Goal: Task Accomplishment & Management: Manage account settings

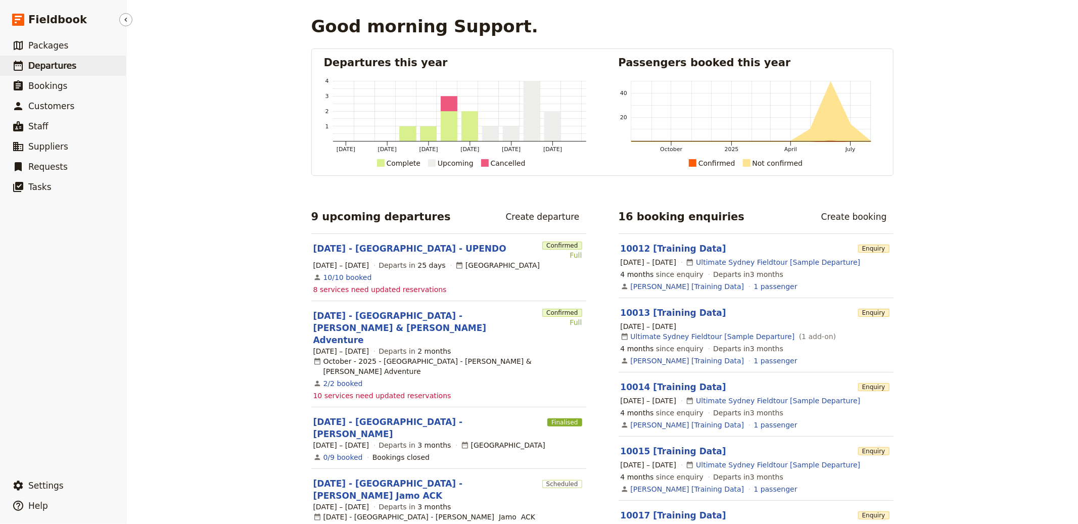
click at [102, 64] on link "​ Departures" at bounding box center [63, 66] width 126 height 20
select select "CREATED_AT"
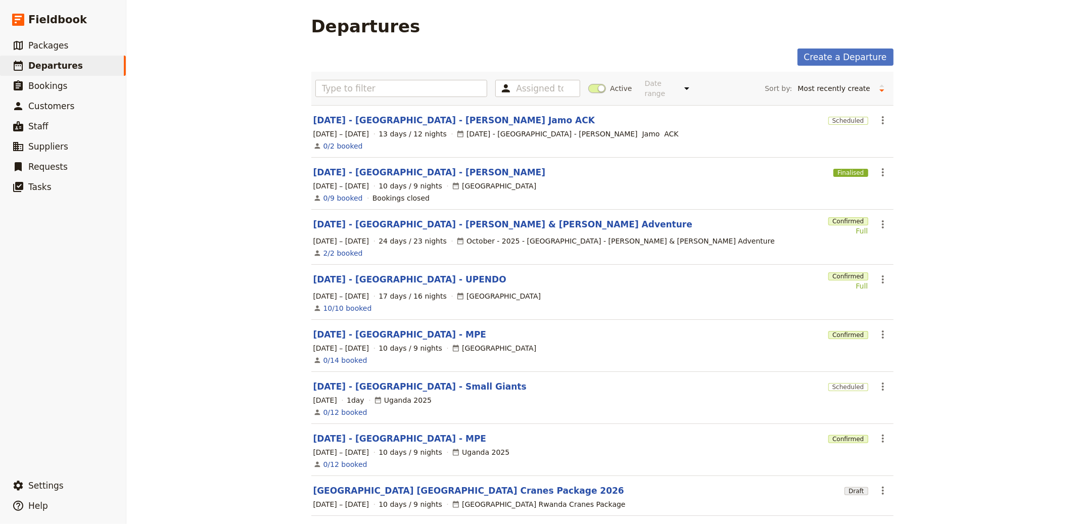
click at [590, 87] on span at bounding box center [597, 88] width 18 height 9
click at [588, 83] on input "Active" at bounding box center [588, 83] width 0 height 0
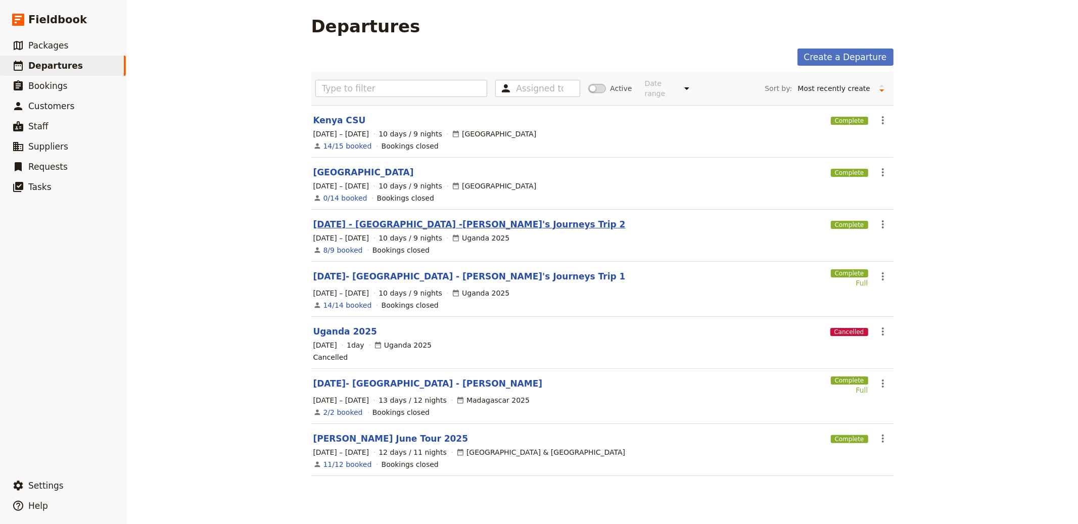
click at [487, 226] on link "[DATE] - [GEOGRAPHIC_DATA] -[PERSON_NAME]'s Journeys Trip 2" at bounding box center [469, 224] width 312 height 12
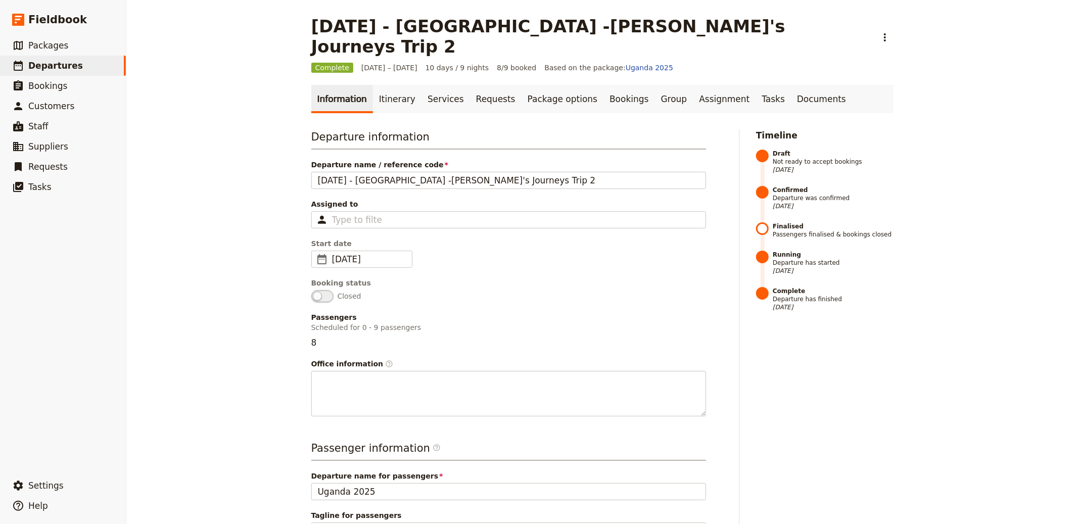
click at [807, 92] on ul "Information Itinerary Services Requests Package options Bookings Group Assignme…" at bounding box center [602, 99] width 582 height 28
click at [791, 85] on link "Documents" at bounding box center [821, 99] width 61 height 28
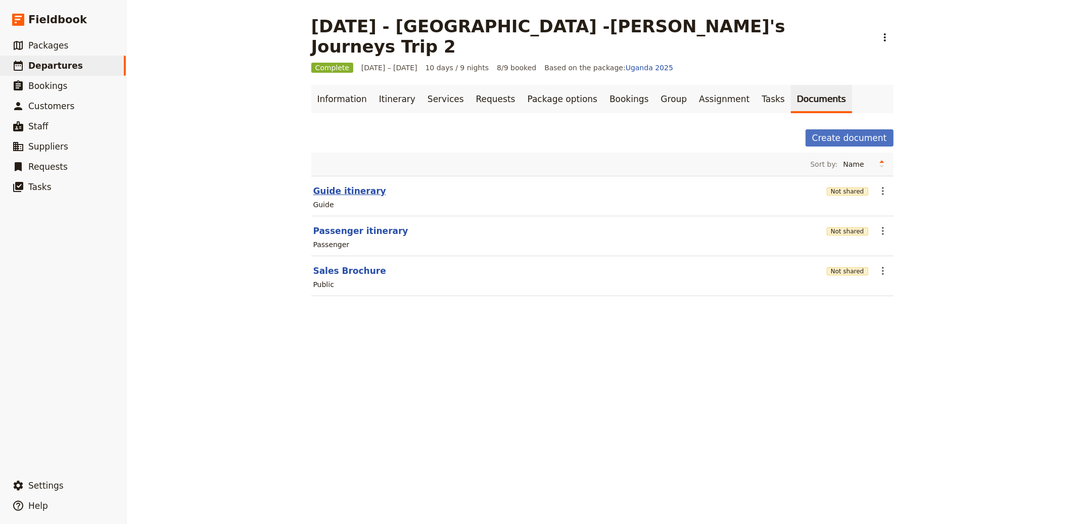
click at [335, 185] on button "Guide itinerary" at bounding box center [349, 191] width 73 height 12
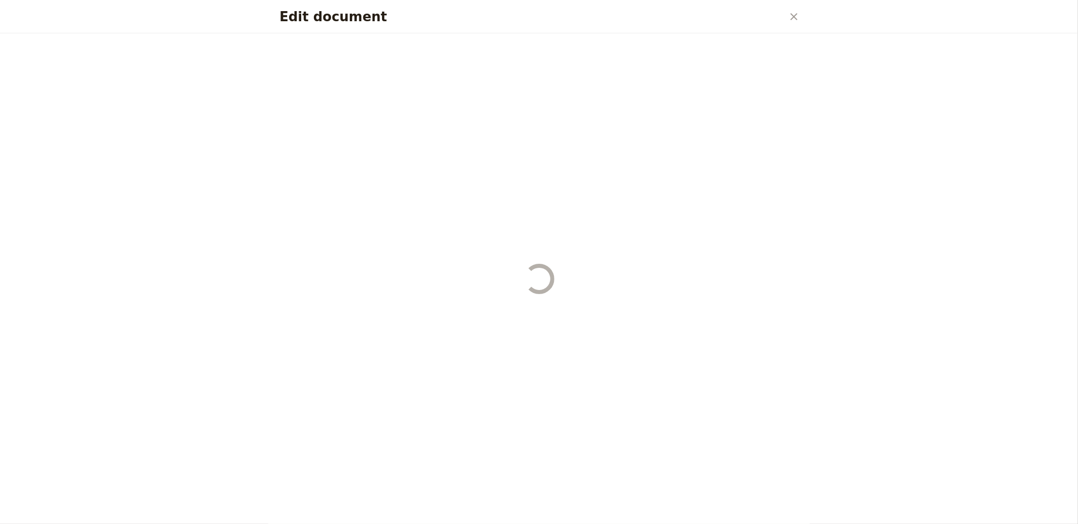
select select "STAFF"
select select "RUN_SHEET"
select select "DEFAULT"
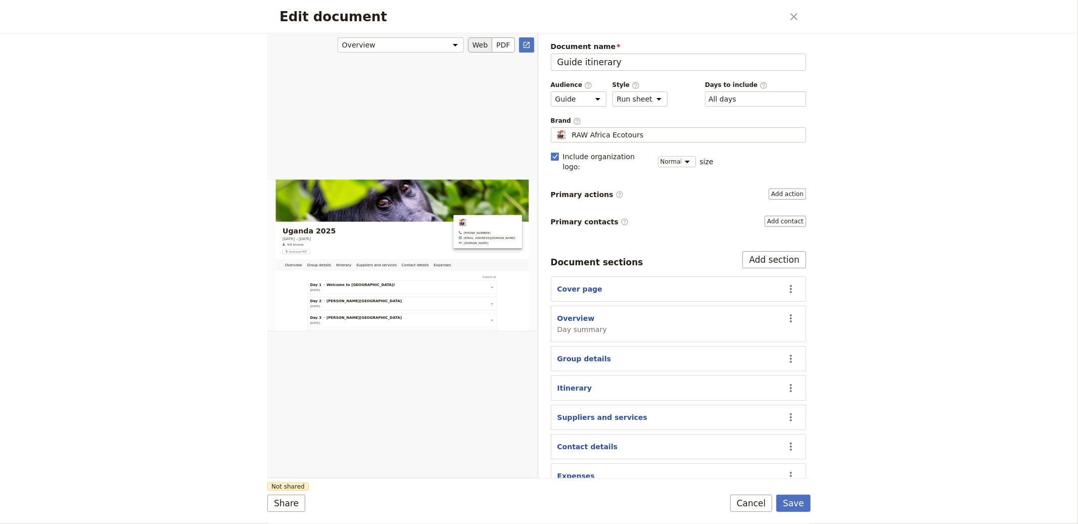
scroll to position [304, 0]
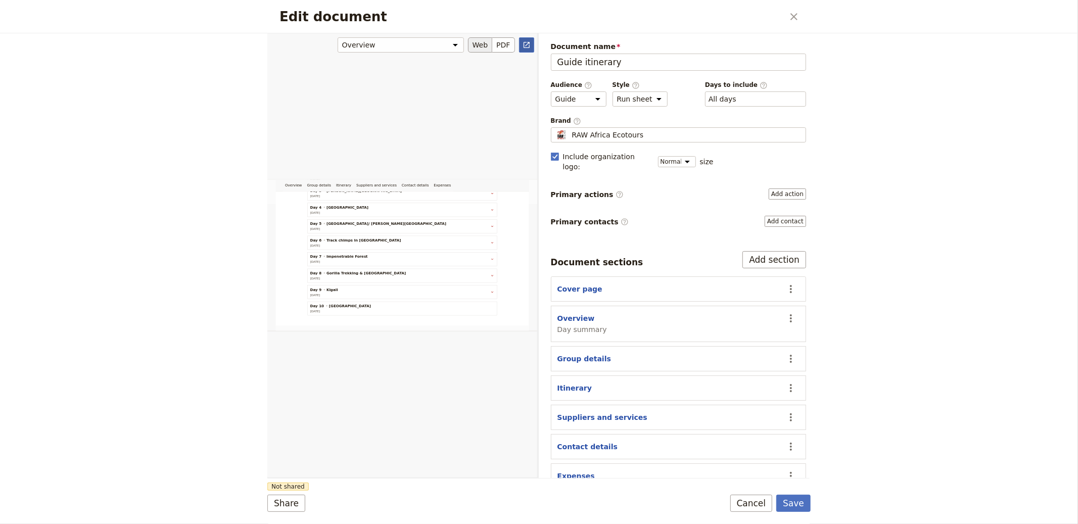
click at [525, 44] on icon "Open full preview" at bounding box center [527, 45] width 8 height 8
click at [495, 45] on button "PDF" at bounding box center [503, 44] width 22 height 15
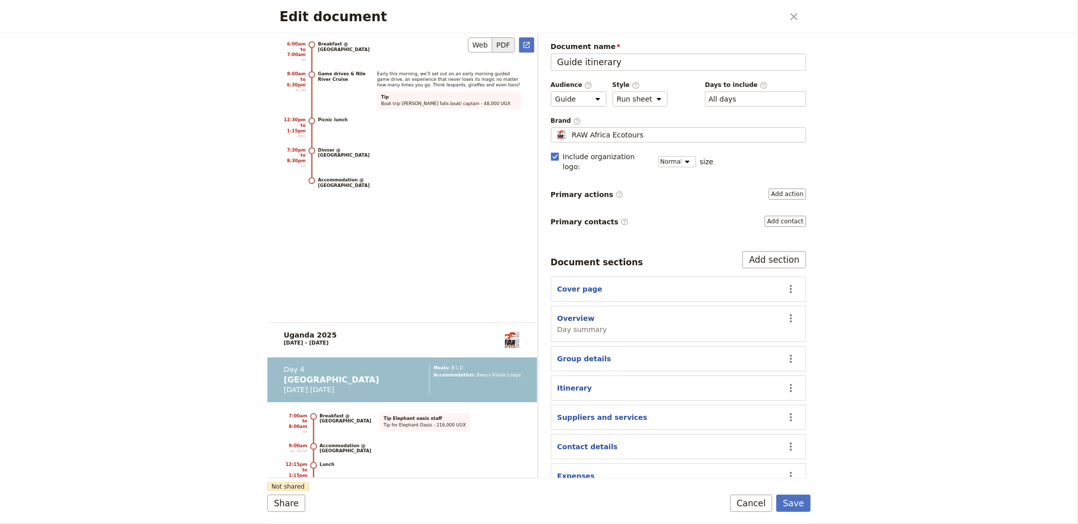
scroll to position [3014, 0]
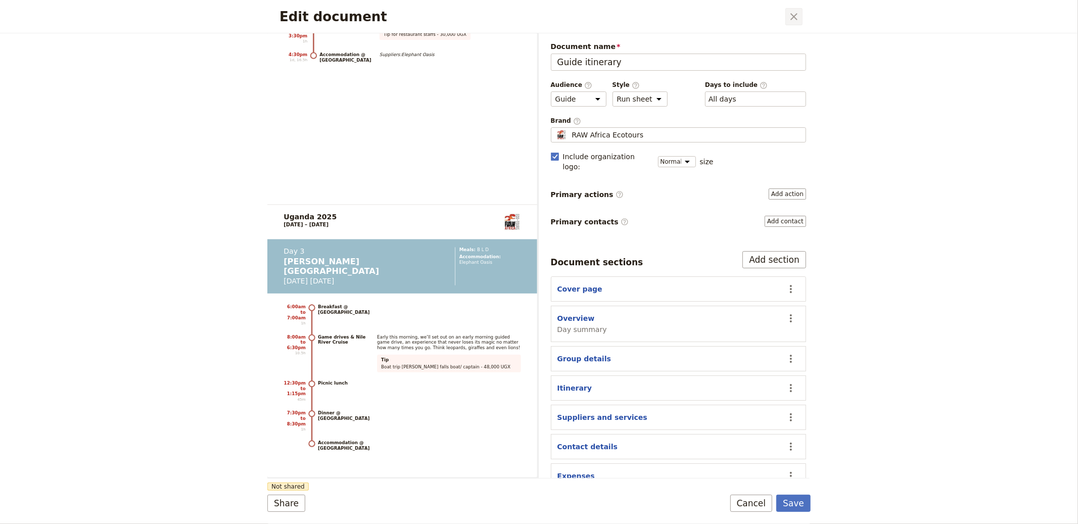
click at [799, 8] on button "​" at bounding box center [794, 16] width 17 height 17
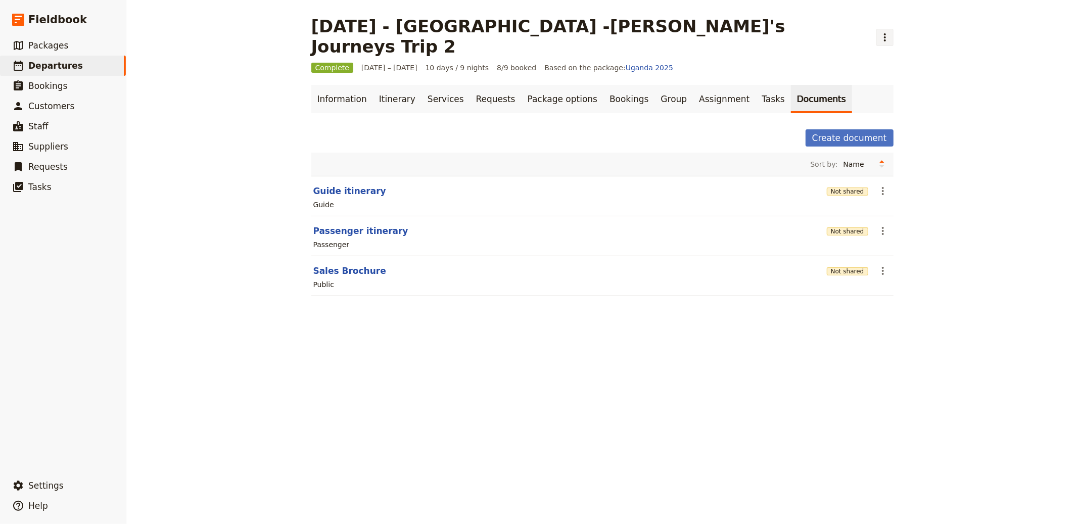
click at [879, 31] on icon "Actions" at bounding box center [885, 37] width 12 height 12
click at [706, 49] on span "Clone this departure" at bounding box center [717, 49] width 72 height 10
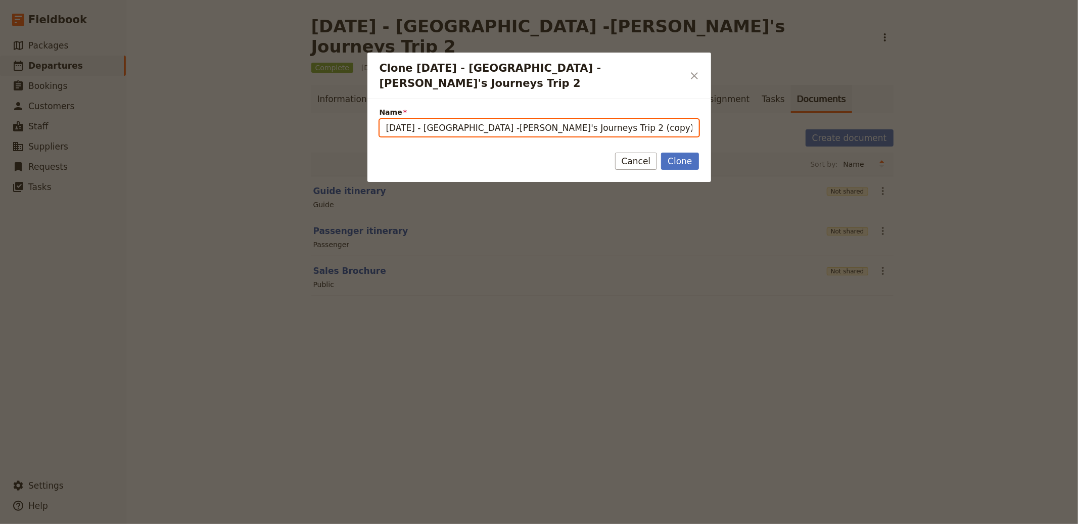
click at [385, 119] on input "[DATE] - [GEOGRAPHIC_DATA] -[PERSON_NAME]'s Journeys Trip 2 (copy)" at bounding box center [540, 127] width 320 height 17
type input "[Created by [PERSON_NAME]] Copy of [DATE] - [GEOGRAPHIC_DATA] -[PERSON_NAME]'s …"
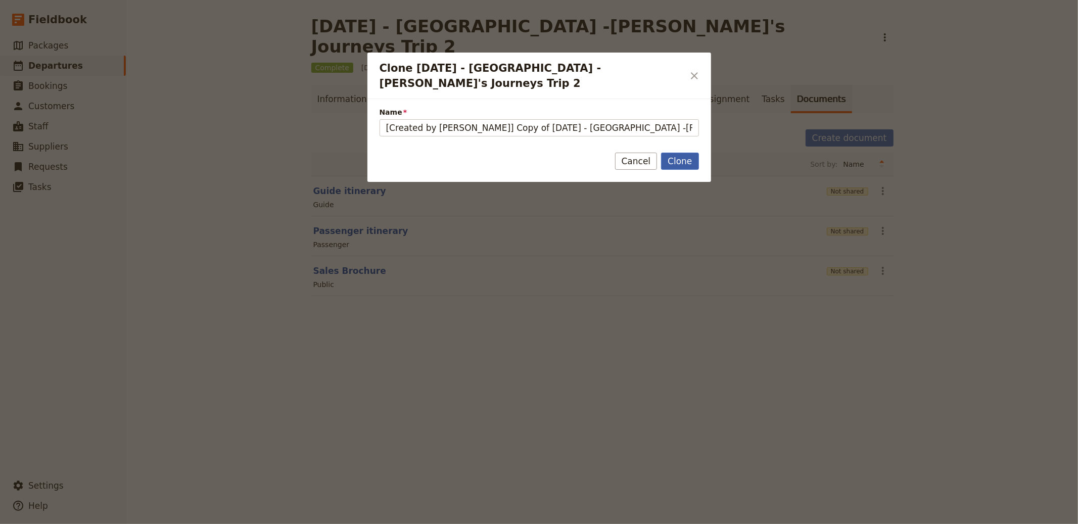
click at [687, 153] on button "Clone" at bounding box center [679, 161] width 37 height 17
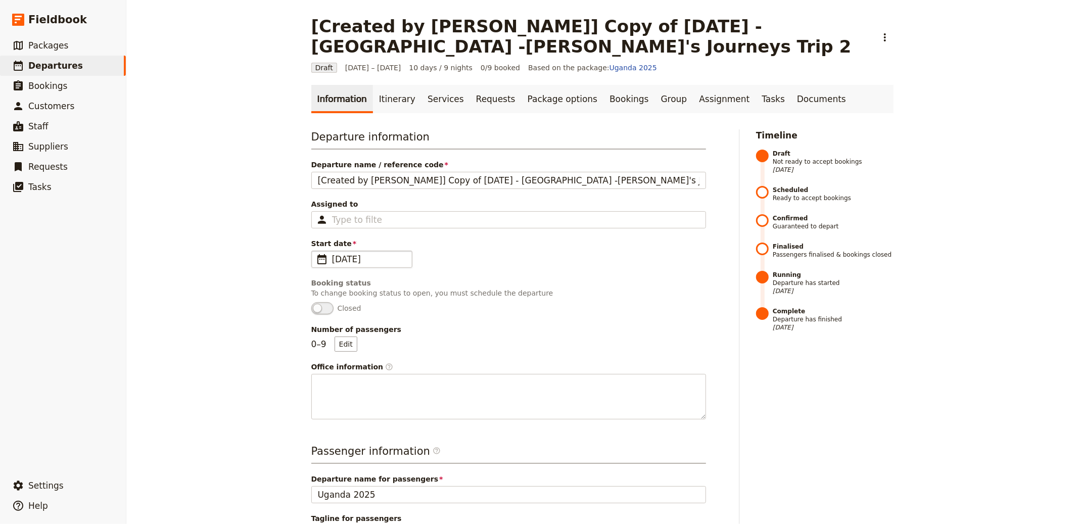
click at [354, 254] on span "[DATE]" at bounding box center [369, 259] width 74 height 12
click at [316, 251] on input "[DATE]" at bounding box center [315, 251] width 1 height 1
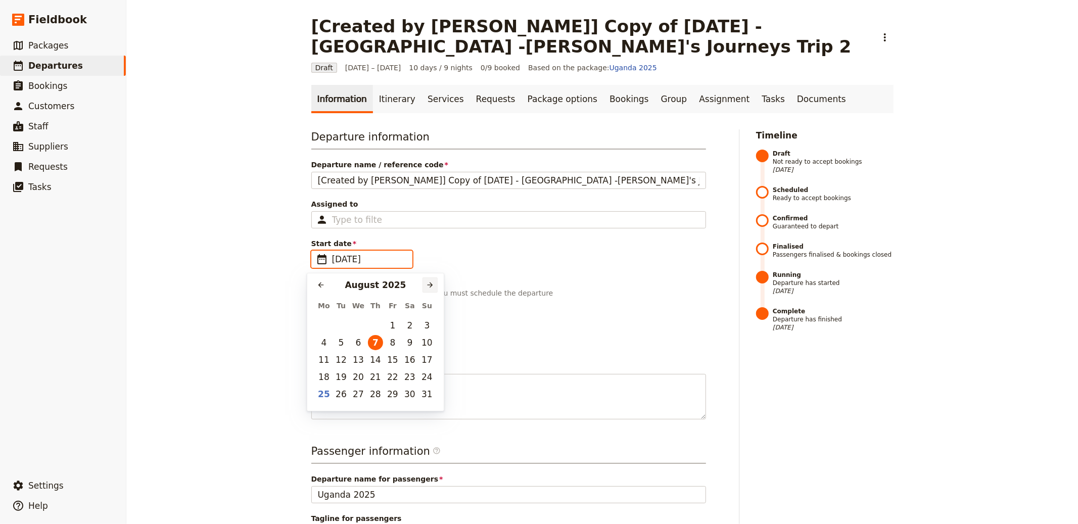
click at [431, 287] on icon "Next month" at bounding box center [430, 285] width 8 height 8
click at [438, 287] on div "​ [DATE] ​" at bounding box center [375, 284] width 136 height 21
click at [431, 285] on icon "Next month" at bounding box center [430, 285] width 8 height 8
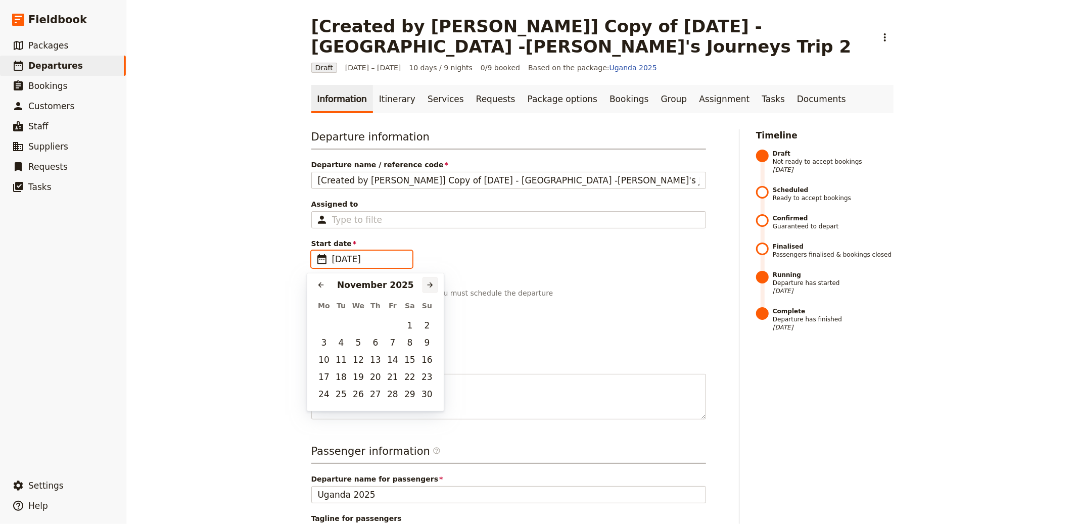
click at [431, 285] on icon "Next month" at bounding box center [430, 285] width 8 height 8
click at [435, 287] on button "​" at bounding box center [430, 285] width 15 height 15
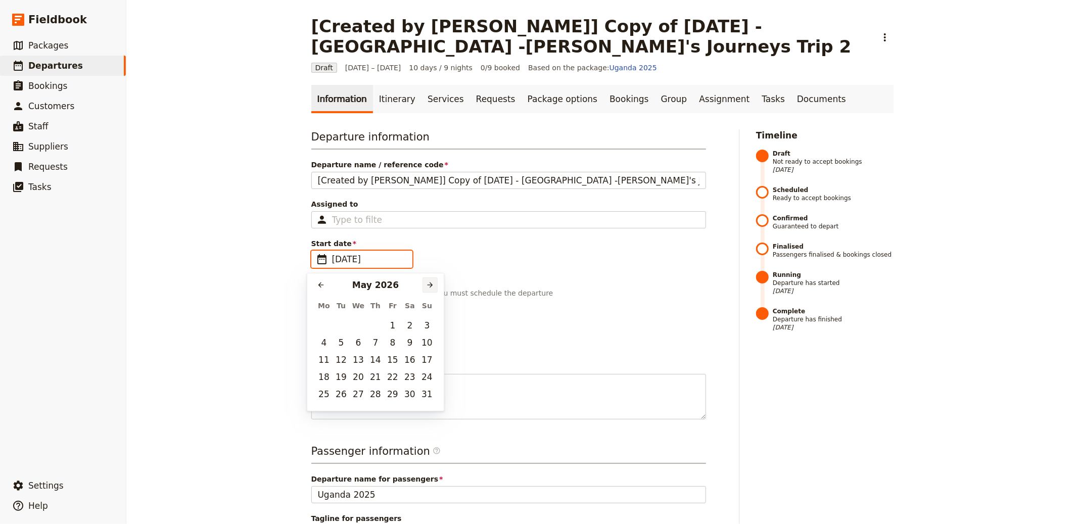
click at [433, 289] on icon "Next month" at bounding box center [430, 285] width 8 height 8
click at [385, 339] on td "7" at bounding box center [392, 342] width 17 height 17
click at [391, 341] on button "7" at bounding box center [392, 342] width 15 height 15
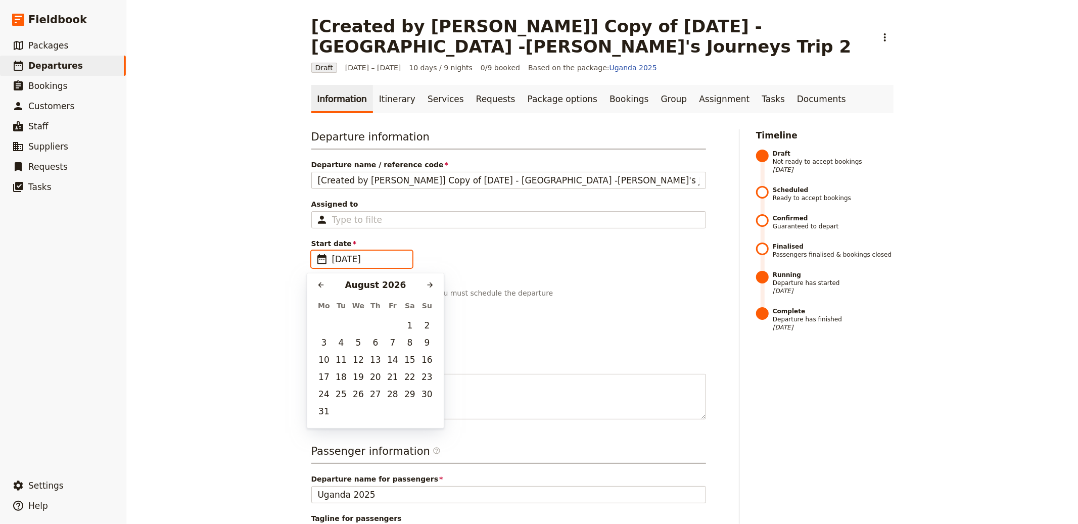
type input "[DATE]"
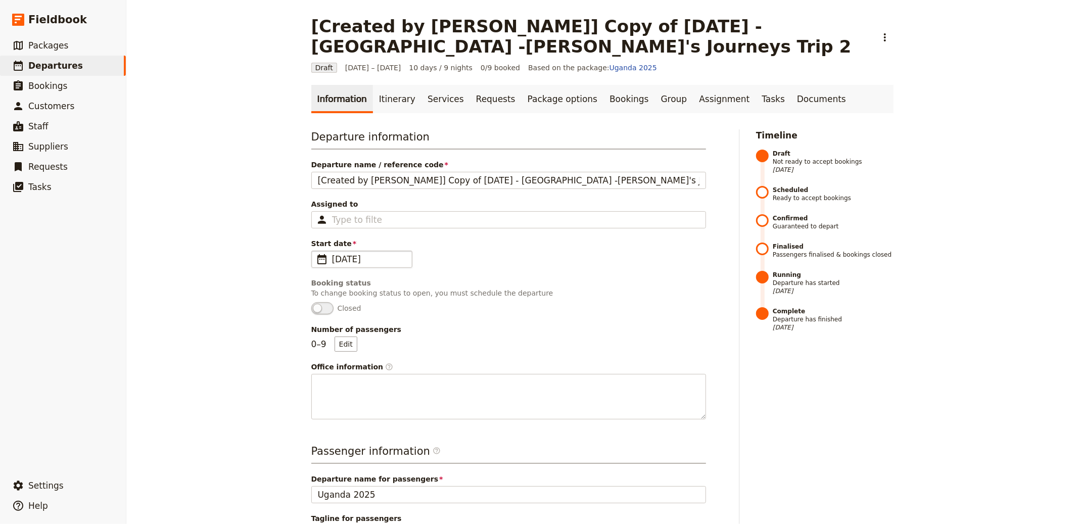
click at [599, 271] on div "Departure information Departure name / reference code [Created by [PERSON_NAME]…" at bounding box center [508, 274] width 395 height 290
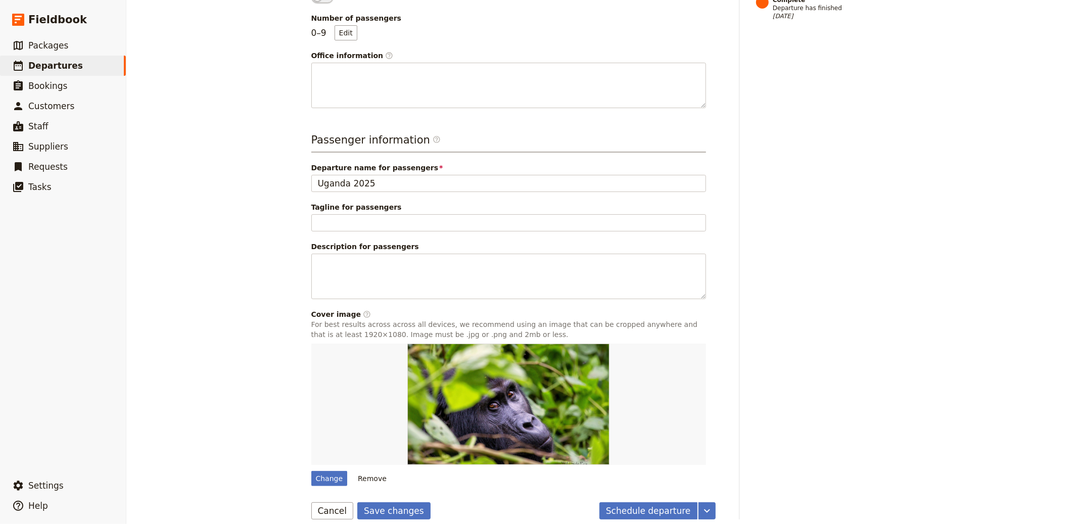
scroll to position [322, 0]
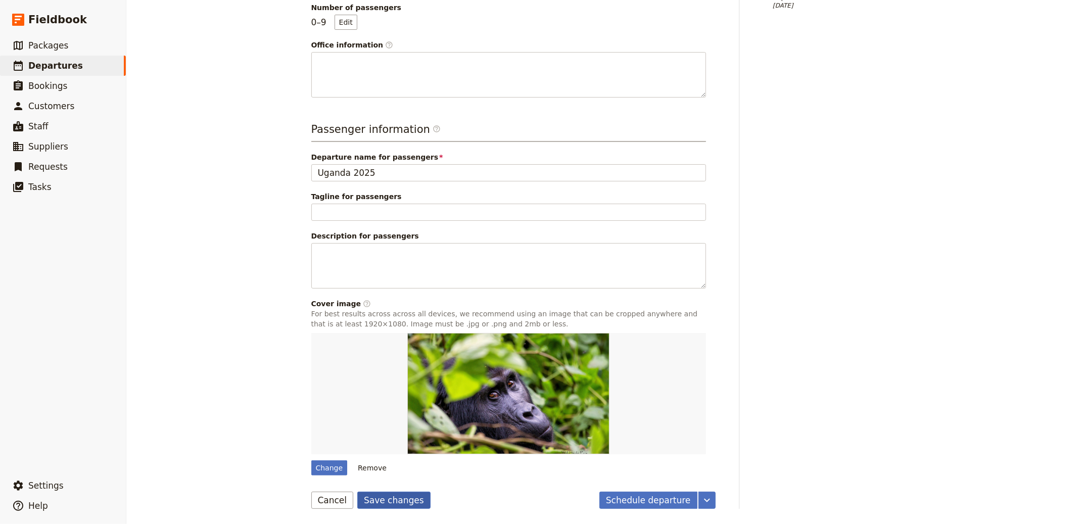
click at [379, 494] on button "Save changes" at bounding box center [393, 500] width 73 height 17
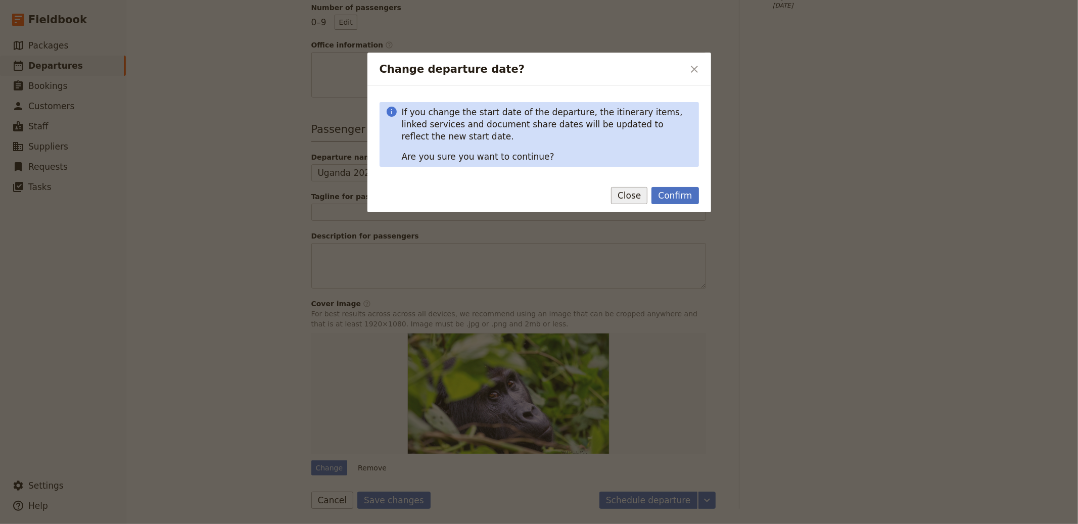
click at [632, 196] on button "Close" at bounding box center [629, 195] width 36 height 17
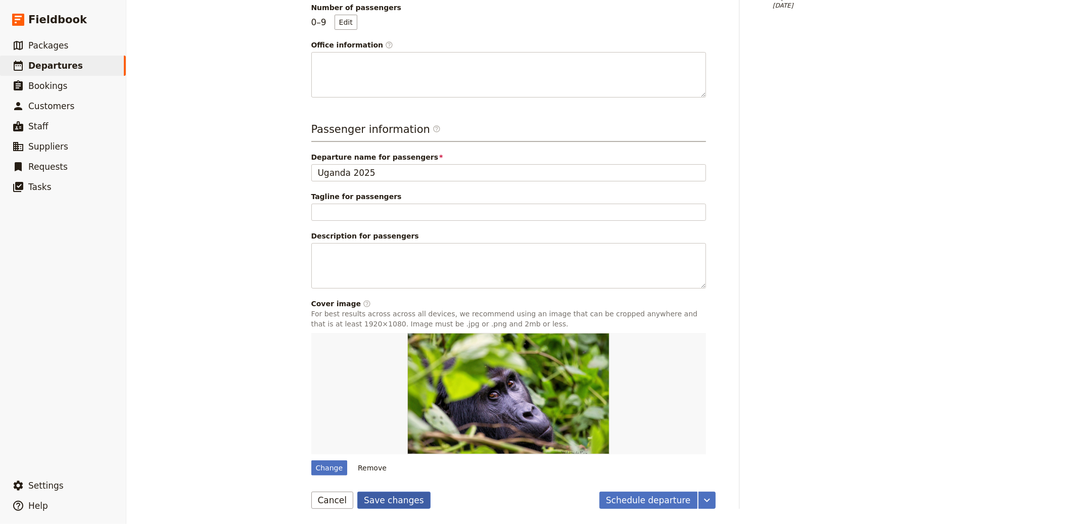
click at [400, 503] on button "Save changes" at bounding box center [393, 500] width 73 height 17
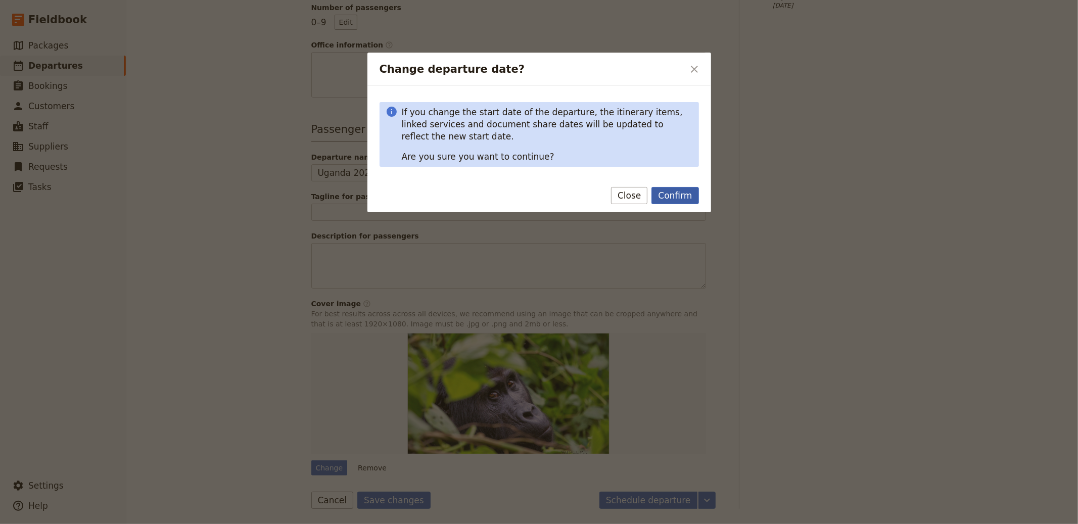
click at [669, 193] on button "Confirm" at bounding box center [675, 195] width 47 height 17
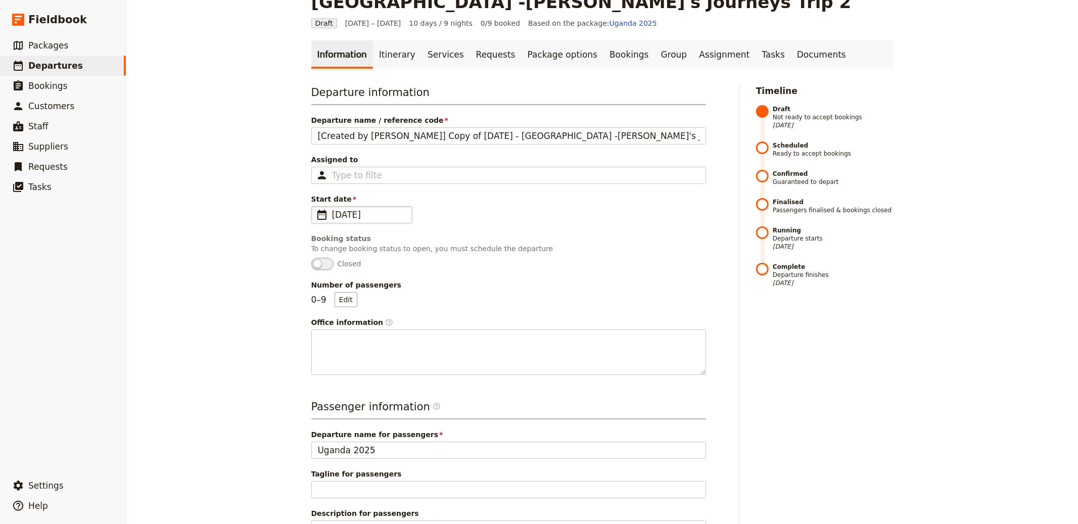
scroll to position [0, 0]
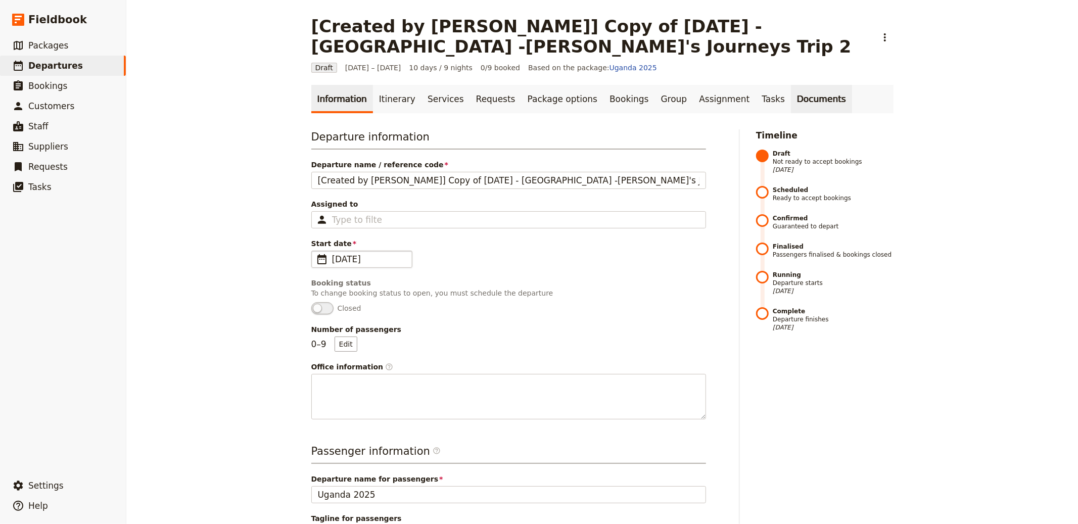
click at [791, 105] on link "Documents" at bounding box center [821, 99] width 61 height 28
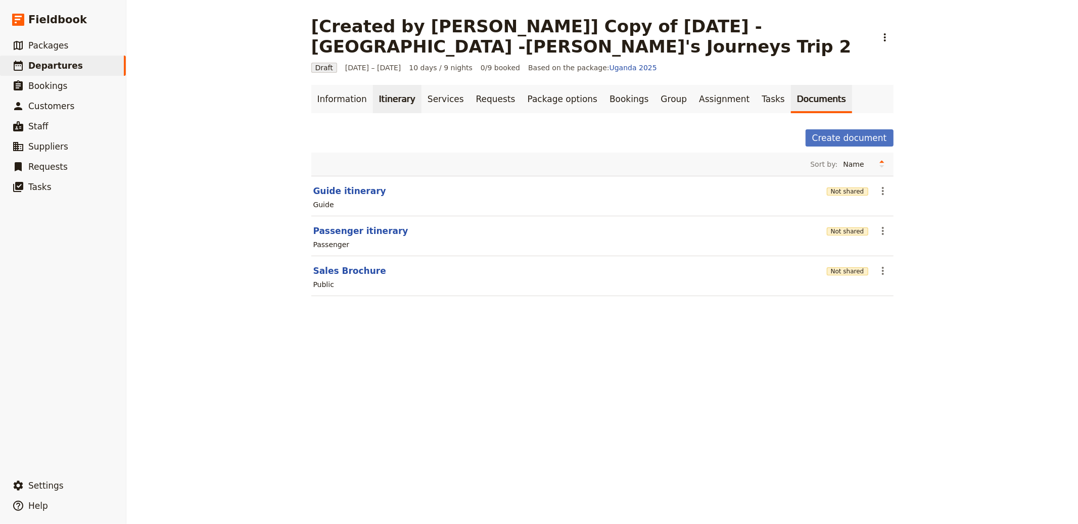
click at [397, 91] on link "Itinerary" at bounding box center [397, 99] width 49 height 28
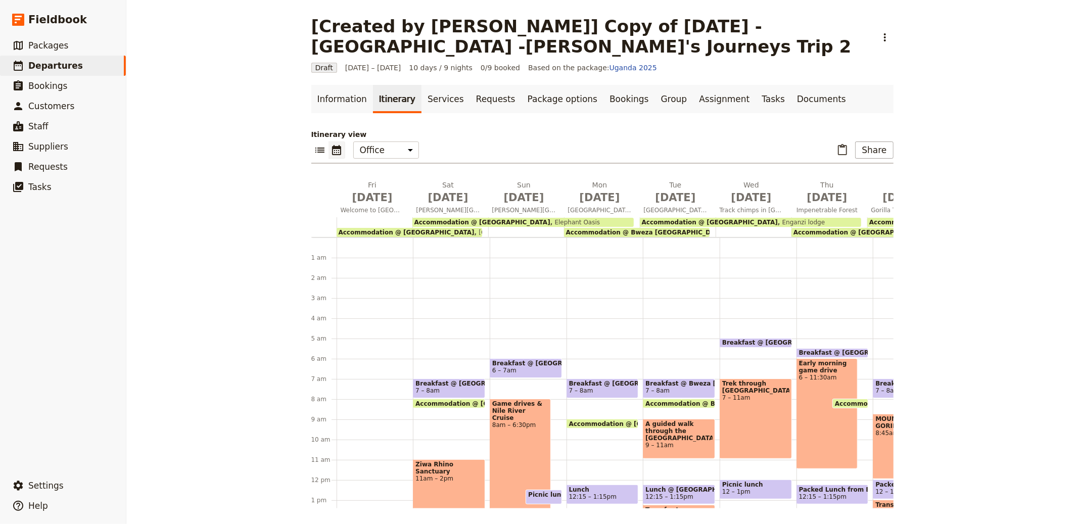
scroll to position [91, 0]
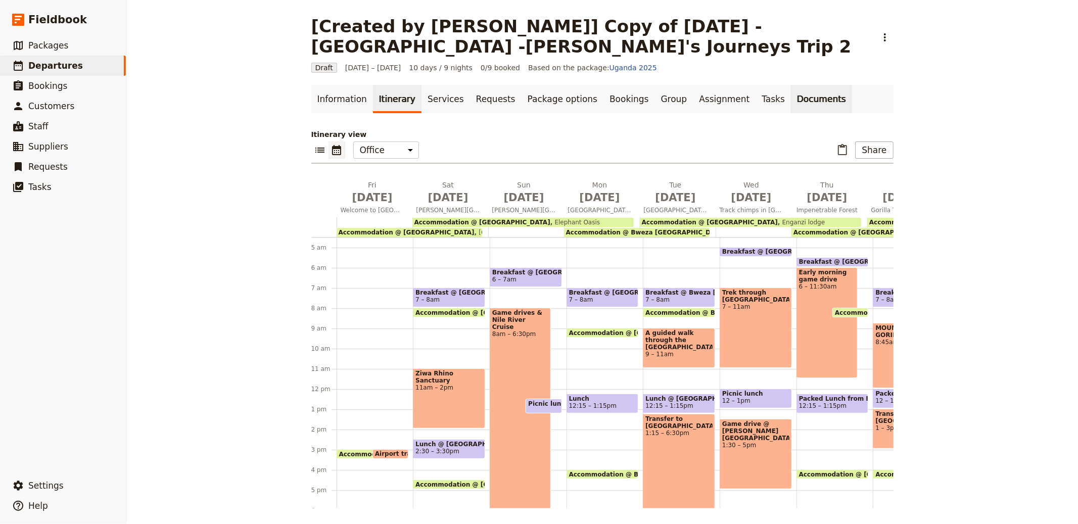
click at [791, 98] on link "Documents" at bounding box center [821, 99] width 61 height 28
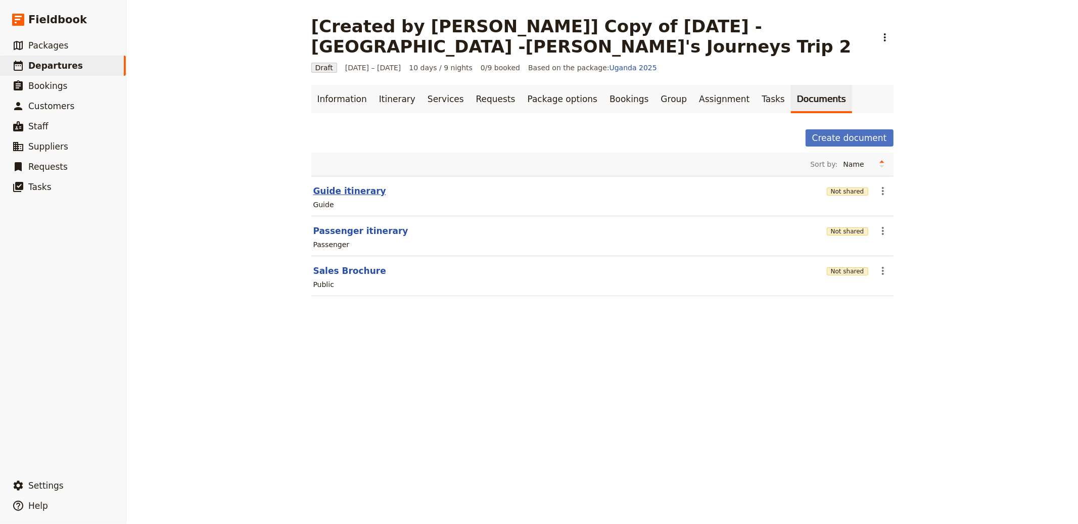
click at [339, 188] on button "Guide itinerary" at bounding box center [349, 191] width 73 height 12
select select "STAFF"
select select "RUN_SHEET"
select select "DEFAULT"
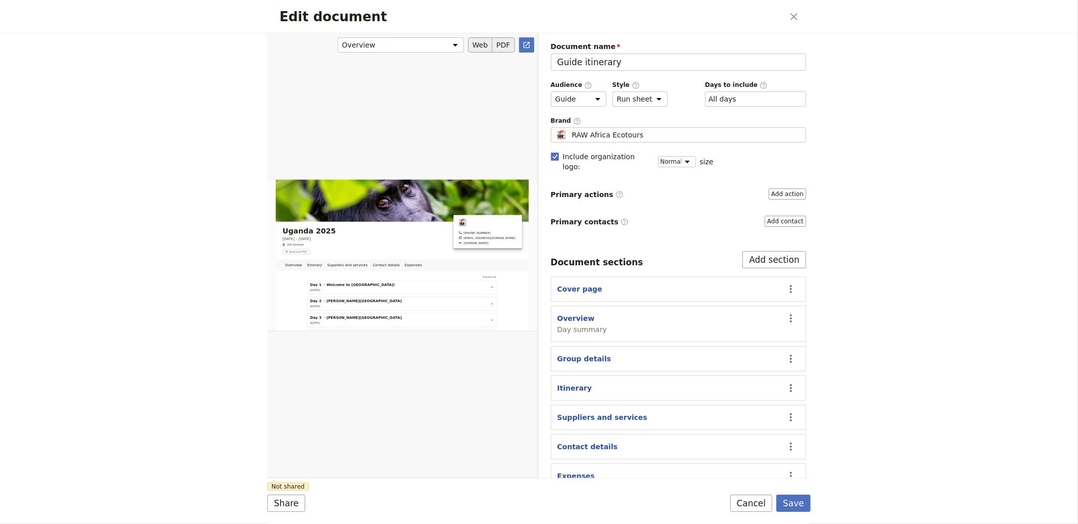
click at [500, 42] on button "PDF" at bounding box center [503, 44] width 22 height 15
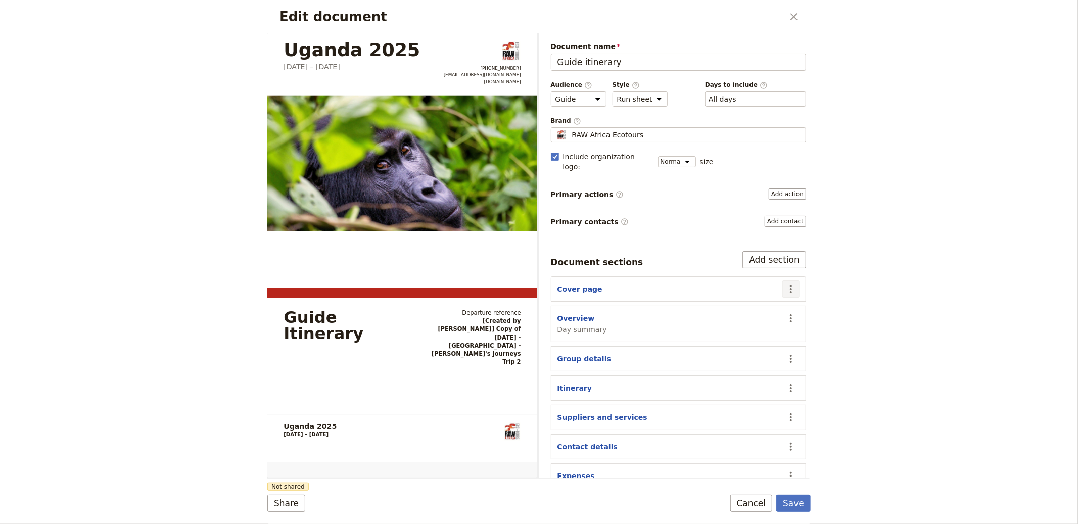
click at [785, 283] on icon "Actions" at bounding box center [791, 289] width 12 height 12
click at [729, 352] on span "Hide section" at bounding box center [725, 352] width 44 height 10
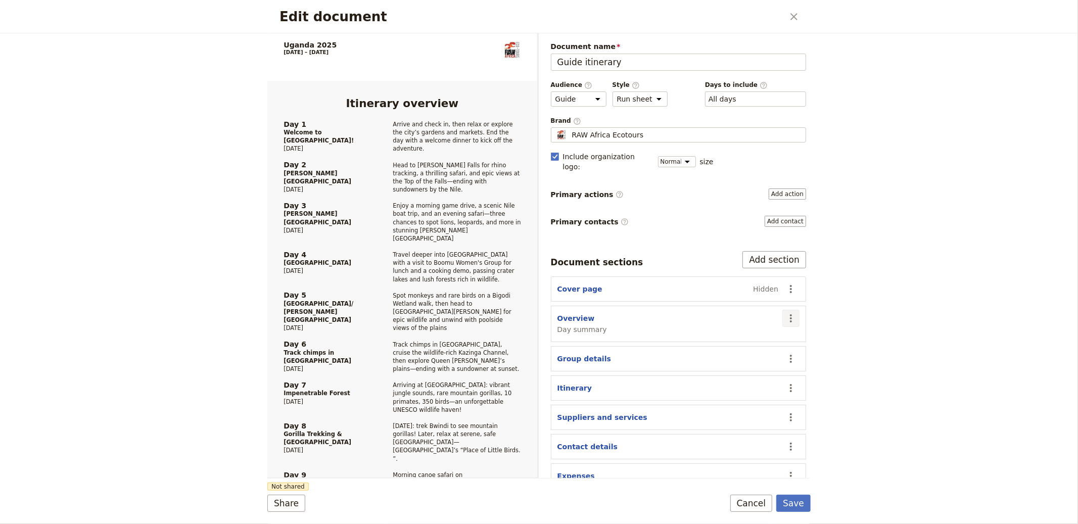
click at [785, 312] on icon "Actions" at bounding box center [791, 318] width 12 height 12
click at [738, 394] on span "Hide section" at bounding box center [725, 396] width 44 height 10
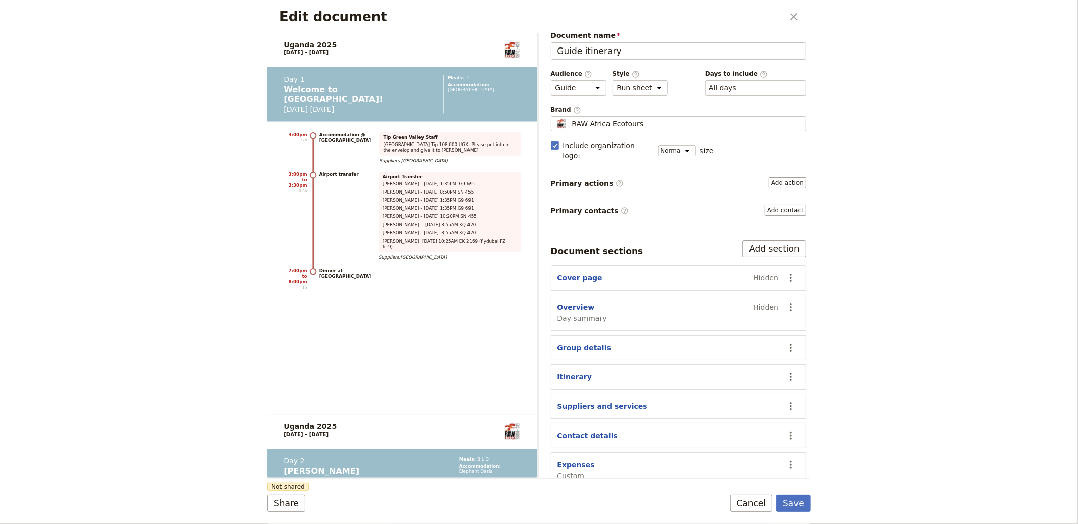
scroll to position [18, 0]
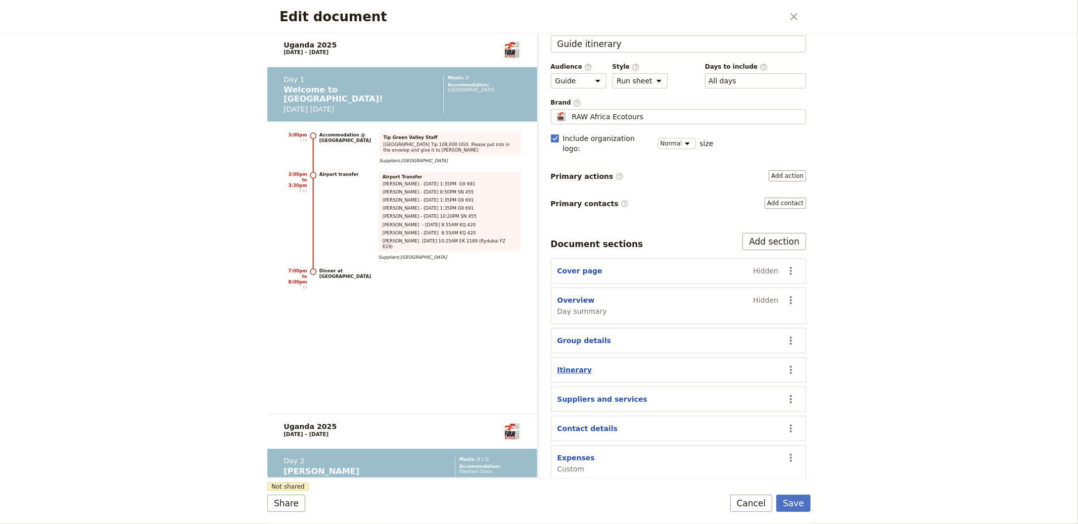
click at [574, 365] on button "Itinerary" at bounding box center [575, 370] width 35 height 10
select select "ITINERARY"
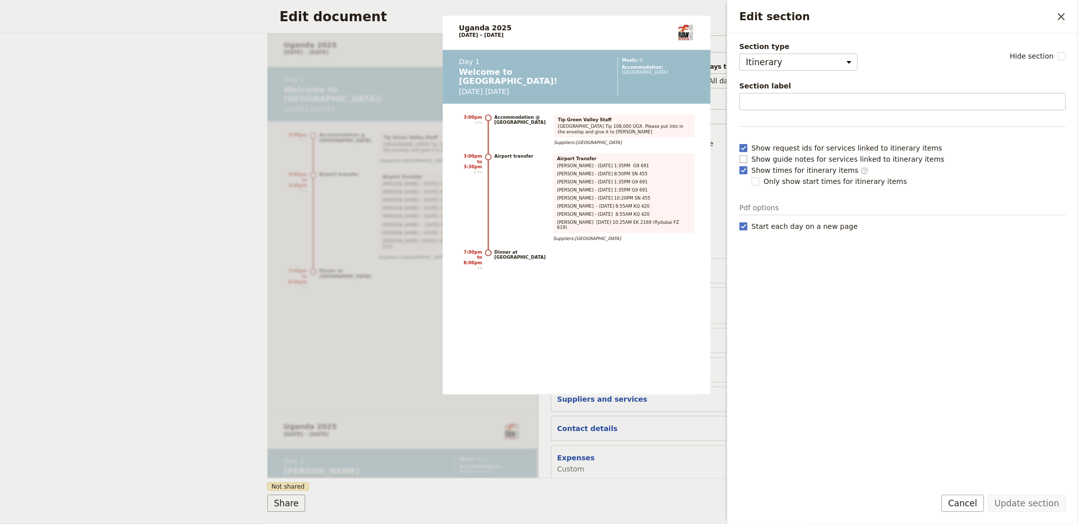
click at [781, 158] on span "Show guide notes for services linked to itinerary items" at bounding box center [848, 159] width 193 height 10
click at [740, 154] on input "Show guide notes for services linked to itinerary items" at bounding box center [739, 154] width 1 height 1
click at [781, 158] on span "Show guide notes for services linked to itinerary items" at bounding box center [848, 159] width 193 height 10
click at [740, 154] on input "Show guide notes for services linked to itinerary items" at bounding box center [739, 154] width 1 height 1
checkbox input "false"
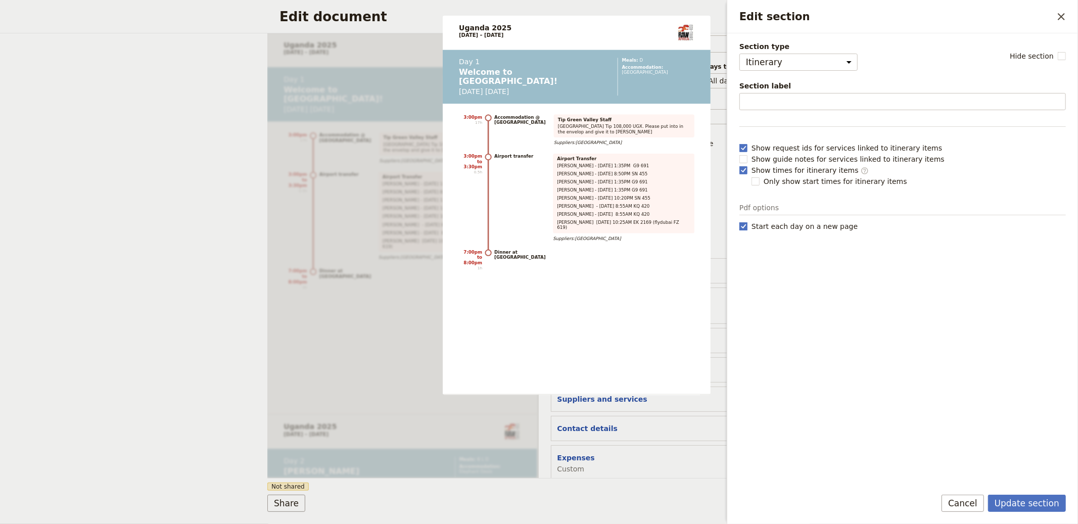
click at [805, 227] on span "Start each day on a new page" at bounding box center [805, 226] width 106 height 10
click at [740, 221] on input "Start each day on a new page" at bounding box center [739, 221] width 1 height 1
checkbox input "false"
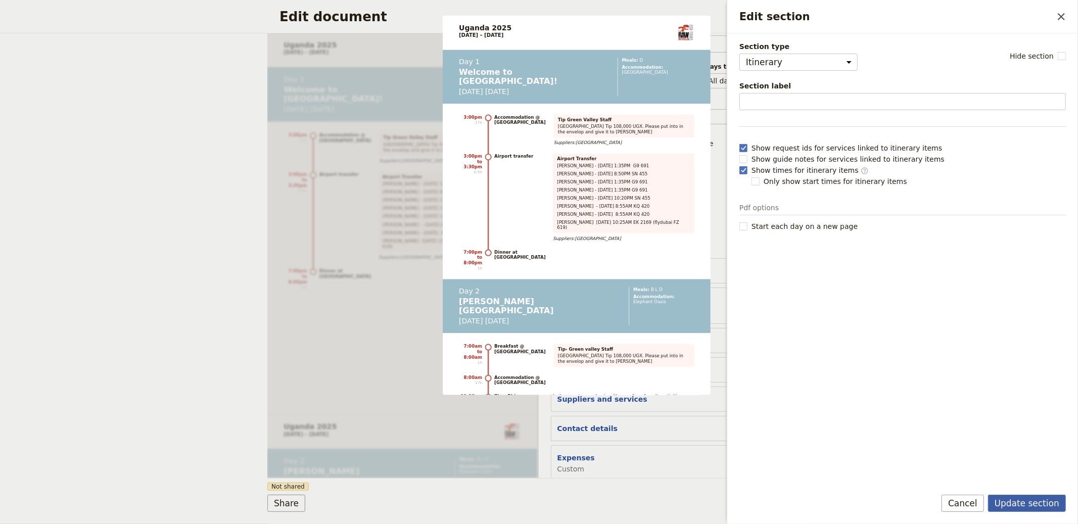
click at [1038, 499] on button "Update section" at bounding box center [1027, 503] width 78 height 17
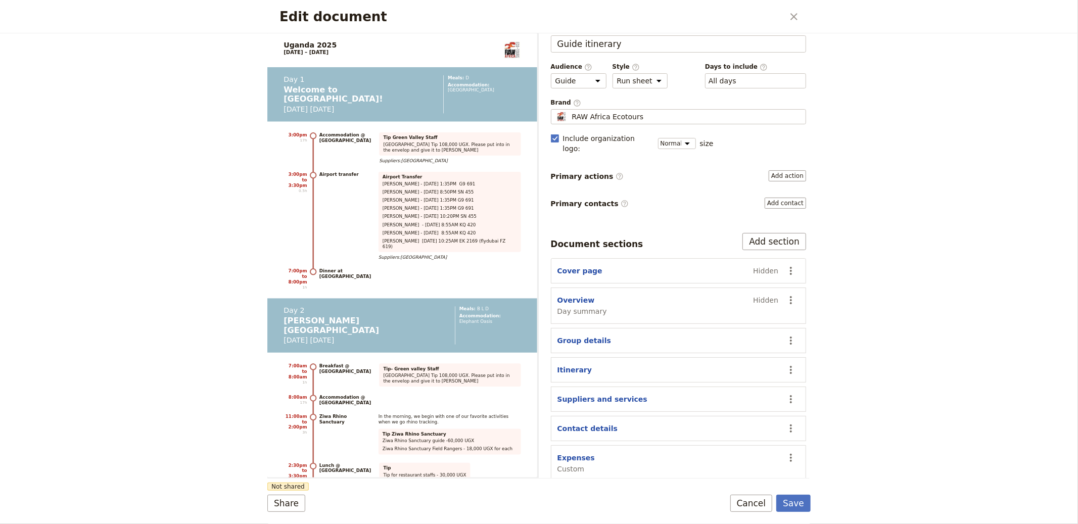
click at [615, 387] on section "Suppliers and services ​" at bounding box center [679, 399] width 256 height 25
click at [614, 394] on button "Suppliers and services" at bounding box center [603, 399] width 90 height 10
select select "SUPPLIERS_AND_SERVICES"
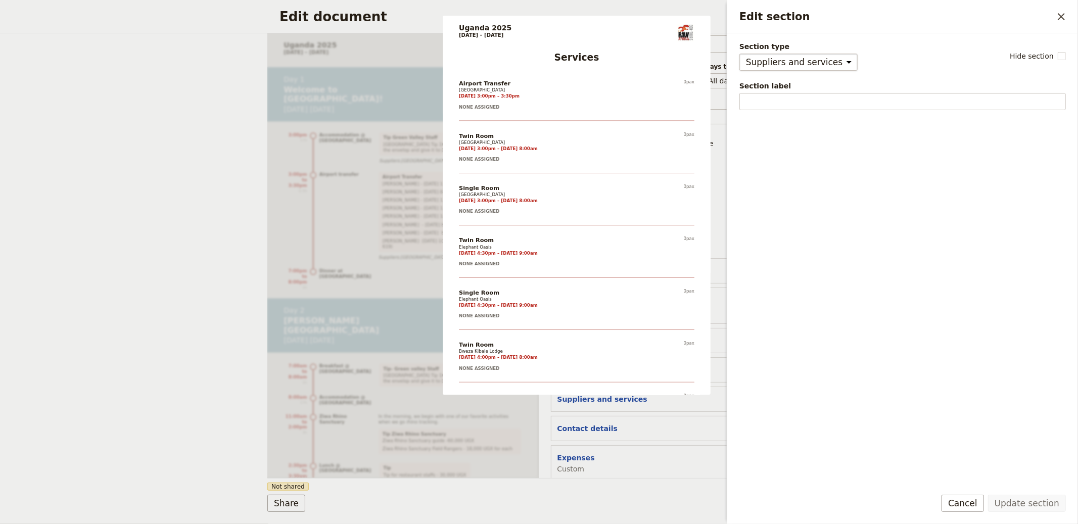
click at [819, 62] on select "Cover page Day summary Itinerary Group details Contact details Suppliers and se…" at bounding box center [799, 62] width 118 height 17
click at [1064, 53] on rect "Edit section" at bounding box center [1062, 56] width 8 height 8
click at [1066, 51] on input "Hide section" at bounding box center [1066, 51] width 1 height 1
checkbox input "true"
click at [1016, 503] on button "Update section" at bounding box center [1027, 503] width 78 height 17
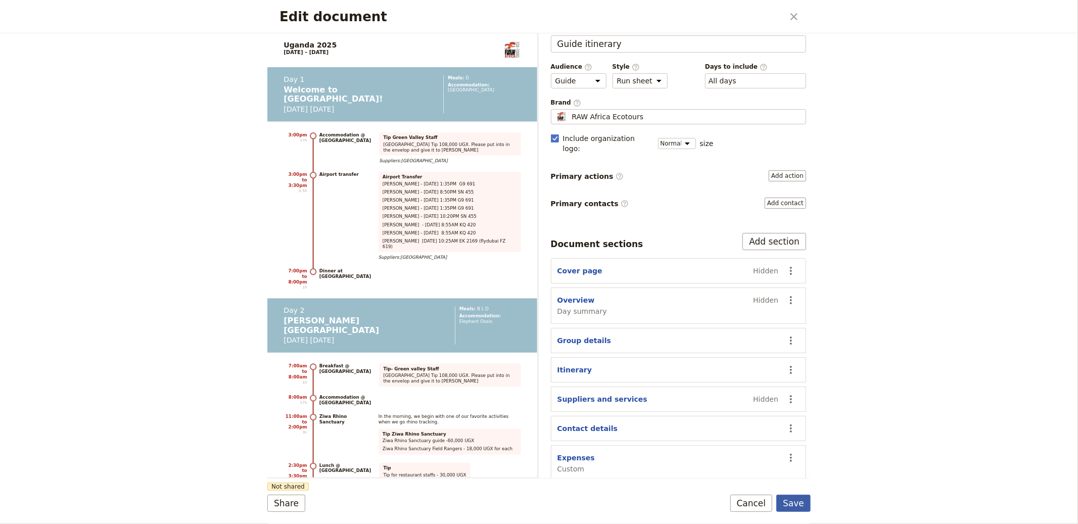
click at [798, 502] on button "Save" at bounding box center [794, 503] width 34 height 17
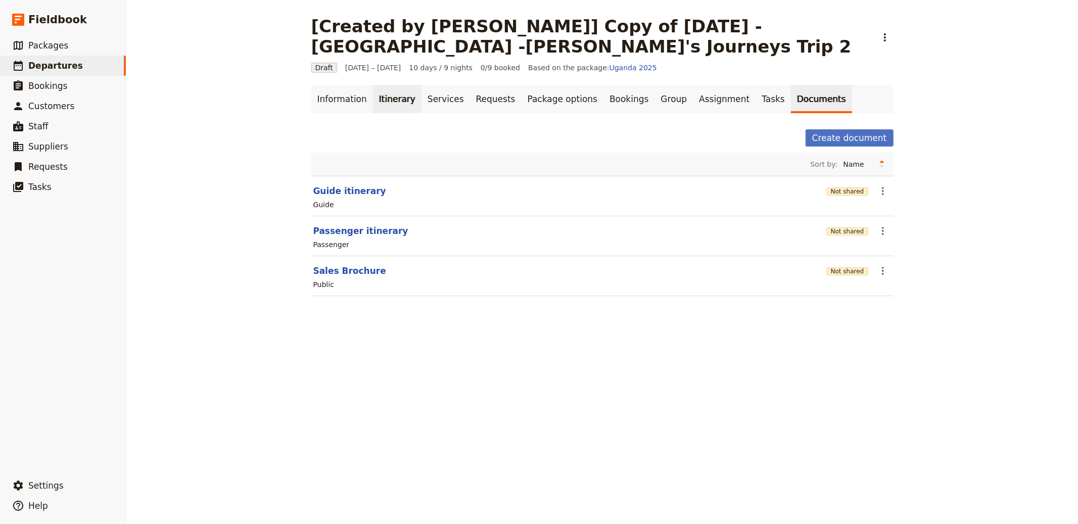
click at [377, 106] on link "Itinerary" at bounding box center [397, 99] width 49 height 28
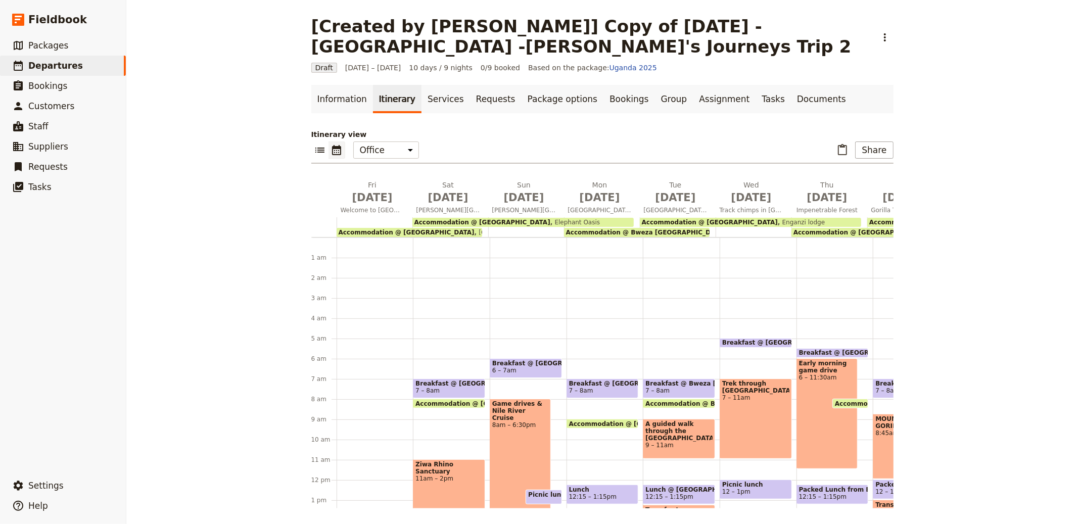
scroll to position [91, 0]
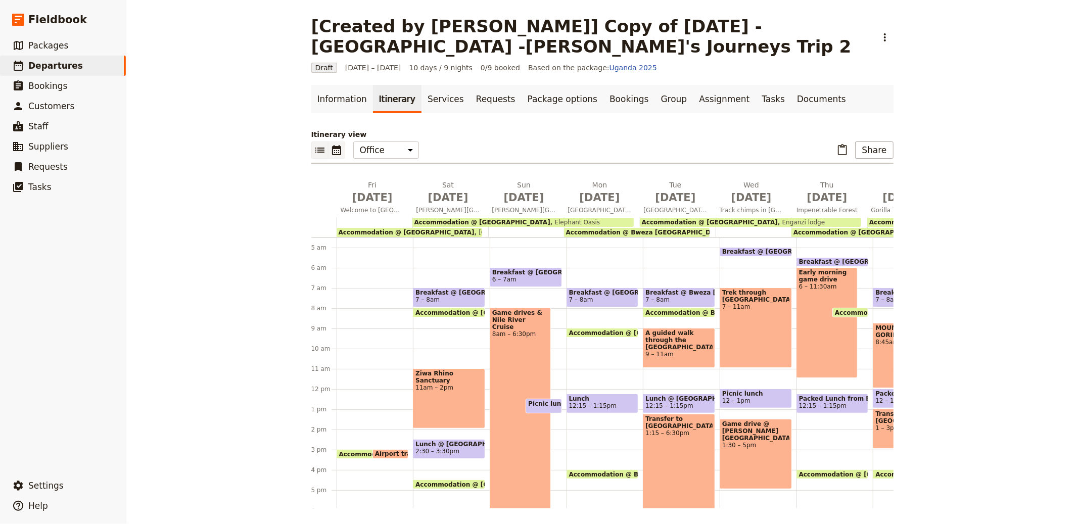
click at [321, 150] on icon "List view" at bounding box center [320, 150] width 12 height 12
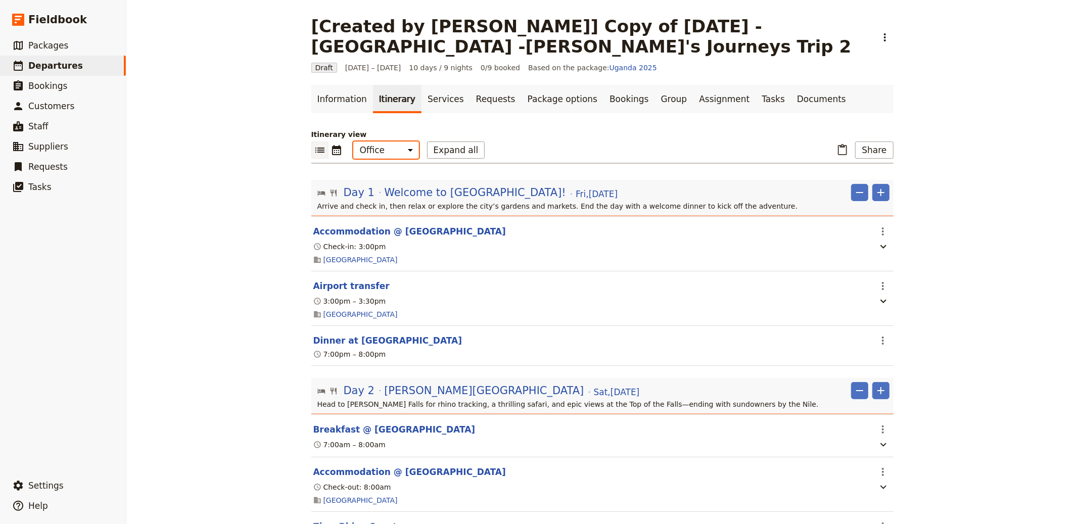
click at [378, 155] on select "Office Guide Passenger Sales" at bounding box center [386, 150] width 66 height 17
select select "PASSENGER"
click at [353, 142] on select "Office Guide Passenger Sales" at bounding box center [386, 150] width 66 height 17
click at [462, 152] on button "Expand all" at bounding box center [456, 150] width 58 height 17
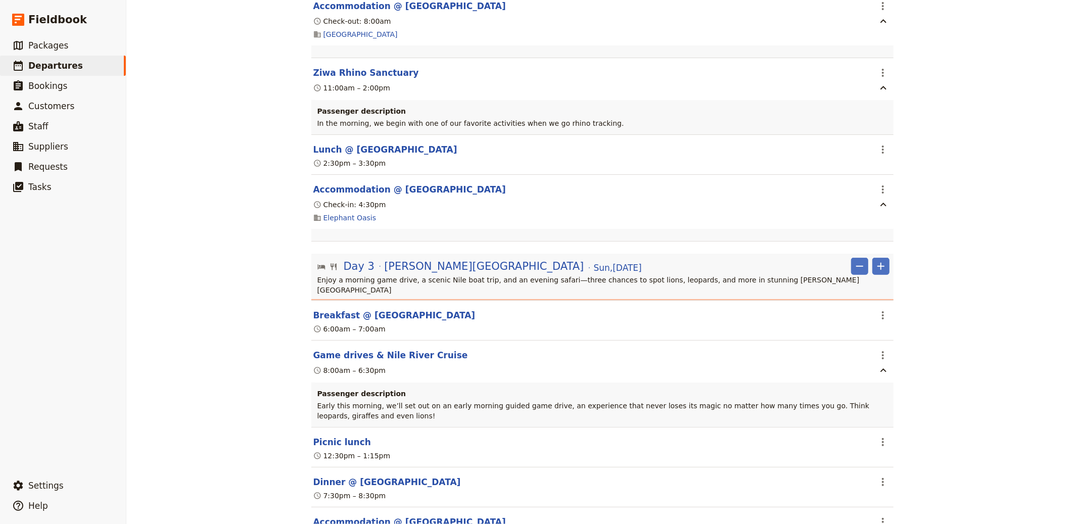
scroll to position [533, 0]
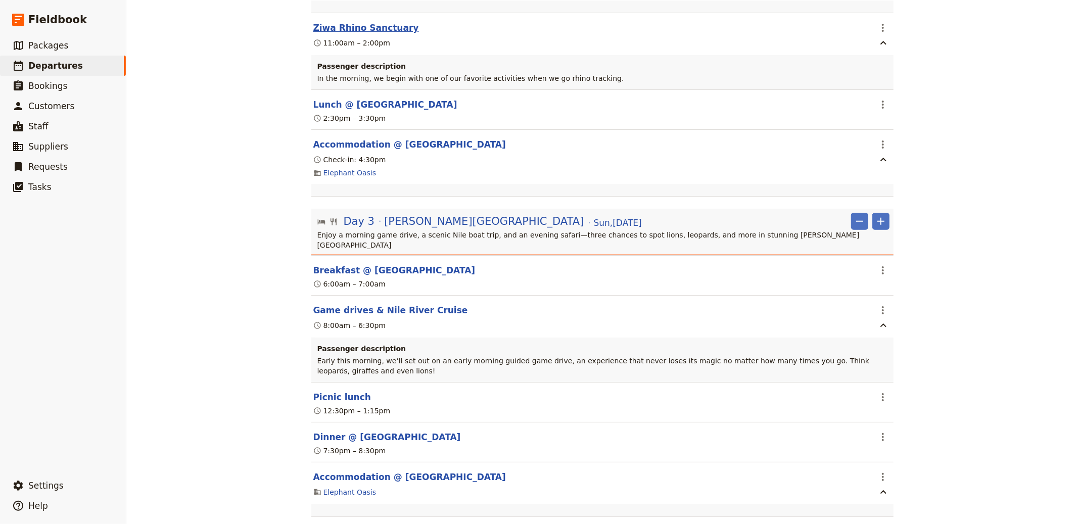
click at [351, 32] on button "Ziwa Rhino Sanctuary" at bounding box center [366, 28] width 106 height 12
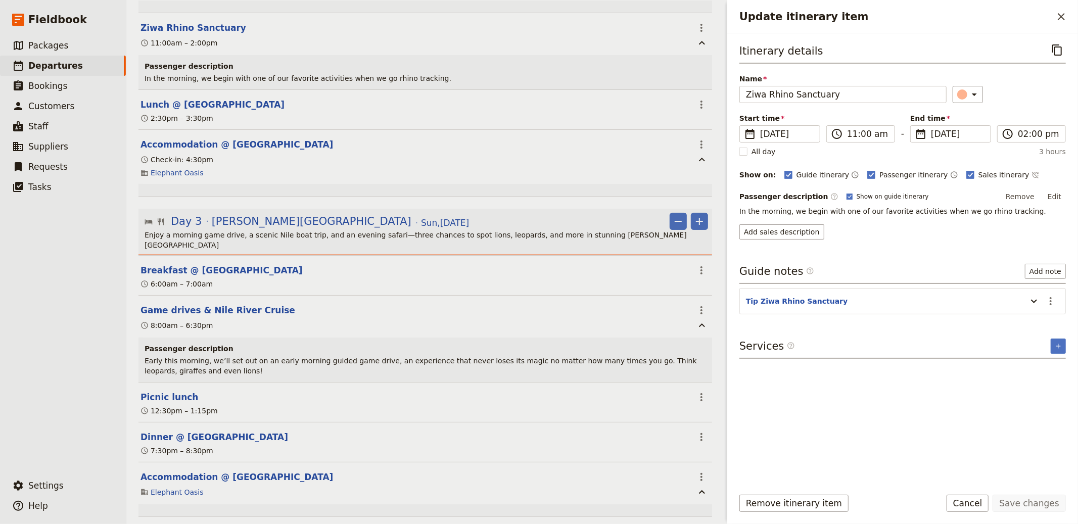
click at [857, 199] on span "Show on guide itinerary" at bounding box center [893, 197] width 72 height 8
click at [846, 193] on input "Show on guide itinerary" at bounding box center [846, 192] width 1 height 1
checkbox input "false"
click at [1022, 507] on button "Save changes" at bounding box center [1029, 503] width 73 height 17
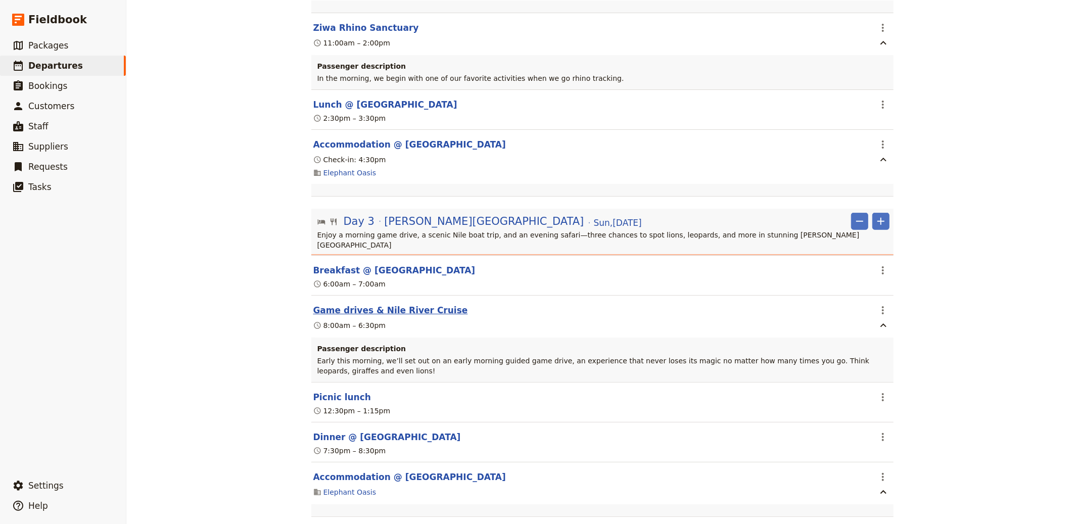
click at [371, 304] on button "Game drives & Nile River Cruise" at bounding box center [390, 310] width 155 height 12
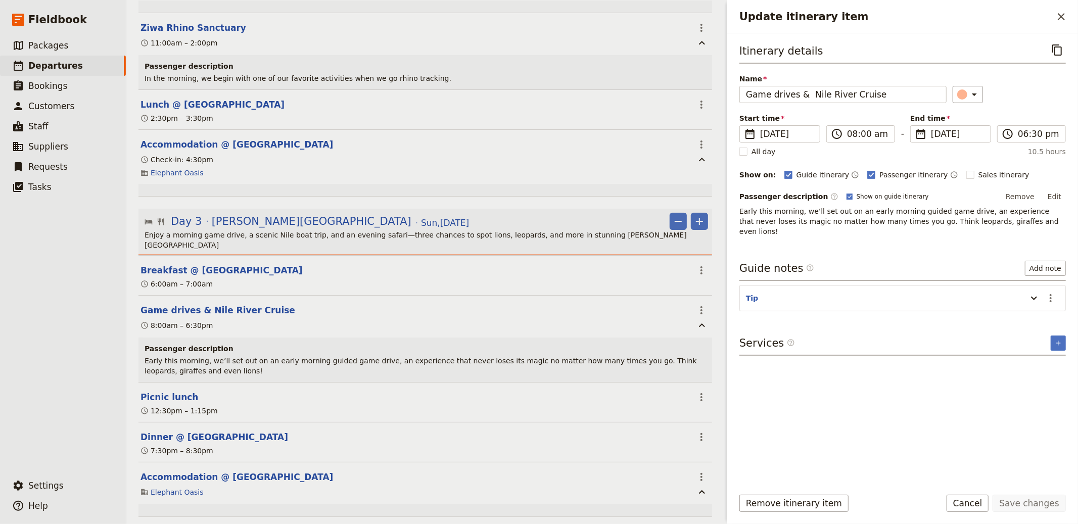
click at [877, 197] on span "Show on guide itinerary" at bounding box center [893, 197] width 72 height 8
click at [847, 193] on input "Show on guide itinerary" at bounding box center [846, 192] width 1 height 1
checkbox input "false"
click at [1040, 501] on button "Save changes" at bounding box center [1029, 503] width 73 height 17
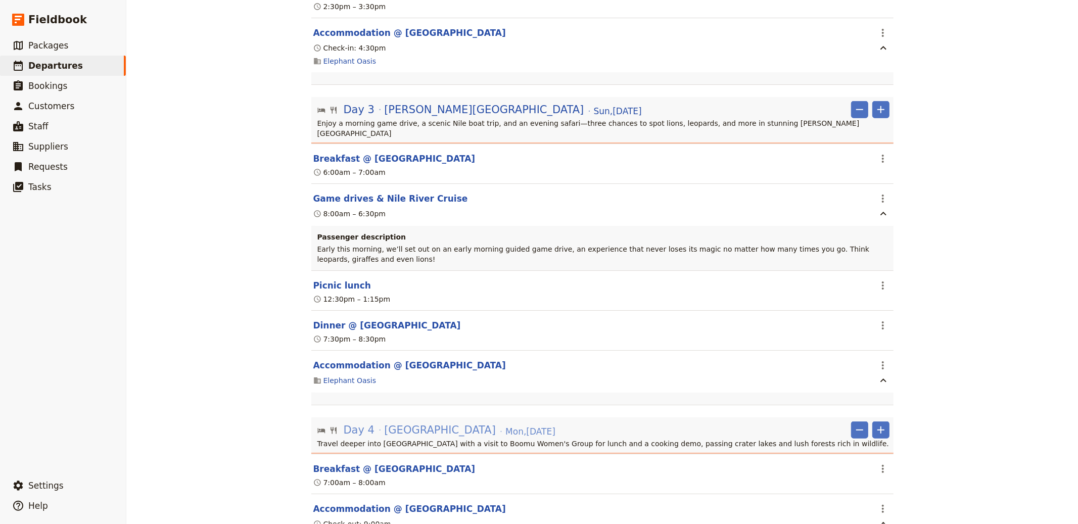
scroll to position [761, 0]
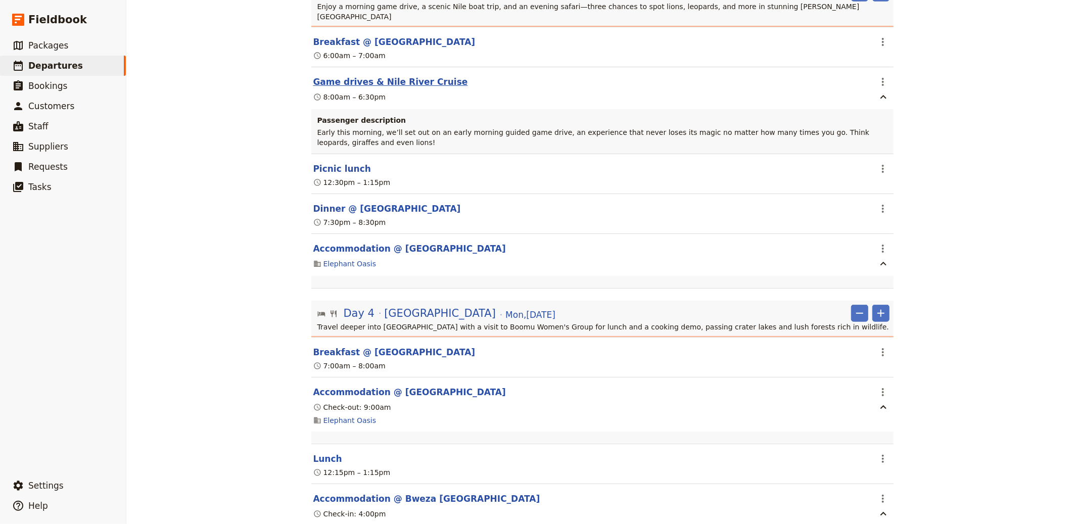
click at [369, 76] on button "Game drives & Nile River Cruise" at bounding box center [390, 82] width 155 height 12
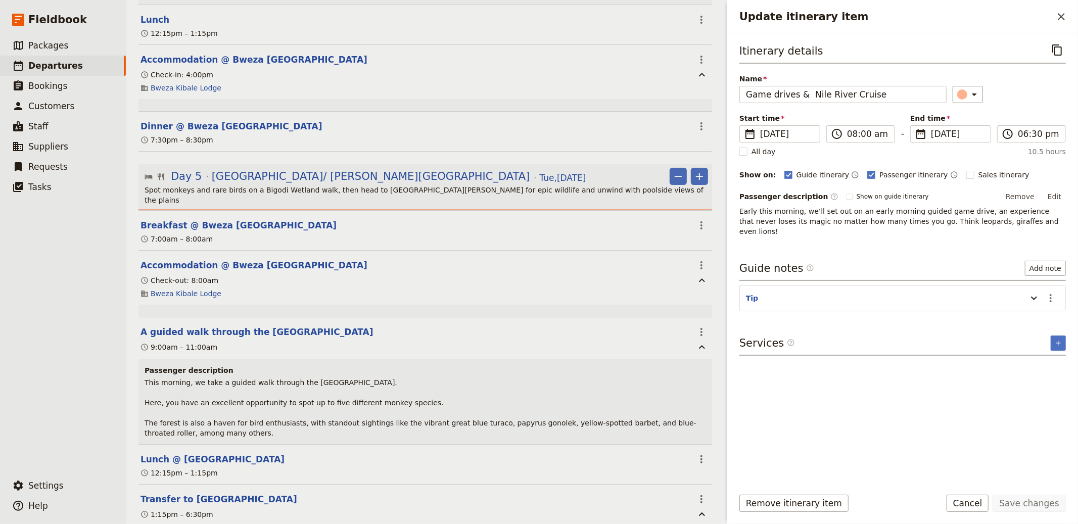
scroll to position [1316, 0]
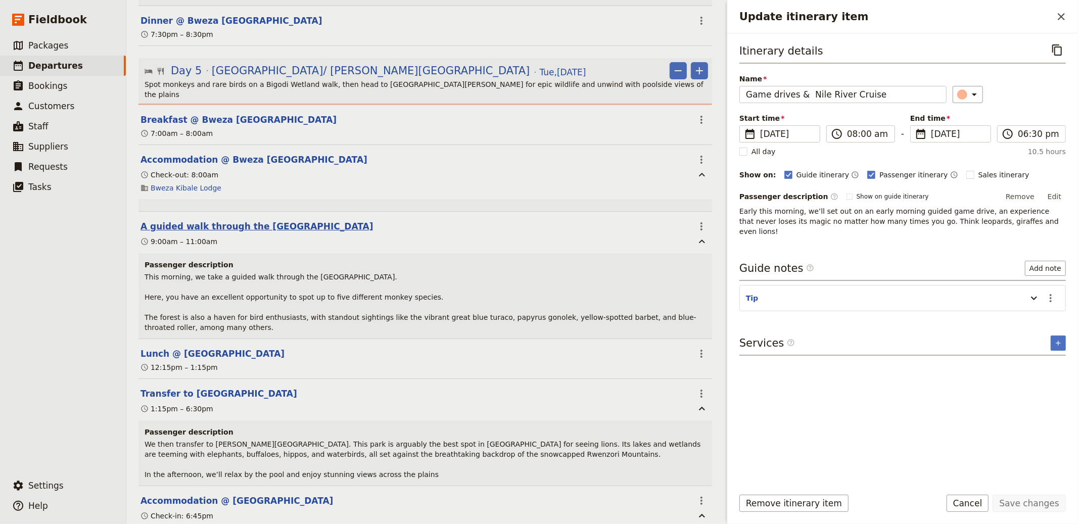
click at [200, 220] on button "A guided walk through the [GEOGRAPHIC_DATA]" at bounding box center [257, 226] width 233 height 12
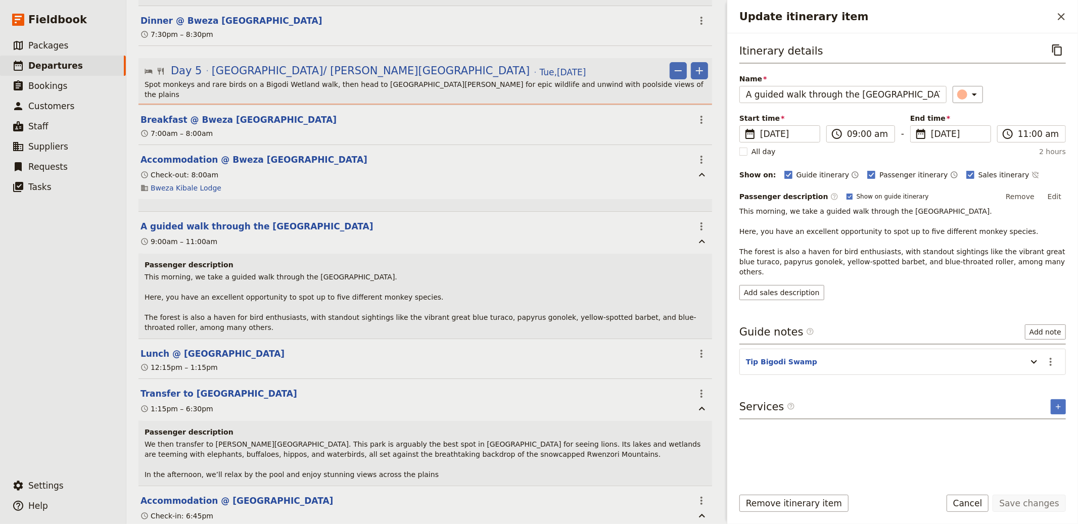
click at [886, 196] on span "Show on guide itinerary" at bounding box center [893, 197] width 72 height 8
click at [847, 193] on input "Show on guide itinerary" at bounding box center [846, 192] width 1 height 1
checkbox input "false"
click at [1047, 506] on button "Save changes" at bounding box center [1029, 503] width 73 height 17
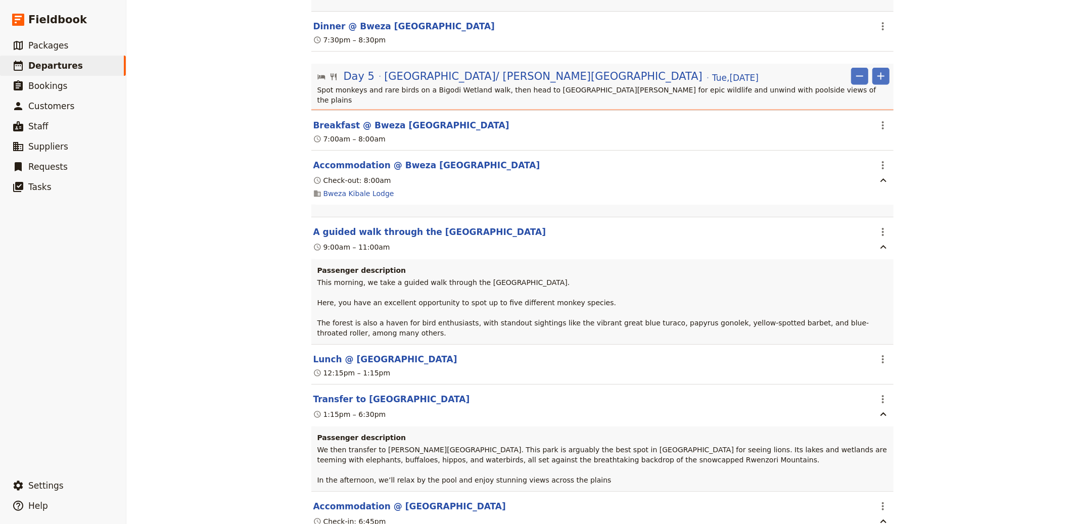
scroll to position [1294, 0]
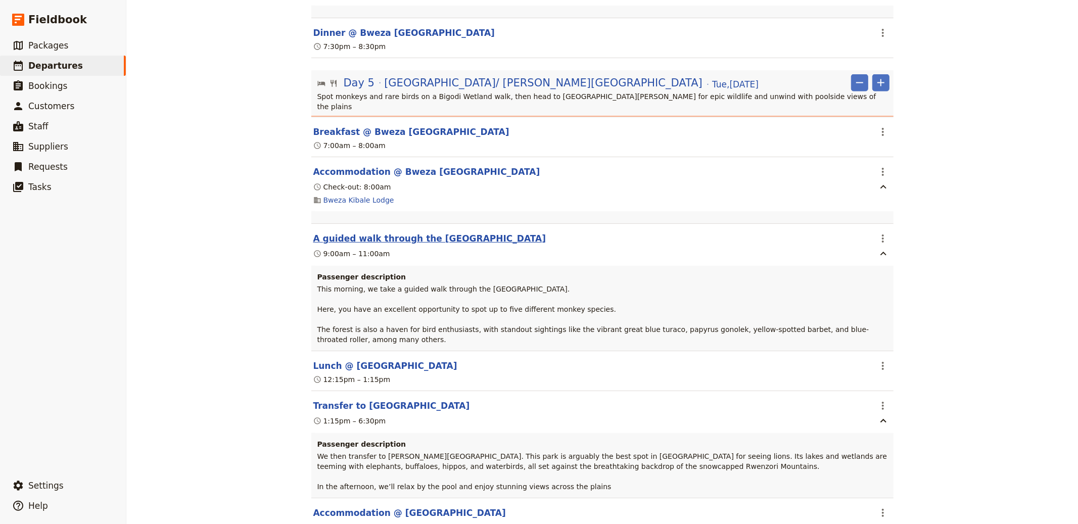
click at [385, 233] on button "A guided walk through the [GEOGRAPHIC_DATA]" at bounding box center [429, 239] width 233 height 12
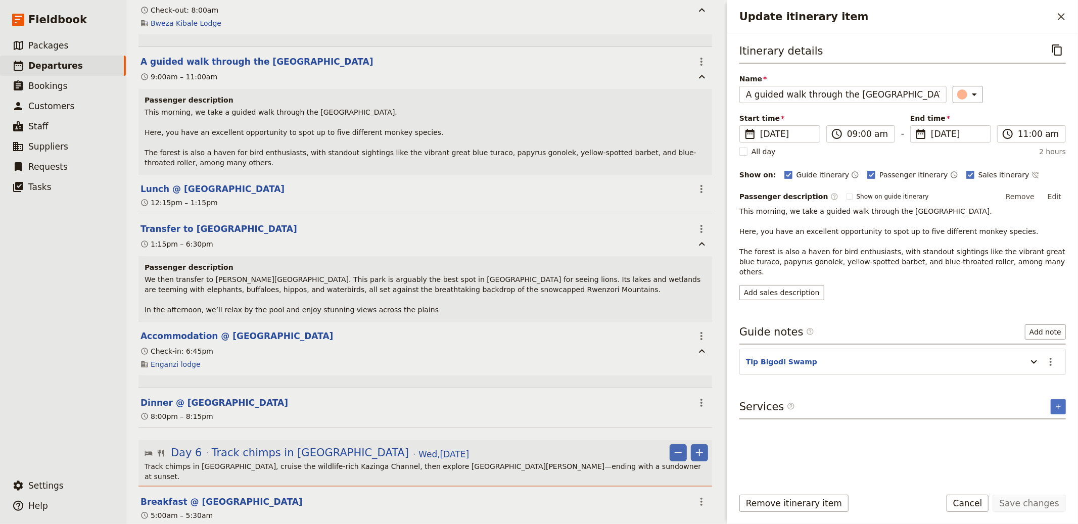
scroll to position [1483, 0]
click at [198, 221] on button "Transfer to [GEOGRAPHIC_DATA]" at bounding box center [219, 227] width 157 height 12
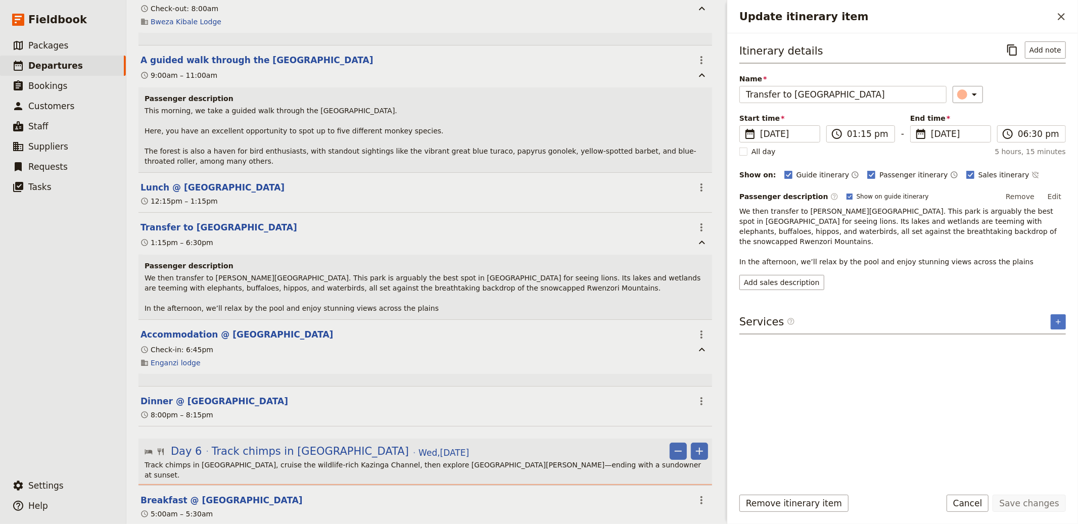
click at [871, 198] on span "Show on guide itinerary" at bounding box center [893, 197] width 72 height 8
click at [847, 193] on input "Show on guide itinerary" at bounding box center [846, 192] width 1 height 1
checkbox input "false"
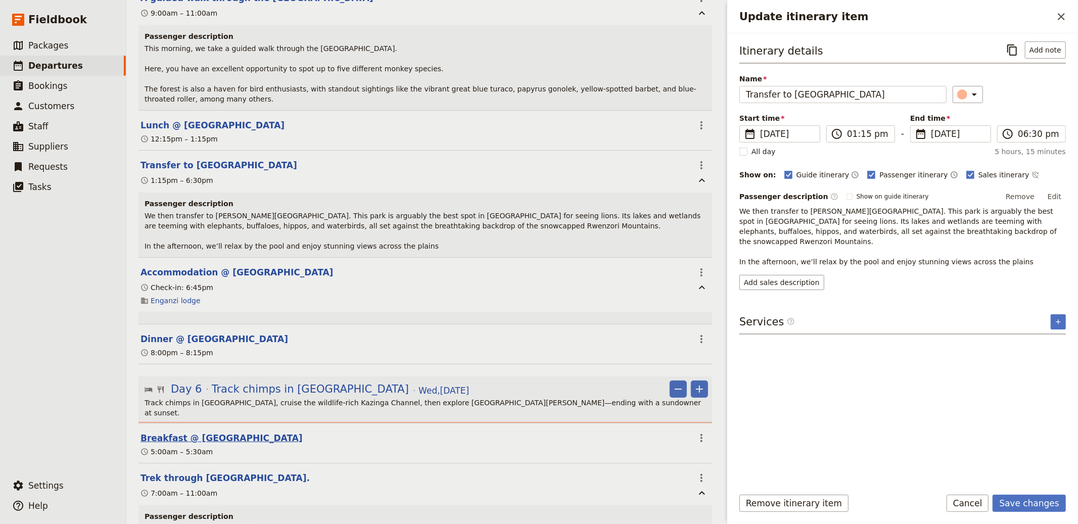
scroll to position [1692, 0]
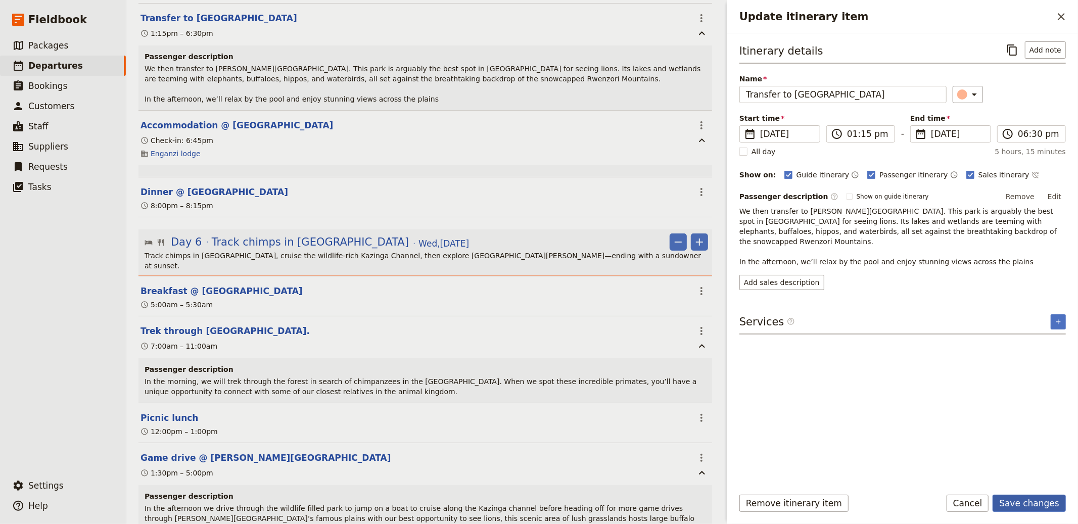
click at [1047, 508] on button "Save changes" at bounding box center [1029, 503] width 73 height 17
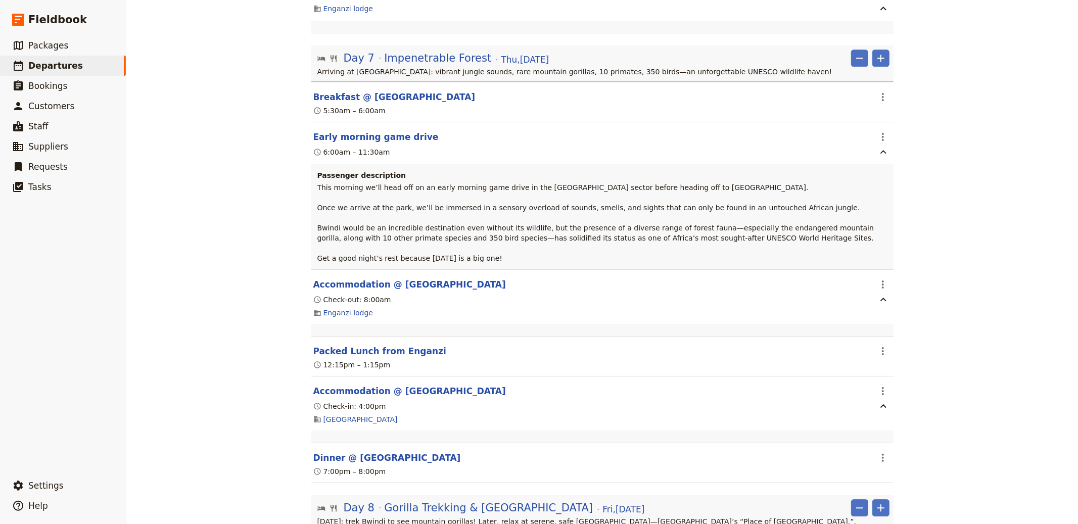
scroll to position [3223, 0]
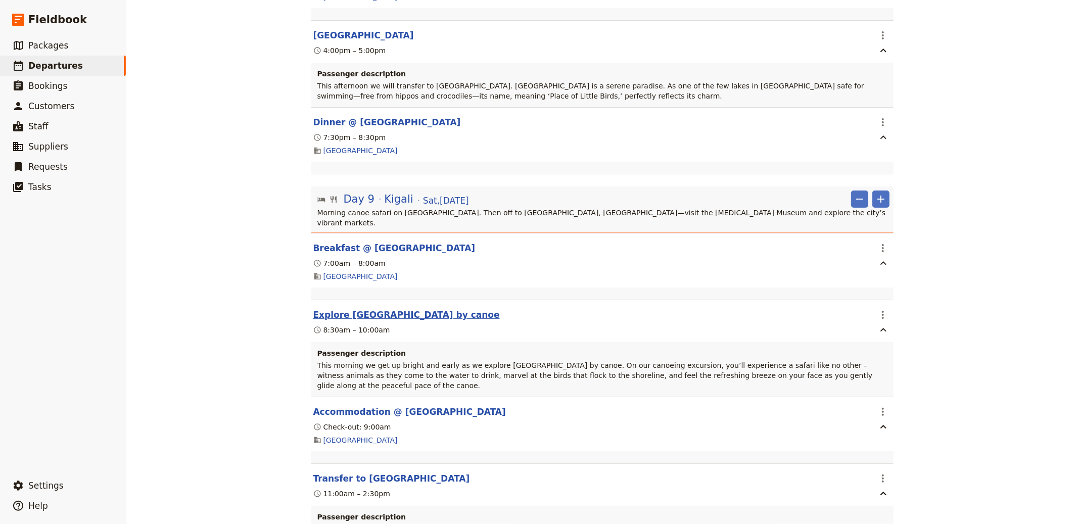
click at [402, 309] on button "Explore [GEOGRAPHIC_DATA] by canoe" at bounding box center [406, 315] width 187 height 12
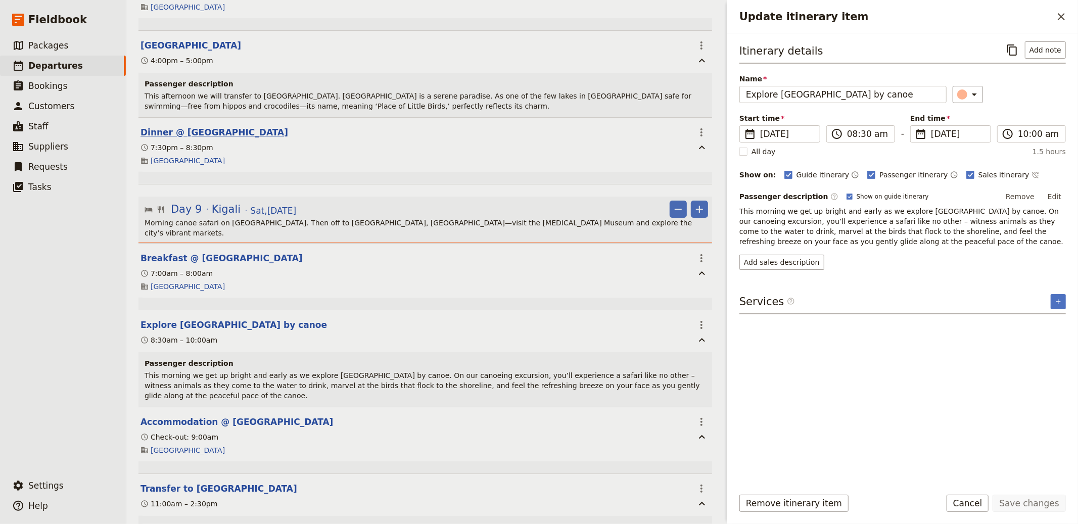
click at [223, 126] on button "Dinner @ [GEOGRAPHIC_DATA]" at bounding box center [215, 132] width 148 height 12
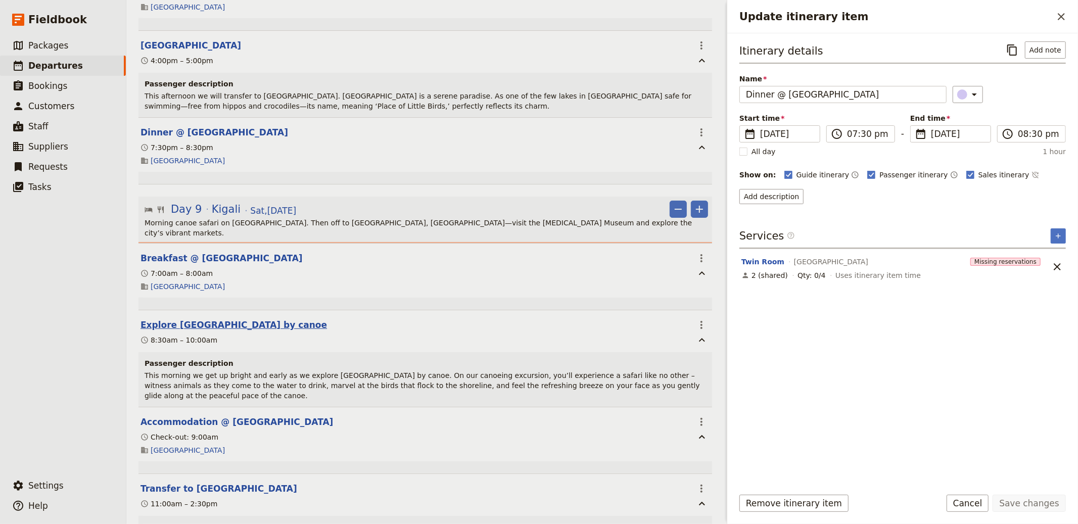
click at [197, 319] on button "Explore [GEOGRAPHIC_DATA] by canoe" at bounding box center [234, 325] width 187 height 12
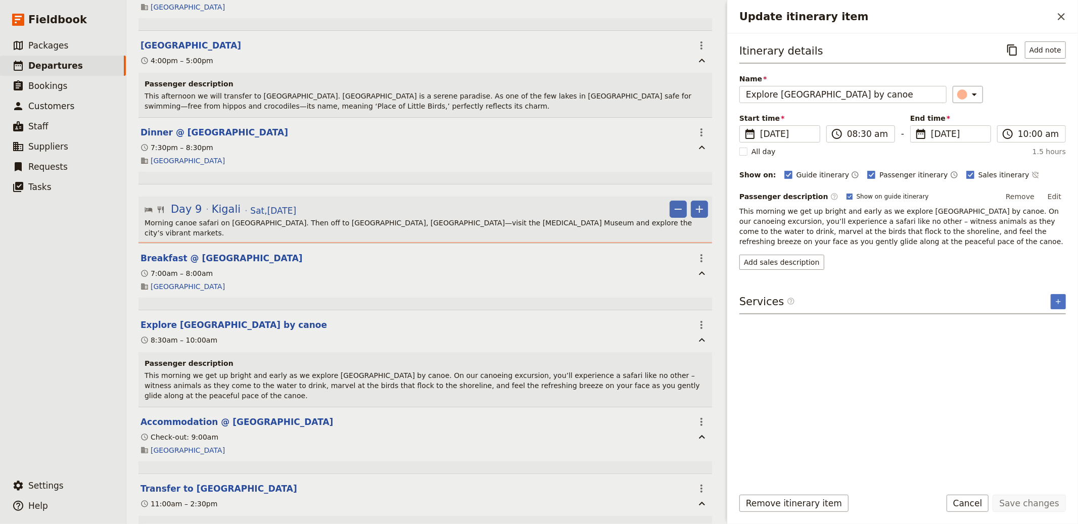
click at [863, 197] on span "Show on guide itinerary" at bounding box center [893, 197] width 72 height 8
click at [847, 193] on input "Show on guide itinerary" at bounding box center [846, 192] width 1 height 1
checkbox input "false"
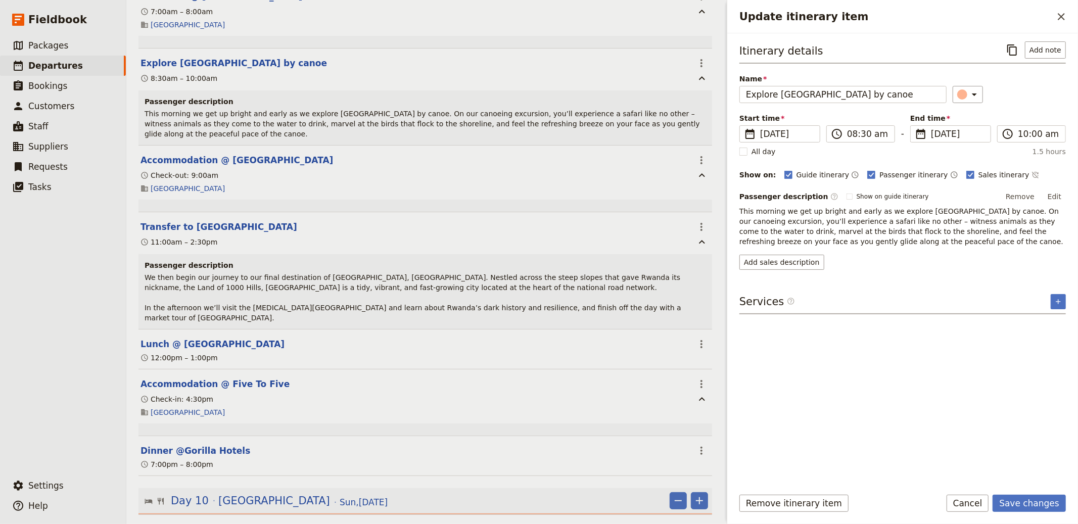
scroll to position [3490, 0]
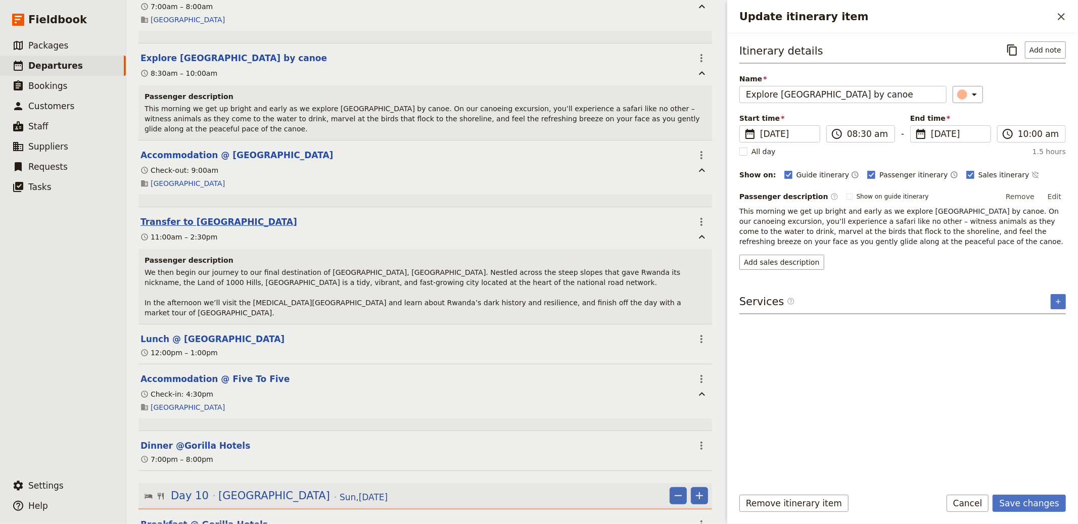
click at [200, 216] on button "Transfer to [GEOGRAPHIC_DATA]" at bounding box center [219, 222] width 157 height 12
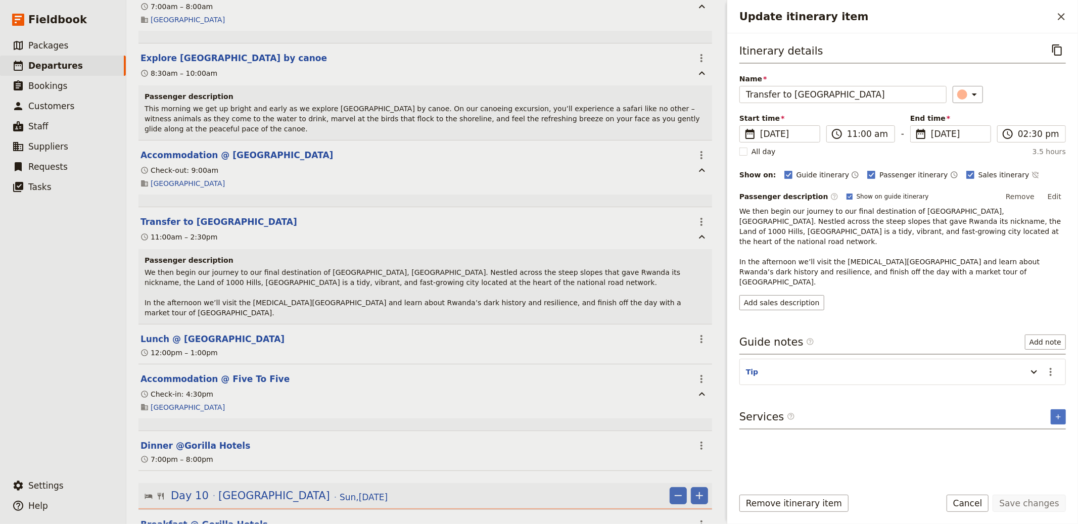
click at [877, 200] on span "Show on guide itinerary" at bounding box center [893, 197] width 72 height 8
click at [847, 193] on input "Show on guide itinerary" at bounding box center [846, 192] width 1 height 1
checkbox input "false"
click at [1032, 501] on button "Save changes" at bounding box center [1029, 503] width 73 height 17
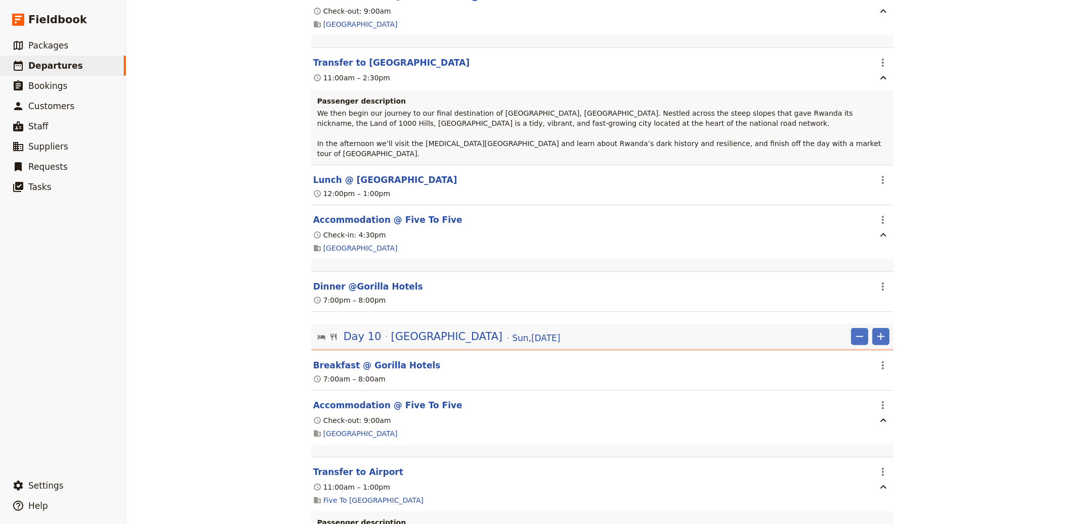
scroll to position [3678, 0]
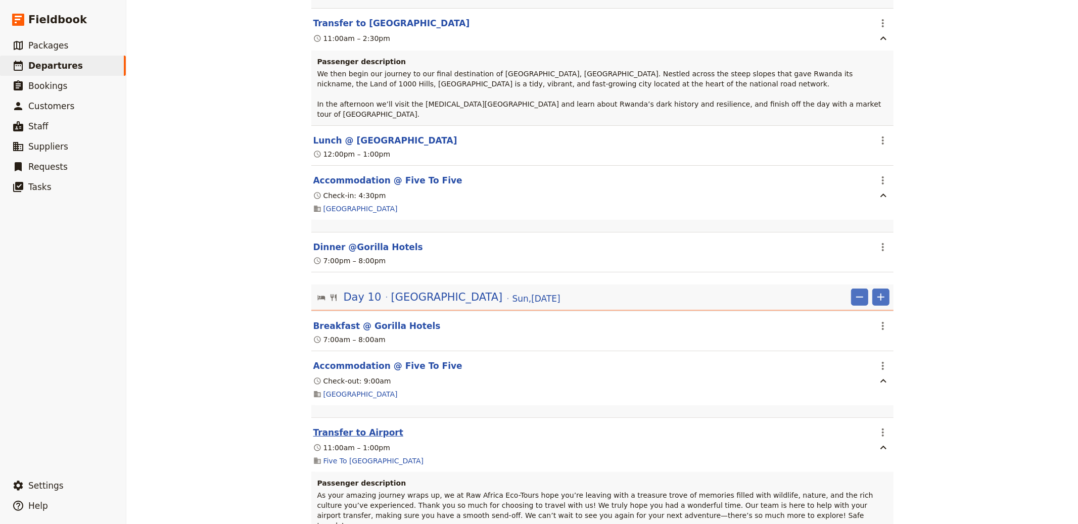
click at [367, 427] on button "Transfer to Airport" at bounding box center [358, 433] width 90 height 12
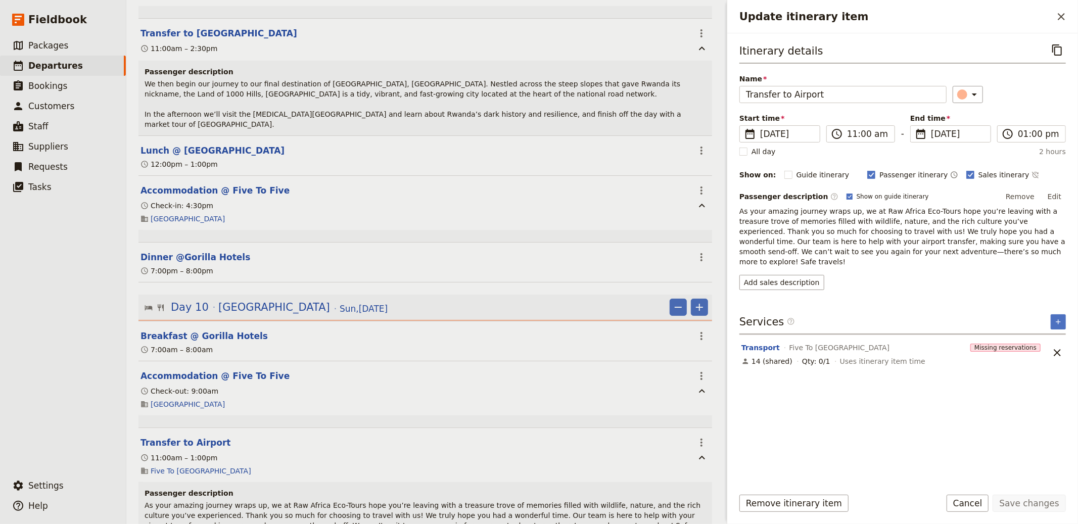
click at [857, 197] on span "Show on guide itinerary" at bounding box center [893, 197] width 72 height 8
click at [847, 193] on input "Show on guide itinerary" at bounding box center [846, 192] width 1 height 1
checkbox input "false"
click at [1042, 499] on button "Save changes" at bounding box center [1029, 503] width 73 height 17
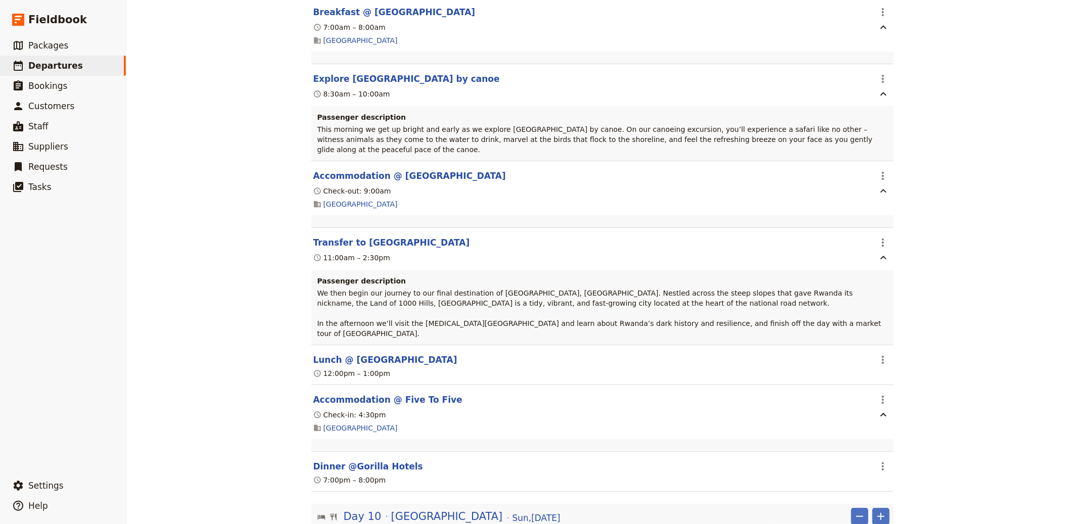
scroll to position [3458, 0]
click at [360, 238] on button "Transfer to [GEOGRAPHIC_DATA]" at bounding box center [391, 244] width 157 height 12
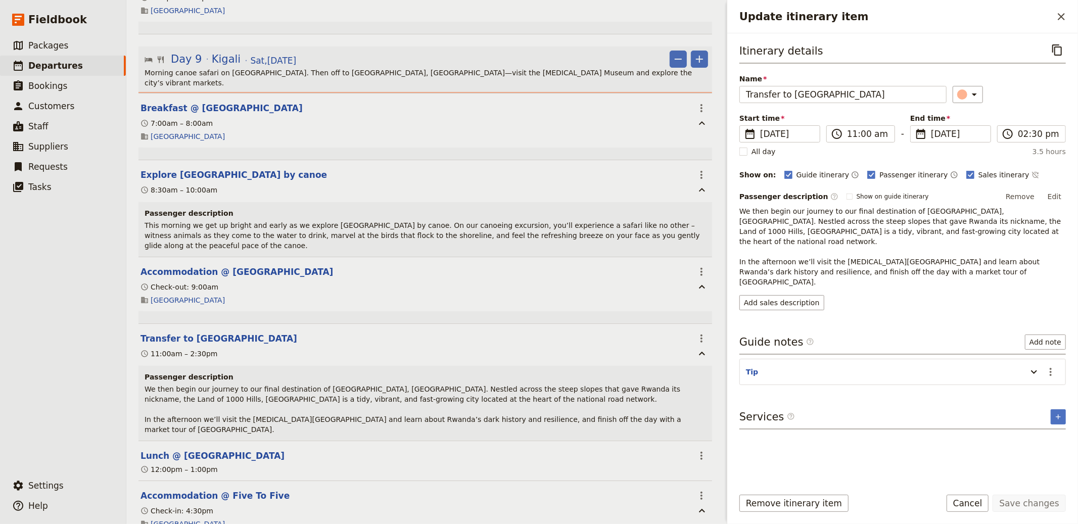
scroll to position [3371, 0]
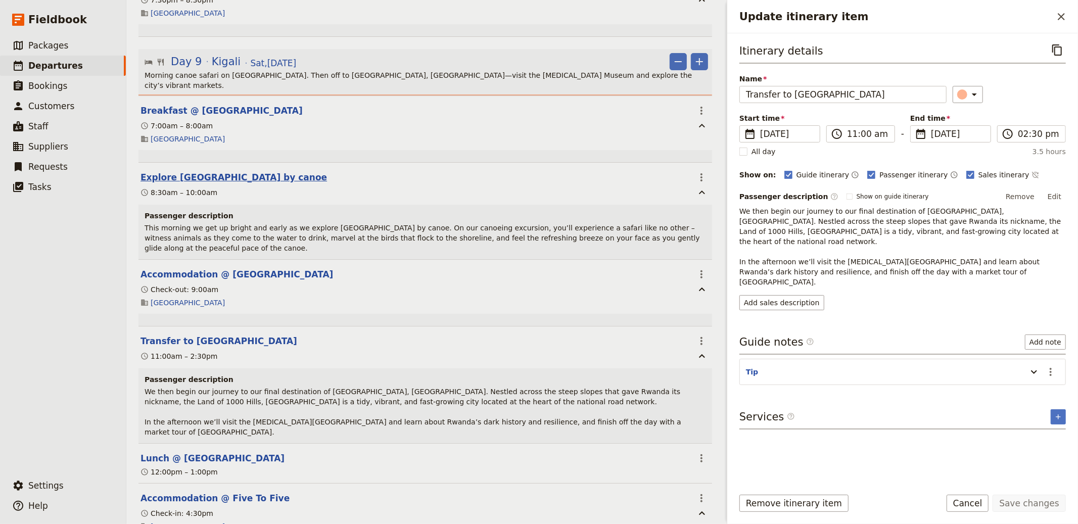
click at [221, 171] on button "Explore [GEOGRAPHIC_DATA] by canoe" at bounding box center [234, 177] width 187 height 12
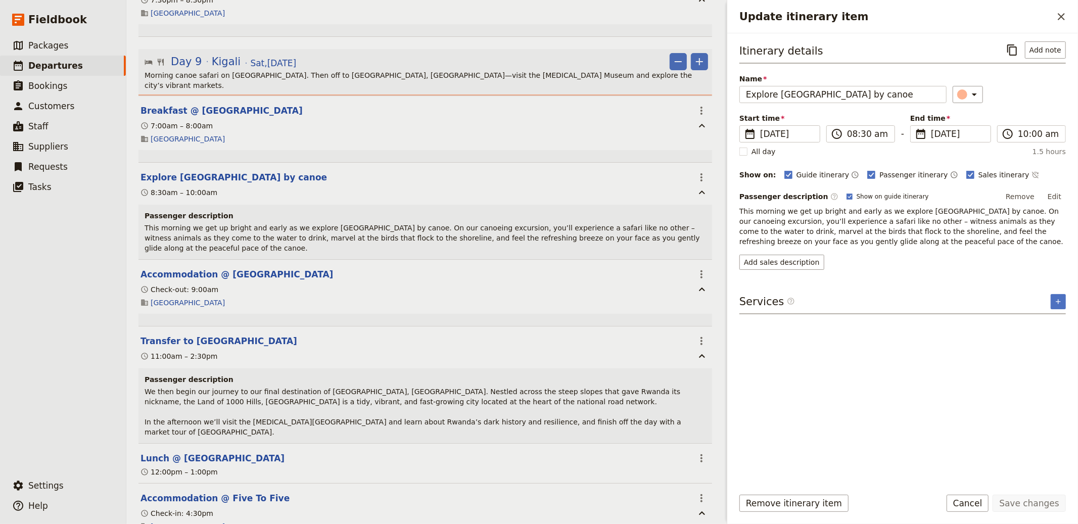
drag, startPoint x: 873, startPoint y: 196, endPoint x: 890, endPoint y: 208, distance: 21.5
click at [873, 196] on span "Show on guide itinerary" at bounding box center [893, 197] width 72 height 8
click at [847, 193] on input "Show on guide itinerary" at bounding box center [846, 192] width 1 height 1
checkbox input "false"
click at [1032, 499] on button "Save changes" at bounding box center [1029, 503] width 73 height 17
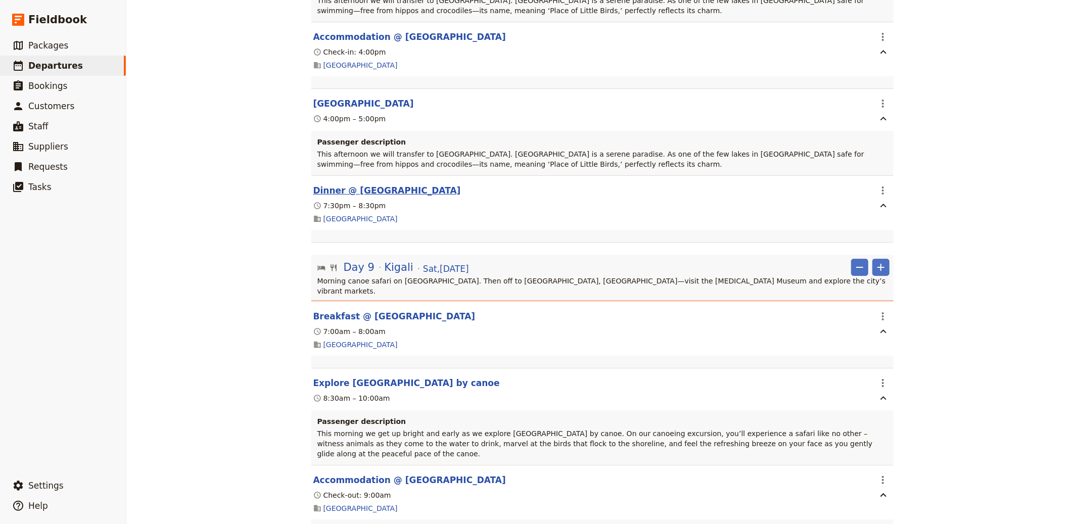
scroll to position [3145, 0]
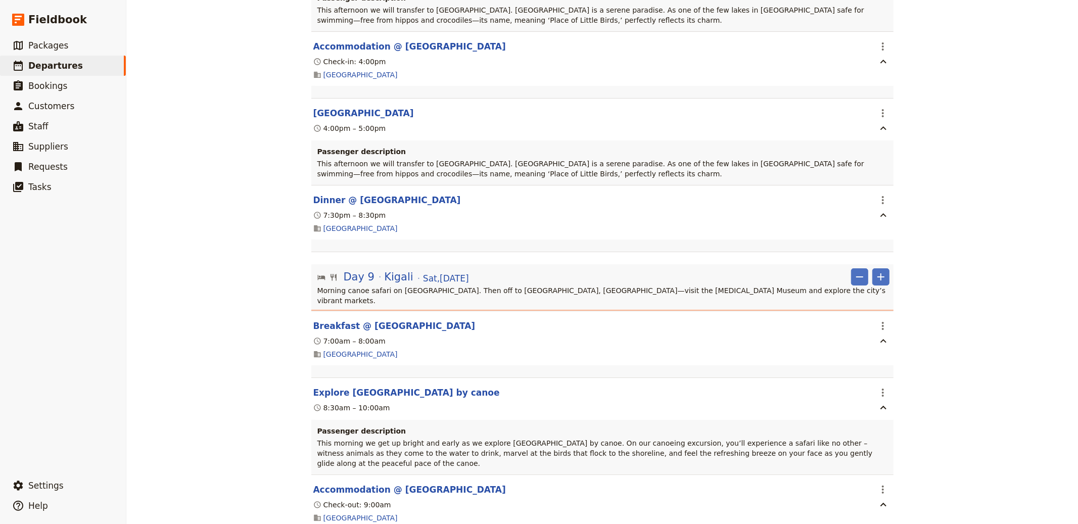
click at [347, 107] on button "[GEOGRAPHIC_DATA]" at bounding box center [363, 113] width 101 height 12
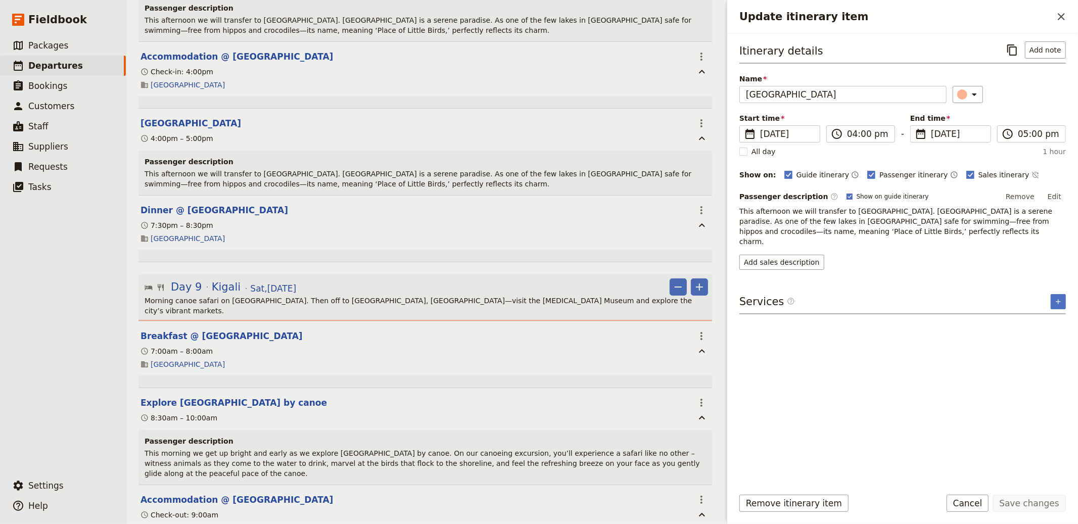
click at [888, 198] on span "Show on guide itinerary" at bounding box center [893, 197] width 72 height 8
click at [847, 193] on input "Show on guide itinerary" at bounding box center [846, 192] width 1 height 1
checkbox input "false"
click at [1021, 504] on button "Save changes" at bounding box center [1029, 503] width 73 height 17
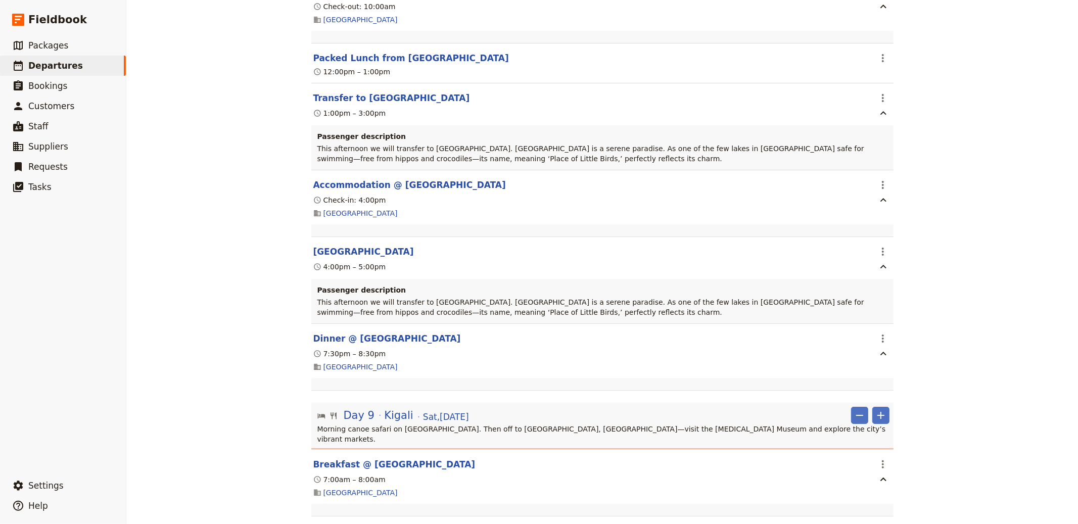
scroll to position [2909, 0]
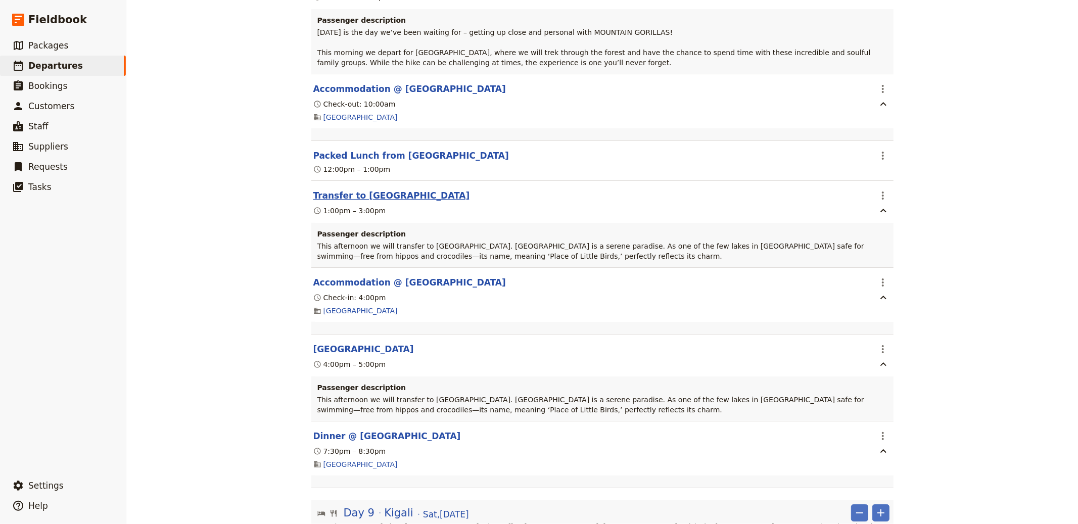
click at [385, 190] on button "Transfer to [GEOGRAPHIC_DATA]" at bounding box center [391, 196] width 157 height 12
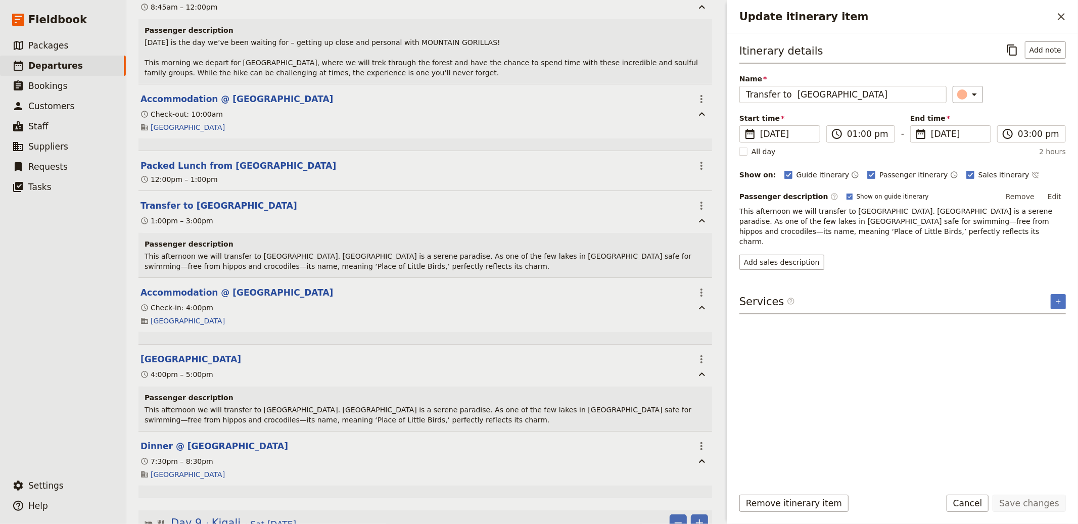
click at [876, 194] on span "Show on guide itinerary" at bounding box center [893, 197] width 72 height 8
click at [847, 193] on input "Show on guide itinerary" at bounding box center [846, 192] width 1 height 1
checkbox input "false"
click at [1026, 501] on button "Save changes" at bounding box center [1029, 503] width 73 height 17
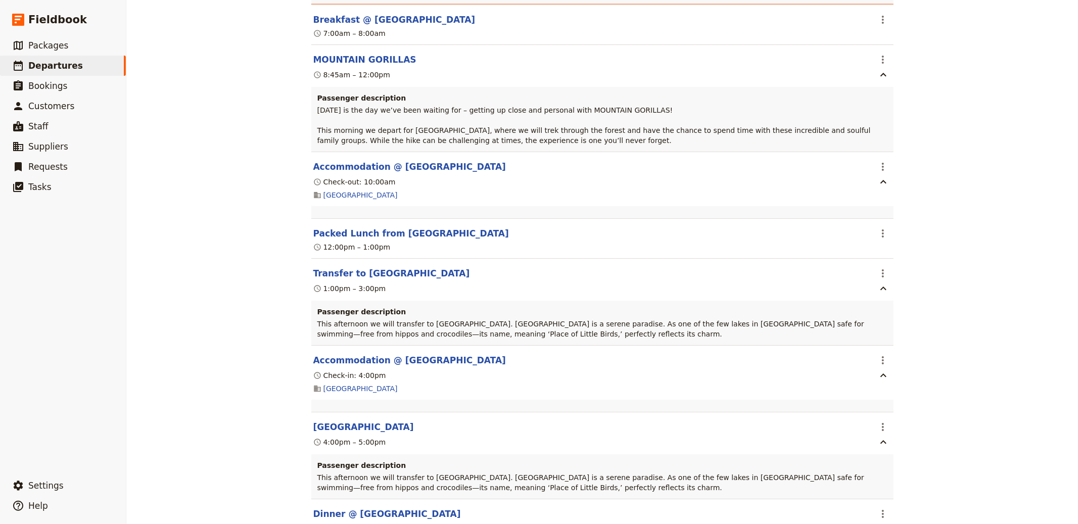
scroll to position [2759, 0]
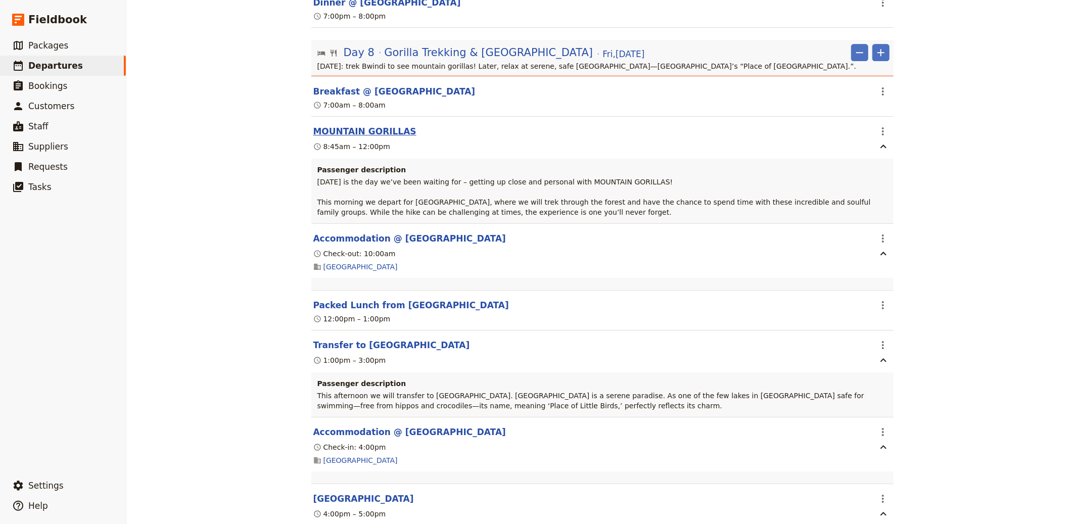
click at [374, 125] on button "MOUNTAIN GORILLAS" at bounding box center [364, 131] width 103 height 12
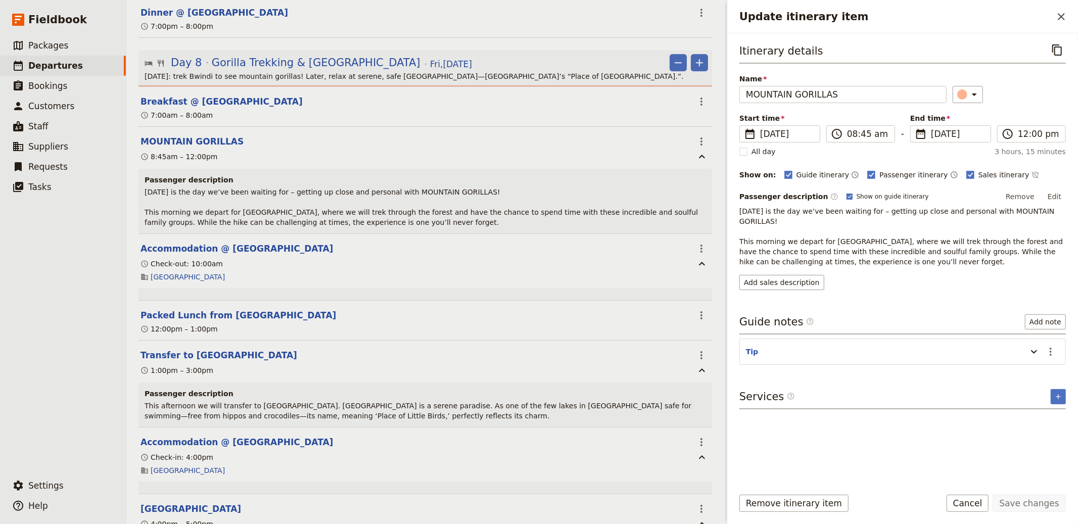
click at [847, 194] on rect "Update itinerary item" at bounding box center [850, 197] width 6 height 6
click at [846, 193] on input "Show on guide itinerary" at bounding box center [846, 192] width 1 height 1
checkbox input "false"
click at [1033, 502] on button "Save changes" at bounding box center [1029, 503] width 73 height 17
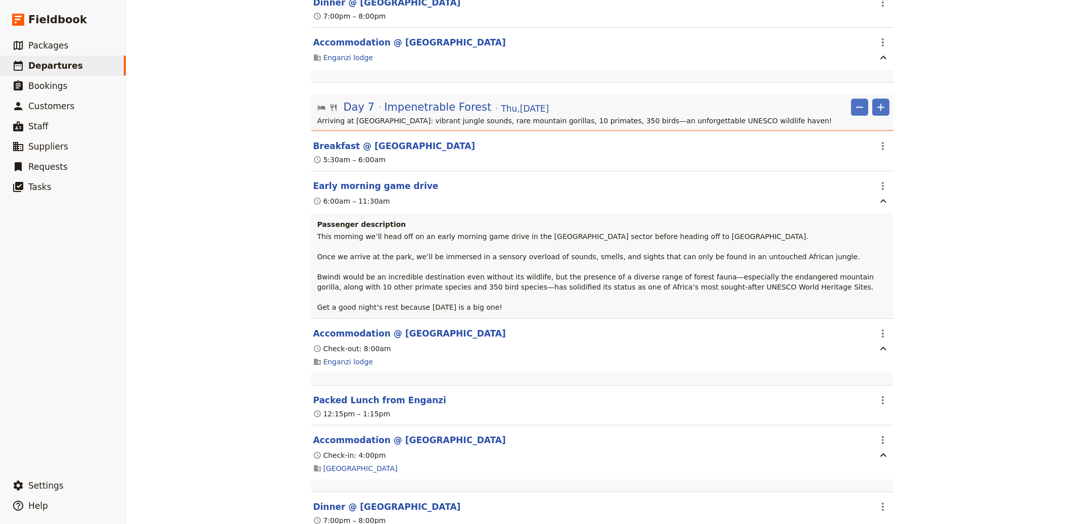
scroll to position [2254, 0]
click at [376, 181] on button "Early morning game drive" at bounding box center [375, 187] width 125 height 12
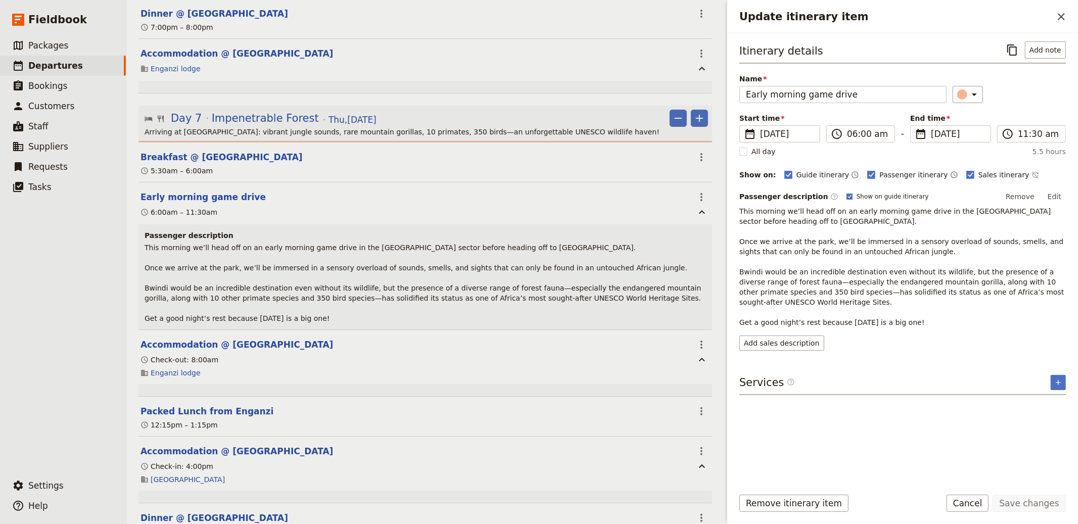
click at [859, 198] on span "Show on guide itinerary" at bounding box center [893, 197] width 72 height 8
click at [847, 193] on input "Show on guide itinerary" at bounding box center [846, 192] width 1 height 1
checkbox input "false"
click at [1033, 502] on button "Save changes" at bounding box center [1029, 503] width 73 height 17
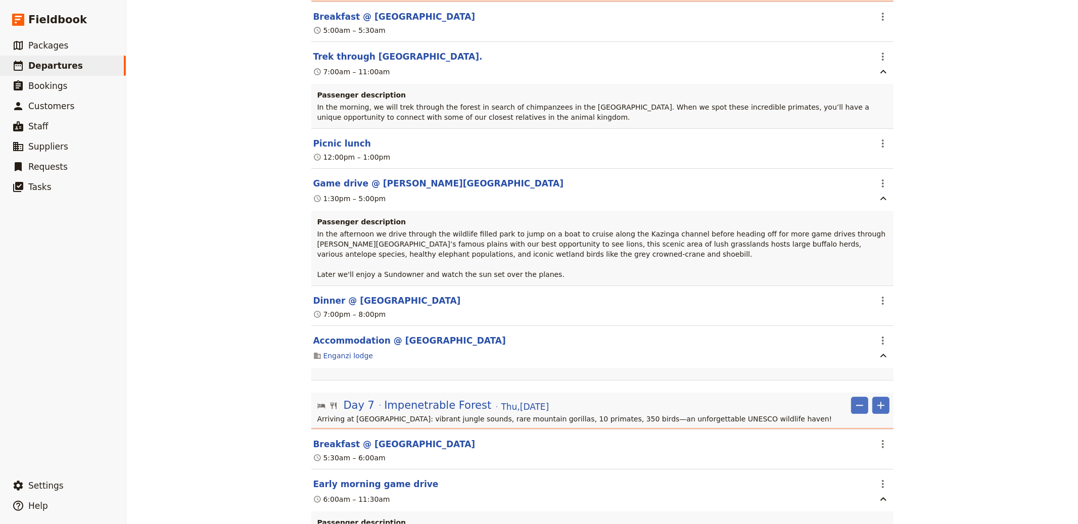
scroll to position [1917, 0]
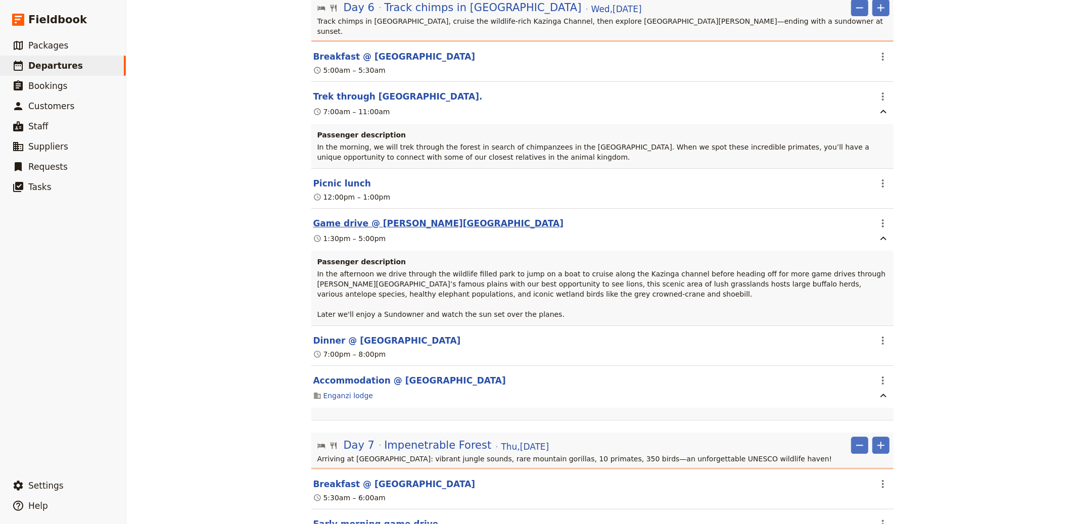
click at [419, 217] on button "Game drive @ [PERSON_NAME][GEOGRAPHIC_DATA]" at bounding box center [438, 223] width 251 height 12
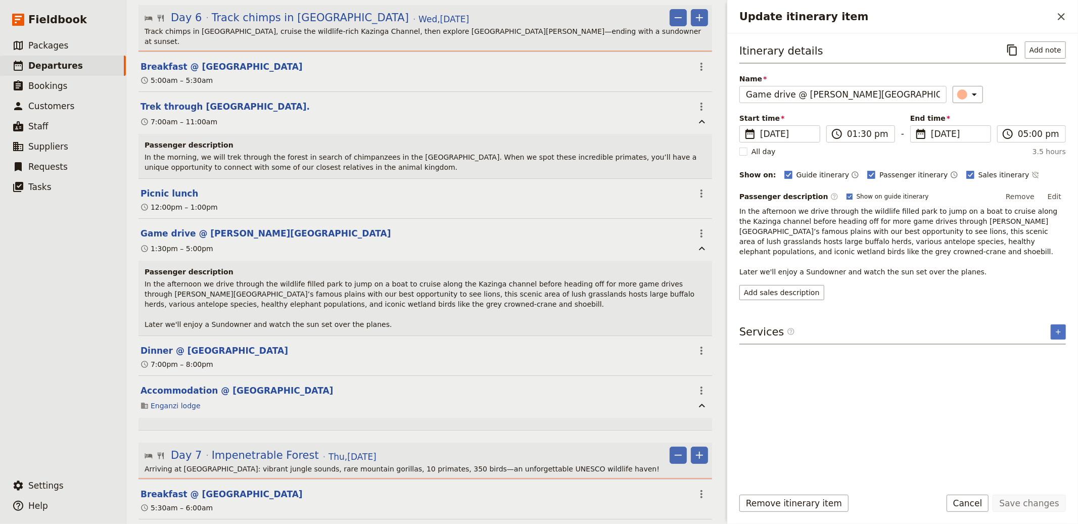
click at [857, 200] on span "Show on guide itinerary" at bounding box center [893, 197] width 72 height 8
click at [847, 193] on input "Show on guide itinerary" at bounding box center [846, 192] width 1 height 1
checkbox input "false"
click at [1030, 510] on button "Save changes" at bounding box center [1029, 503] width 73 height 17
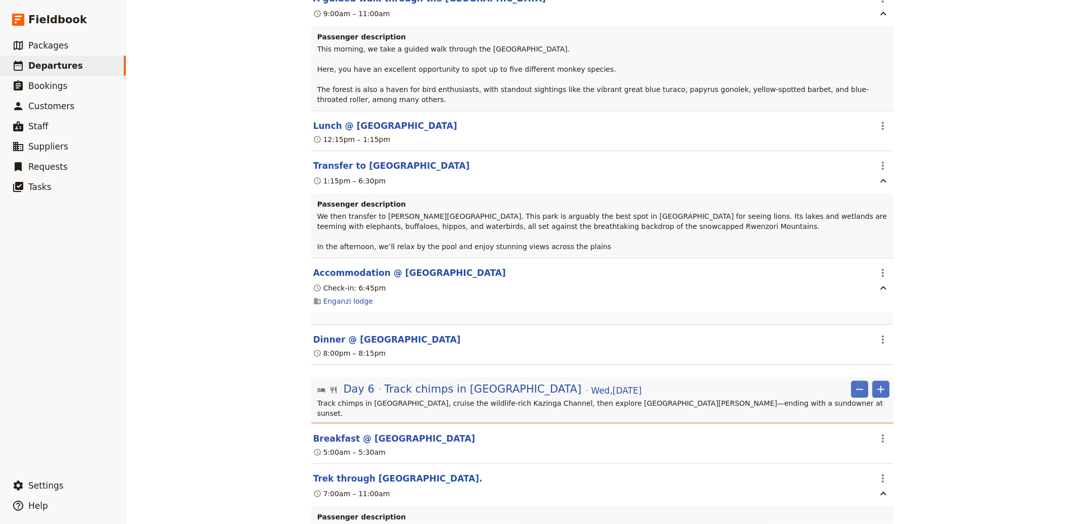
scroll to position [1478, 0]
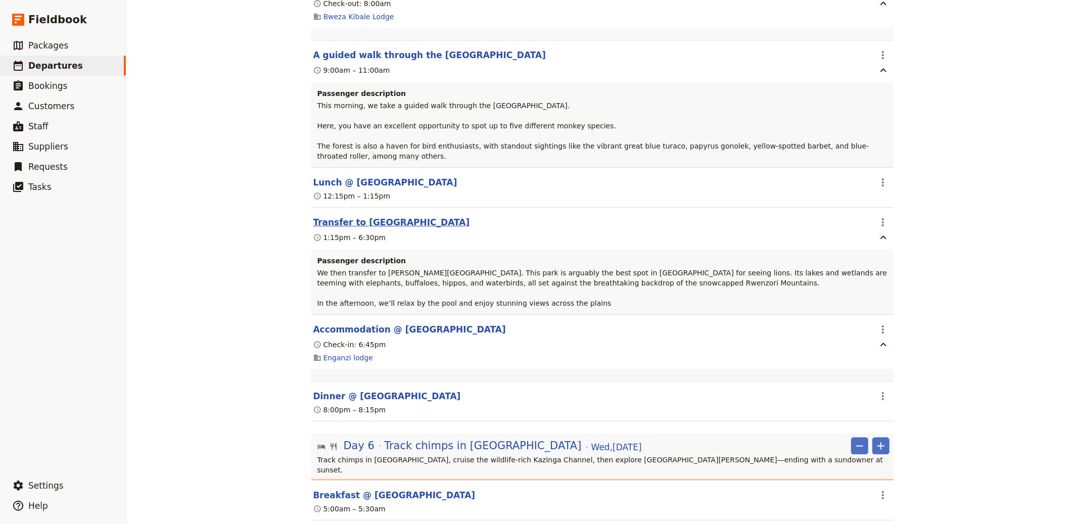
click at [389, 216] on button "Transfer to [GEOGRAPHIC_DATA]" at bounding box center [391, 222] width 157 height 12
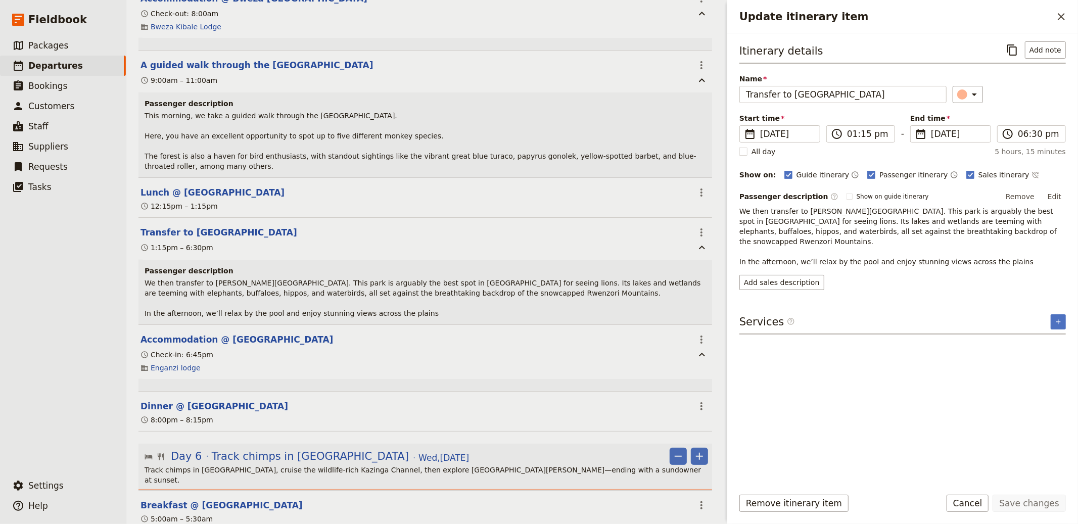
click at [380, 218] on section "Transfer to [GEOGRAPHIC_DATA] ​ 1:15pm – 6:30pm Passenger description We then t…" at bounding box center [426, 271] width 574 height 107
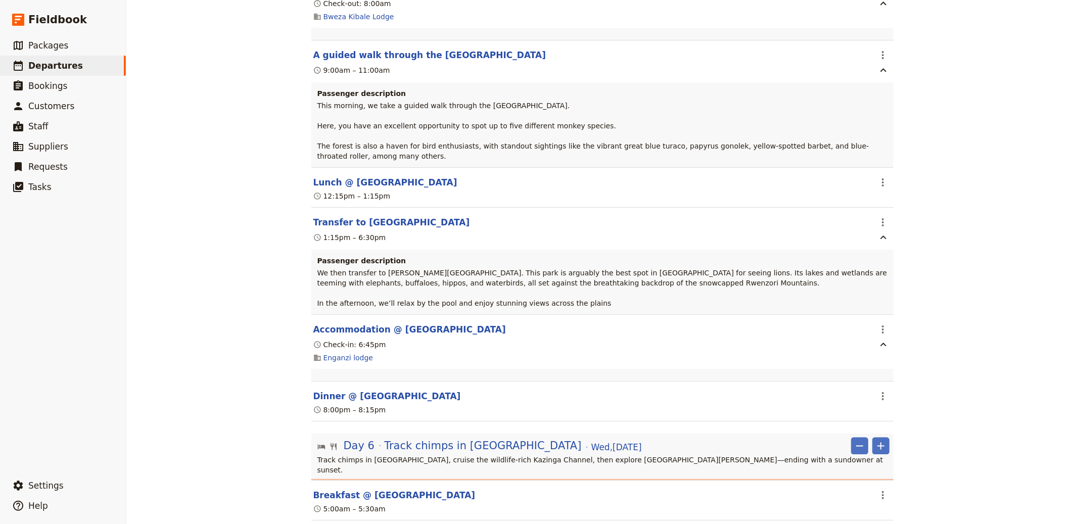
drag, startPoint x: 453, startPoint y: 34, endPoint x: 477, endPoint y: 34, distance: 23.3
click at [453, 49] on button "A guided walk through the [GEOGRAPHIC_DATA]" at bounding box center [429, 55] width 233 height 12
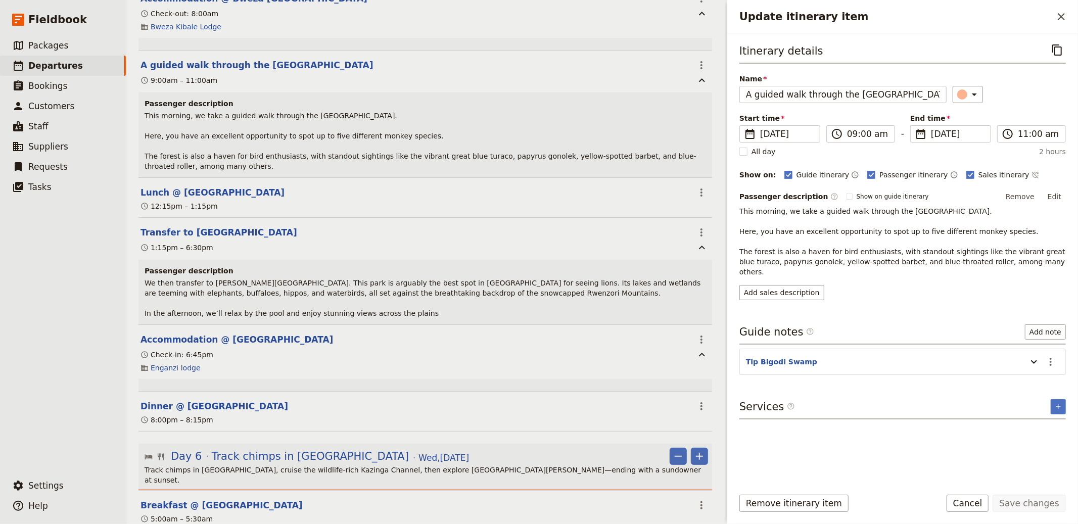
click at [420, 260] on div "Passenger description We then transfer to [PERSON_NAME][GEOGRAPHIC_DATA]. This …" at bounding box center [426, 292] width 574 height 65
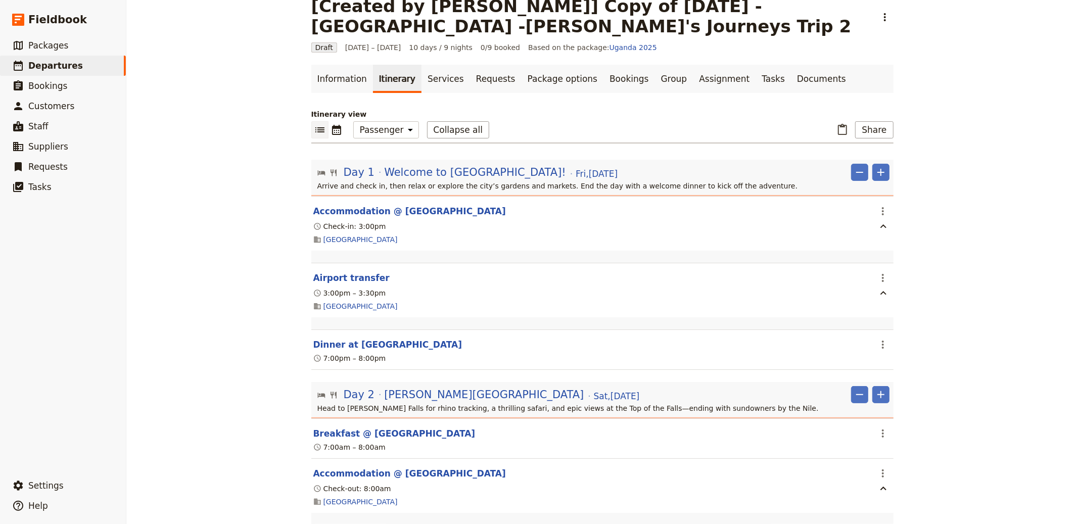
scroll to position [0, 0]
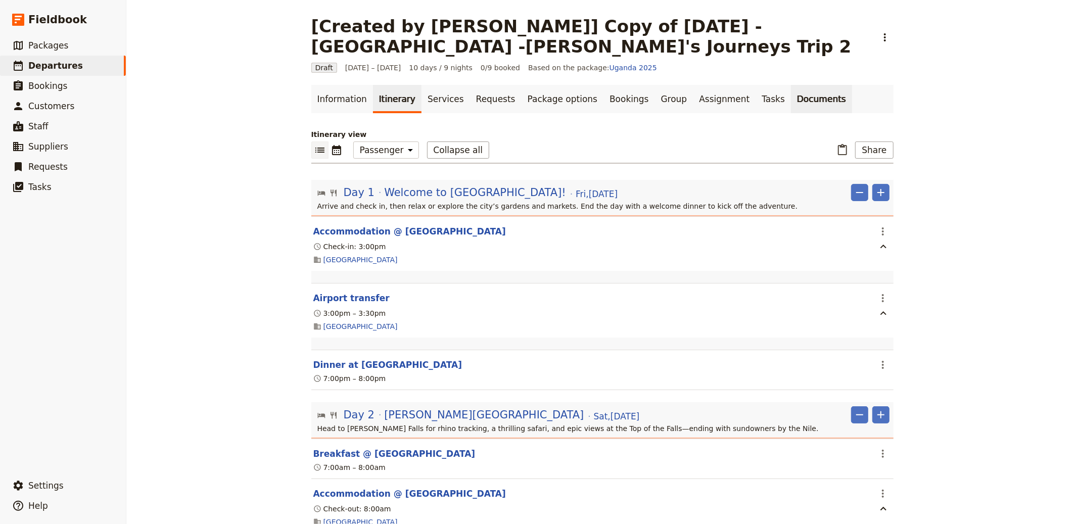
click at [791, 96] on link "Documents" at bounding box center [821, 99] width 61 height 28
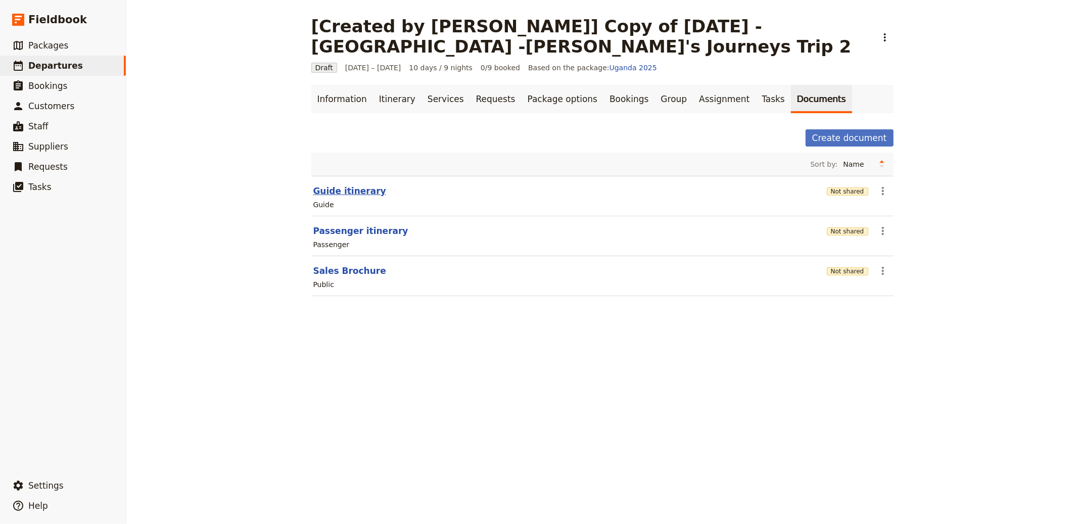
click at [326, 187] on button "Guide itinerary" at bounding box center [349, 191] width 73 height 12
select select "STAFF"
select select "RUN_SHEET"
select select "DEFAULT"
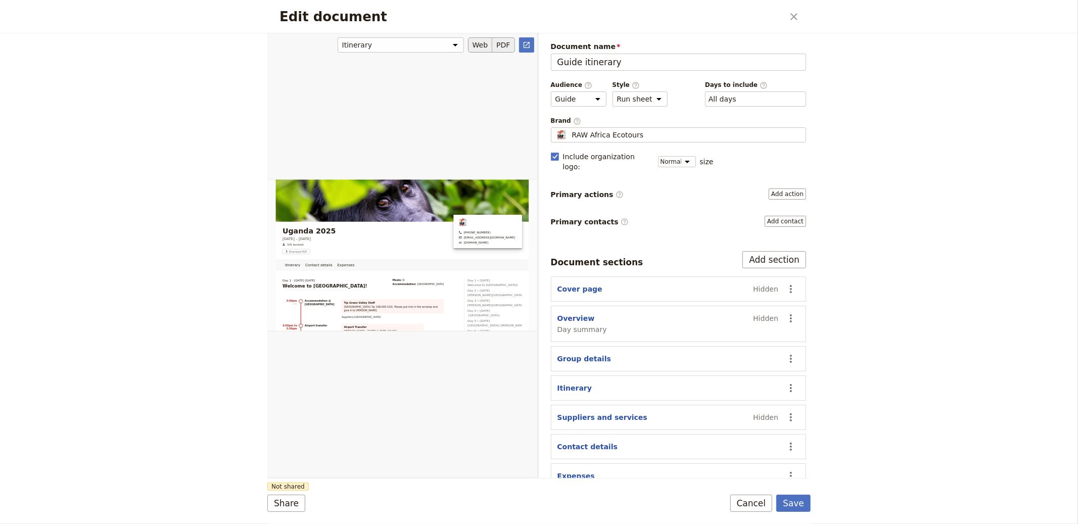
click at [504, 42] on button "PDF" at bounding box center [503, 44] width 22 height 15
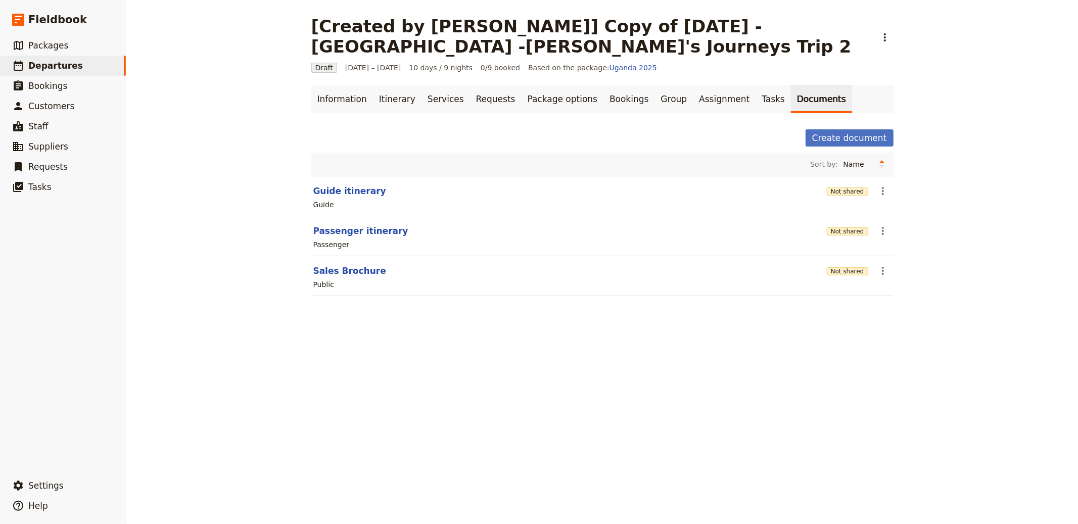
click at [879, 207] on div "Guide" at bounding box center [602, 205] width 580 height 12
click at [882, 194] on icon "Actions" at bounding box center [883, 191] width 2 height 8
click at [356, 193] on button "Guide itinerary" at bounding box center [349, 191] width 73 height 12
select select "STAFF"
select select "RUN_SHEET"
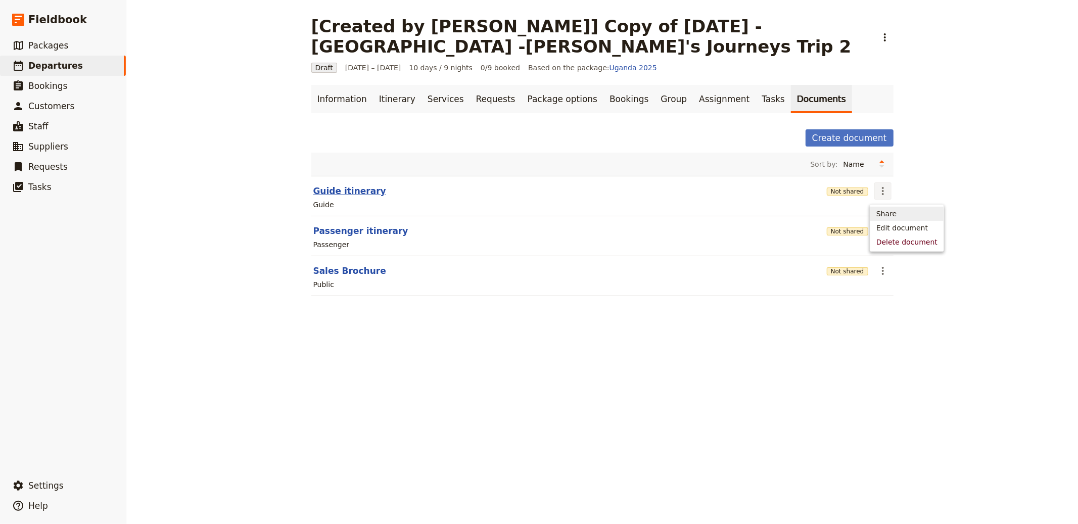
select select "DEFAULT"
click at [342, 187] on button "Guide itinerary" at bounding box center [349, 191] width 73 height 12
select select "STAFF"
select select "RUN_SHEET"
select select "DEFAULT"
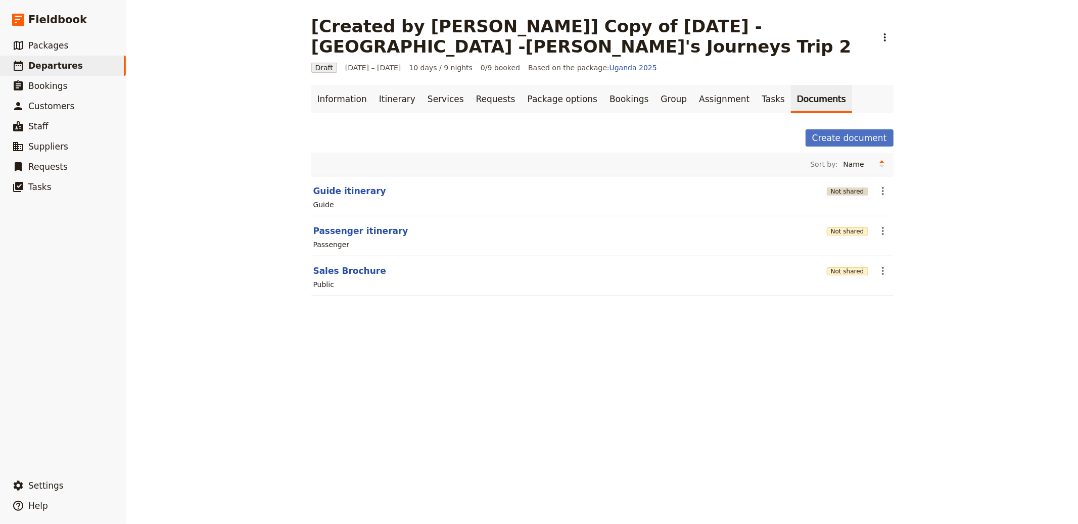
drag, startPoint x: 883, startPoint y: 191, endPoint x: 842, endPoint y: 189, distance: 41.0
click at [883, 191] on icon "Actions" at bounding box center [883, 191] width 12 height 12
click at [843, 190] on button "Not shared" at bounding box center [847, 192] width 41 height 8
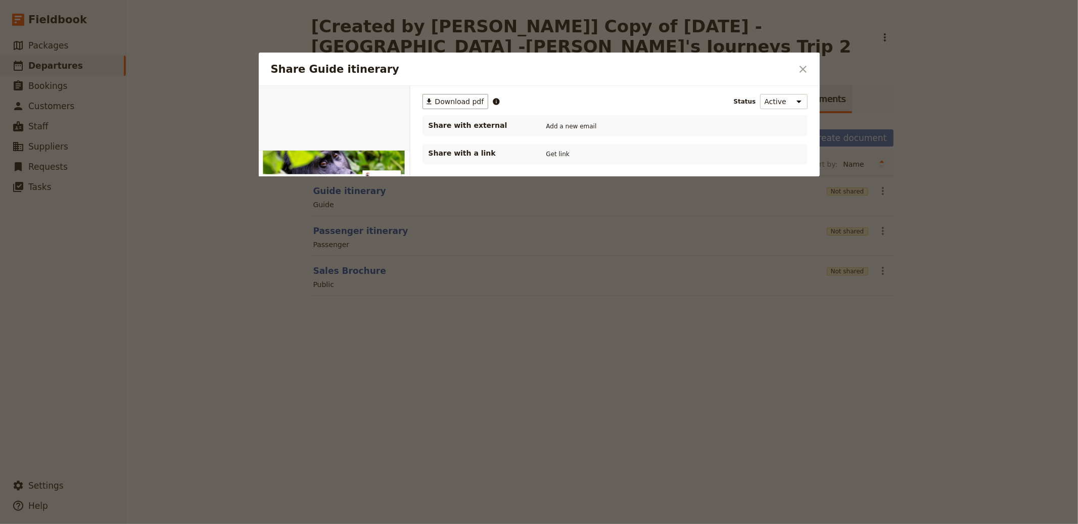
drag, startPoint x: 442, startPoint y: 103, endPoint x: 490, endPoint y: 90, distance: 50.3
click at [442, 103] on span "Download pdf" at bounding box center [459, 102] width 49 height 10
drag, startPoint x: 932, startPoint y: 141, endPoint x: 942, endPoint y: 131, distance: 14.7
click at [932, 141] on div at bounding box center [539, 262] width 1078 height 524
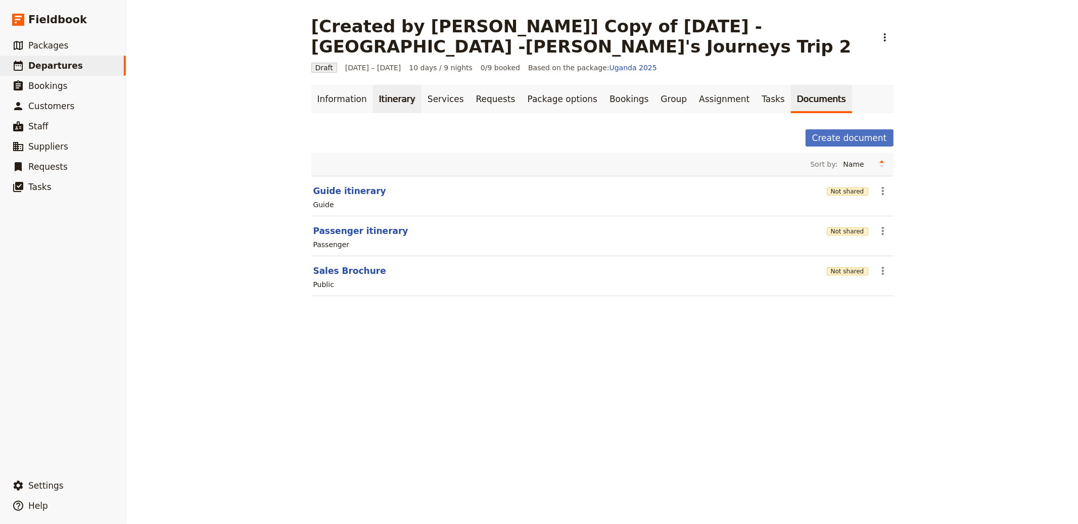
click at [373, 106] on link "Itinerary" at bounding box center [397, 99] width 49 height 28
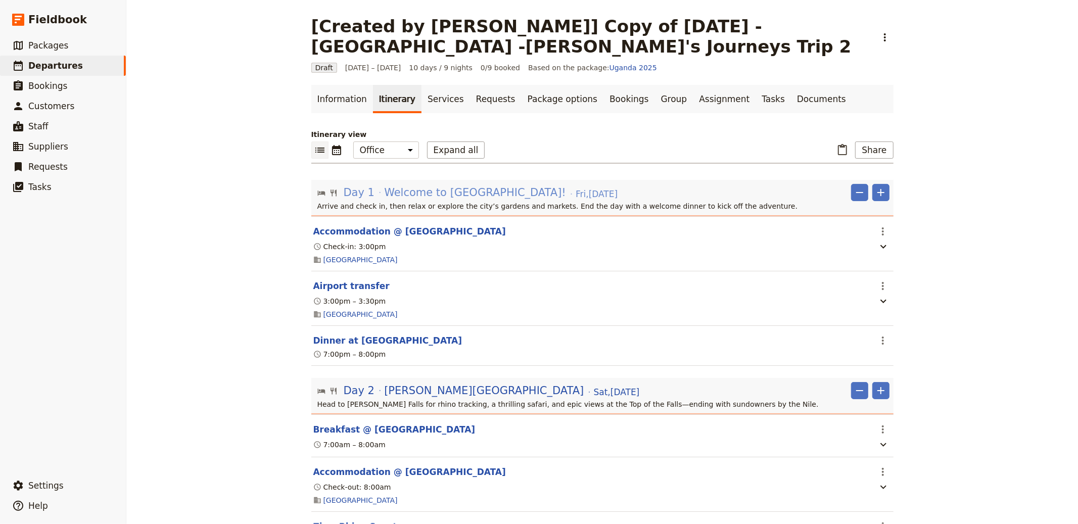
click at [445, 191] on span "Welcome to [GEOGRAPHIC_DATA]!" at bounding box center [475, 192] width 182 height 15
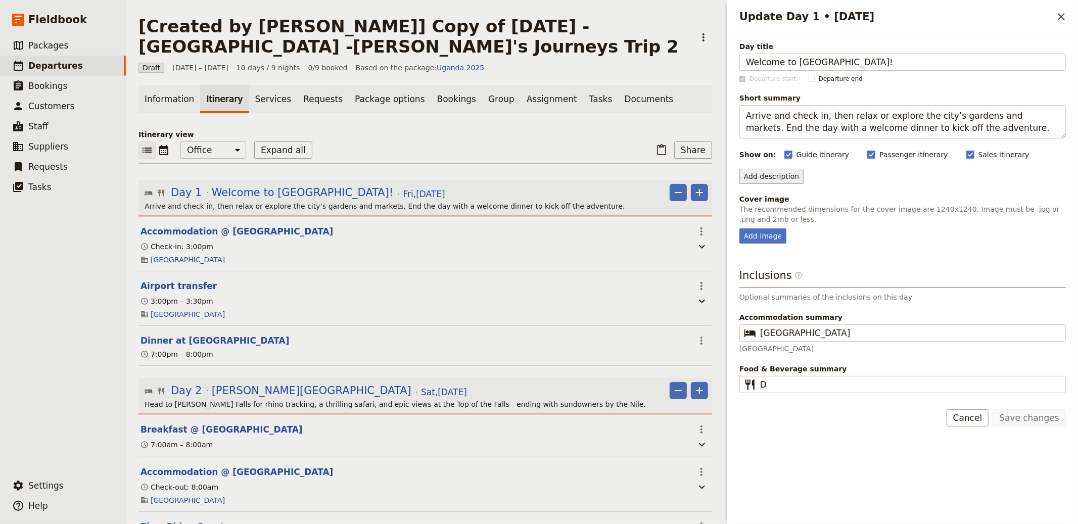
click at [760, 181] on button "Add description" at bounding box center [772, 176] width 64 height 15
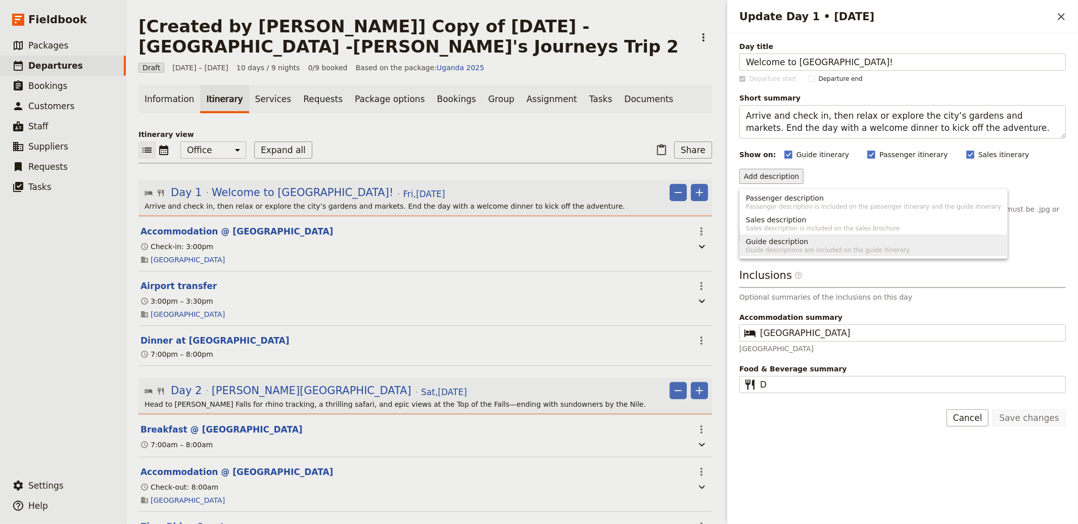
click at [790, 235] on button "Guide description Guide descriptions are included on the guide itinerary" at bounding box center [873, 246] width 267 height 22
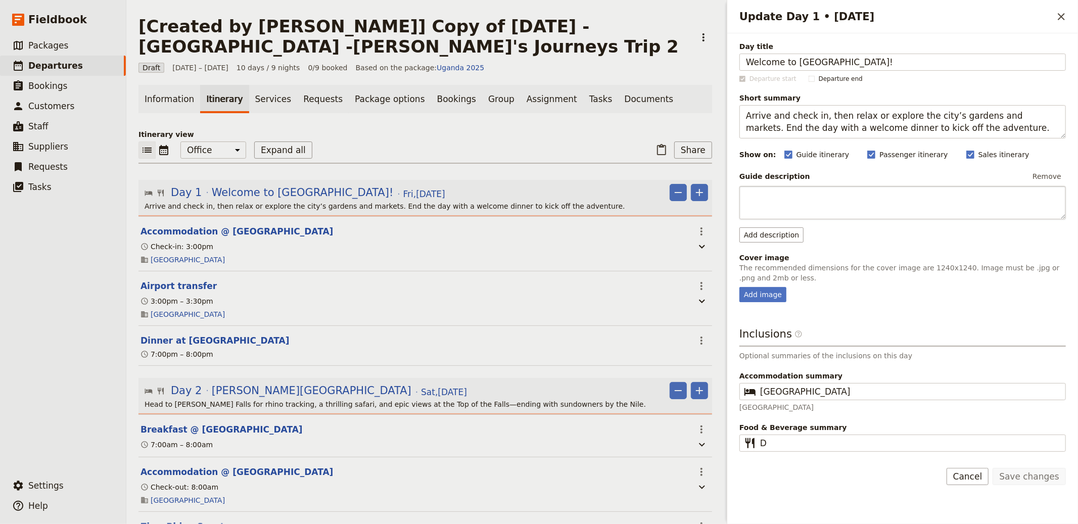
click at [766, 197] on textarea "Update Day 1 • 7 Aug" at bounding box center [903, 202] width 327 height 33
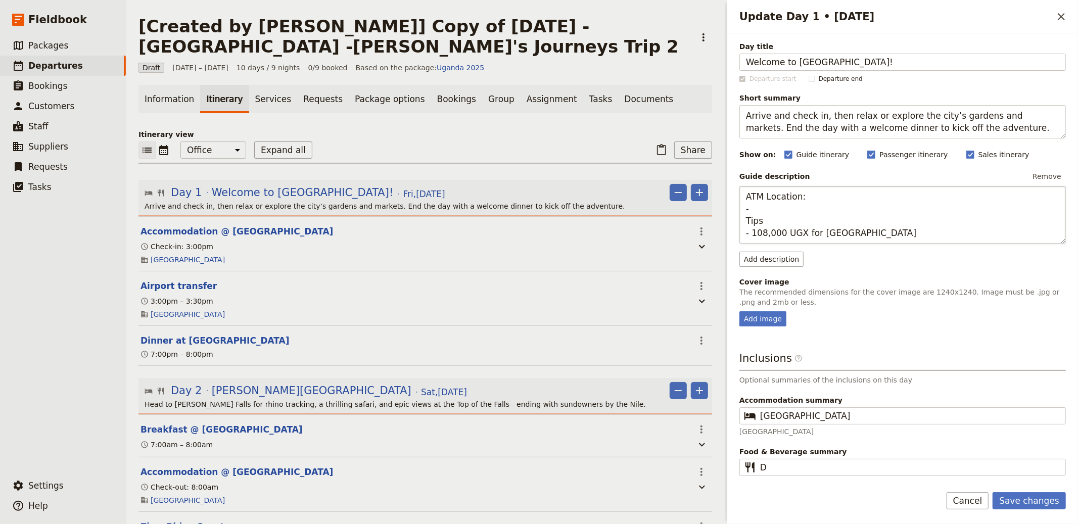
click at [796, 209] on textarea "ATM Location: - Tips - 108,000 UGX for [GEOGRAPHIC_DATA]" at bounding box center [903, 215] width 327 height 58
type textarea "Tips - 108,000 UGX for [GEOGRAPHIC_DATA] ATM Location: [GEOGRAPHIC_DATA]"
click at [1024, 505] on button "Save changes" at bounding box center [1029, 500] width 73 height 17
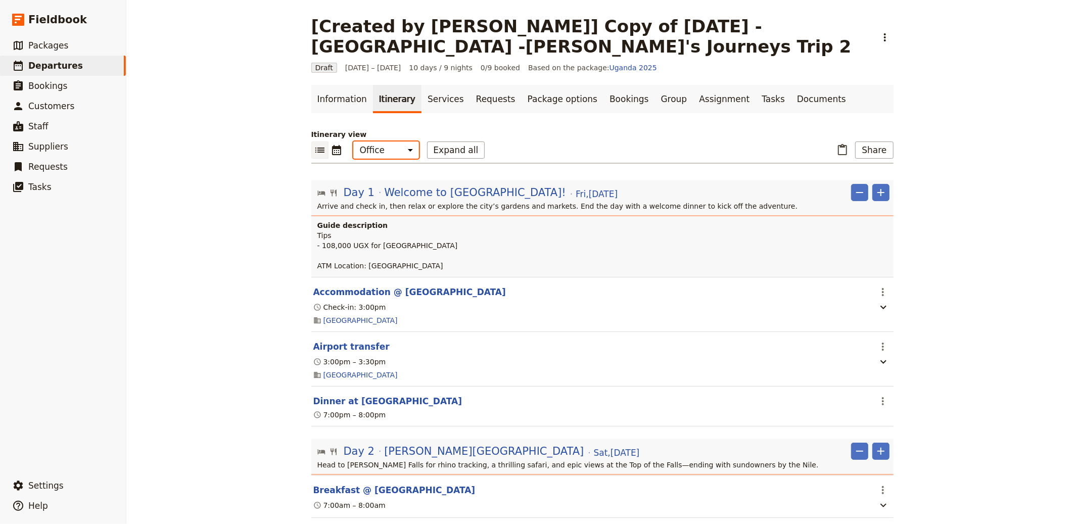
click at [375, 146] on select "Office Guide Passenger Sales" at bounding box center [386, 150] width 66 height 17
click at [353, 142] on select "Office Guide Passenger Sales" at bounding box center [386, 150] width 66 height 17
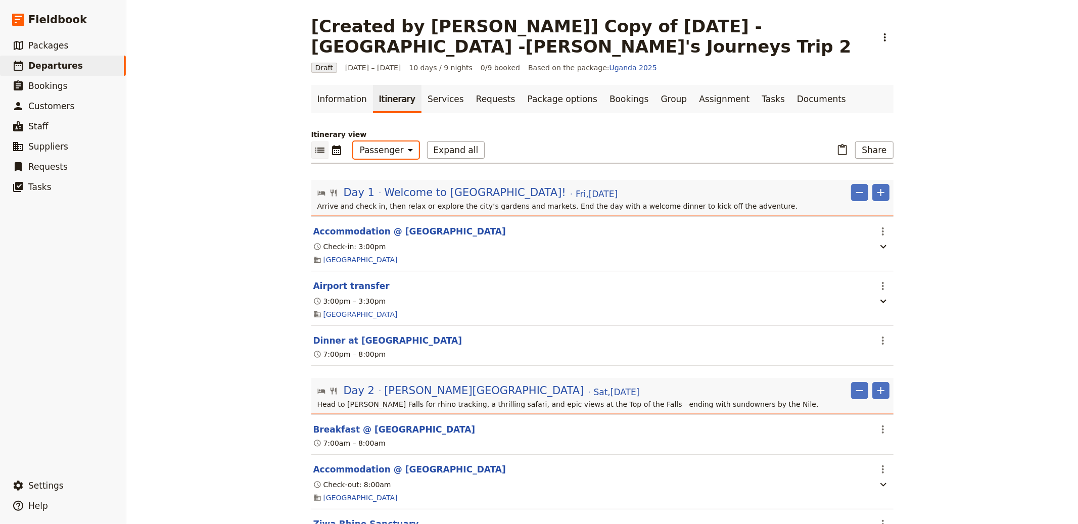
click at [374, 152] on select "Office Guide Passenger Sales" at bounding box center [386, 150] width 66 height 17
select select "STAFF"
click at [353, 142] on select "Office Guide Passenger Sales" at bounding box center [386, 150] width 66 height 17
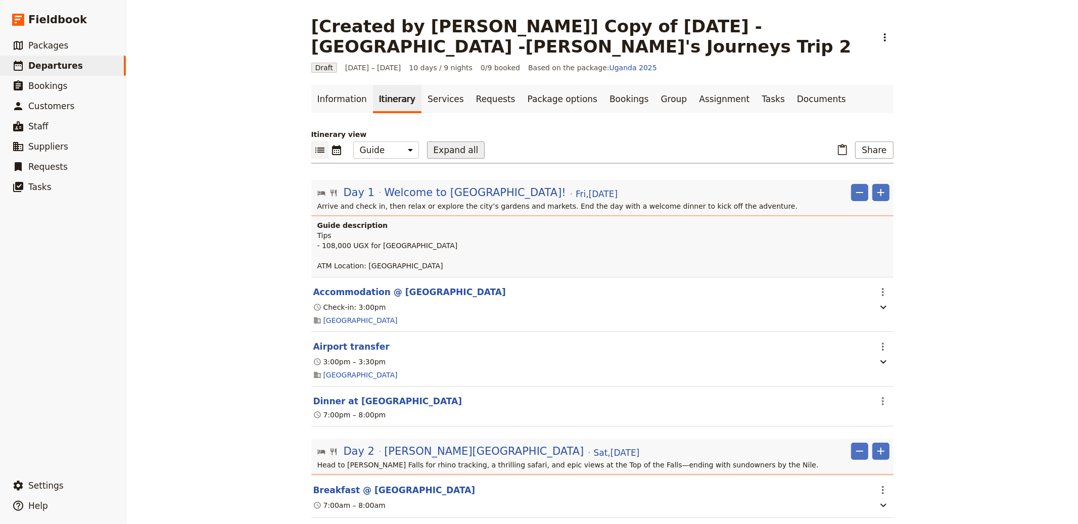
click at [440, 148] on button "Expand all" at bounding box center [456, 150] width 58 height 17
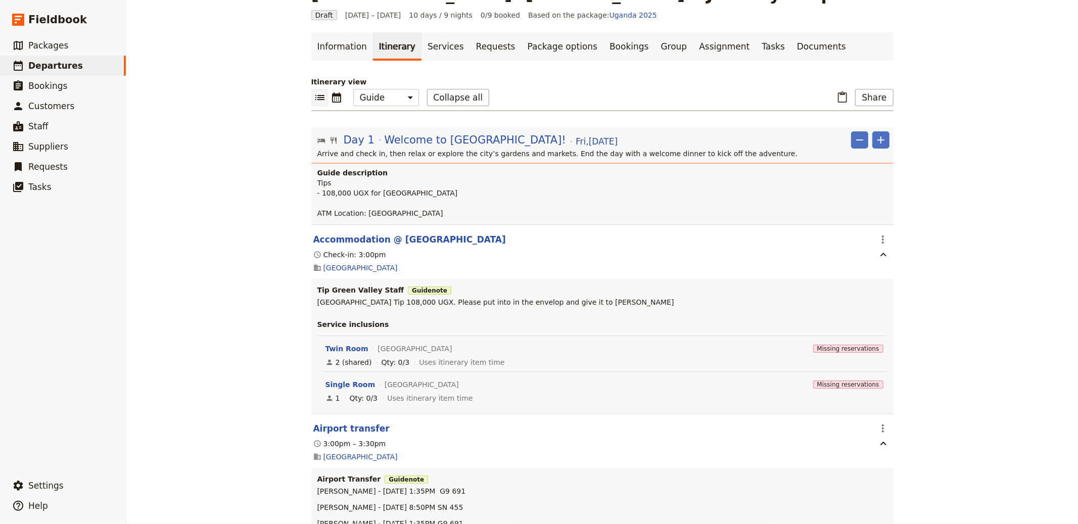
scroll to position [59, 0]
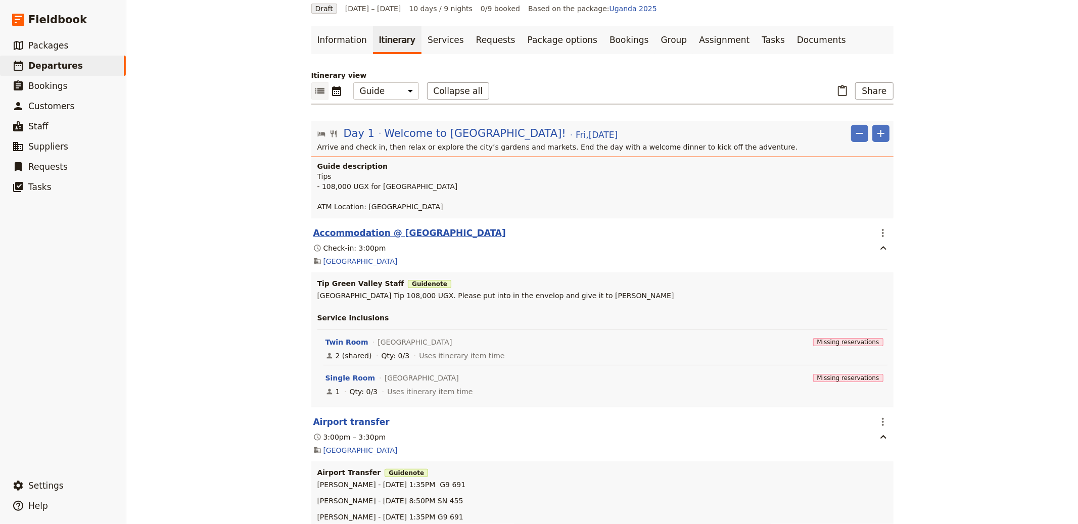
click at [387, 231] on button "Accommodation @ [GEOGRAPHIC_DATA]" at bounding box center [409, 233] width 193 height 12
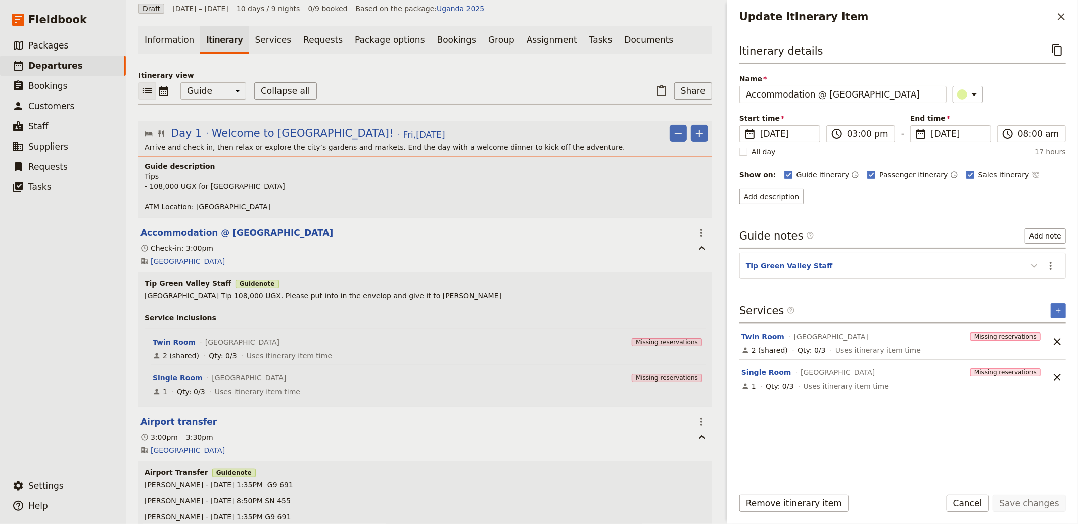
click at [1031, 263] on icon "Update itinerary item" at bounding box center [1034, 266] width 12 height 12
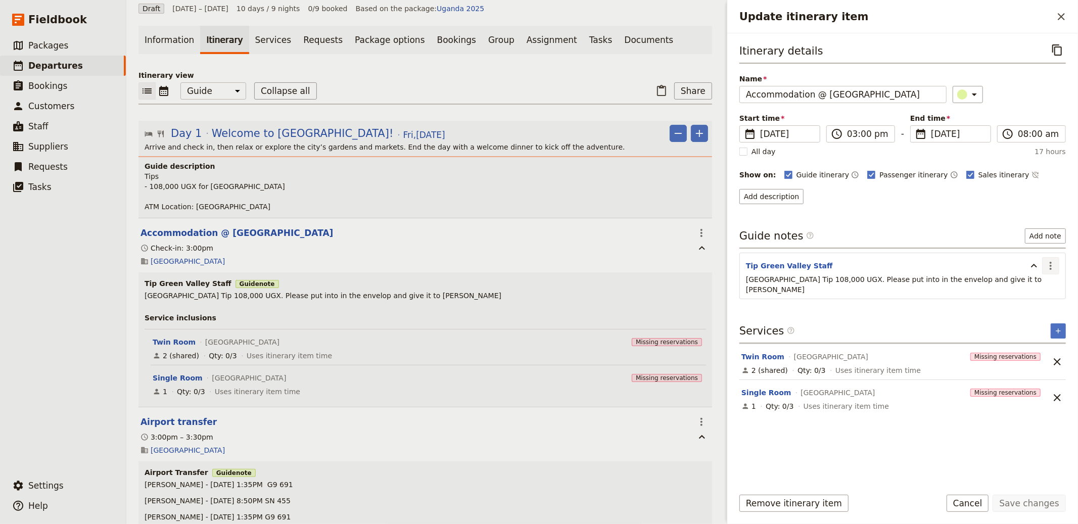
click at [1045, 264] on icon "Actions" at bounding box center [1051, 266] width 12 height 12
click at [1040, 288] on span "Edit note" at bounding box center [1029, 288] width 47 height 10
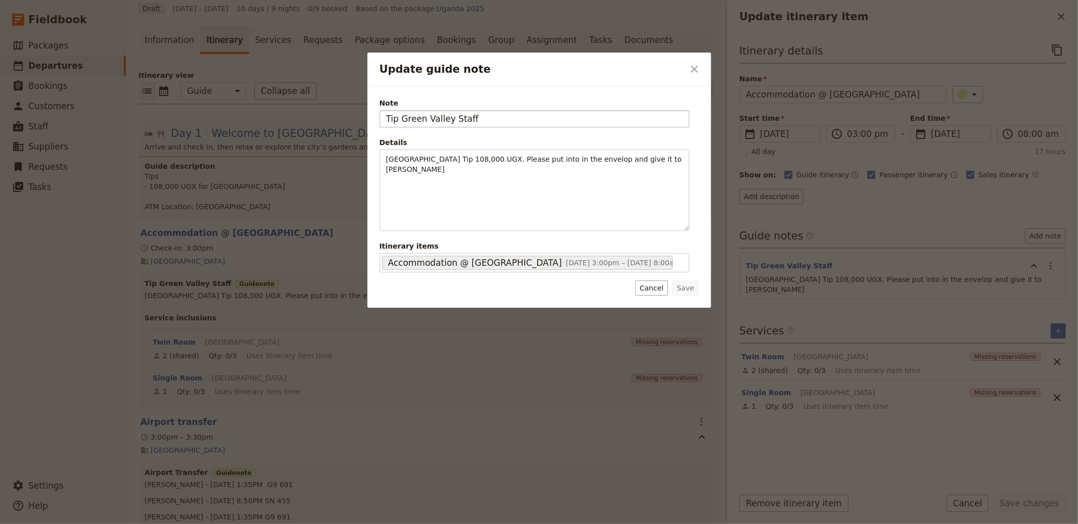
click at [489, 124] on input "Tip Green Valley Staff" at bounding box center [535, 118] width 310 height 17
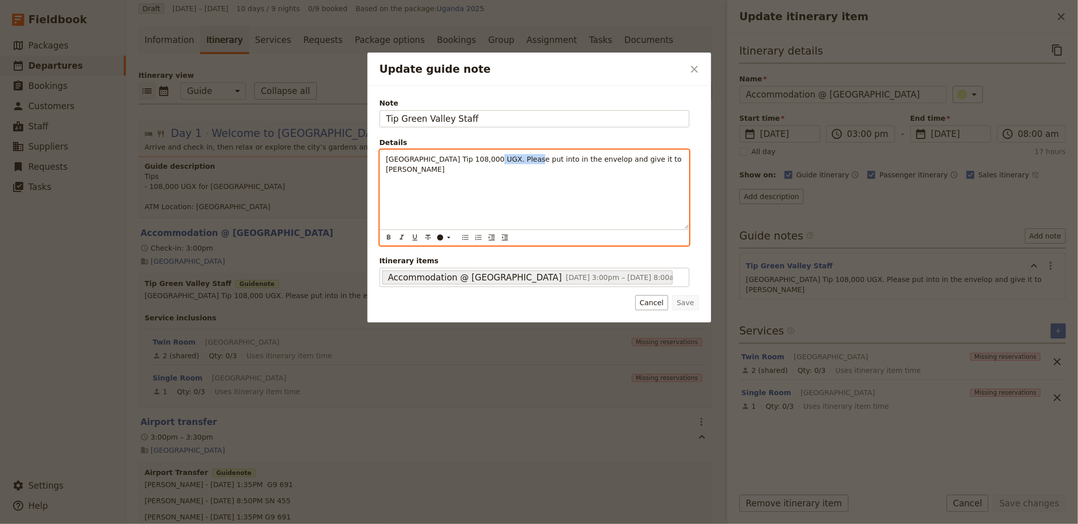
drag, startPoint x: 485, startPoint y: 158, endPoint x: 527, endPoint y: 157, distance: 42.0
click at [527, 157] on span "[GEOGRAPHIC_DATA] Tip 108,000 UGX. Please put into in the envelop and give it t…" at bounding box center [535, 164] width 298 height 18
copy span "108,000 UGX"
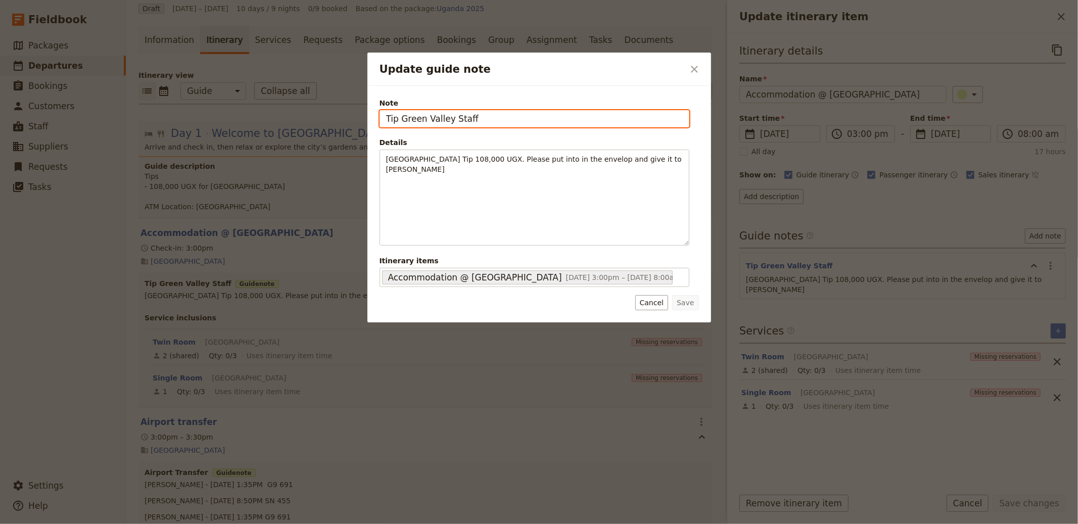
drag, startPoint x: 483, startPoint y: 120, endPoint x: 298, endPoint y: 99, distance: 185.7
click at [298, 524] on div "Update guide note ​ Note Tip Green Valley Staff Details [GEOGRAPHIC_DATA] Tip 1…" at bounding box center [539, 524] width 1078 height 0
paste input "108,000 UGX"
type input "108,000 UGX"
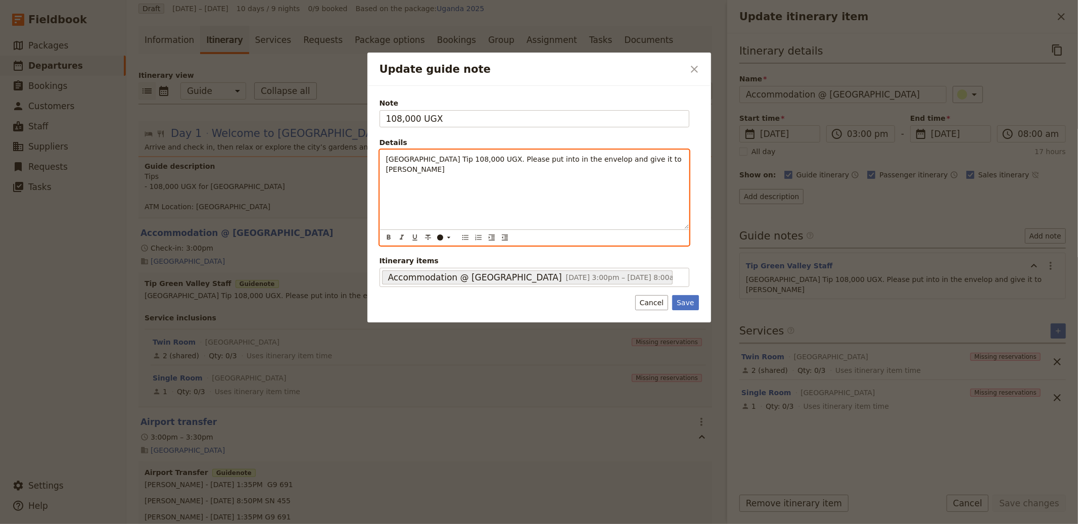
click at [536, 166] on p "[GEOGRAPHIC_DATA] Tip 108,000 UGX. Please put into in the envelop and give it t…" at bounding box center [534, 164] width 297 height 20
click at [386, 160] on span "[GEOGRAPHIC_DATA] Tip 108,000 UGX. Please put into in the envelop and give it t…" at bounding box center [535, 164] width 298 height 18
click at [534, 159] on span "[GEOGRAPHIC_DATA] Tip 108,000 UGX. Please put into in the envelop and give it t…" at bounding box center [535, 164] width 298 height 18
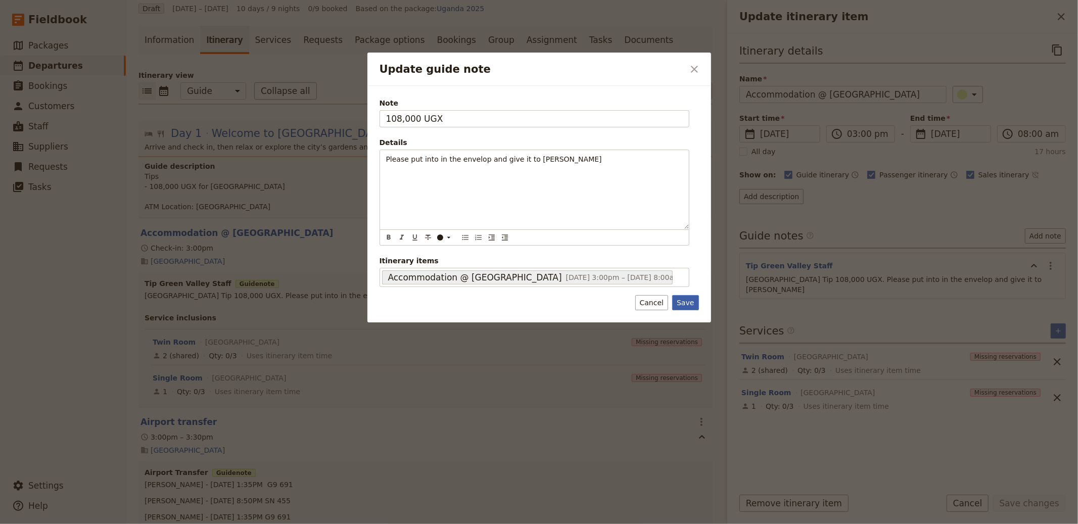
click at [692, 309] on button "Save" at bounding box center [685, 302] width 26 height 15
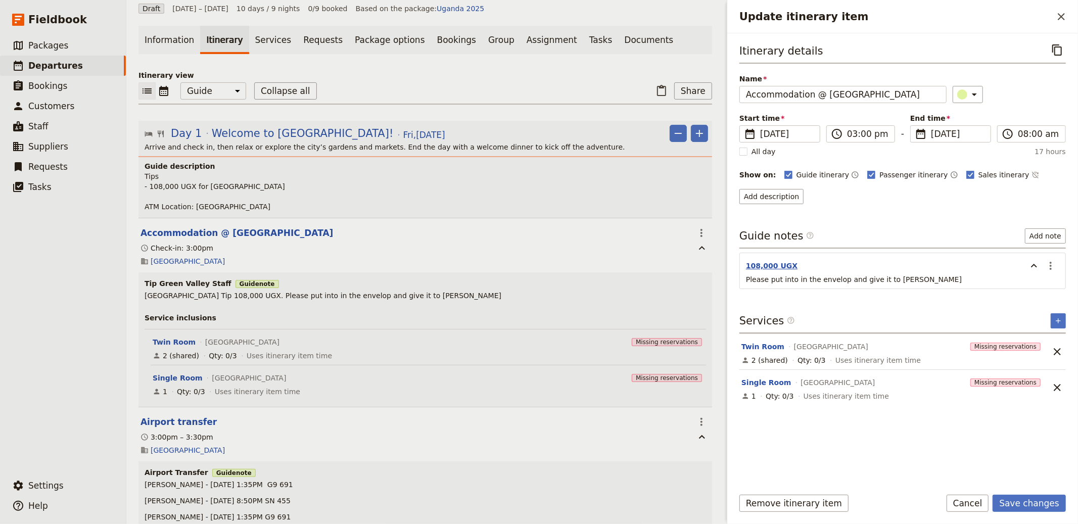
click at [768, 267] on button "108,000 UGX" at bounding box center [772, 266] width 52 height 10
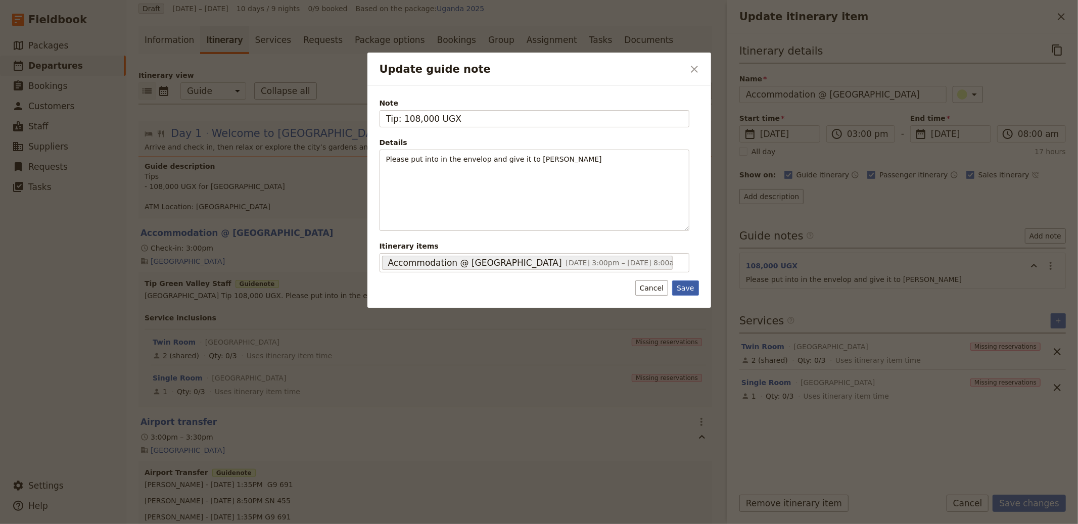
type input "Tip: 108,000 UGX"
click at [686, 284] on button "Save" at bounding box center [685, 288] width 26 height 15
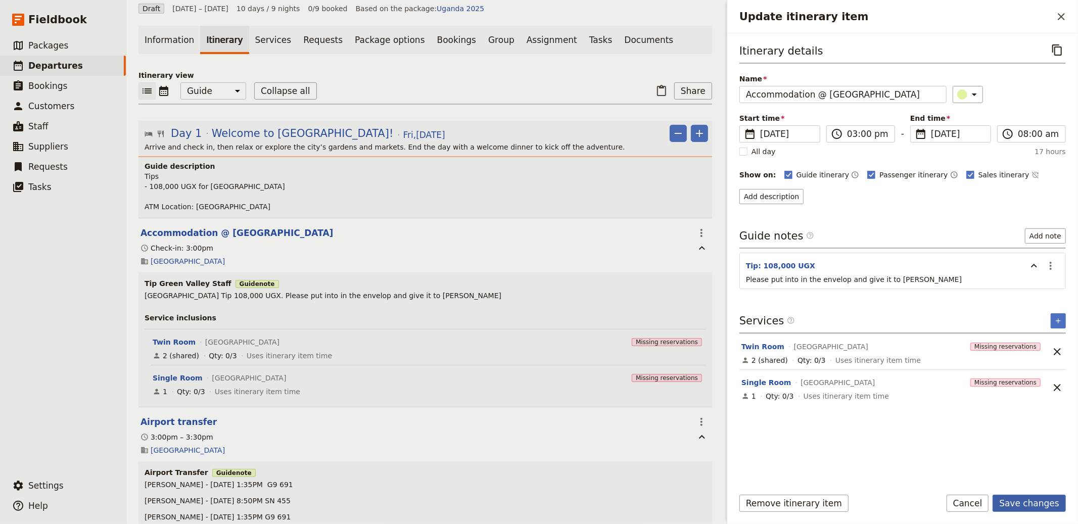
click at [1032, 497] on button "Save changes" at bounding box center [1029, 503] width 73 height 17
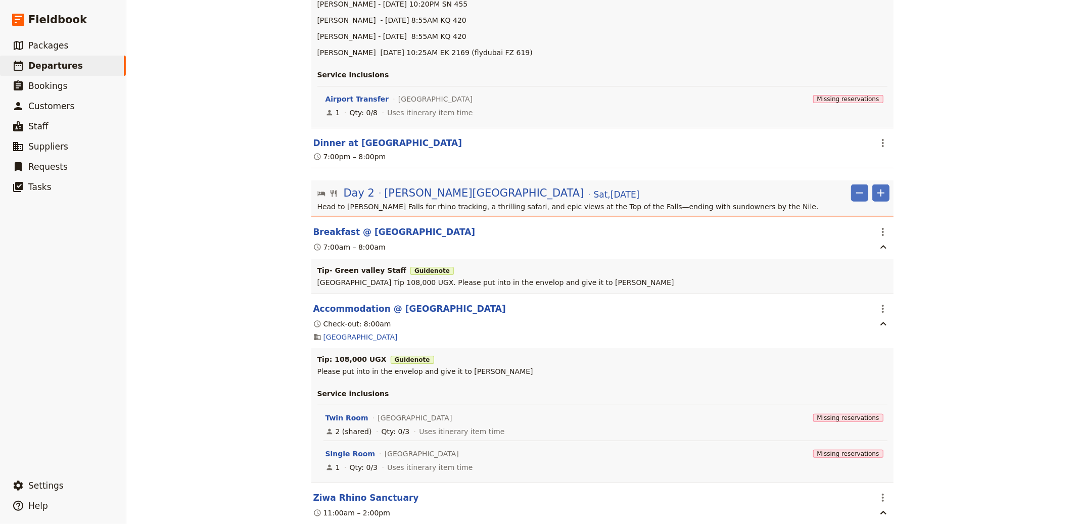
scroll to position [709, 0]
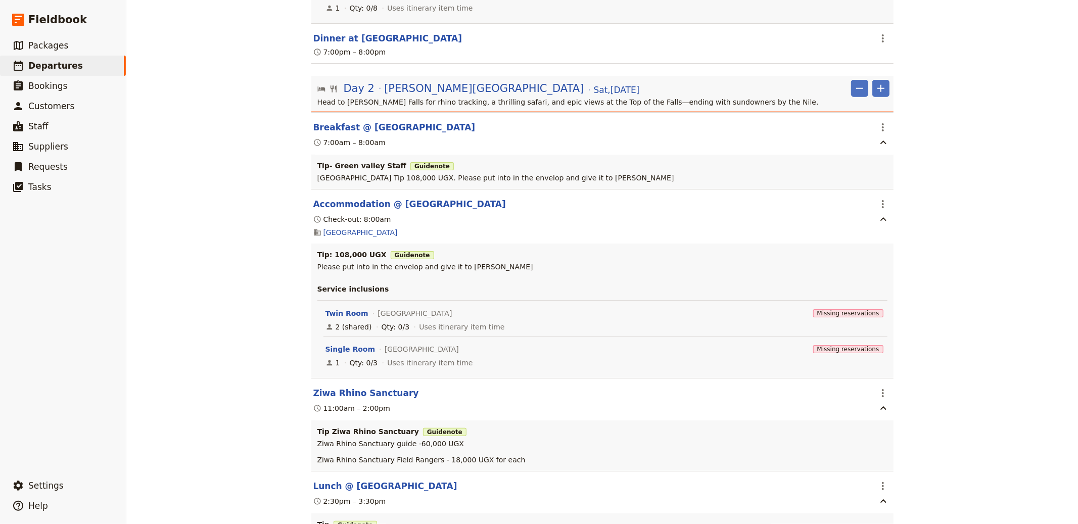
click at [341, 118] on section "Breakfast @ [GEOGRAPHIC_DATA] ​ 7:00am – 8:00am Tip- Green valley Staff Guide n…" at bounding box center [602, 150] width 582 height 77
click at [337, 124] on button "Breakfast @ [GEOGRAPHIC_DATA]" at bounding box center [394, 127] width 162 height 12
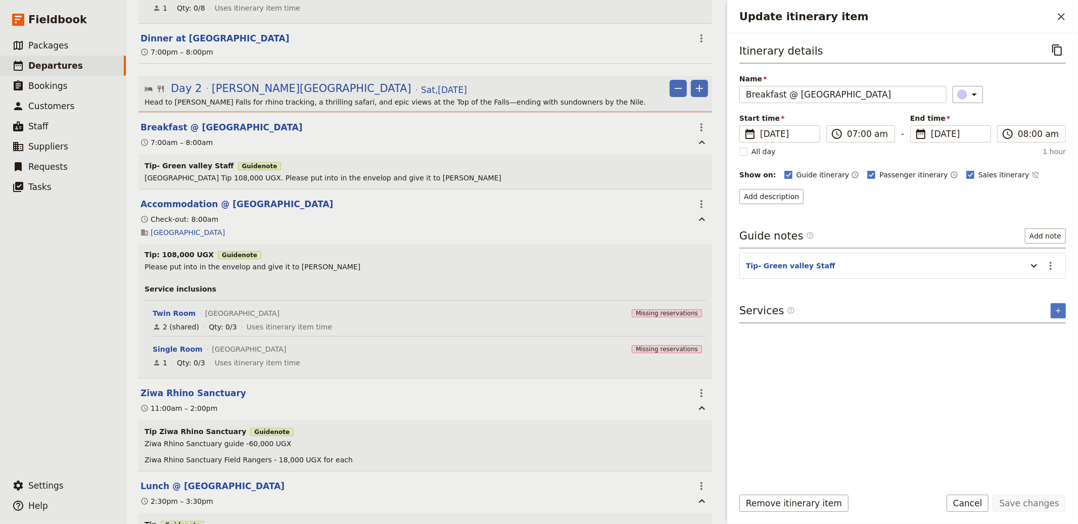
click at [789, 278] on section "Tip- Green valley Staff ​" at bounding box center [903, 266] width 327 height 26
click at [787, 266] on button "Tip- Green valley Staff" at bounding box center [790, 266] width 89 height 10
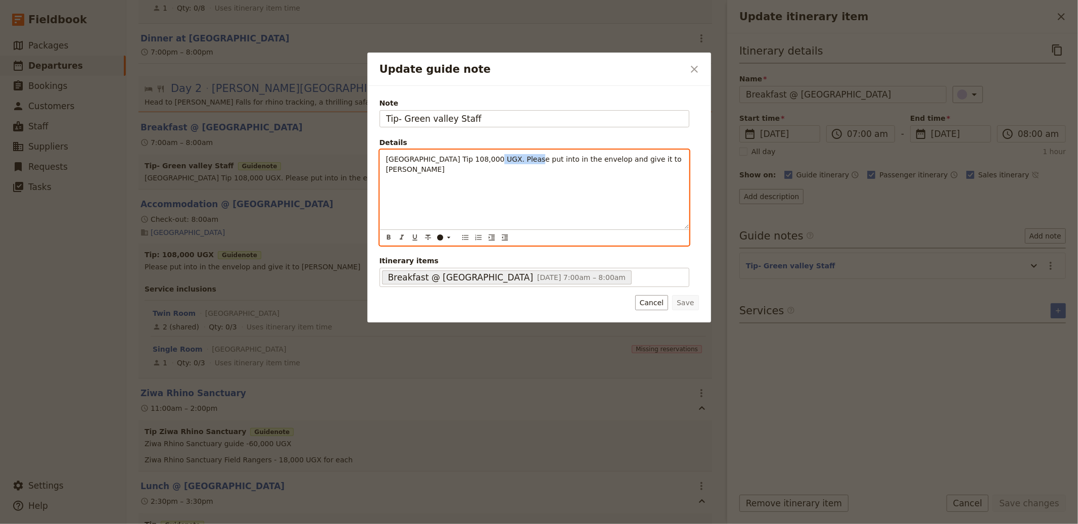
drag, startPoint x: 486, startPoint y: 158, endPoint x: 528, endPoint y: 161, distance: 42.0
click at [528, 161] on span "[GEOGRAPHIC_DATA] Tip 108,000 UGX. Please put into in the envelop and give it t…" at bounding box center [535, 164] width 298 height 18
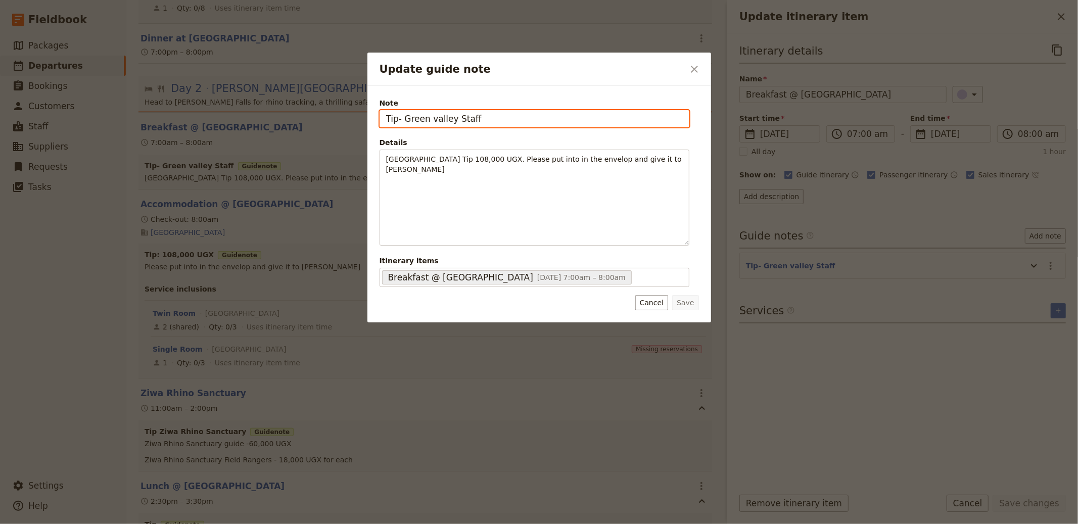
drag, startPoint x: 405, startPoint y: 125, endPoint x: 400, endPoint y: 121, distance: 6.9
click at [400, 121] on input "Tip- Green valley Staff" at bounding box center [535, 118] width 310 height 17
paste input "108,000 UGX"
type input "Tip 108,000 UGX"
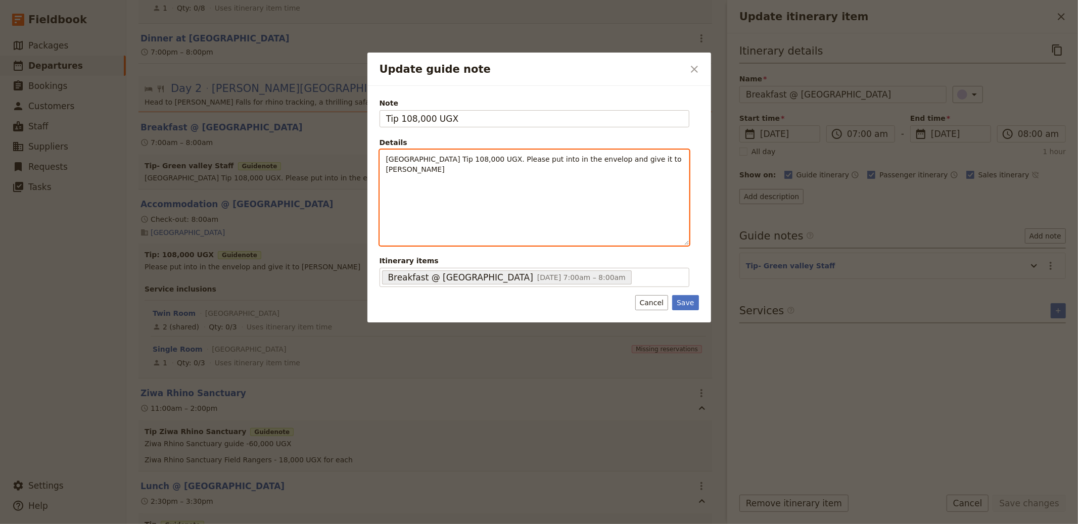
click at [537, 166] on p "[GEOGRAPHIC_DATA] Tip 108,000 UGX. Please put into in the envelop and give it t…" at bounding box center [534, 164] width 297 height 20
drag, startPoint x: 526, startPoint y: 159, endPoint x: 327, endPoint y: 160, distance: 199.2
click at [327, 524] on div "Update guide note ​ Note Tip 108,000 UGX Details [GEOGRAPHIC_DATA] Tip 108,000 …" at bounding box center [539, 524] width 1078 height 0
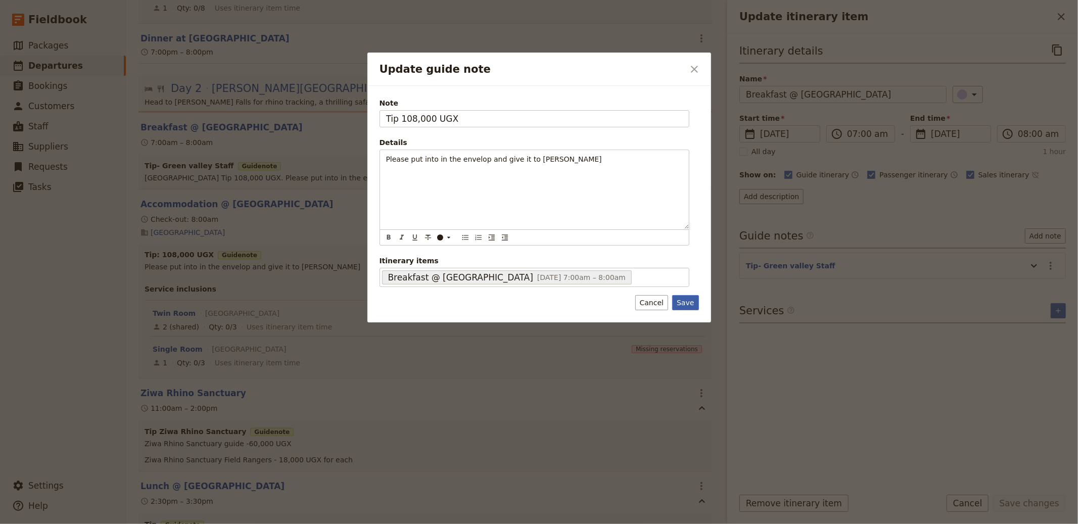
click at [693, 299] on button "Save" at bounding box center [685, 302] width 26 height 15
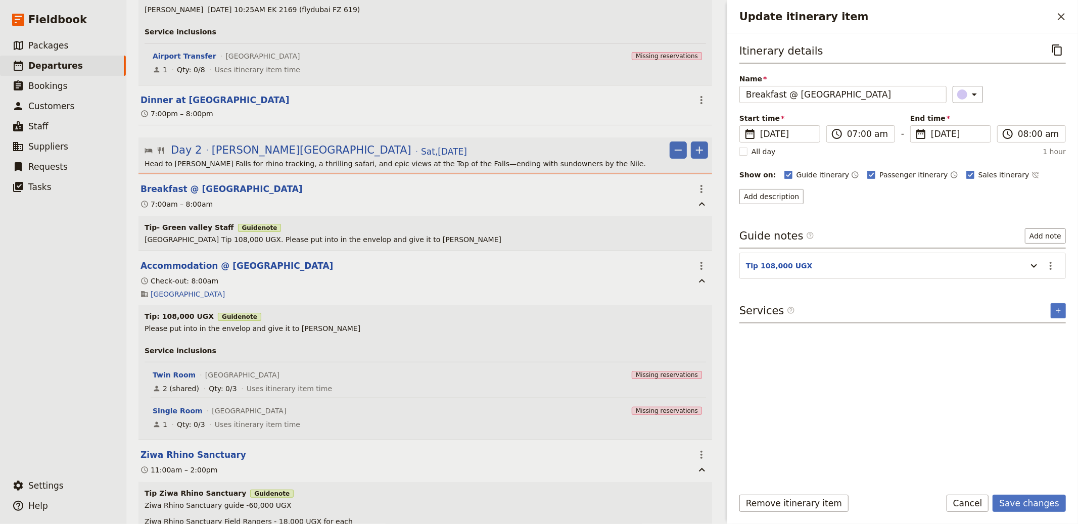
scroll to position [780, 0]
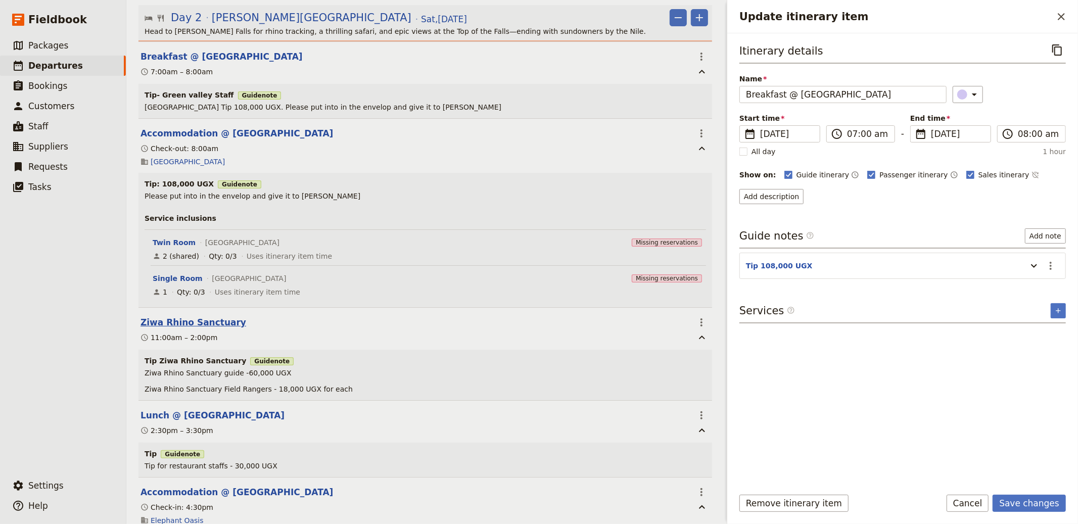
click at [197, 321] on button "Ziwa Rhino Sanctuary" at bounding box center [194, 322] width 106 height 12
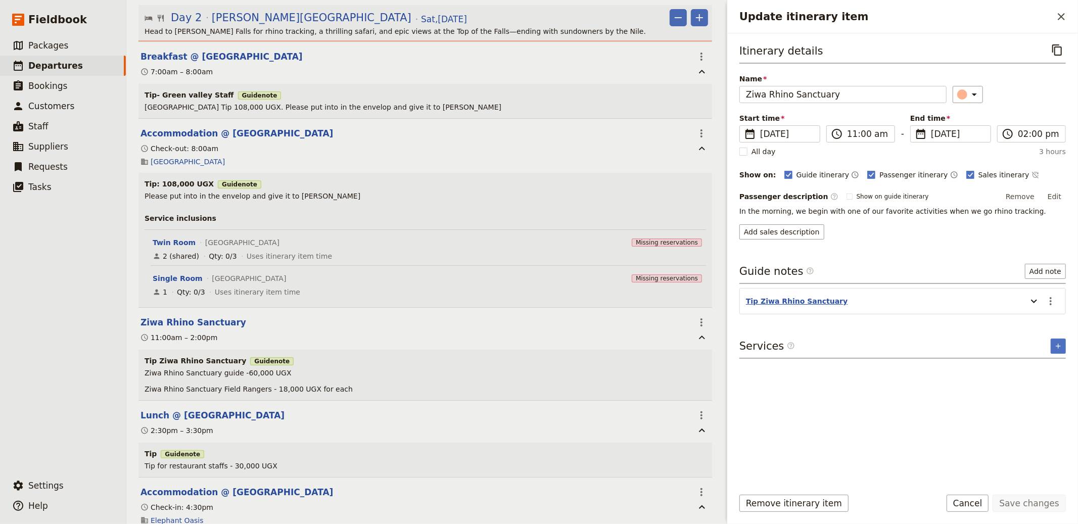
click at [776, 302] on button "Tip Ziwa Rhino Sanctuary" at bounding box center [797, 301] width 102 height 10
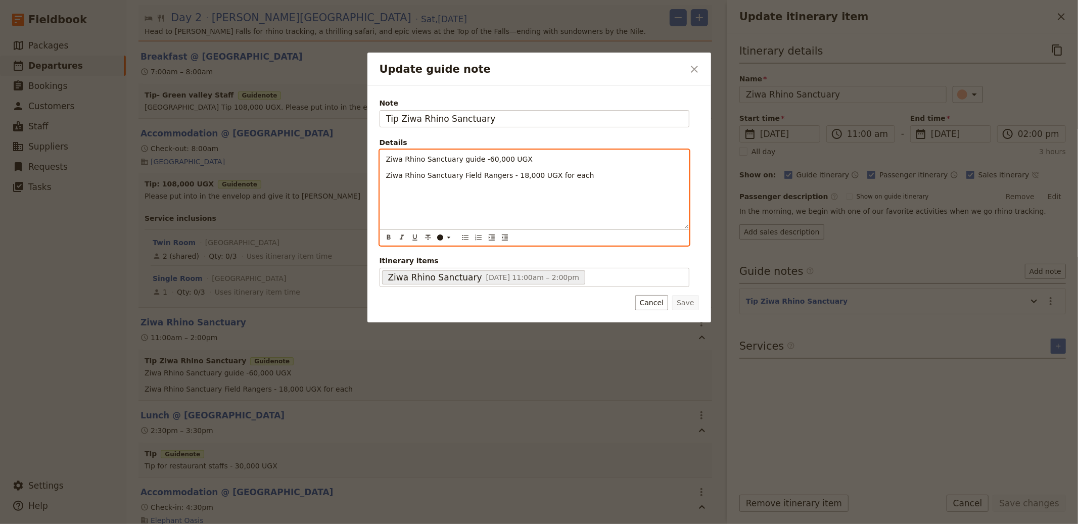
drag, startPoint x: 537, startPoint y: 163, endPoint x: 500, endPoint y: 161, distance: 37.5
click at [500, 161] on p "Ziwa Rhino Sanctuary guide -60,000 UGX" at bounding box center [534, 159] width 297 height 10
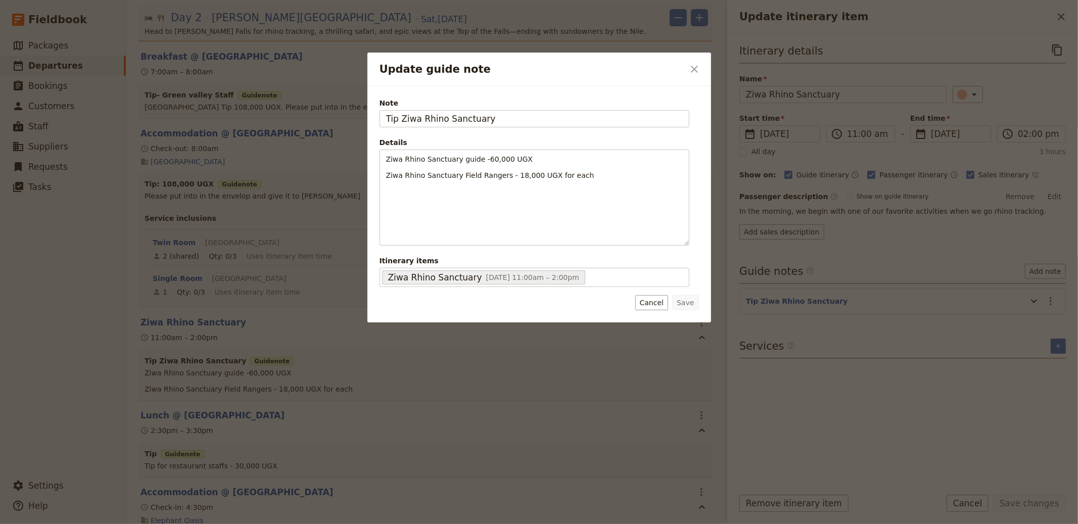
drag, startPoint x: 960, startPoint y: 249, endPoint x: 982, endPoint y: 250, distance: 22.8
click at [960, 248] on div at bounding box center [539, 262] width 1078 height 524
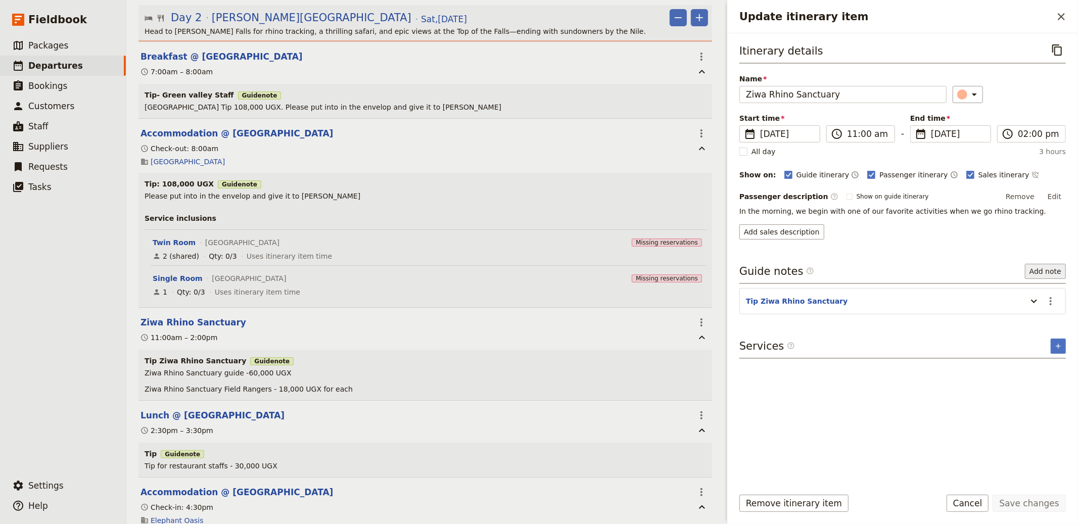
click at [1059, 267] on button "Add note" at bounding box center [1045, 271] width 41 height 15
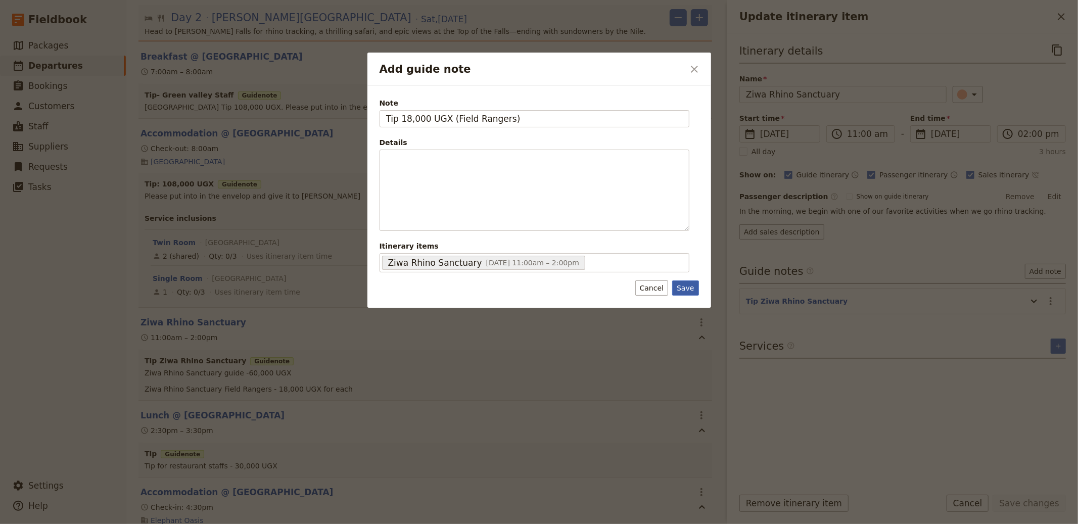
type input "Tip 18,000 UGX (Field Rangers)"
click at [681, 288] on button "Save" at bounding box center [685, 288] width 26 height 15
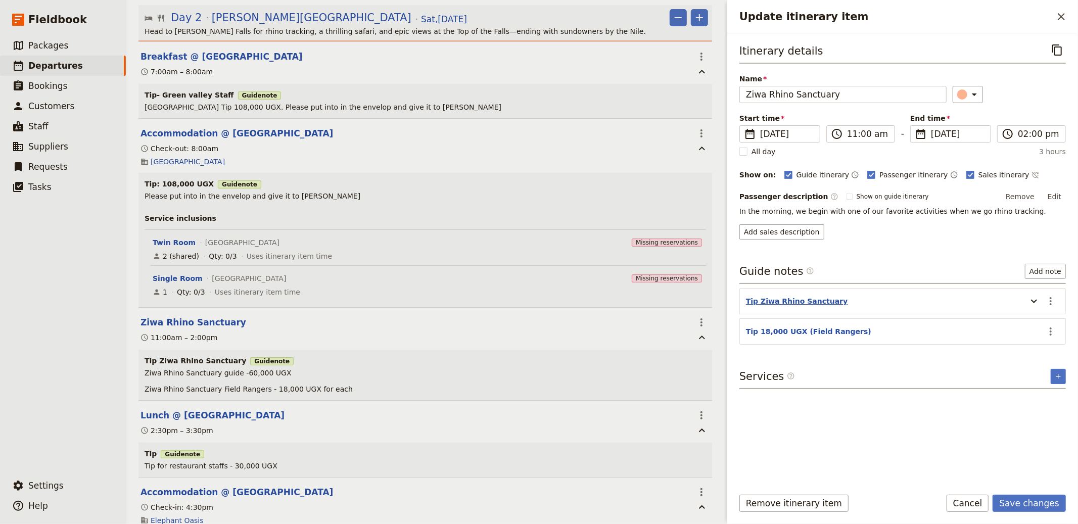
click at [800, 298] on button "Tip Ziwa Rhino Sanctuary" at bounding box center [797, 301] width 102 height 10
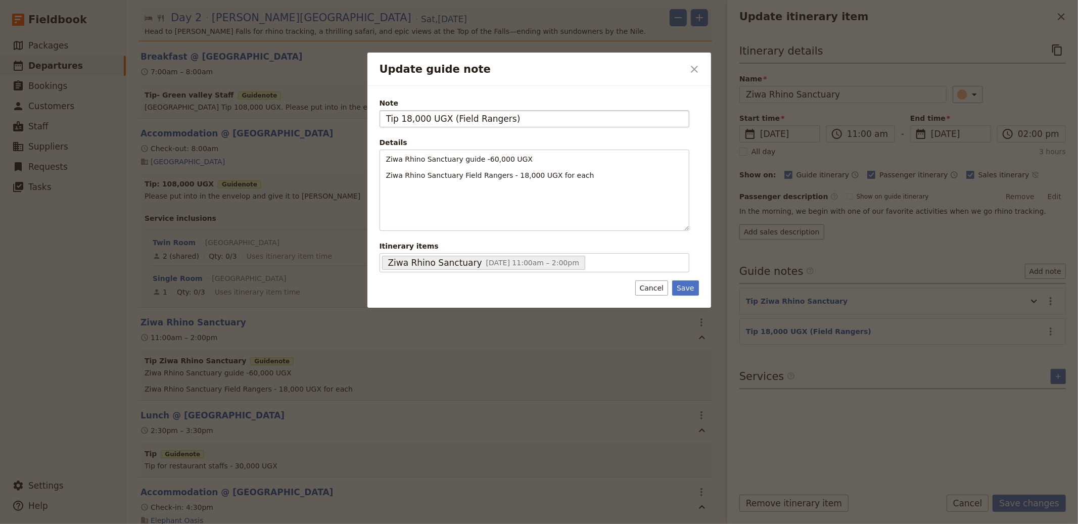
click at [403, 120] on input "Tip 18,000 UGX (Field Rangers)" at bounding box center [535, 118] width 310 height 17
type input "Tip 60,000 UGX (Sanctuary Guides)"
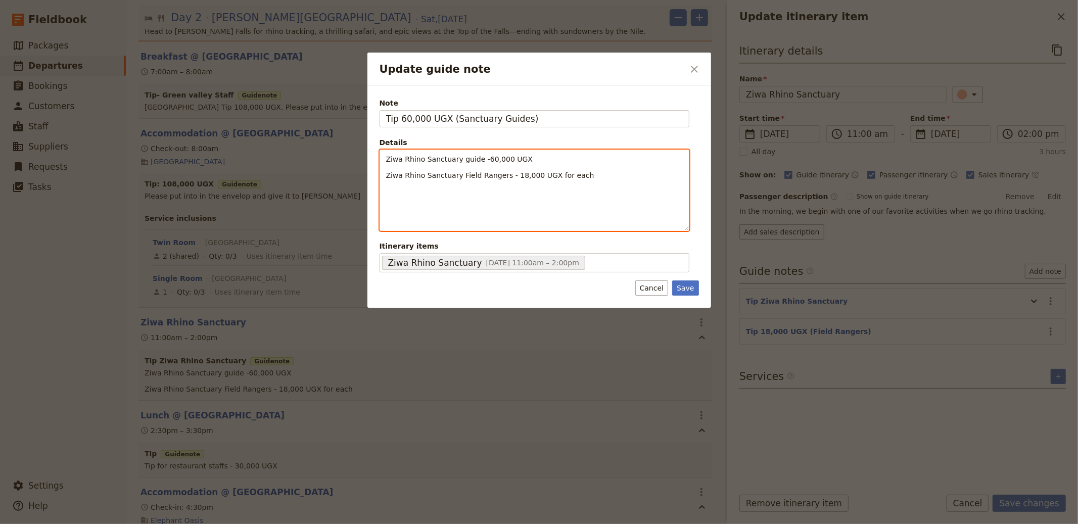
click at [570, 172] on span "Ziwa Rhino Sanctuary Field Rangers - 18,000 UGX for each" at bounding box center [490, 175] width 208 height 8
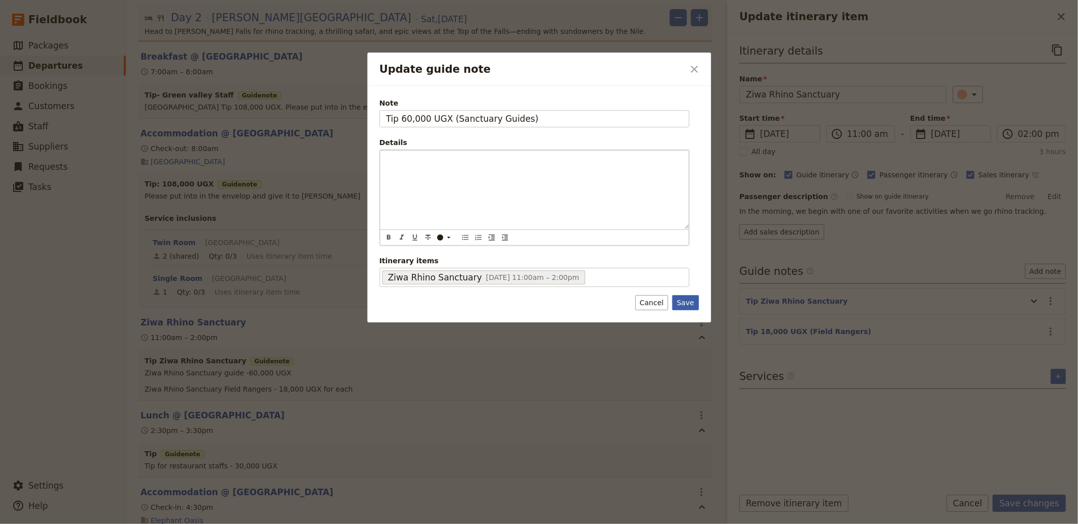
click at [684, 307] on button "Save" at bounding box center [685, 302] width 26 height 15
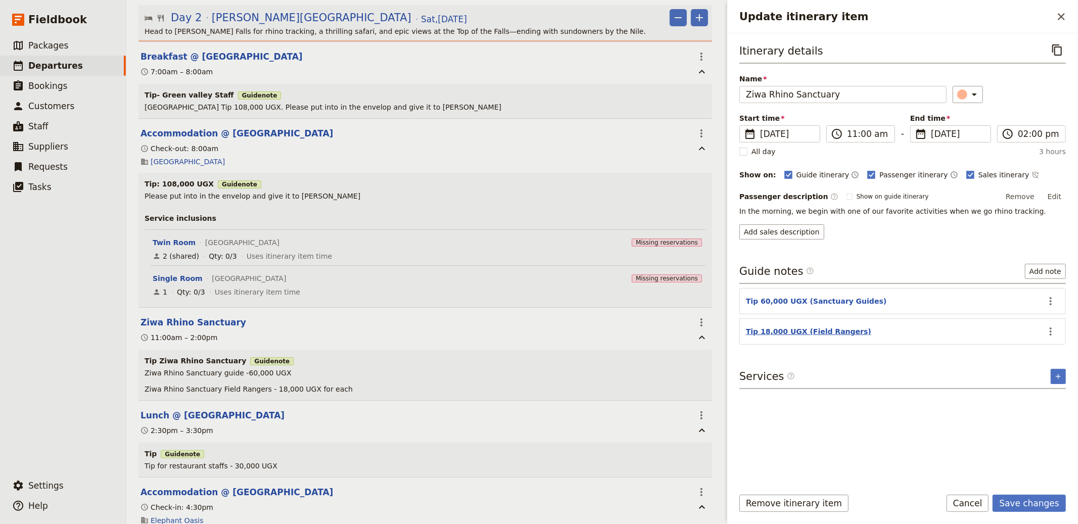
click at [765, 336] on button "Tip 18,000 UGX (Field Rangers)" at bounding box center [808, 332] width 125 height 10
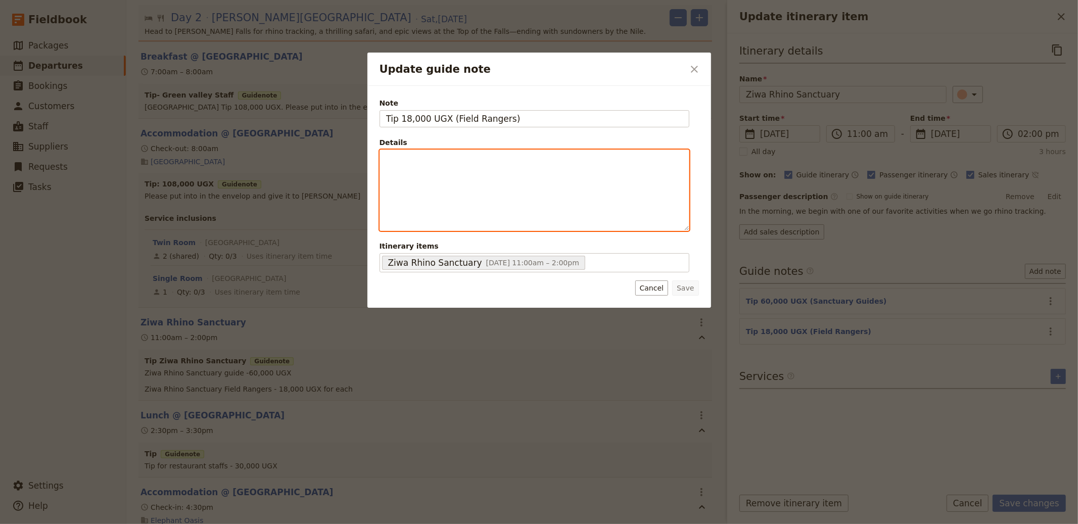
drag, startPoint x: 522, startPoint y: 172, endPoint x: 627, endPoint y: 233, distance: 121.7
click at [522, 172] on div "Update guide note" at bounding box center [534, 190] width 309 height 80
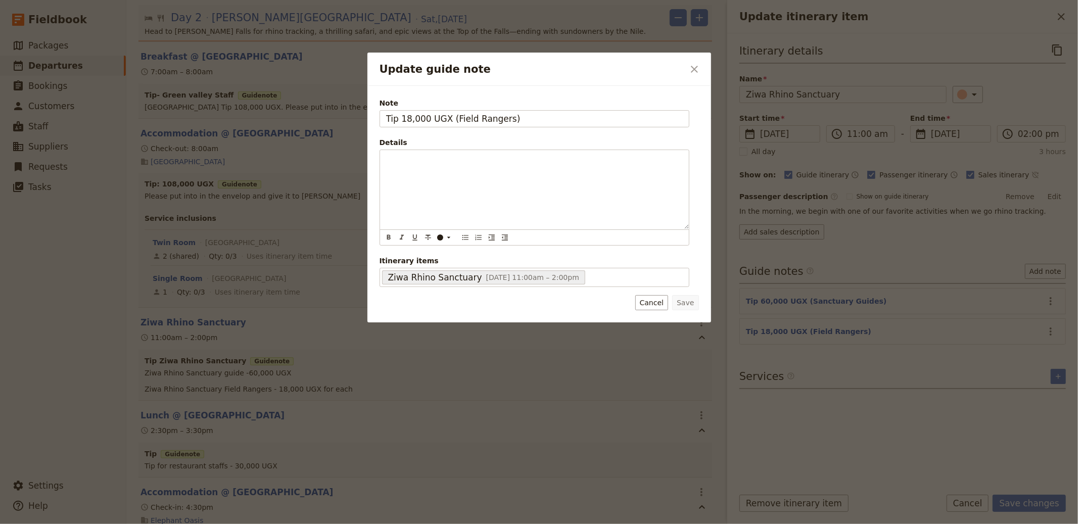
click at [693, 67] on icon "Close dialog" at bounding box center [695, 69] width 12 height 12
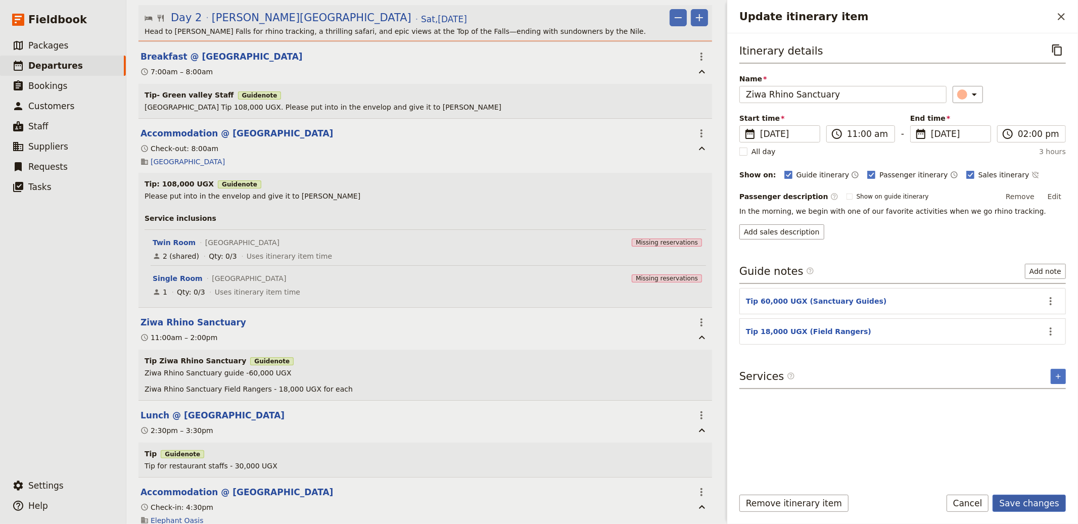
click at [1014, 500] on button "Save changes" at bounding box center [1029, 503] width 73 height 17
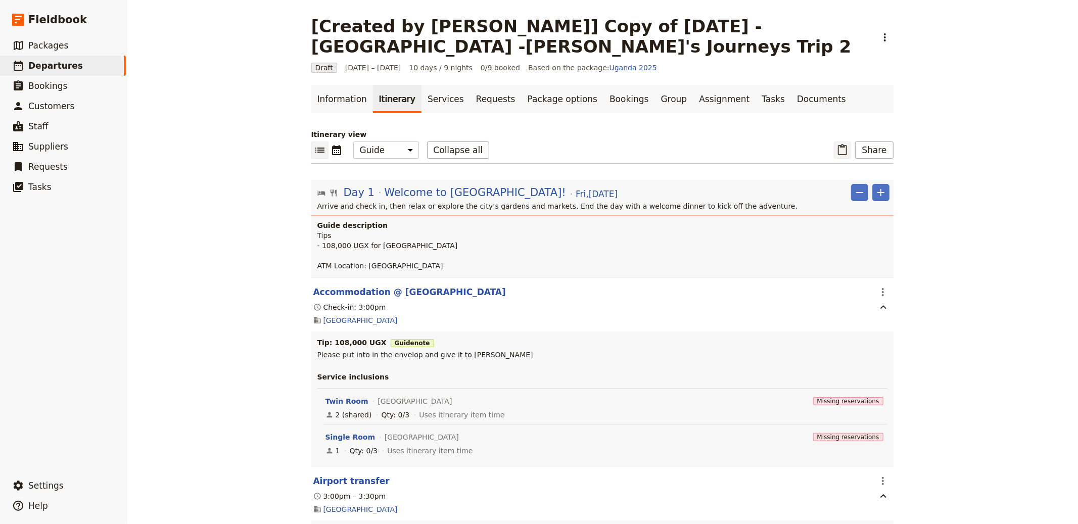
click at [846, 151] on icon "Paste itinerary item" at bounding box center [843, 150] width 12 height 12
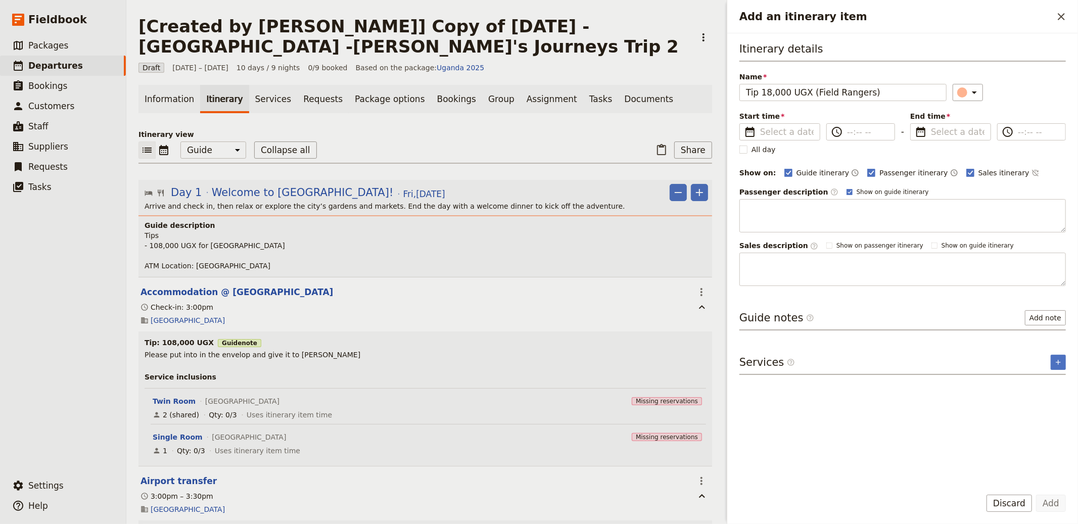
click at [1067, 7] on div "Add an itinerary item ​" at bounding box center [902, 16] width 351 height 33
click at [1067, 8] on button "​" at bounding box center [1061, 16] width 17 height 17
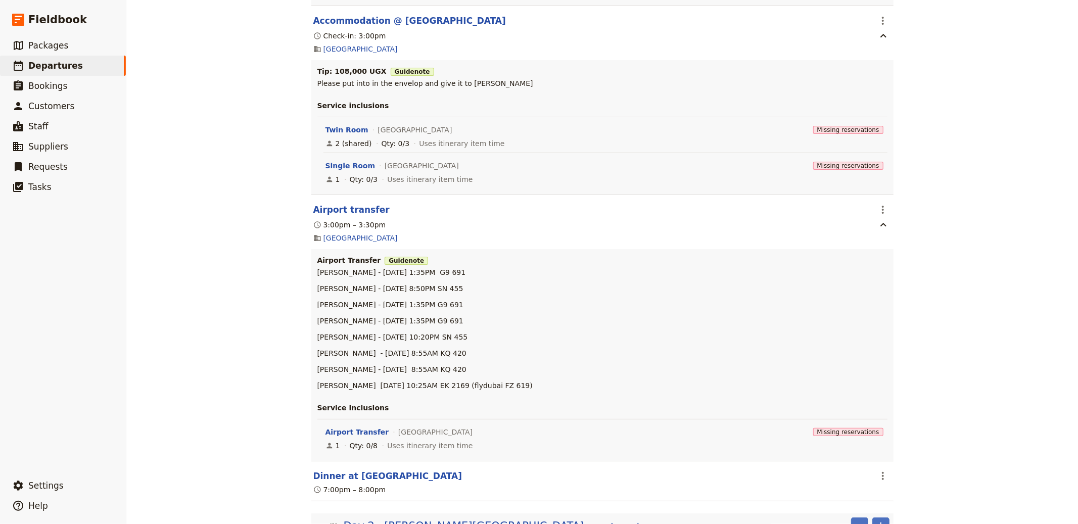
scroll to position [316, 0]
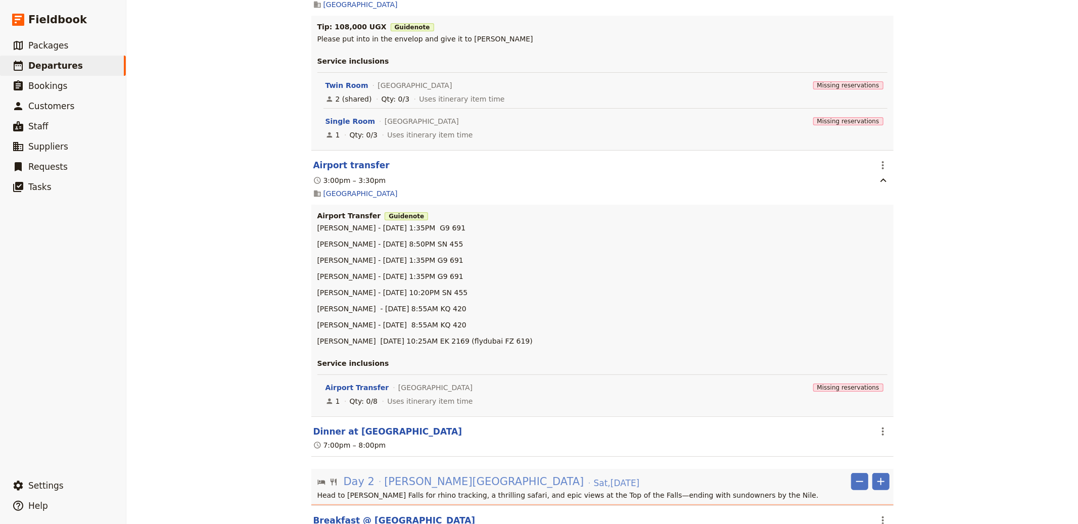
click at [391, 482] on span "[PERSON_NAME][GEOGRAPHIC_DATA]" at bounding box center [484, 481] width 200 height 15
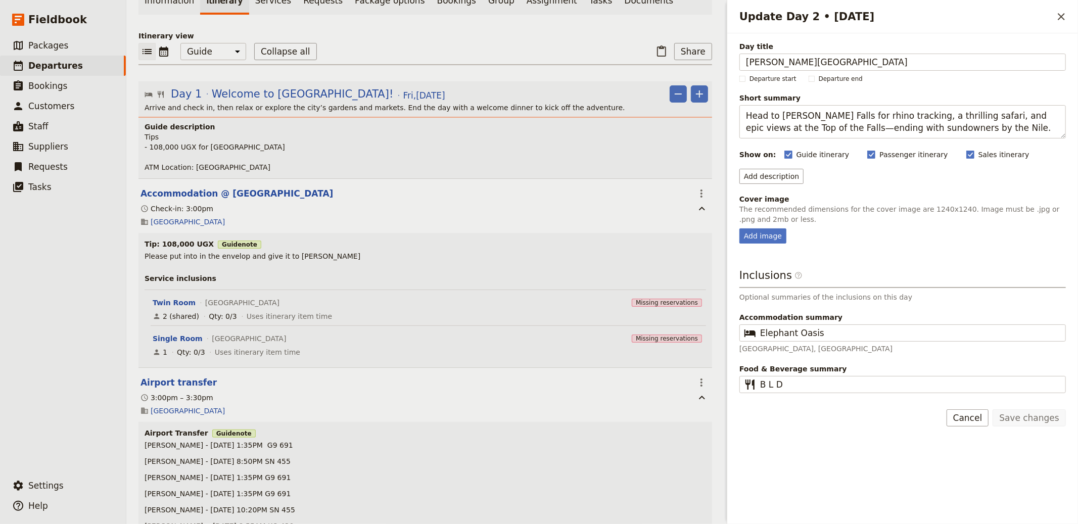
scroll to position [0, 0]
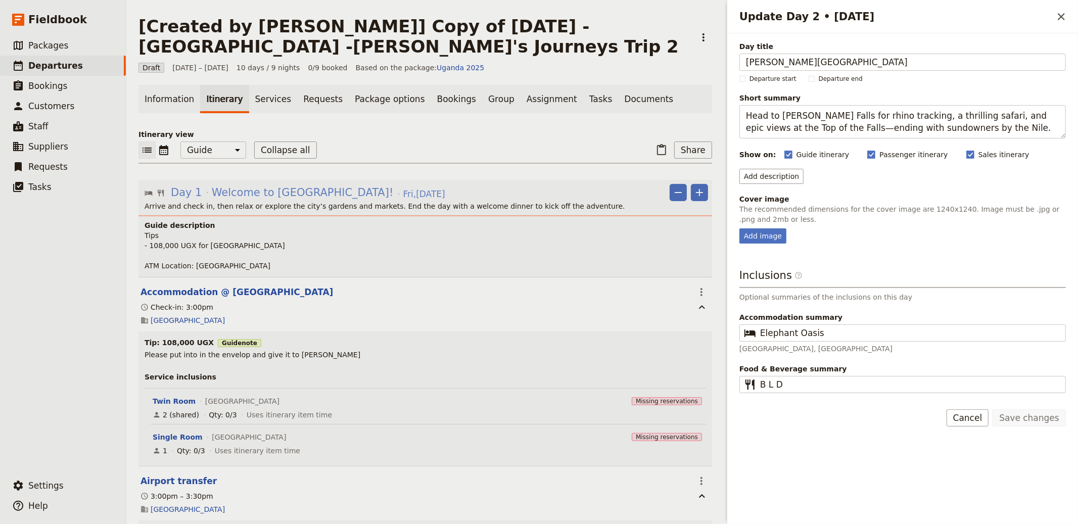
click at [235, 193] on span "Welcome to [GEOGRAPHIC_DATA]!" at bounding box center [303, 192] width 182 height 15
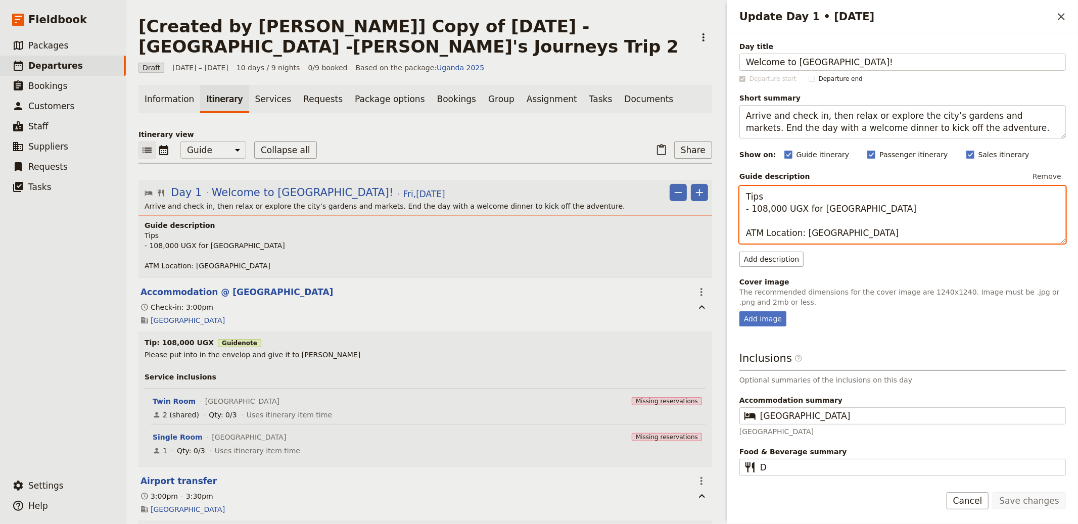
click at [800, 205] on textarea "Tips - 108,000 UGX for [GEOGRAPHIC_DATA] ATM Location: [GEOGRAPHIC_DATA]" at bounding box center [903, 215] width 327 height 58
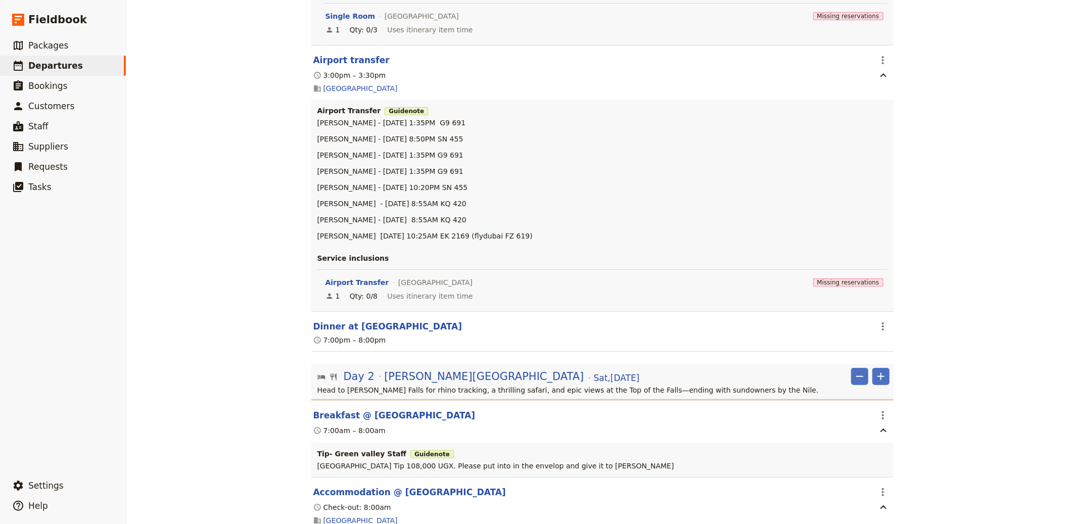
scroll to position [473, 0]
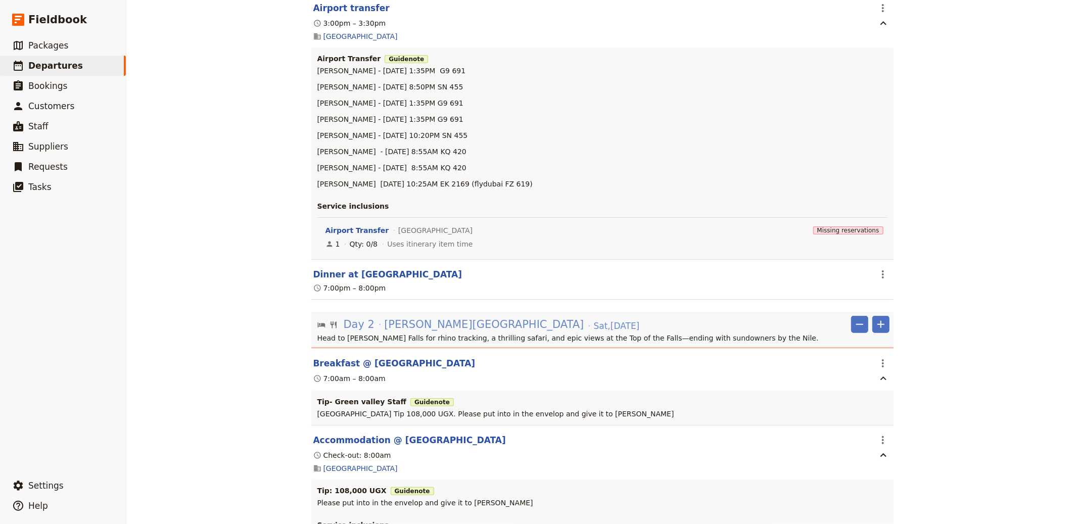
click at [405, 325] on span "[PERSON_NAME][GEOGRAPHIC_DATA]" at bounding box center [484, 324] width 200 height 15
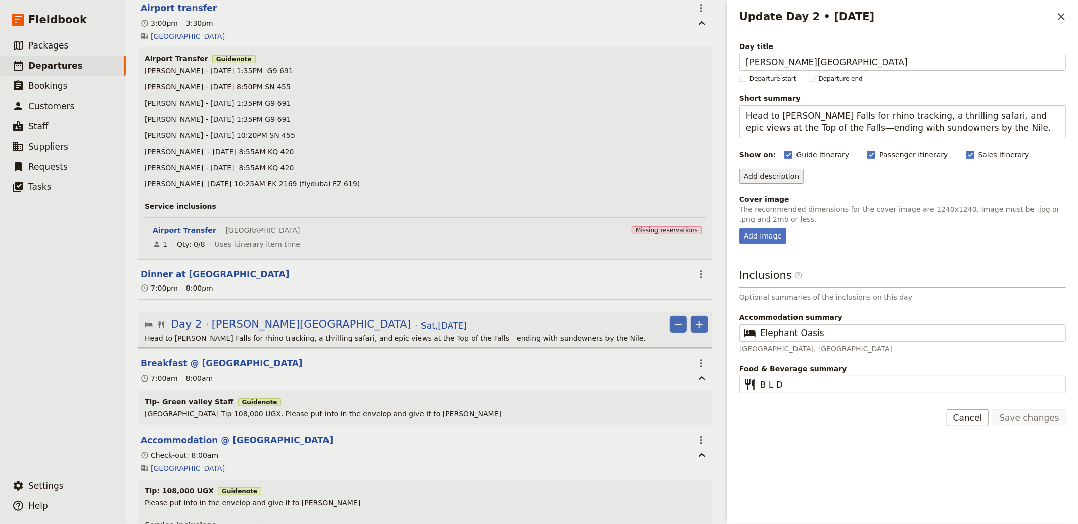
click at [782, 176] on button "Add description" at bounding box center [772, 176] width 64 height 15
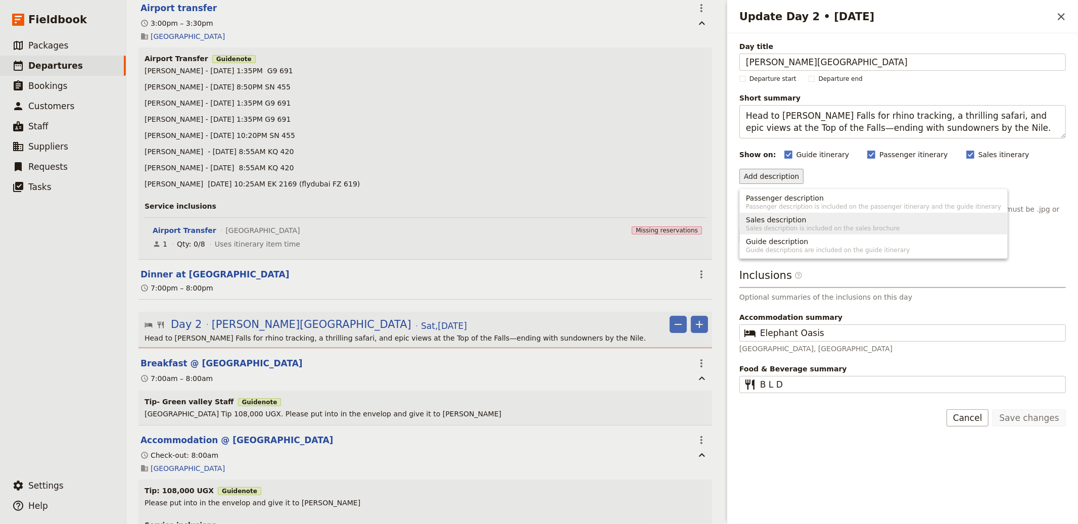
click at [772, 236] on button "Guide description Guide descriptions are included on the guide itinerary" at bounding box center [873, 246] width 267 height 22
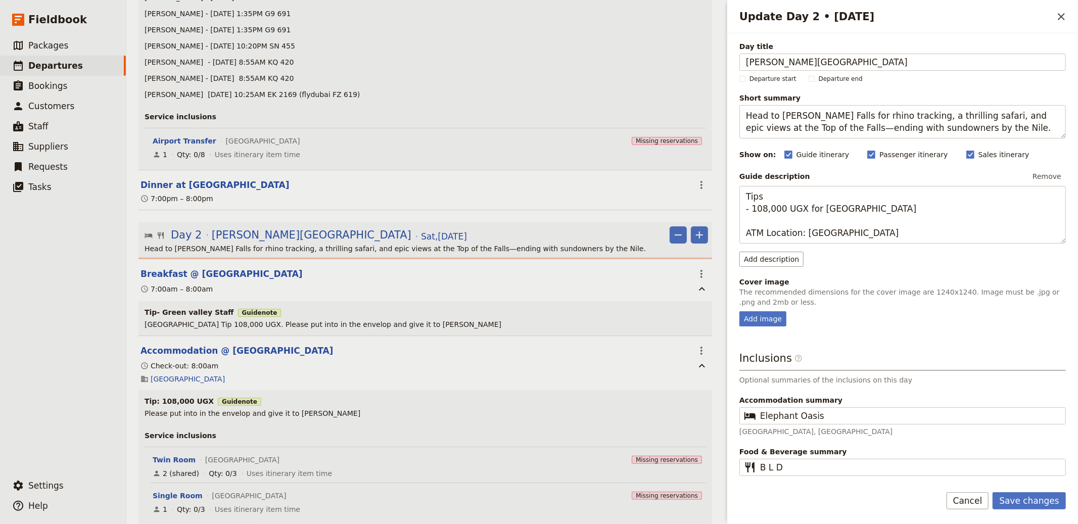
scroll to position [689, 0]
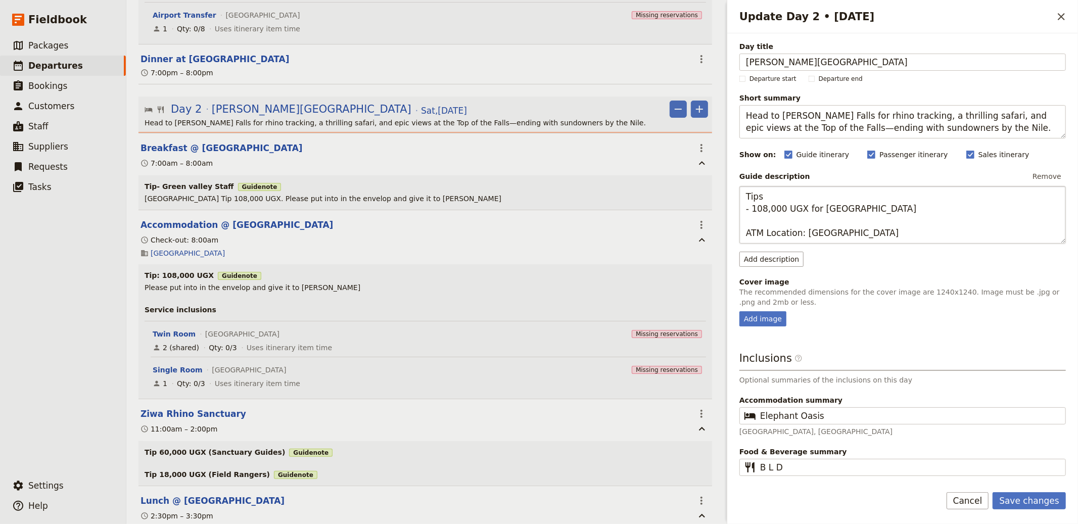
click at [764, 209] on textarea "Tips - 108,000 UGX for [GEOGRAPHIC_DATA] ATM Location: [GEOGRAPHIC_DATA]" at bounding box center [903, 215] width 327 height 58
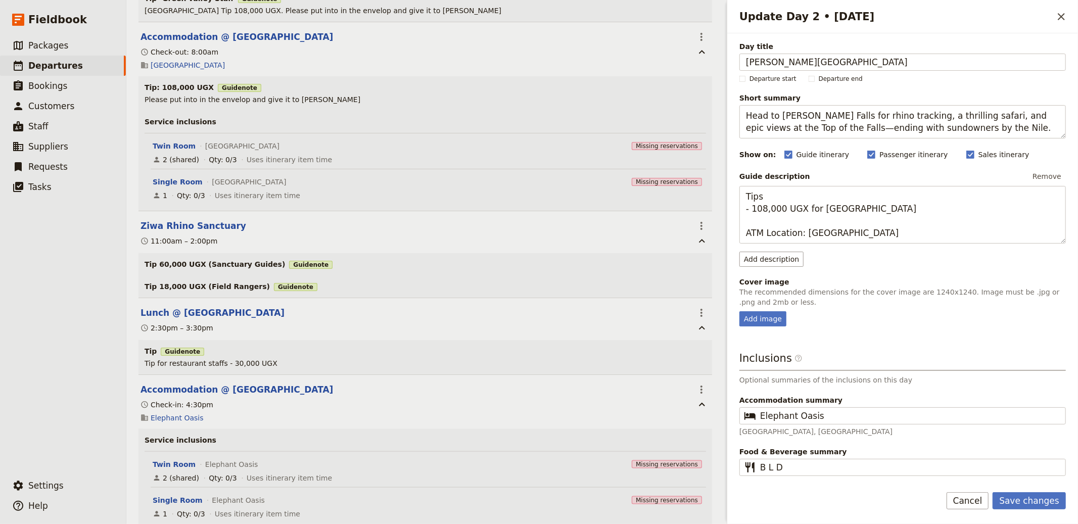
scroll to position [877, 0]
click at [752, 219] on textarea "Tips - 108,000 UGX for [GEOGRAPHIC_DATA] ATM Location: [GEOGRAPHIC_DATA]" at bounding box center [903, 215] width 327 height 58
drag, startPoint x: 754, startPoint y: 210, endPoint x: 765, endPoint y: 206, distance: 12.0
click at [765, 206] on textarea "Tips - 108,000 UGX for [GEOGRAPHIC_DATA] ATM Location: [GEOGRAPHIC_DATA]" at bounding box center [903, 215] width 327 height 58
drag, startPoint x: 942, startPoint y: 217, endPoint x: 816, endPoint y: 210, distance: 125.6
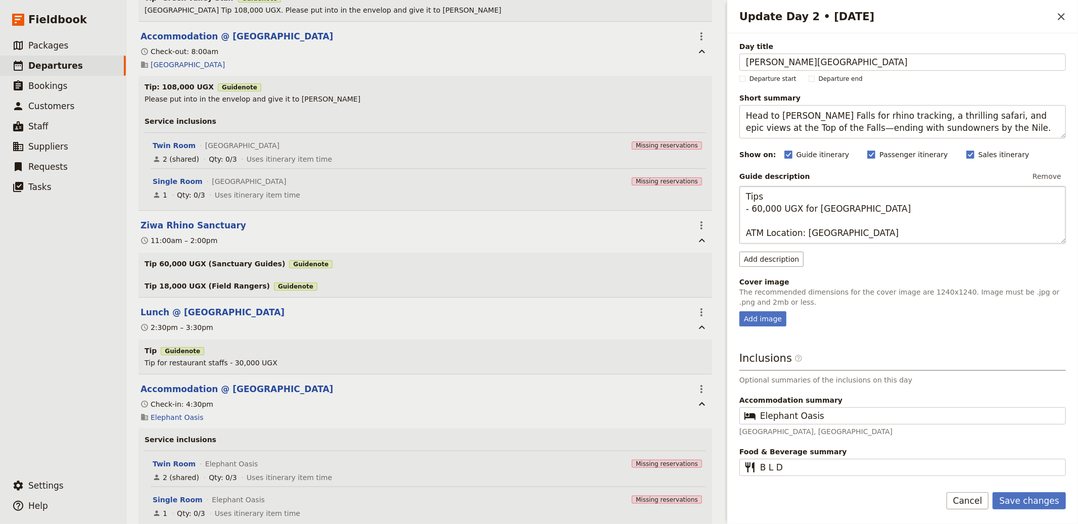
click at [816, 210] on textarea "Tips - 60,000 UGX for [GEOGRAPHIC_DATA] ATM Location: [GEOGRAPHIC_DATA]" at bounding box center [903, 215] width 327 height 58
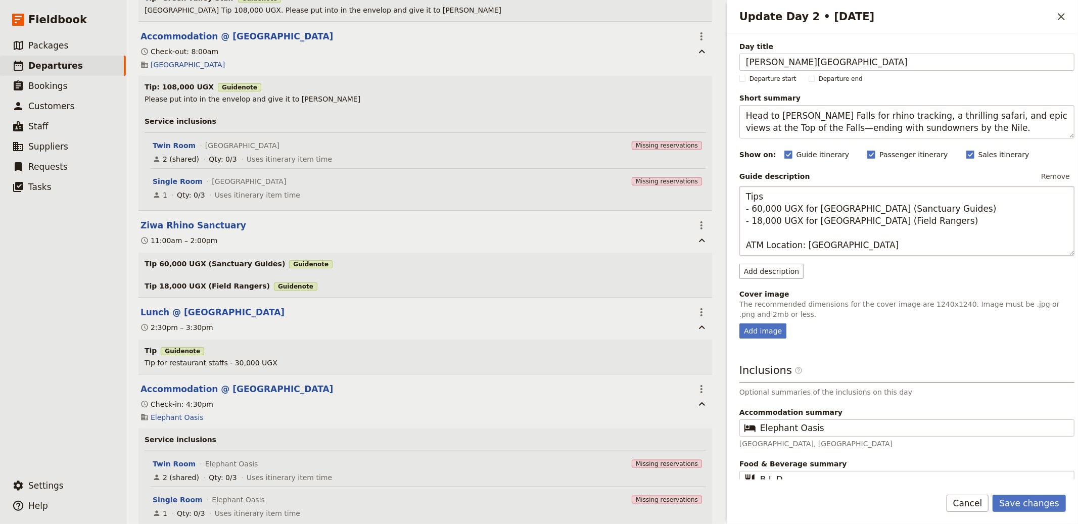
click at [982, 231] on textarea "Tips - 60,000 UGX for [GEOGRAPHIC_DATA] (Sanctuary Guides) - 18,000 UGX for [GE…" at bounding box center [907, 221] width 335 height 70
click at [980, 224] on textarea "Tips - 60,000 UGX for [GEOGRAPHIC_DATA] (Sanctuary Guides) - 18,000 UGX for [GE…" at bounding box center [907, 221] width 335 height 70
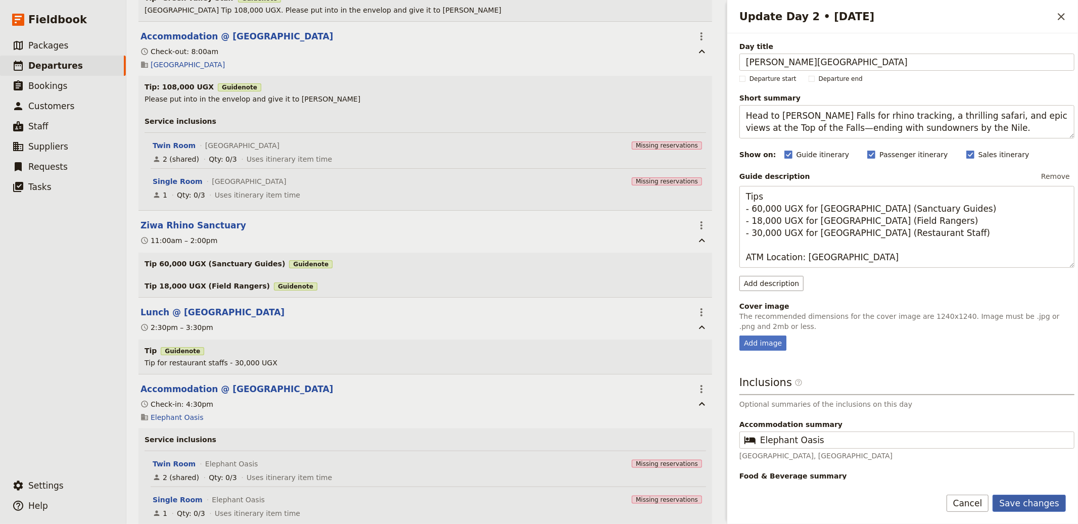
type textarea "Tips - 60,000 UGX for [GEOGRAPHIC_DATA] (Sanctuary Guides) - 18,000 UGX for [GE…"
click at [1024, 511] on button "Save changes" at bounding box center [1029, 503] width 73 height 17
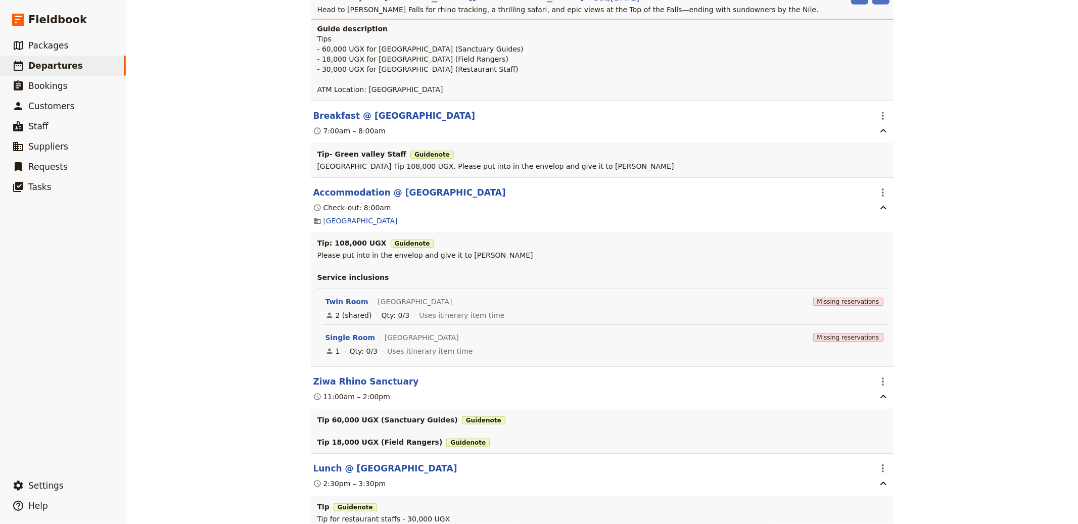
scroll to position [961, 0]
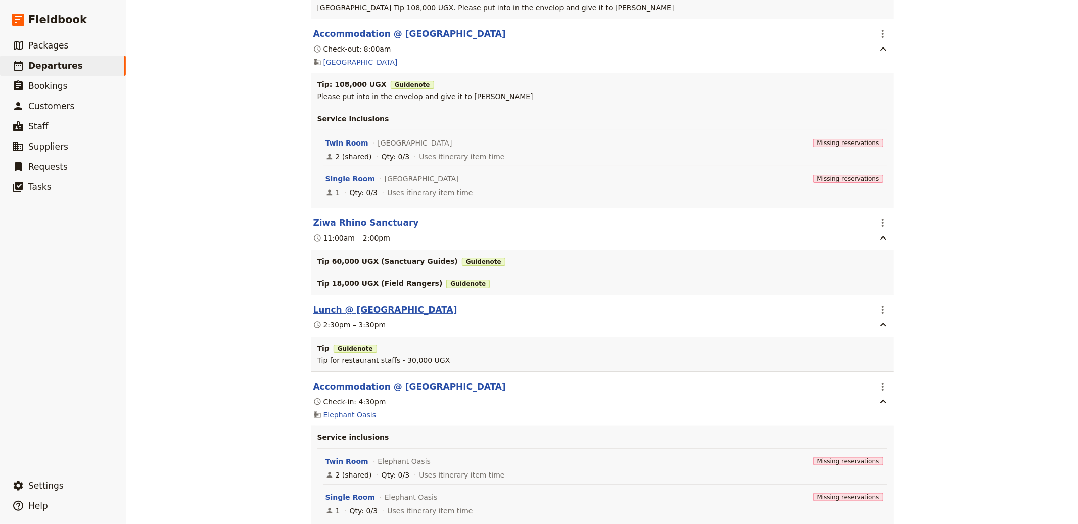
click at [378, 307] on button "Lunch @ [GEOGRAPHIC_DATA]" at bounding box center [385, 310] width 144 height 12
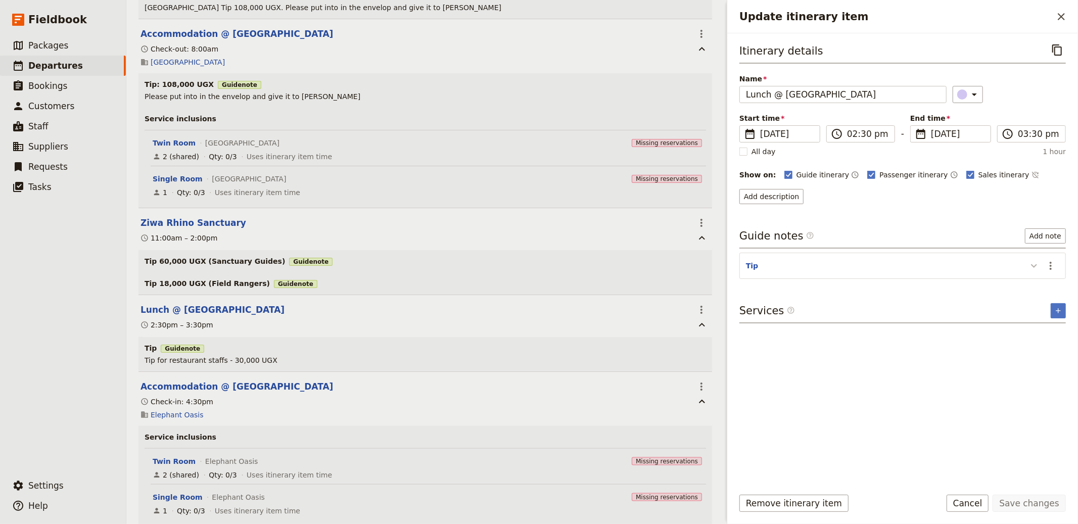
click at [1035, 268] on icon "Update itinerary item" at bounding box center [1034, 266] width 12 height 12
drag, startPoint x: 850, startPoint y: 282, endPoint x: 725, endPoint y: 273, distance: 125.7
click at [725, 273] on div "Update itinerary item ​ Itinerary details ​ Name Lunch @ [GEOGRAPHIC_DATA] ​ St…" at bounding box center [901, 262] width 354 height 524
copy span "Tip for restaurant staffs - 30,000 UGX"
click at [755, 266] on button "Tip" at bounding box center [752, 266] width 12 height 10
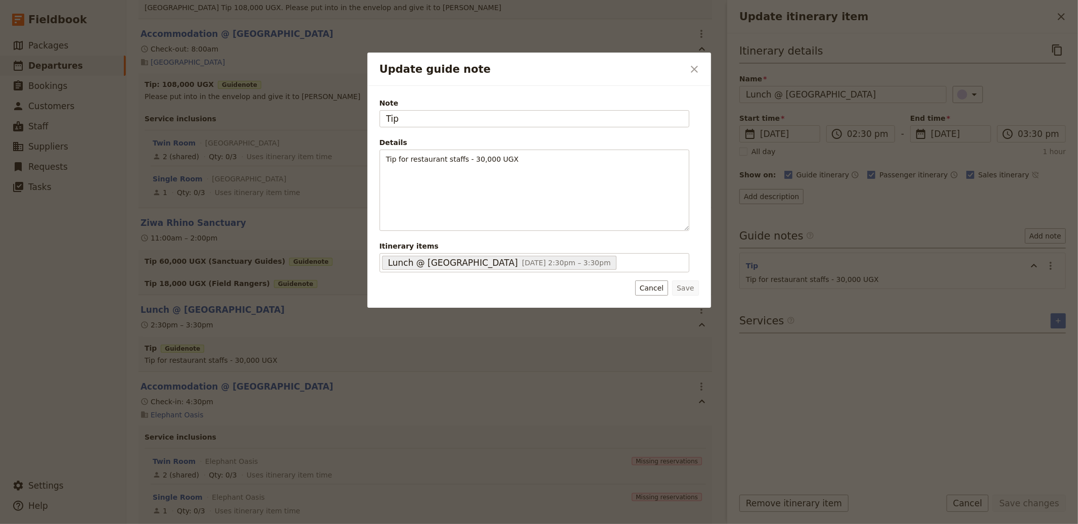
click at [460, 109] on div "Note Tip" at bounding box center [535, 112] width 310 height 29
click at [456, 124] on input "Tip" at bounding box center [535, 118] width 310 height 17
paste input "for restaurant staffs - 30,000 UGX"
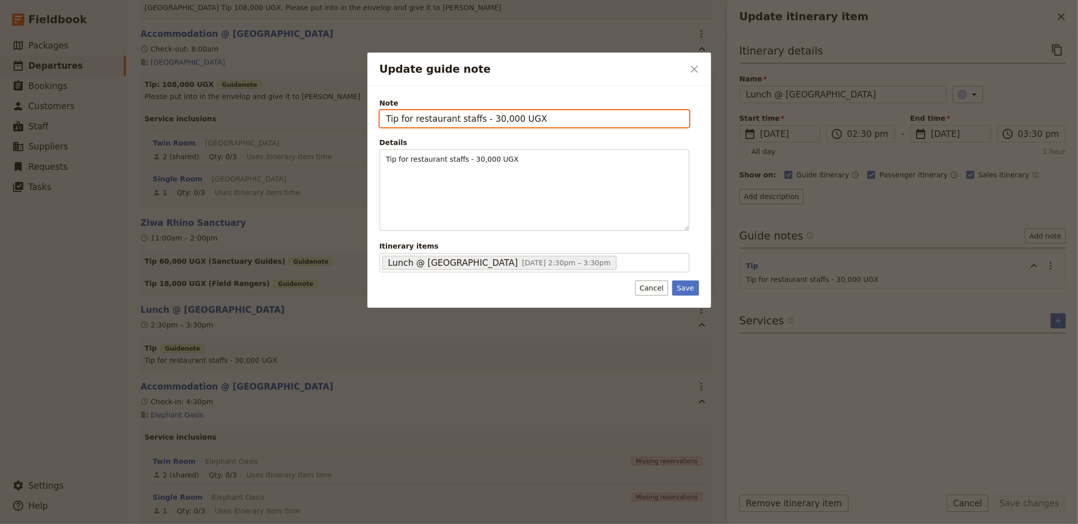
click at [481, 117] on input "Tip for restaurant staffs - 30,000 UGX" at bounding box center [535, 118] width 310 height 17
click at [516, 119] on input "Tip: 30,000 UGX" at bounding box center [535, 118] width 310 height 17
type input "Tip: 30,000 UGX"
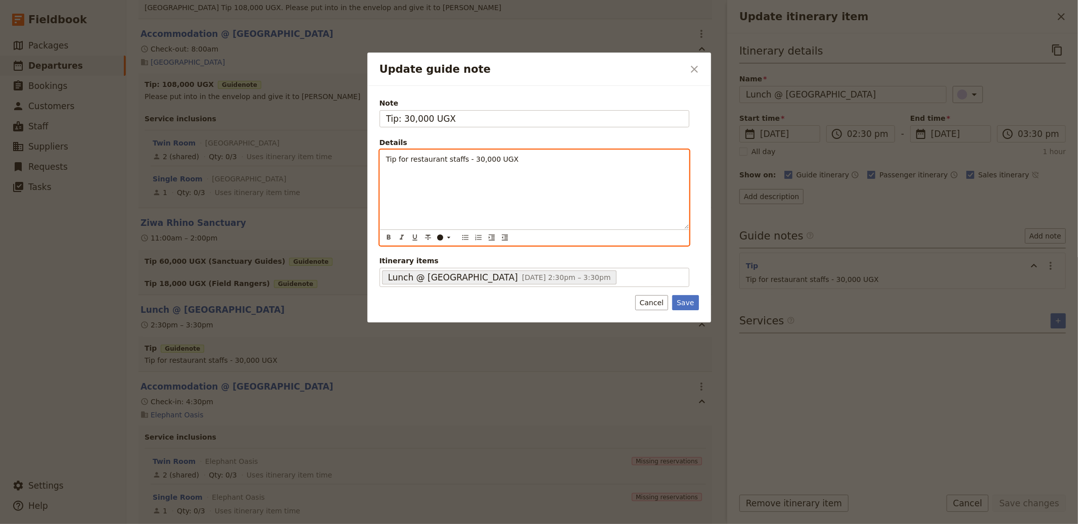
drag, startPoint x: 529, startPoint y: 164, endPoint x: 338, endPoint y: 160, distance: 191.6
click at [338, 524] on div "Update guide note ​ Note Tip: 30,000 UGX Details Tip for restaurant staffs - 30…" at bounding box center [539, 524] width 1078 height 0
click at [413, 155] on span "Tip for restaurant staffs - 30,000 UGX" at bounding box center [452, 159] width 133 height 8
click at [407, 155] on span "Tip for restaurant staffs - 30,000 UGX" at bounding box center [452, 159] width 133 height 8
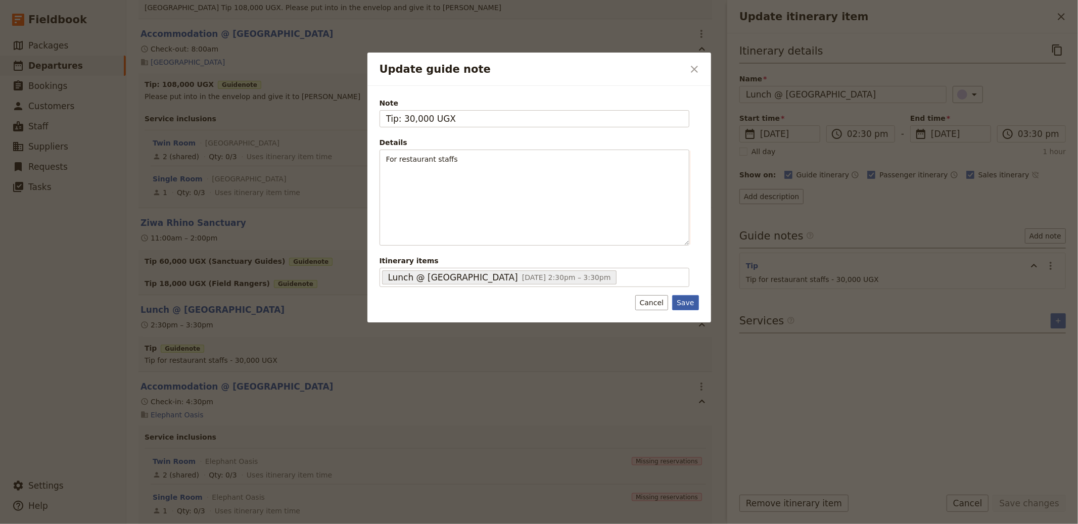
click at [684, 304] on button "Save" at bounding box center [685, 302] width 26 height 15
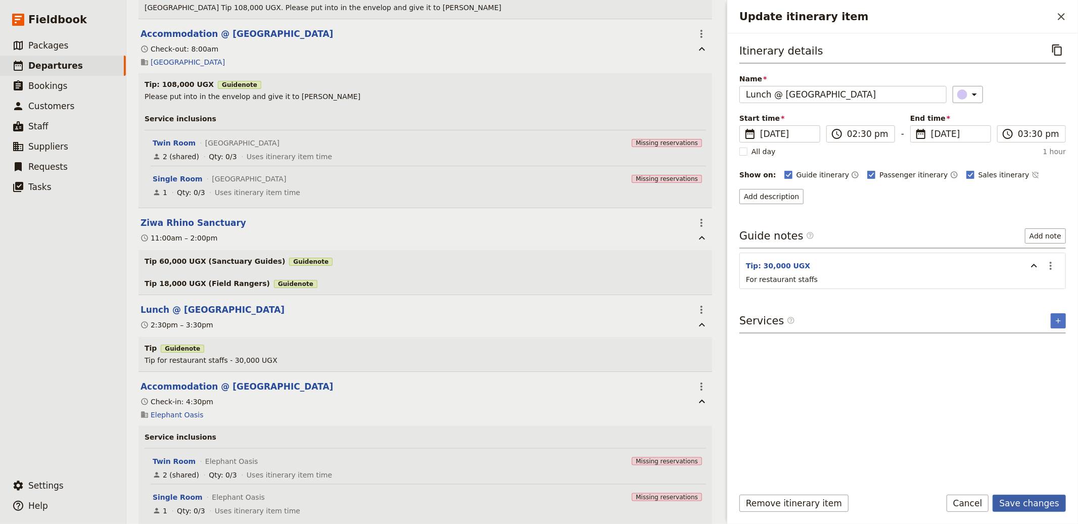
click at [1018, 498] on button "Save changes" at bounding box center [1029, 503] width 73 height 17
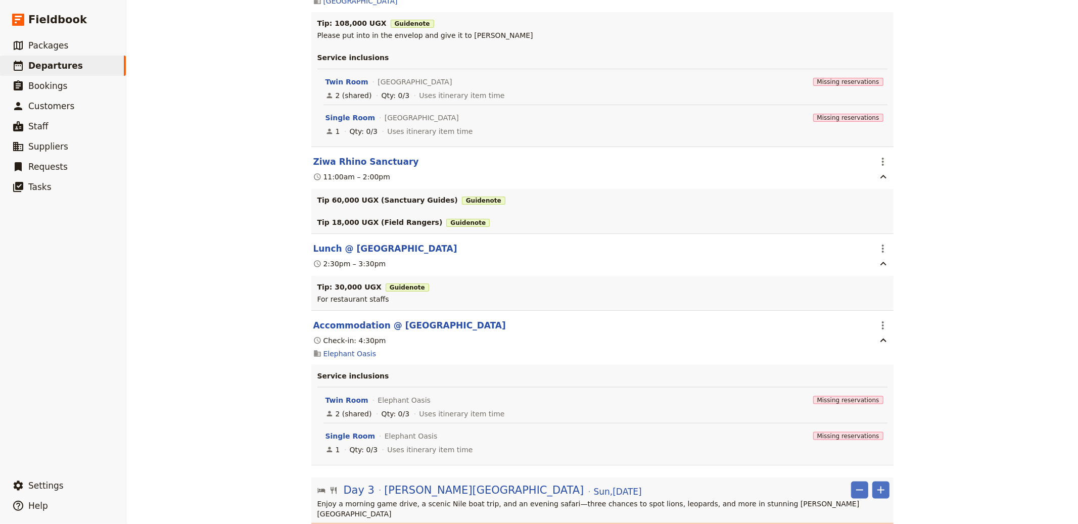
scroll to position [1011, 0]
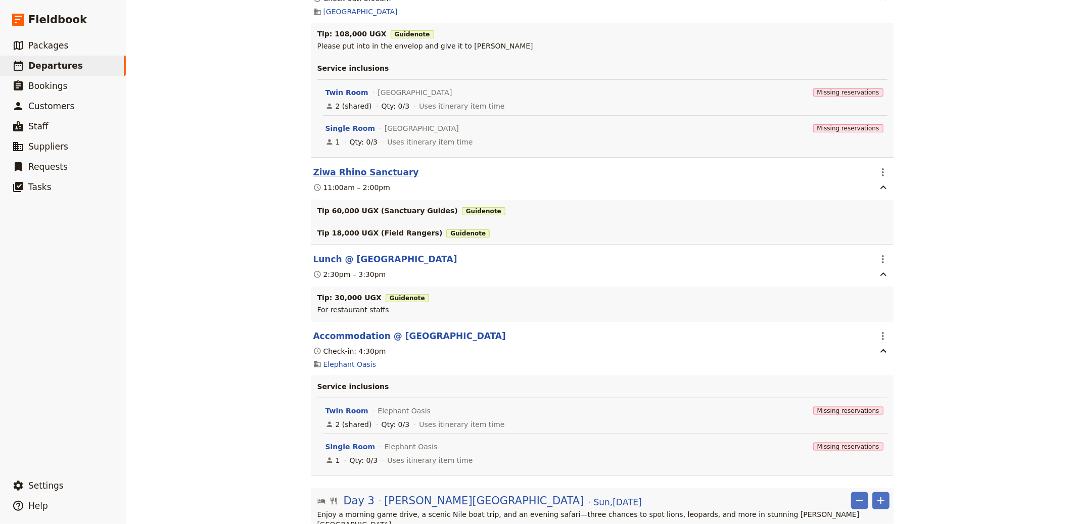
click at [329, 171] on button "Ziwa Rhino Sanctuary" at bounding box center [366, 172] width 106 height 12
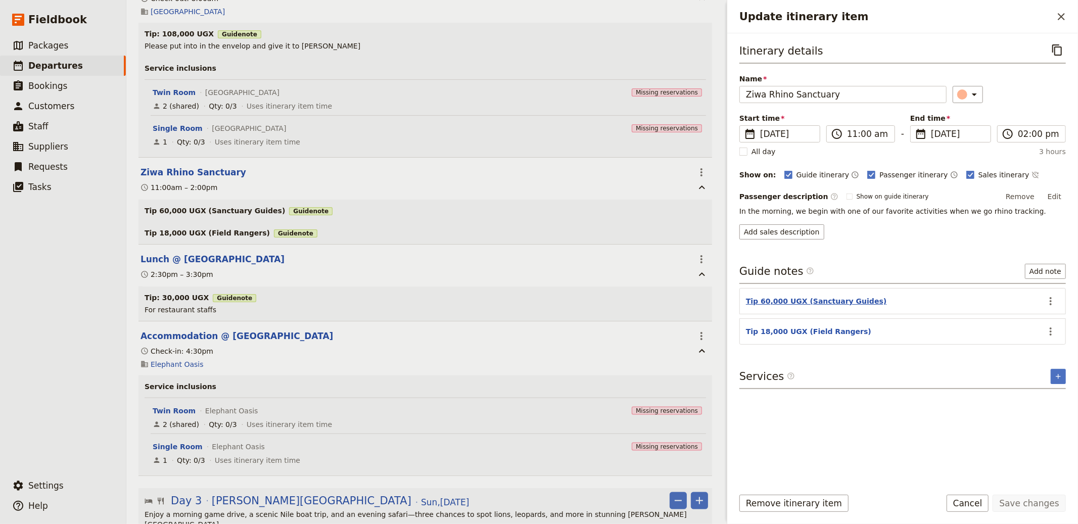
click at [788, 302] on button "Tip 60,000 UGX (Sanctuary Guides)" at bounding box center [816, 301] width 141 height 10
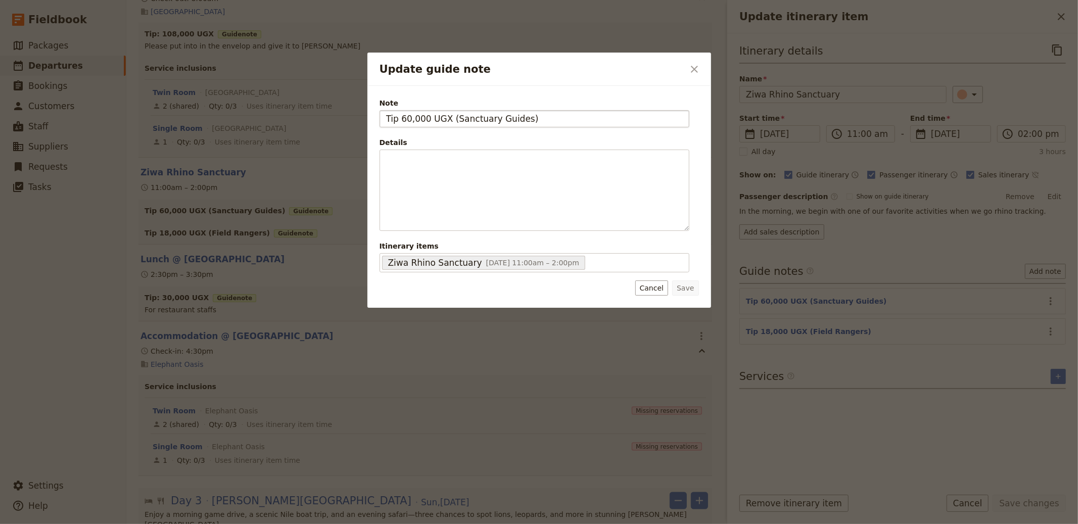
click at [397, 118] on input "Tip 60,000 UGX (Sanctuary Guides)" at bounding box center [535, 118] width 310 height 17
drag, startPoint x: 552, startPoint y: 123, endPoint x: 452, endPoint y: 115, distance: 99.9
click at [452, 115] on input "Tip: 60,000 UGX (Sanctuary Guides)" at bounding box center [535, 118] width 310 height 17
type input "Tip: 60,000 UGX"
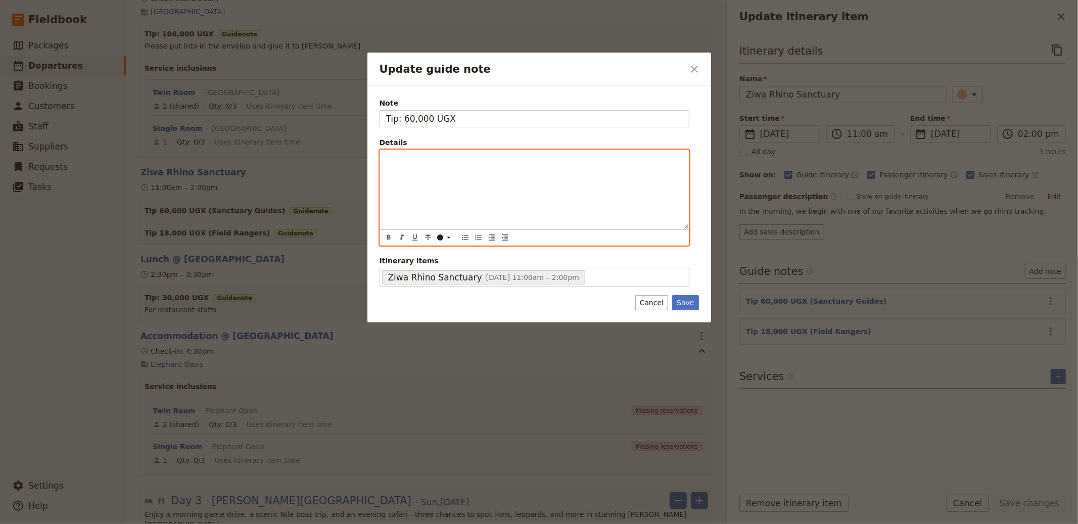
click at [427, 161] on p "Update guide note" at bounding box center [534, 159] width 297 height 10
paste div "Update guide note"
click at [387, 158] on span "(Sanctuary Guides)" at bounding box center [420, 159] width 68 height 8
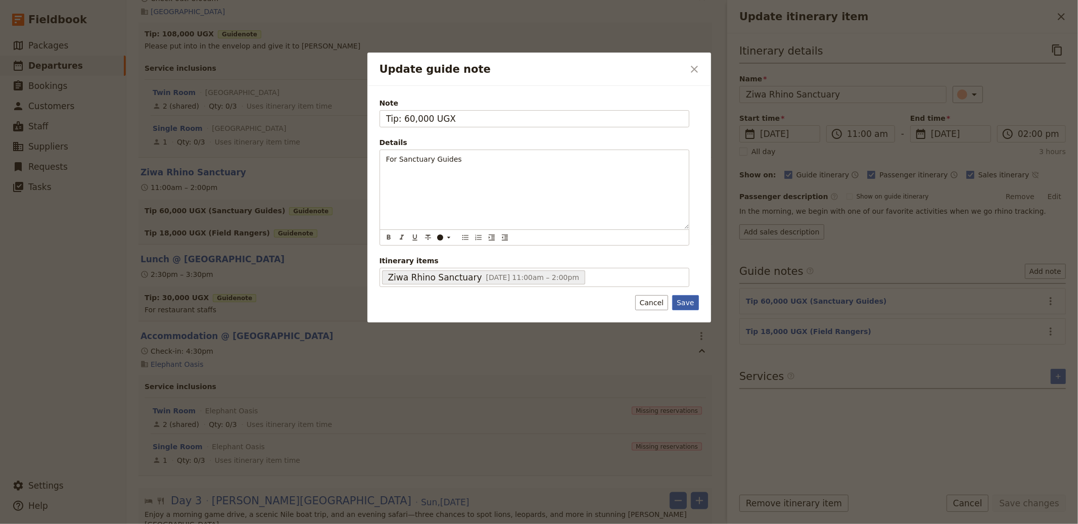
click at [681, 303] on button "Save" at bounding box center [685, 302] width 26 height 15
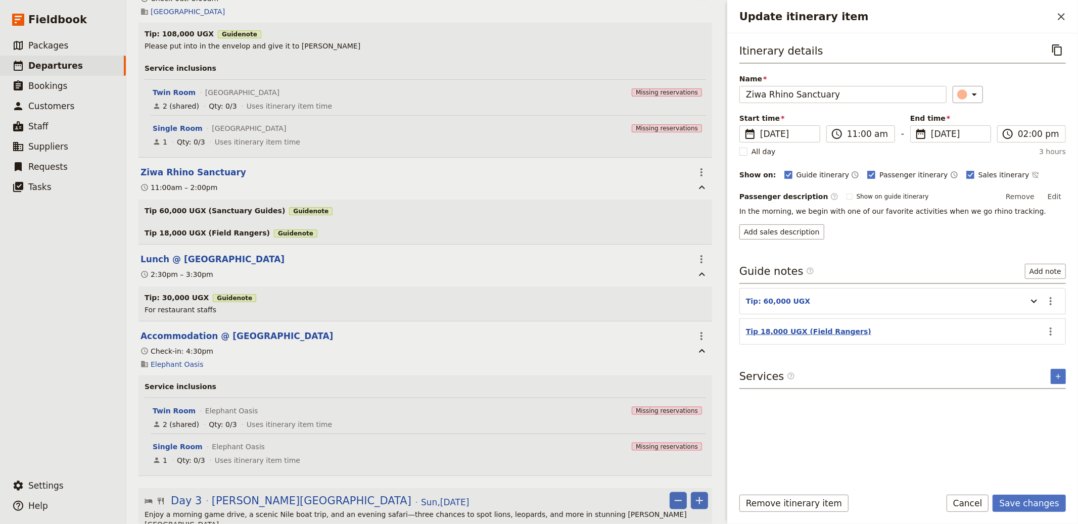
click at [798, 332] on button "Tip 18,000 UGX (Field Rangers)" at bounding box center [808, 332] width 125 height 10
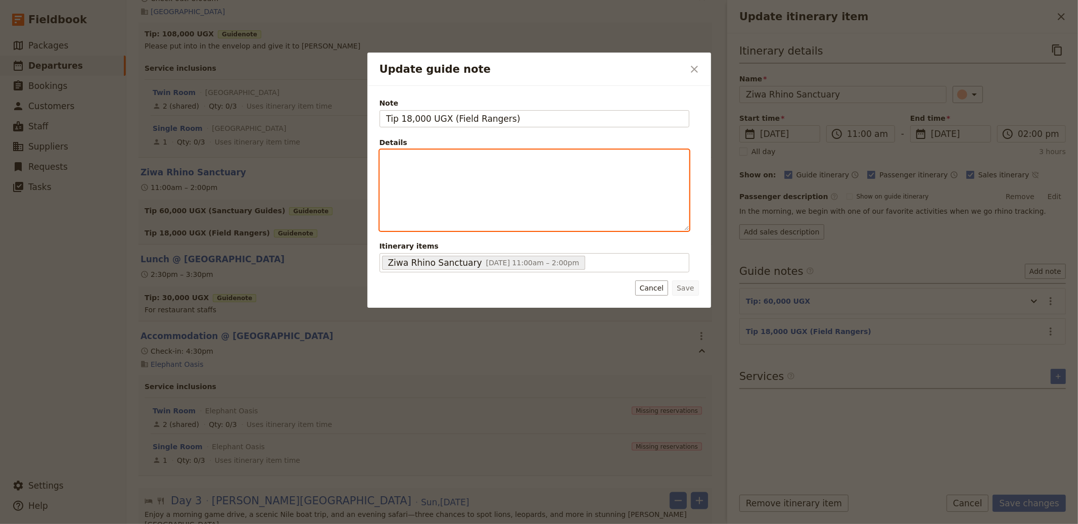
click at [391, 154] on p "Update guide note" at bounding box center [534, 159] width 297 height 10
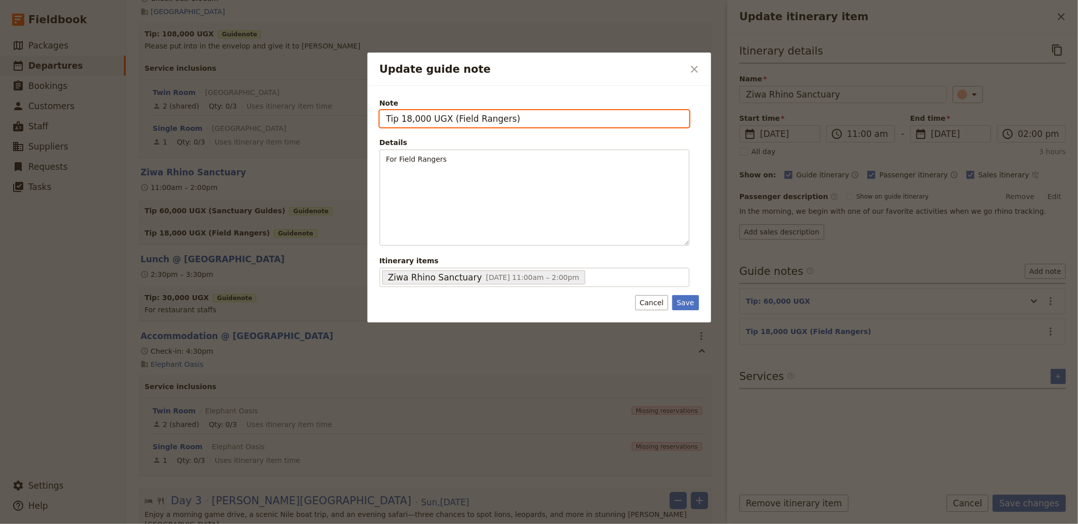
drag, startPoint x: 450, startPoint y: 119, endPoint x: 584, endPoint y: 125, distance: 133.6
click at [582, 125] on input "Tip 18,000 UGX (Field Rangers)" at bounding box center [535, 118] width 310 height 17
click at [396, 121] on input "Tip 18,000 UGX" at bounding box center [535, 118] width 310 height 17
type input "Tip: 18,000 UGX"
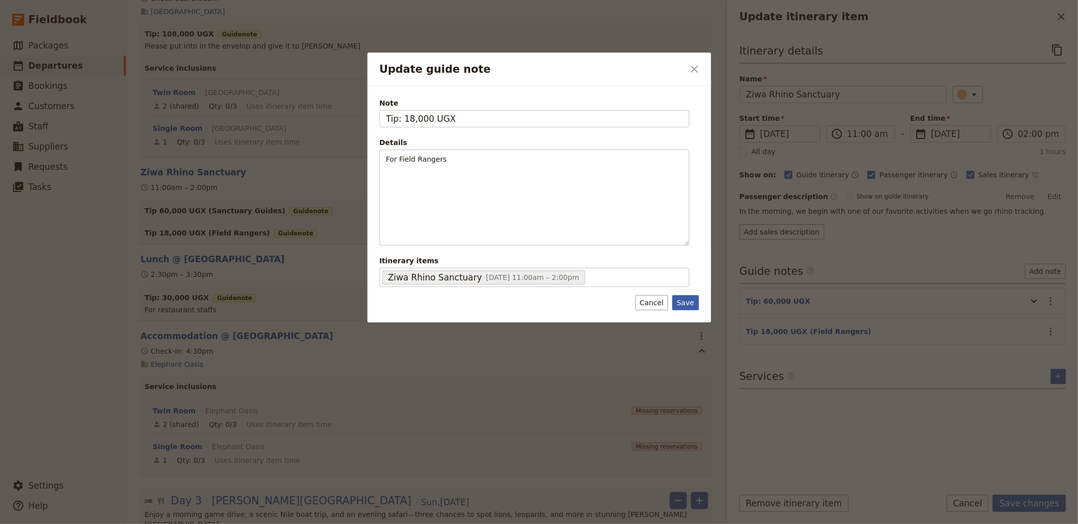
click at [688, 305] on button "Save" at bounding box center [685, 302] width 26 height 15
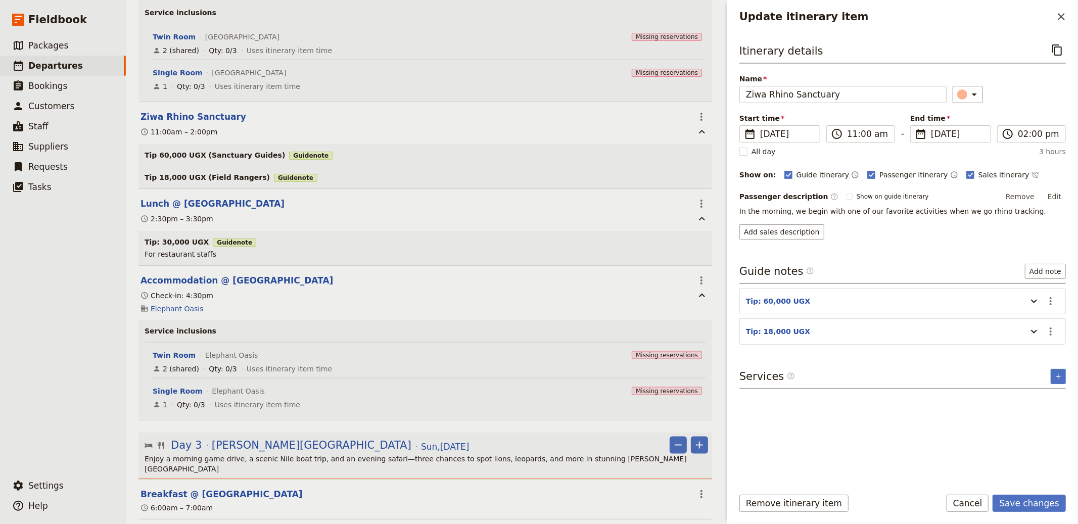
scroll to position [1113, 0]
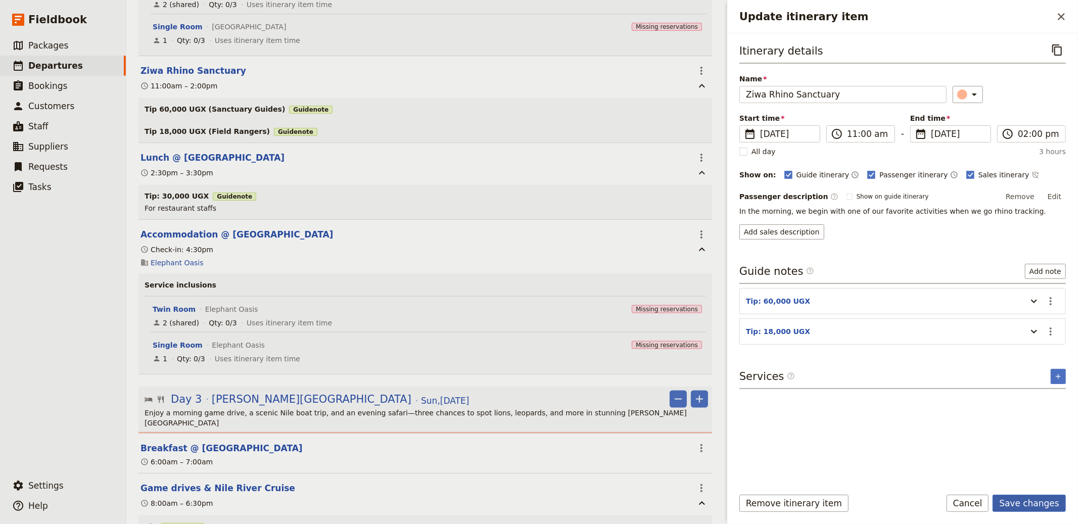
click at [1029, 507] on button "Save changes" at bounding box center [1029, 503] width 73 height 17
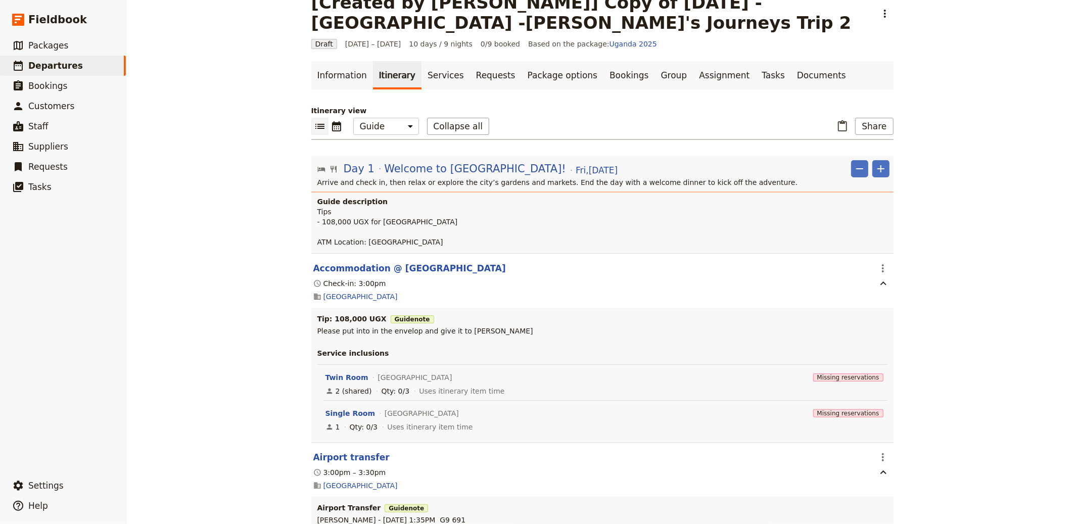
scroll to position [0, 0]
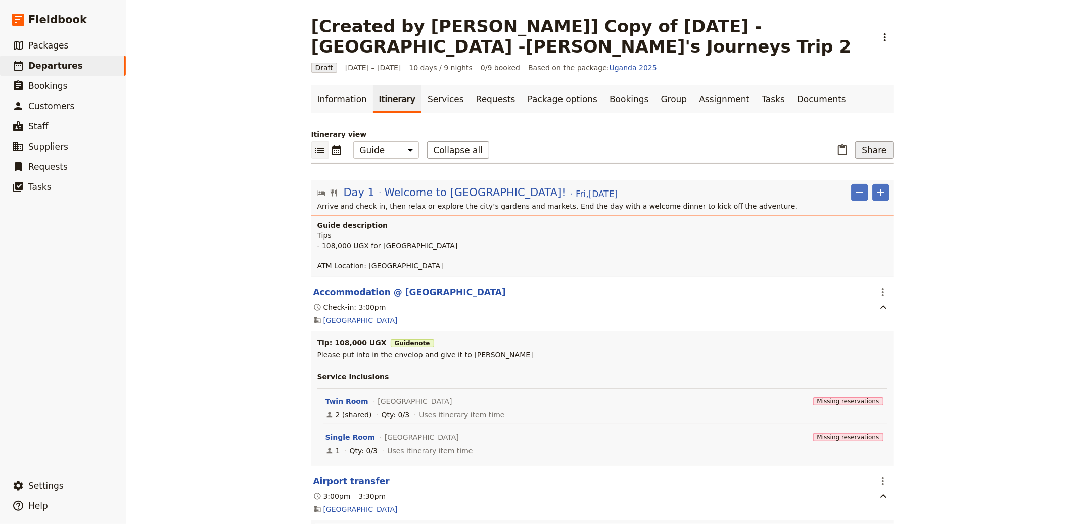
click at [884, 153] on button "Share" at bounding box center [874, 150] width 38 height 17
click at [835, 172] on span "Guide itinerary" at bounding box center [840, 172] width 53 height 10
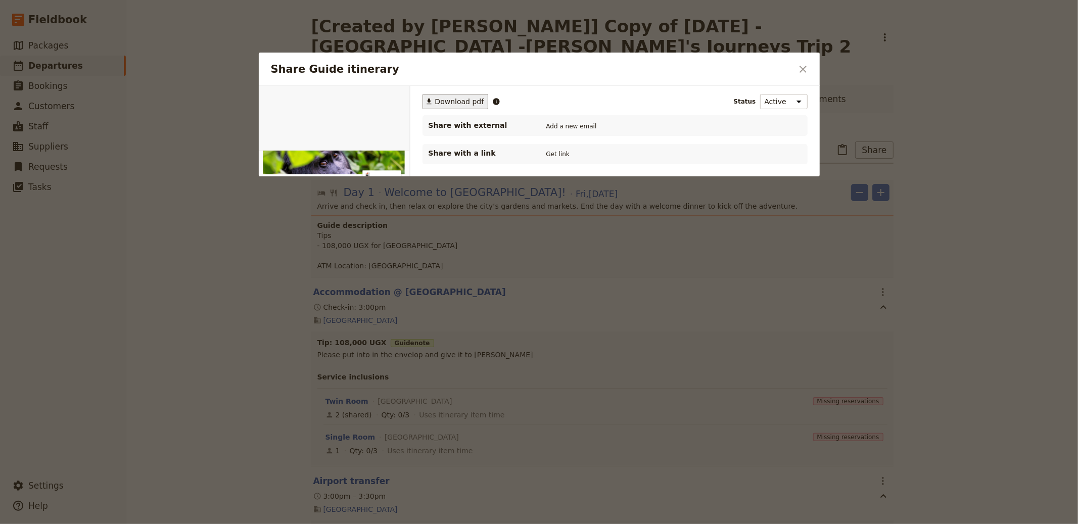
click at [448, 102] on span "Download pdf" at bounding box center [459, 102] width 49 height 10
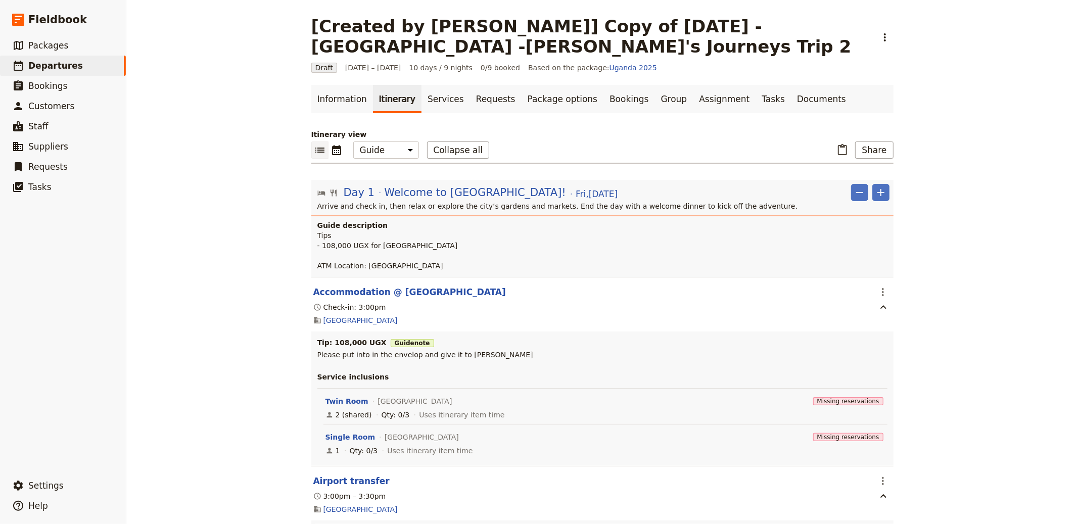
click at [552, 355] on p "Please put into in the envelop and give it to [PERSON_NAME]" at bounding box center [602, 355] width 570 height 10
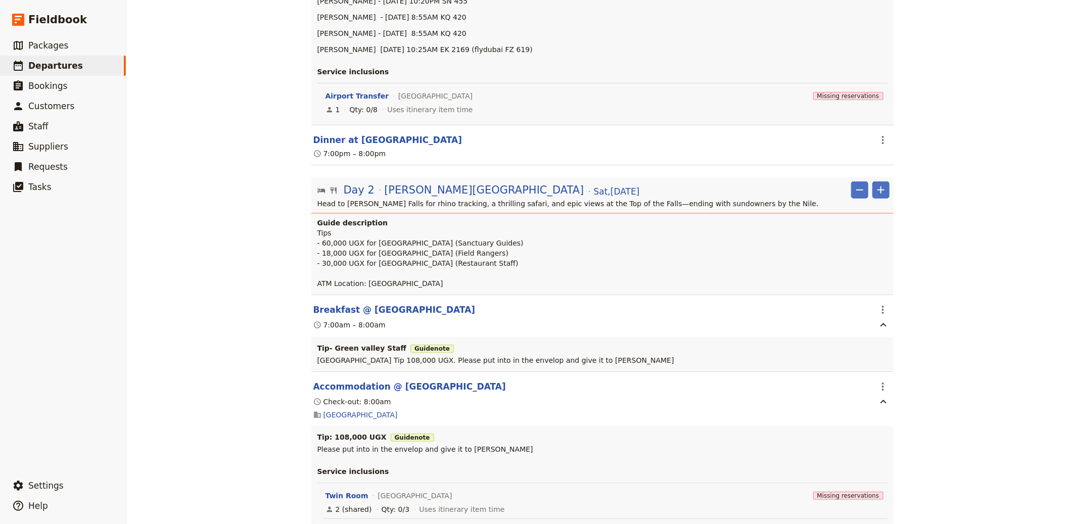
scroll to position [615, 0]
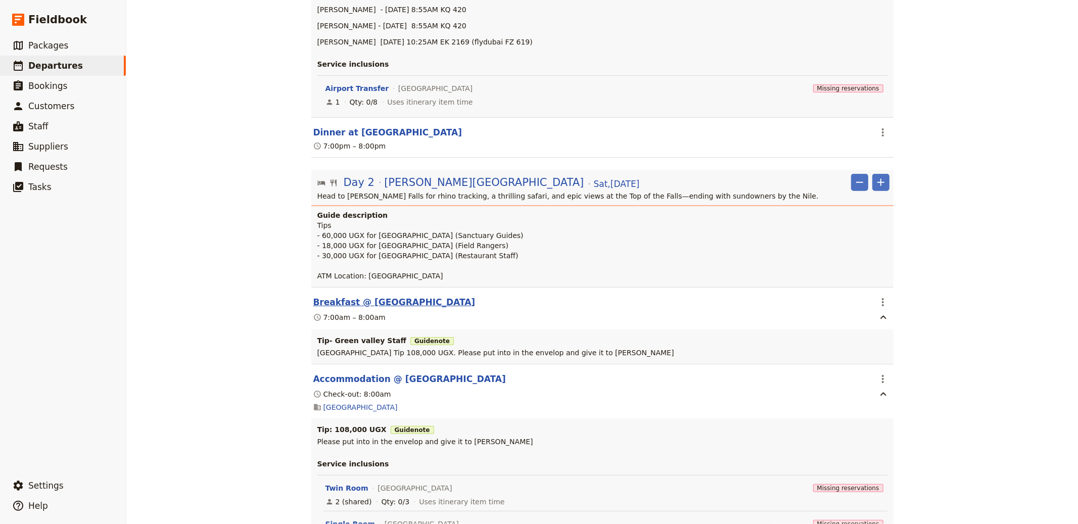
click at [421, 301] on button "Breakfast @ [GEOGRAPHIC_DATA]" at bounding box center [394, 302] width 162 height 12
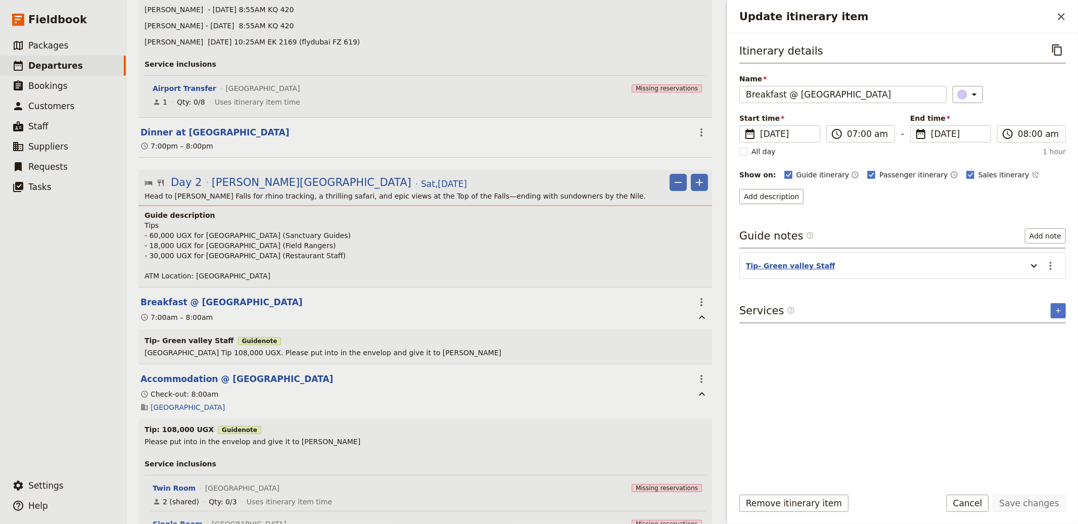
click at [771, 266] on button "Tip- Green valley Staff" at bounding box center [790, 266] width 89 height 10
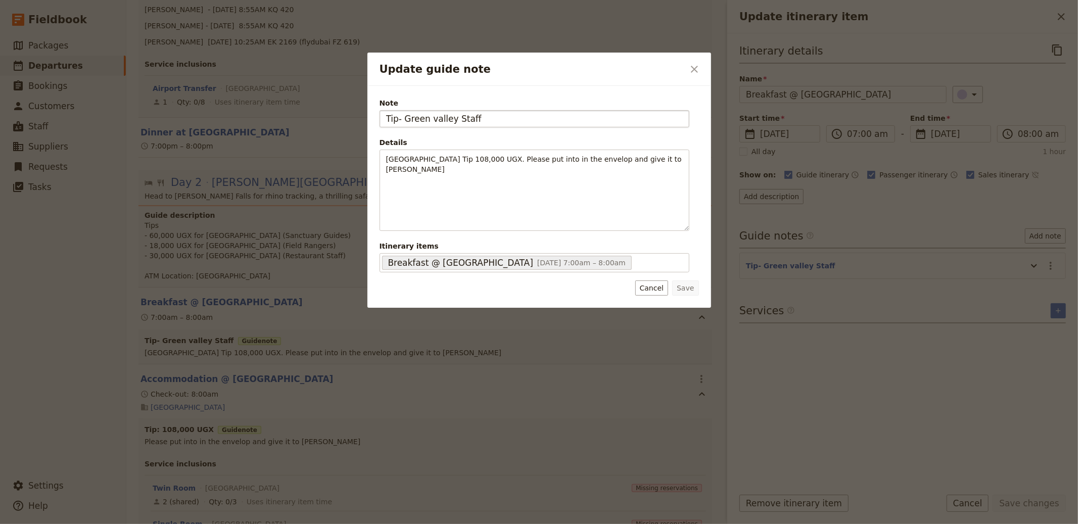
click at [399, 120] on input "Tip- Green valley Staff" at bounding box center [535, 118] width 310 height 17
type input "Tip: 1 Green valley Staff"
click at [536, 242] on span "Itinerary items" at bounding box center [535, 246] width 310 height 10
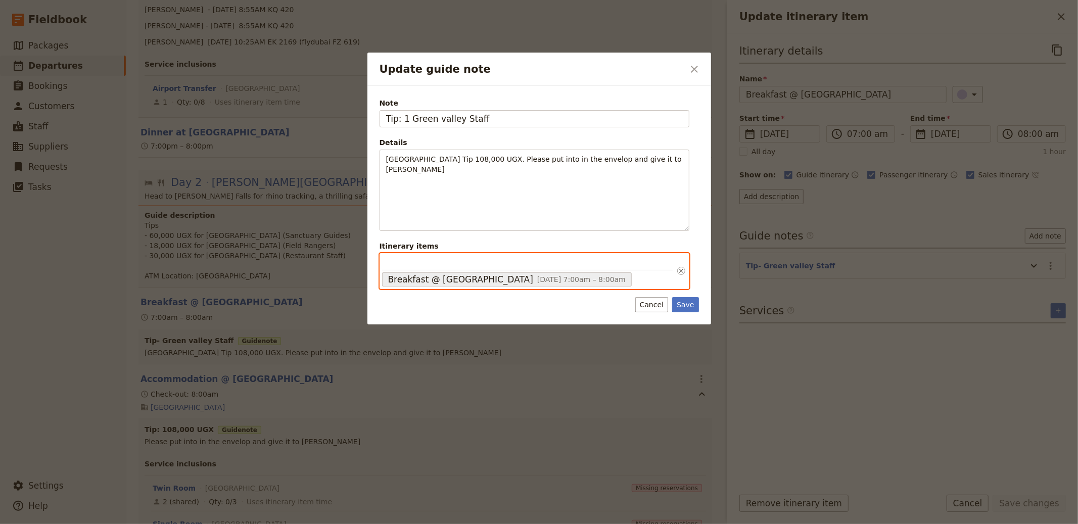
click at [536, 256] on input "Itinerary items Breakfast @ [GEOGRAPHIC_DATA] [DATE] 7:00am – 8:00am 68ab959249…" at bounding box center [527, 263] width 291 height 15
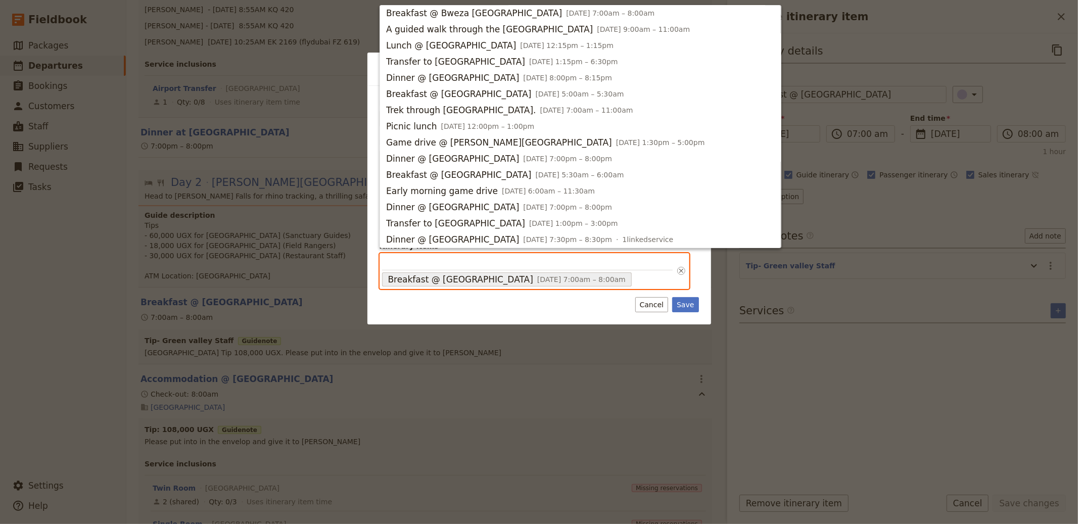
scroll to position [506, 0]
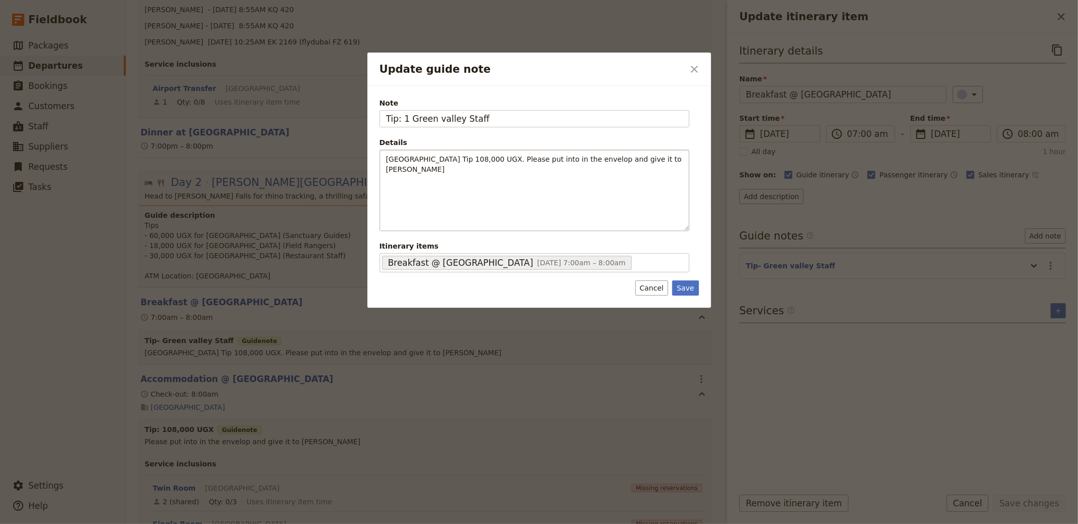
drag, startPoint x: 562, startPoint y: 304, endPoint x: 626, endPoint y: 194, distance: 127.1
click at [562, 303] on div "Note Tip: 1 Green valley Staff Details [GEOGRAPHIC_DATA] Tip 108,000 UGX. Pleas…" at bounding box center [540, 197] width 344 height 222
click at [696, 65] on icon "Close dialog" at bounding box center [695, 69] width 12 height 12
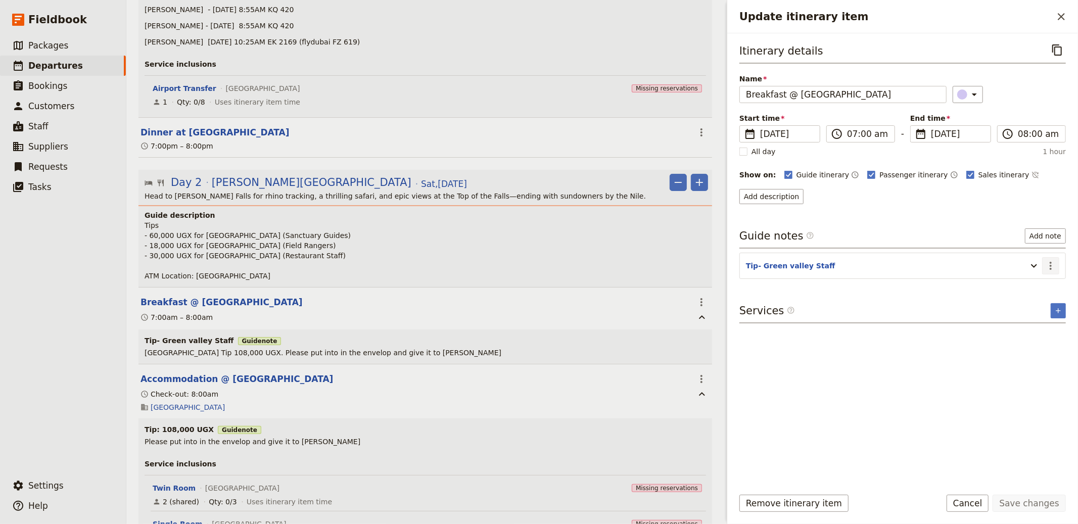
click at [1047, 261] on icon "Actions" at bounding box center [1051, 266] width 12 height 12
click at [1029, 297] on span "Remove note" at bounding box center [1029, 302] width 47 height 10
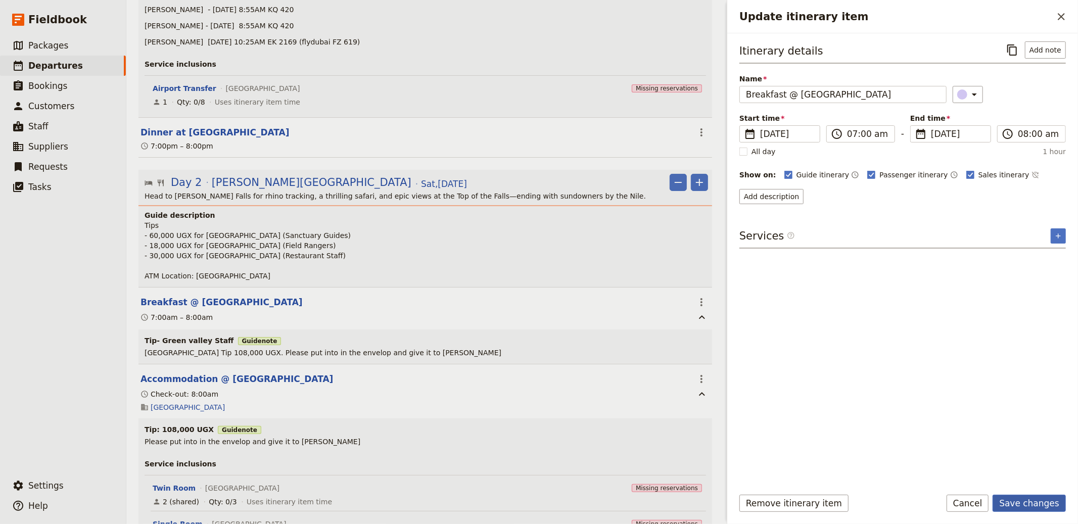
click at [1013, 496] on button "Save changes" at bounding box center [1029, 503] width 73 height 17
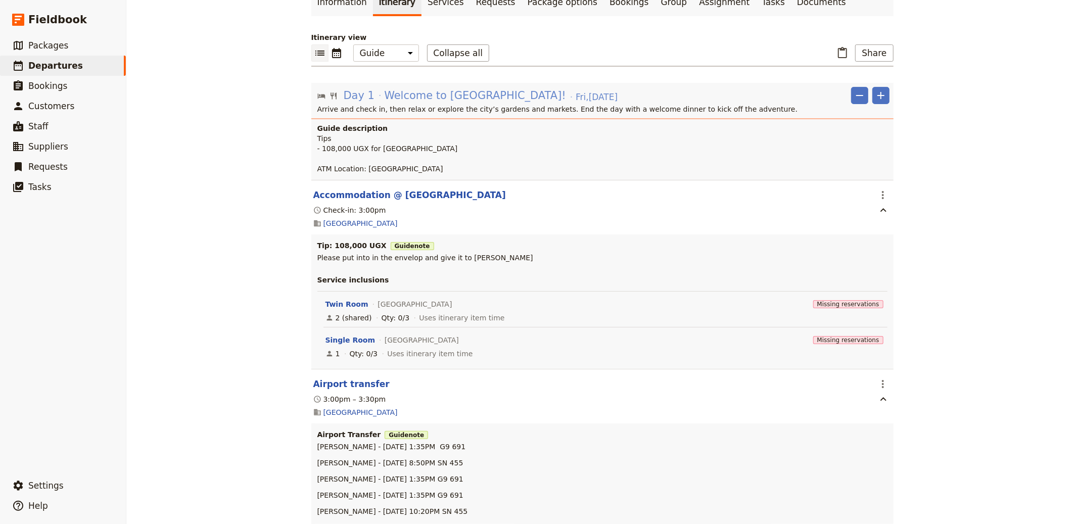
scroll to position [0, 0]
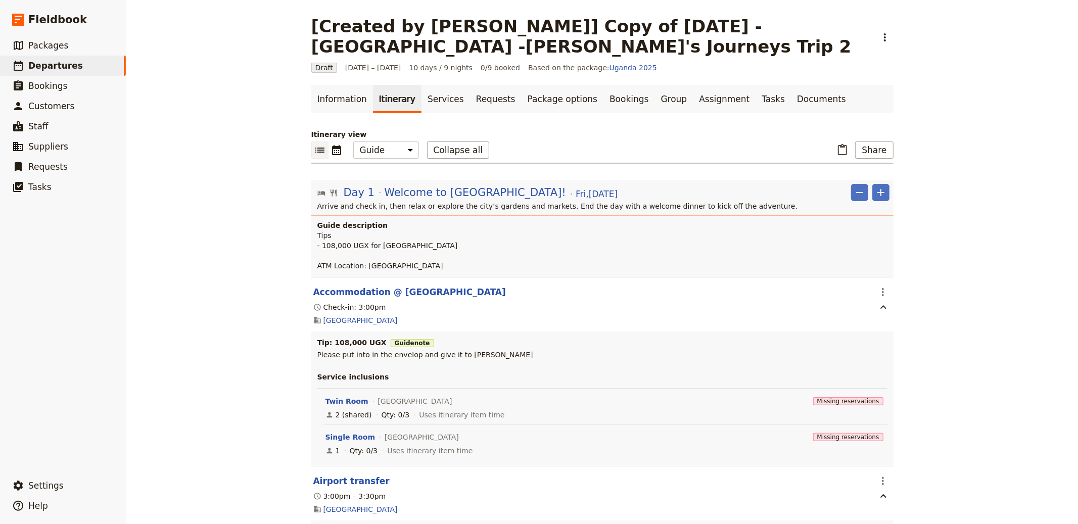
click at [437, 202] on p "Arrive and check in, then relax or explore the city’s gardens and markets. End …" at bounding box center [603, 206] width 572 height 10
click at [437, 195] on span "Welcome to [GEOGRAPHIC_DATA]!" at bounding box center [475, 192] width 182 height 15
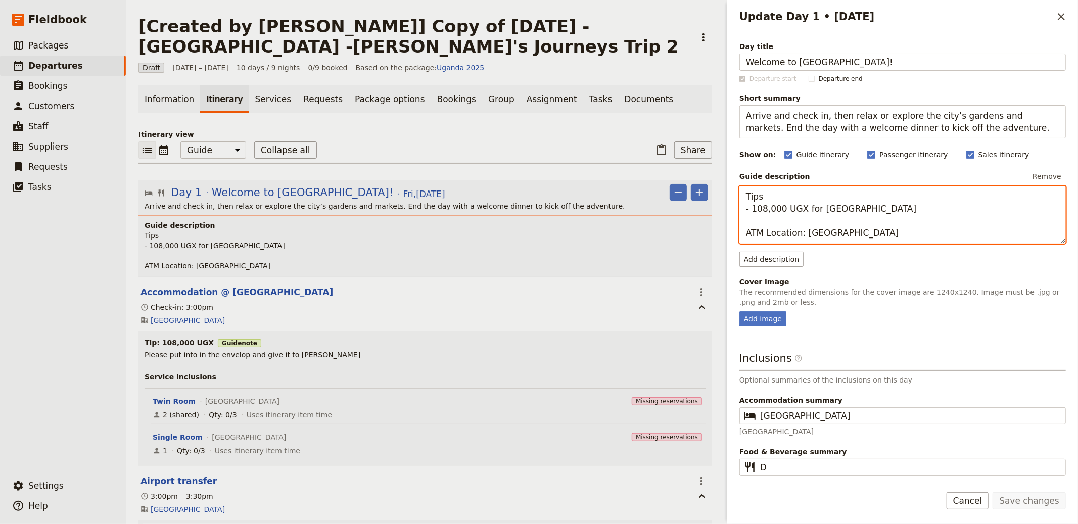
click at [817, 192] on textarea "Tips - 108,000 UGX for [GEOGRAPHIC_DATA] ATM Location: [GEOGRAPHIC_DATA]" at bounding box center [903, 215] width 327 height 58
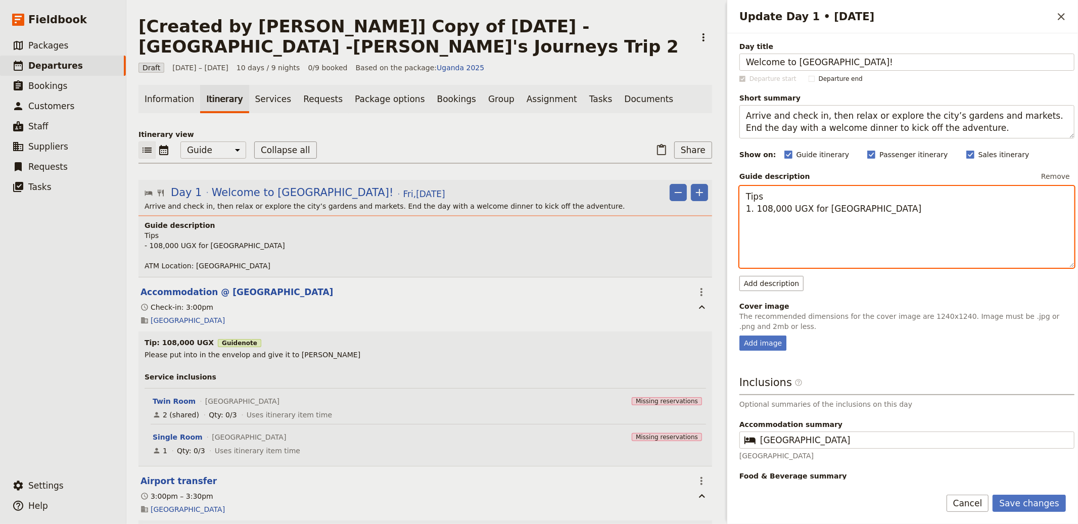
paste textarea "ATM Location: [GEOGRAPHIC_DATA]"
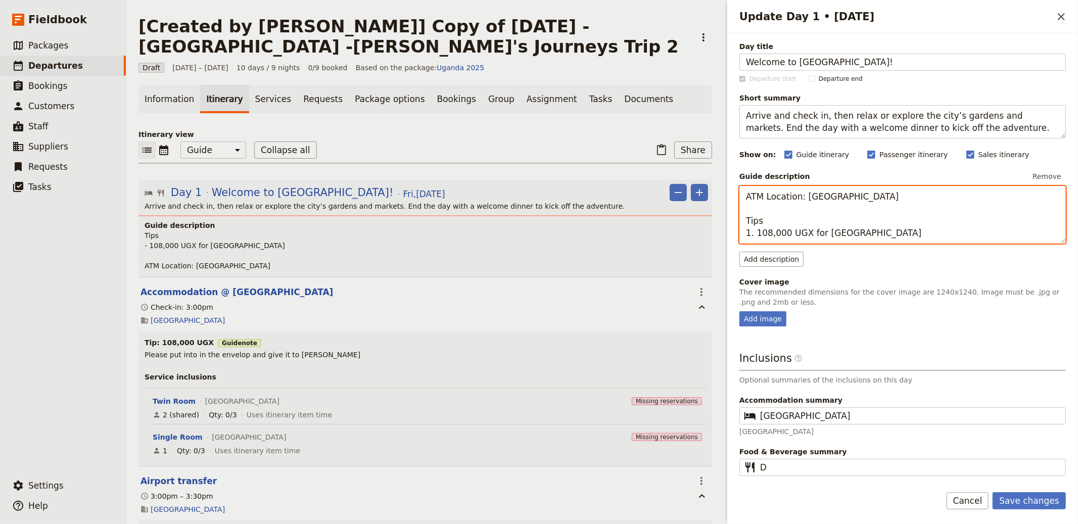
click at [752, 211] on textarea "ATM Location: [GEOGRAPHIC_DATA] Tips 1. 108,000 UGX for [GEOGRAPHIC_DATA]" at bounding box center [903, 215] width 327 height 58
drag, startPoint x: 857, startPoint y: 196, endPoint x: 671, endPoint y: 187, distance: 186.8
click at [671, 187] on div "[Created by [PERSON_NAME]] Copy of [DATE] - [GEOGRAPHIC_DATA] -[PERSON_NAME]'s …" at bounding box center [602, 262] width 952 height 524
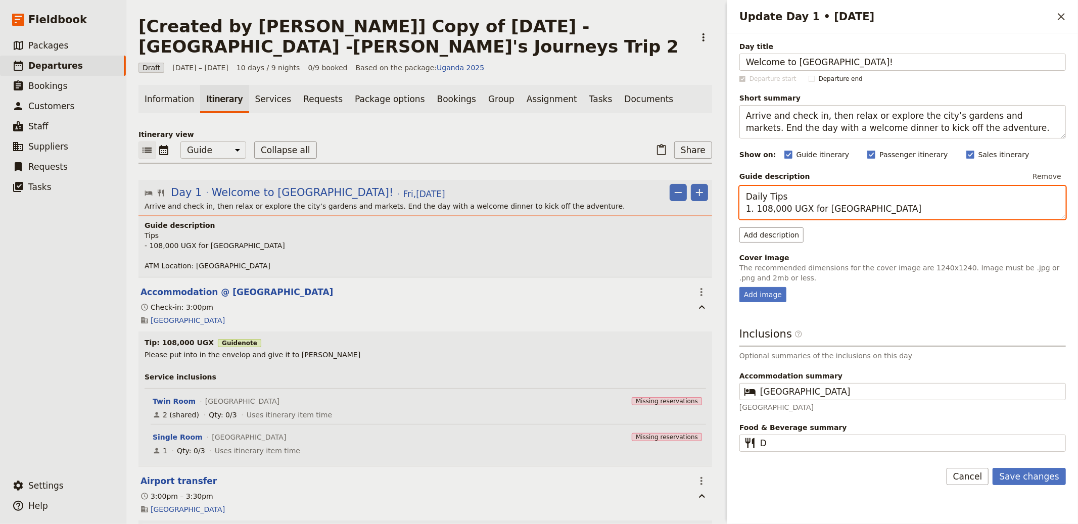
click at [773, 201] on textarea "Daily Tips 1. 108,000 UGX for [GEOGRAPHIC_DATA]" at bounding box center [903, 202] width 327 height 33
click at [767, 199] on textarea "Daily Tips 1. 108,000 UGX for [GEOGRAPHIC_DATA]" at bounding box center [903, 202] width 327 height 33
click at [755, 195] on textarea "Daily Tips 1. 108,000 UGX for [GEOGRAPHIC_DATA]" at bounding box center [903, 202] width 327 height 33
click at [893, 196] on textarea "Budget Daily Summary | ATM: 1. 108,000 UGX for [GEOGRAPHIC_DATA]" at bounding box center [903, 202] width 327 height 33
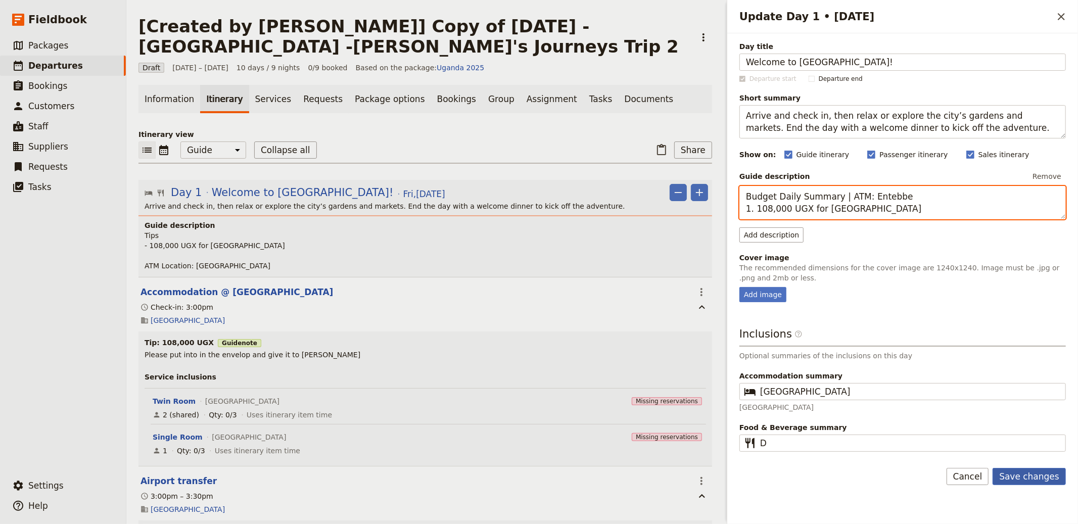
type textarea "Budget Daily Summary | ATM: Entebbe 1. 108,000 UGX for [GEOGRAPHIC_DATA]"
click at [1040, 473] on button "Save changes" at bounding box center [1029, 476] width 73 height 17
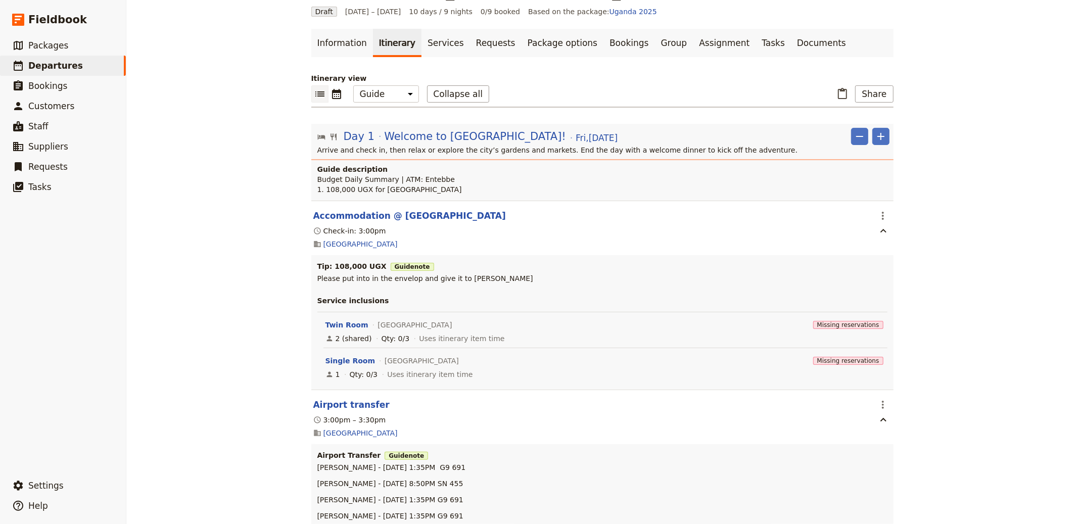
scroll to position [105, 0]
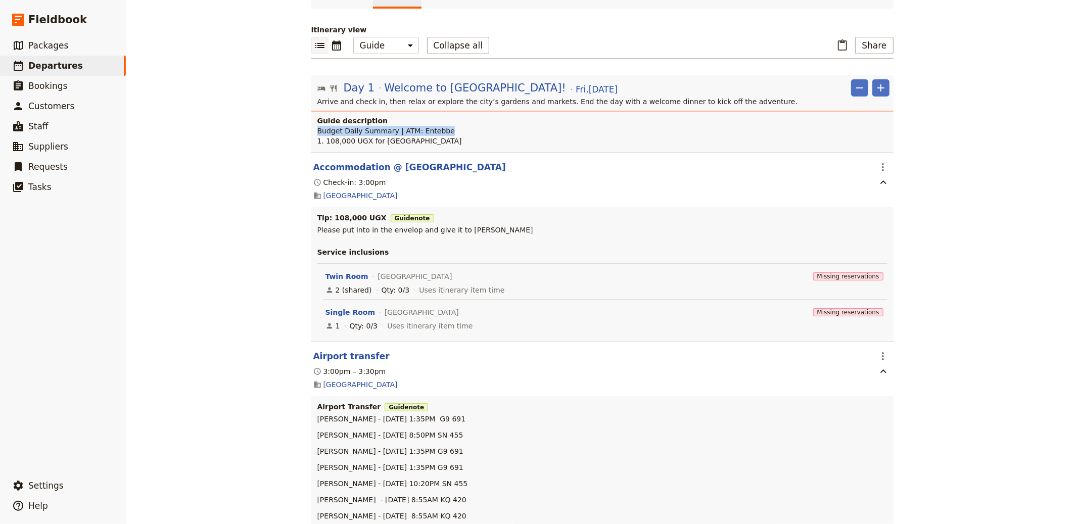
drag, startPoint x: 446, startPoint y: 128, endPoint x: 306, endPoint y: 130, distance: 140.6
copy p "Budget Daily Summary | ATM: [GEOGRAPHIC_DATA]"
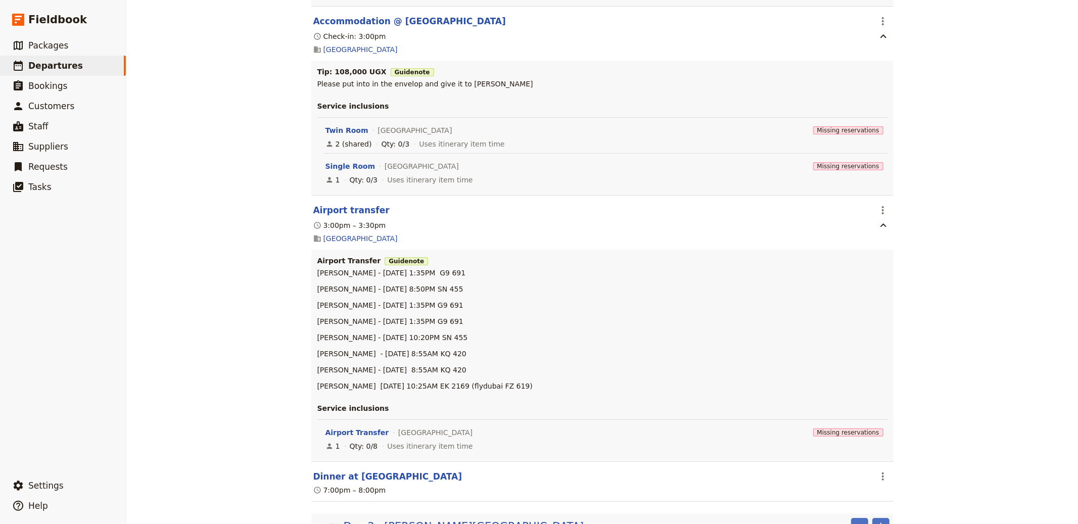
scroll to position [330, 0]
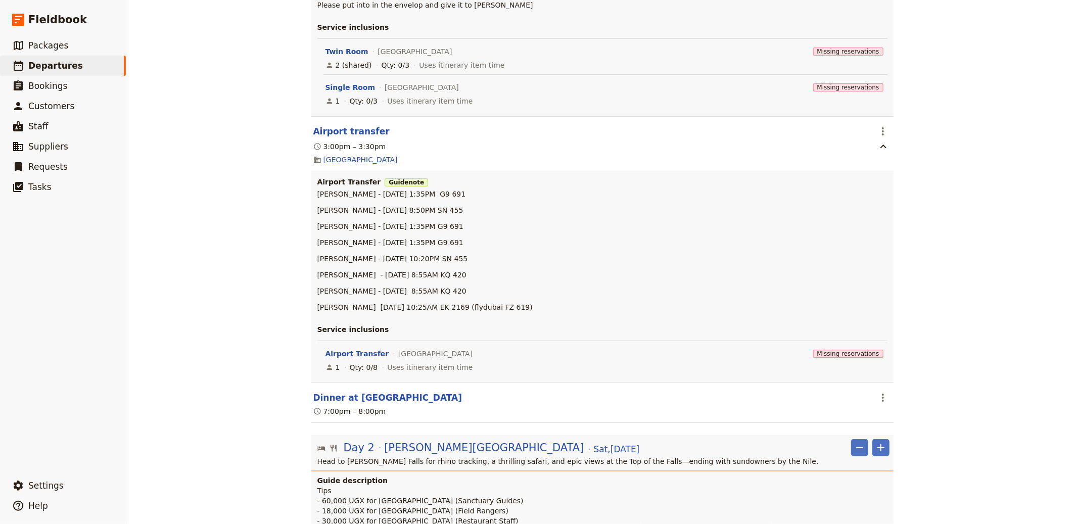
click at [366, 395] on button "Dinner at [GEOGRAPHIC_DATA]" at bounding box center [387, 398] width 149 height 12
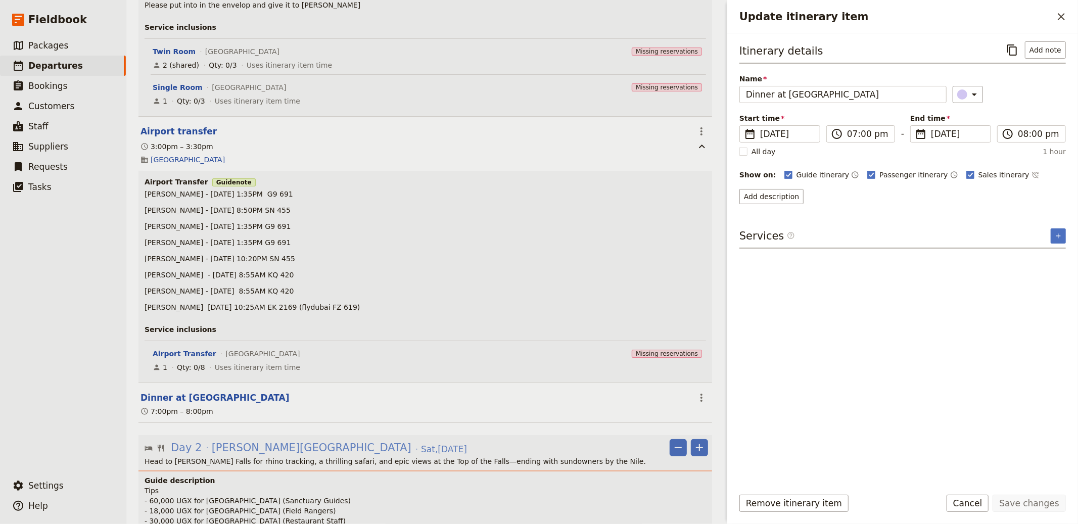
click at [214, 443] on span "[PERSON_NAME][GEOGRAPHIC_DATA]" at bounding box center [312, 447] width 200 height 15
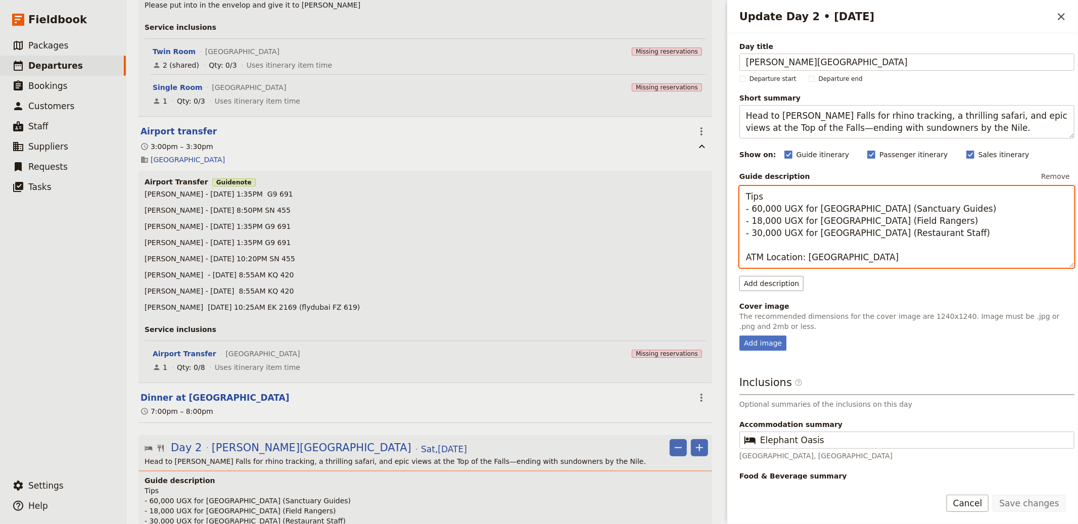
click at [781, 194] on textarea "Tips - 60,000 UGX for [GEOGRAPHIC_DATA] (Sanctuary Guides) - 18,000 UGX for [GE…" at bounding box center [907, 227] width 335 height 82
paste textarea "Budget Daily Summary | ATM: [GEOGRAPHIC_DATA]"
drag, startPoint x: 706, startPoint y: 258, endPoint x: 701, endPoint y: 257, distance: 5.6
click at [701, 257] on div "[Created by [PERSON_NAME]] Copy of [DATE] - [GEOGRAPHIC_DATA] -[PERSON_NAME]'s …" at bounding box center [602, 262] width 952 height 524
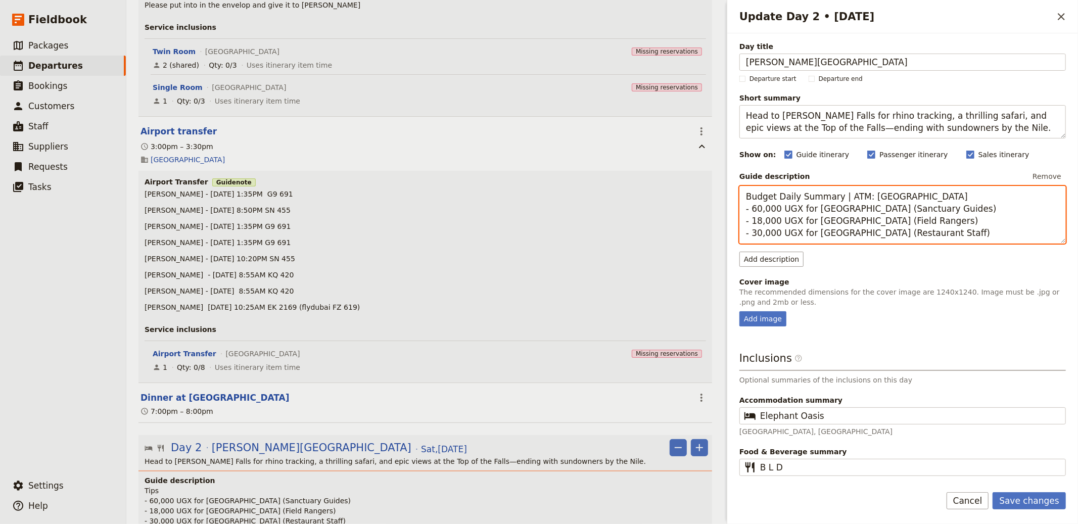
click at [752, 207] on textarea "Budget Daily Summary | ATM: [GEOGRAPHIC_DATA] - 60,000 UGX for [GEOGRAPHIC_DATA…" at bounding box center [903, 215] width 327 height 58
type textarea "Budget Daily Summary | ATM: Entebbe 1. 60,000 UGX for [GEOGRAPHIC_DATA] (Sanctu…"
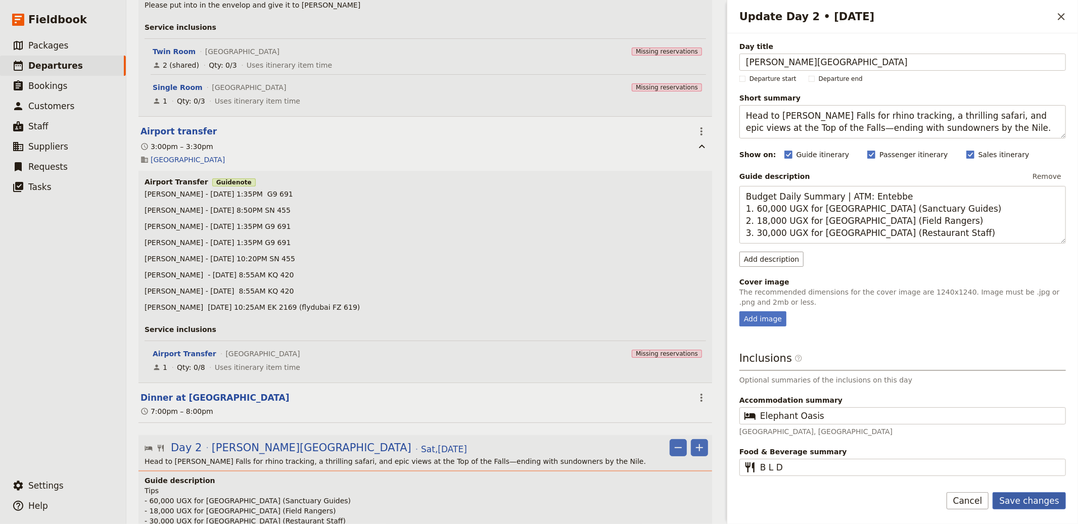
click at [1032, 505] on button "Save changes" at bounding box center [1029, 500] width 73 height 17
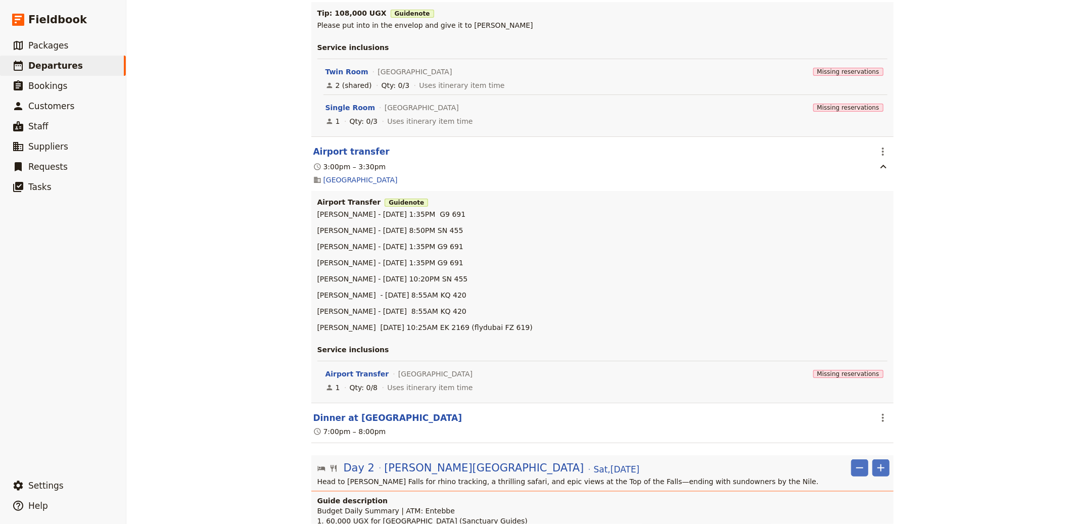
scroll to position [0, 0]
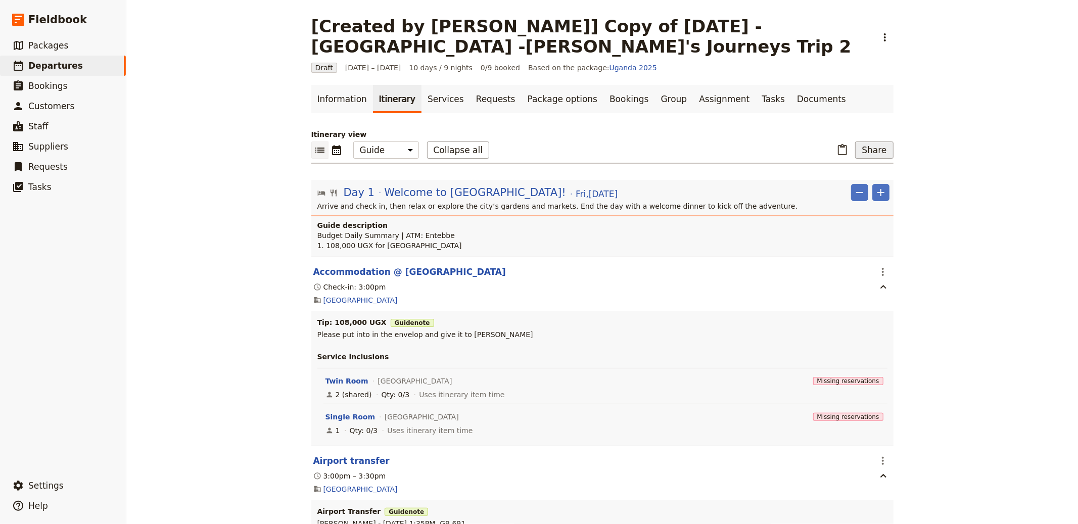
click at [871, 154] on button "Share" at bounding box center [874, 150] width 38 height 17
click at [847, 174] on span "Guide itinerary" at bounding box center [840, 172] width 53 height 10
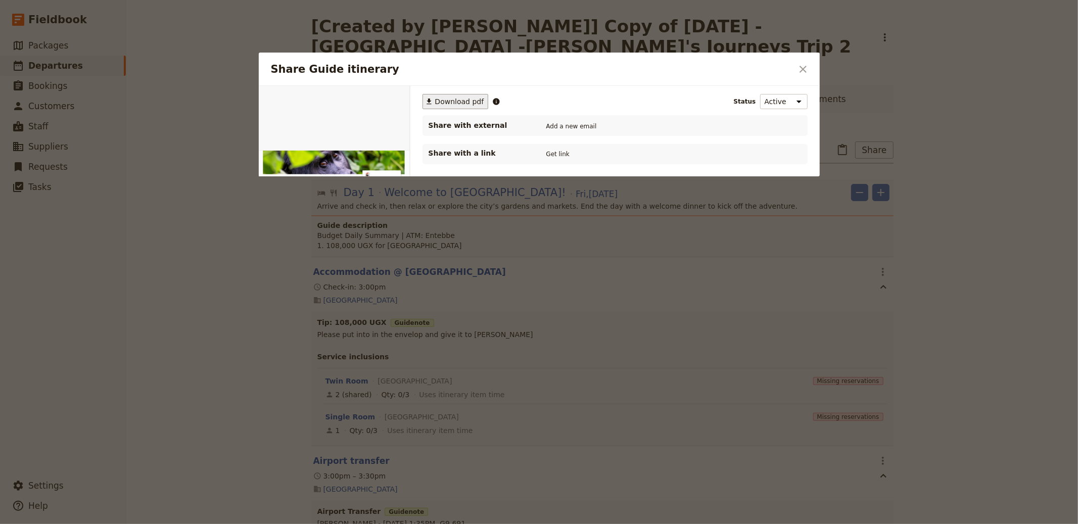
click at [455, 101] on span "Download pdf" at bounding box center [459, 102] width 49 height 10
click at [802, 74] on icon "Close dialog" at bounding box center [803, 69] width 12 height 12
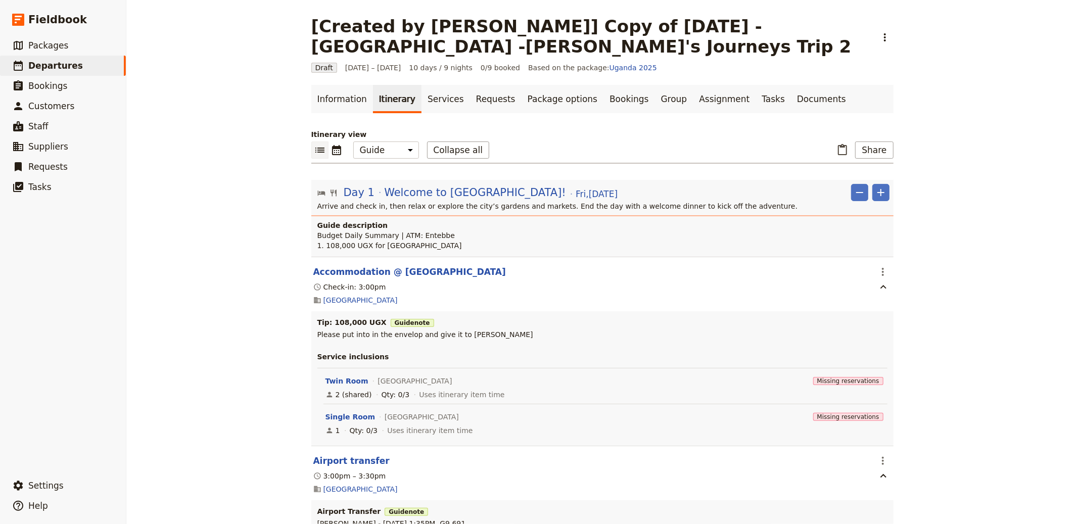
click at [791, 107] on link "Documents" at bounding box center [821, 99] width 61 height 28
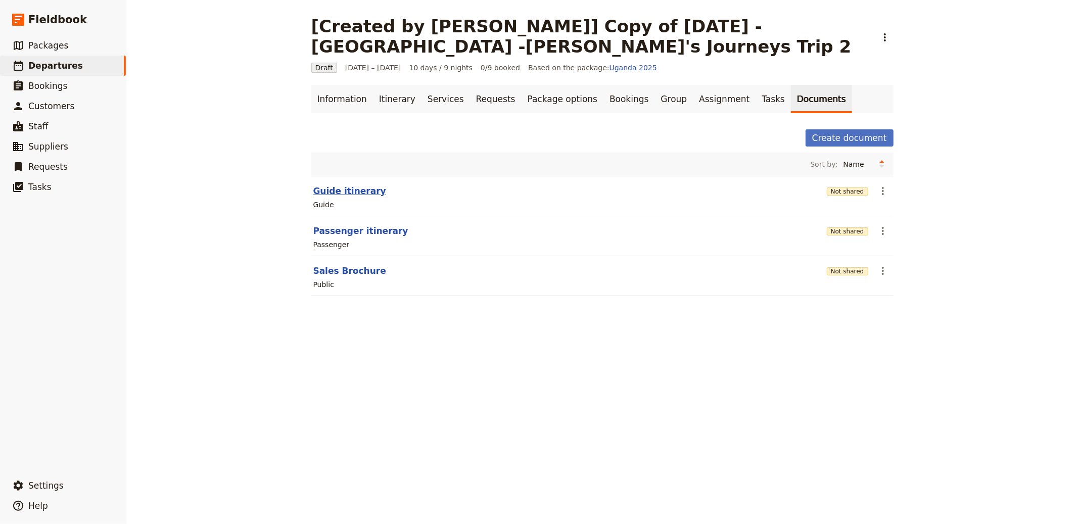
click at [326, 186] on button "Guide itinerary" at bounding box center [349, 191] width 73 height 12
select select "STAFF"
select select "RUN_SHEET"
select select "DEFAULT"
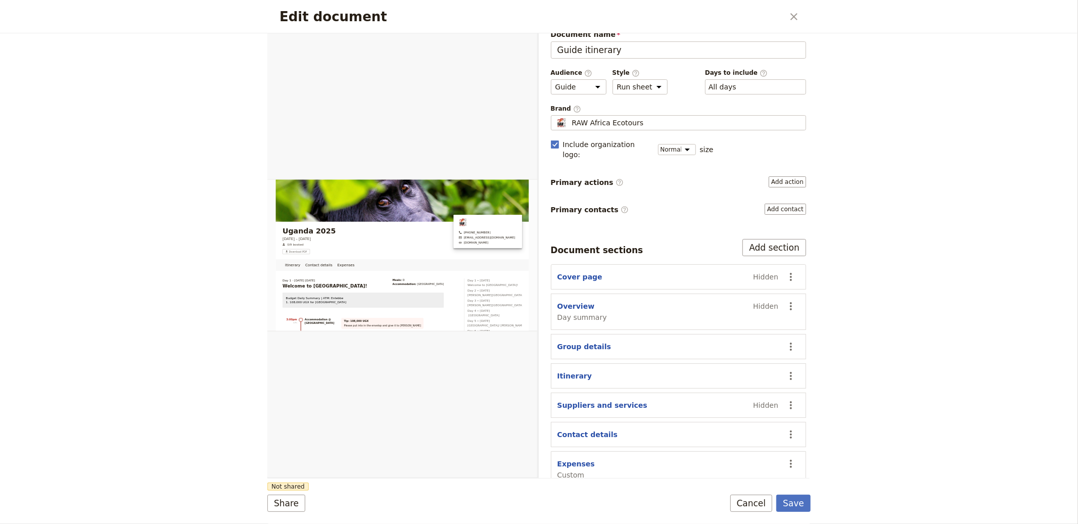
scroll to position [18, 0]
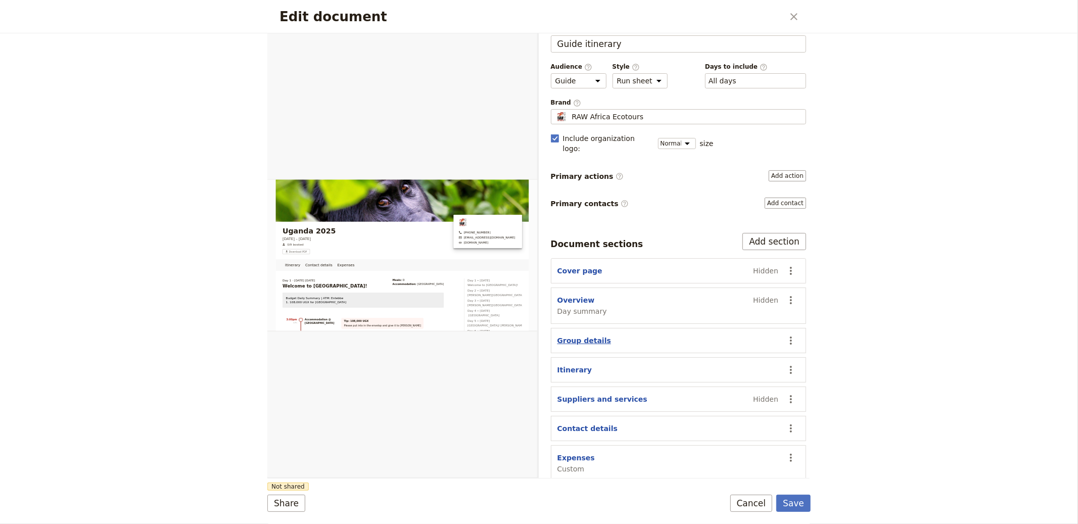
click at [575, 336] on button "Group details" at bounding box center [585, 341] width 54 height 10
select select "GROUP_DETAILS"
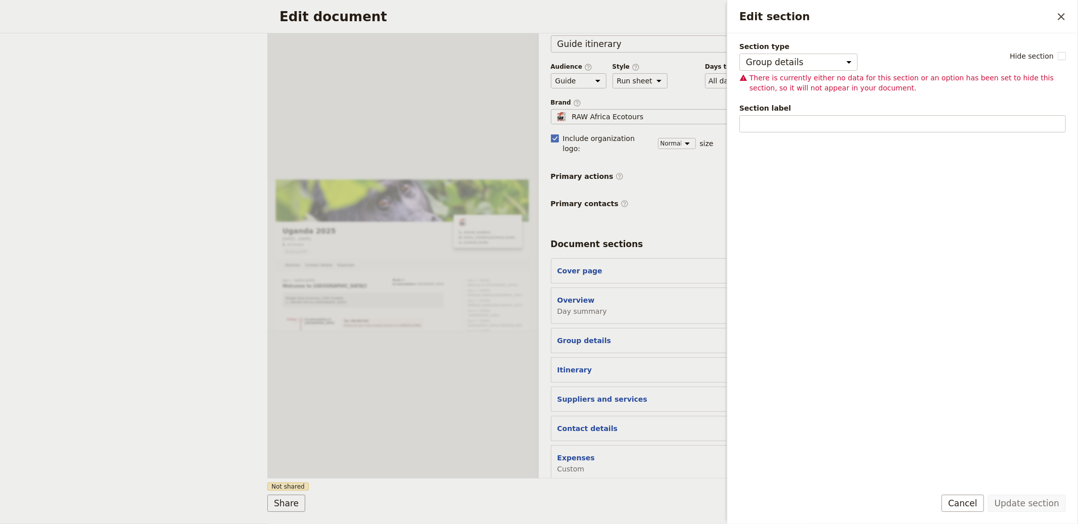
click at [609, 84] on div "Audience ​ Public Passenger Guide Style ​ Brochure Run sheet Days to include ​ …" at bounding box center [679, 76] width 256 height 26
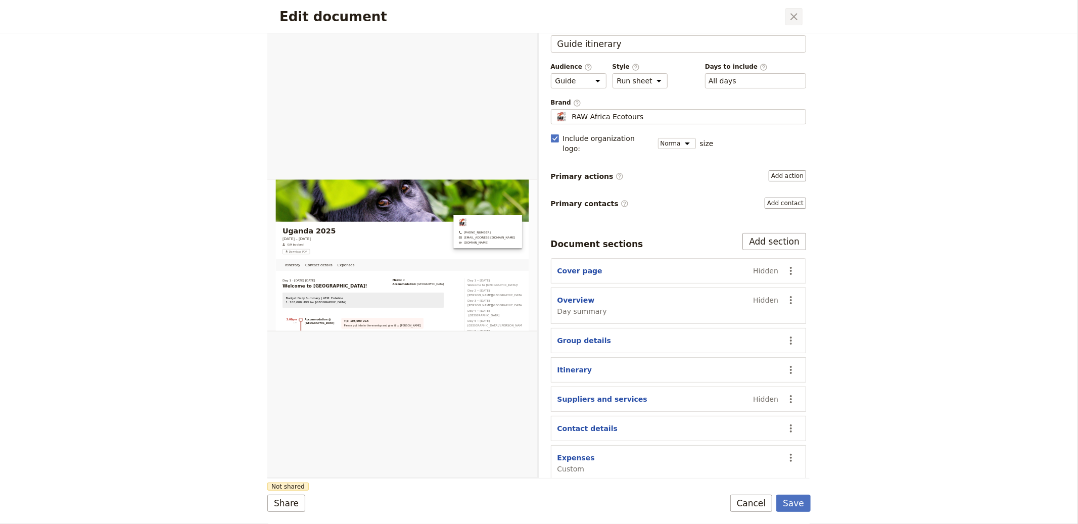
click at [798, 23] on button "​" at bounding box center [794, 16] width 17 height 17
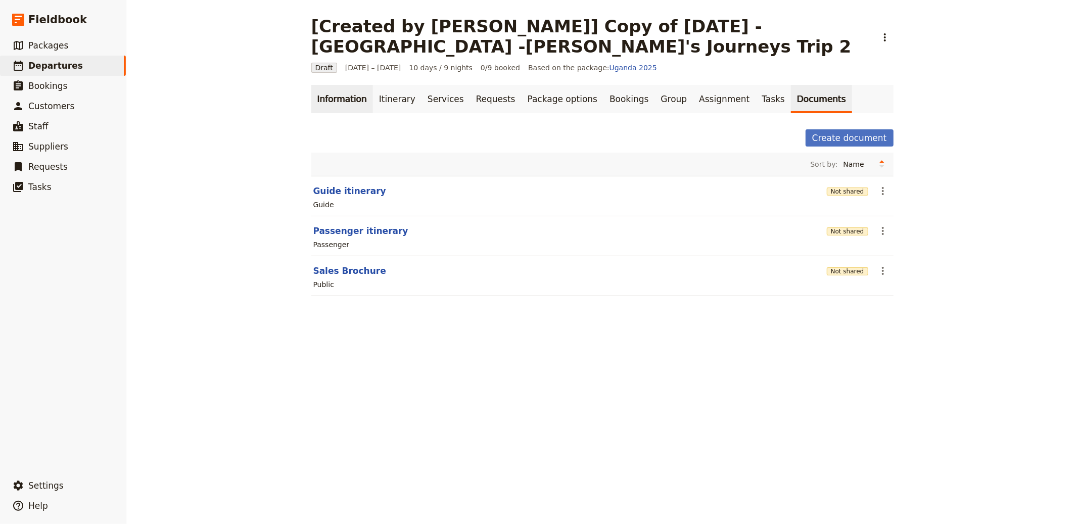
click at [322, 95] on link "Information" at bounding box center [342, 99] width 62 height 28
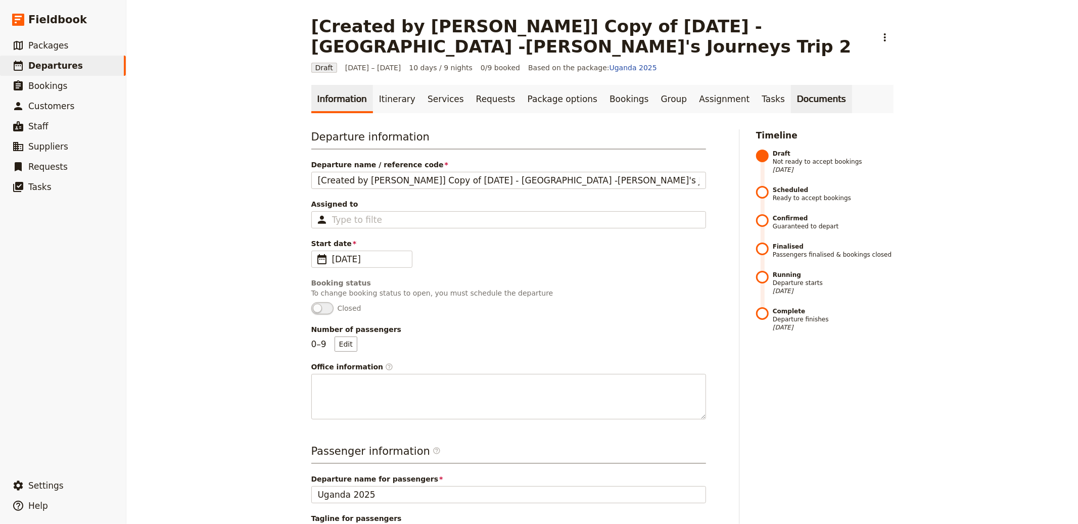
click at [791, 99] on link "Documents" at bounding box center [821, 99] width 61 height 28
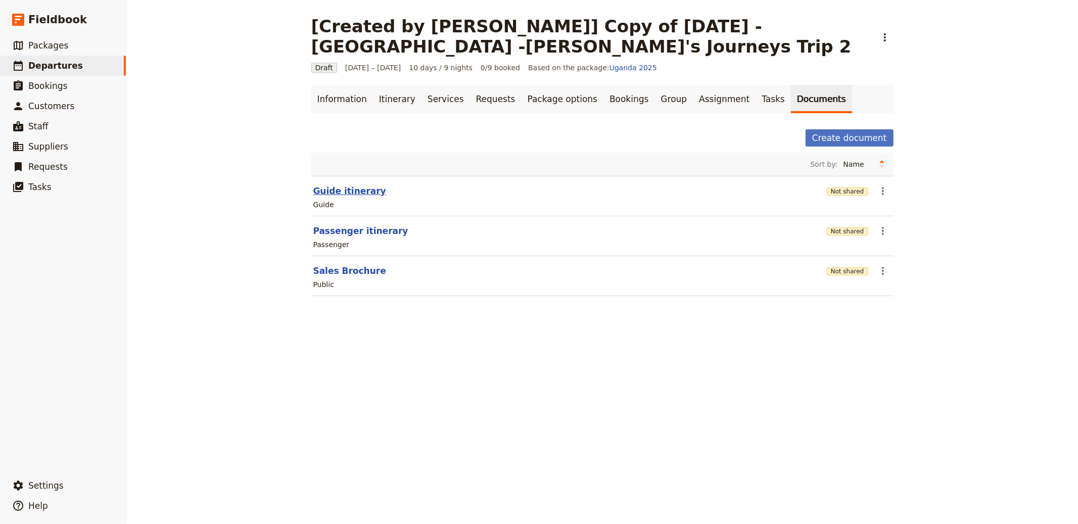
click at [329, 190] on button "Guide itinerary" at bounding box center [349, 191] width 73 height 12
select select "STAFF"
select select "RUN_SHEET"
select select "DEFAULT"
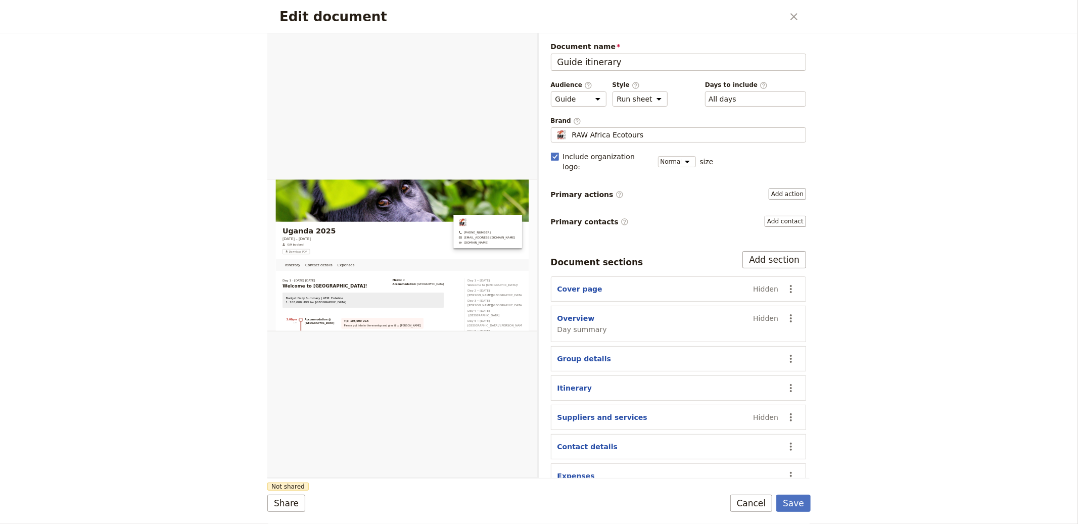
click at [700, 231] on div "Document name Guide itinerary Preview Audience ​ Public Passenger Guide Style ​…" at bounding box center [679, 270] width 256 height 459
click at [585, 383] on button "Itinerary" at bounding box center [575, 388] width 35 height 10
select select "ITINERARY"
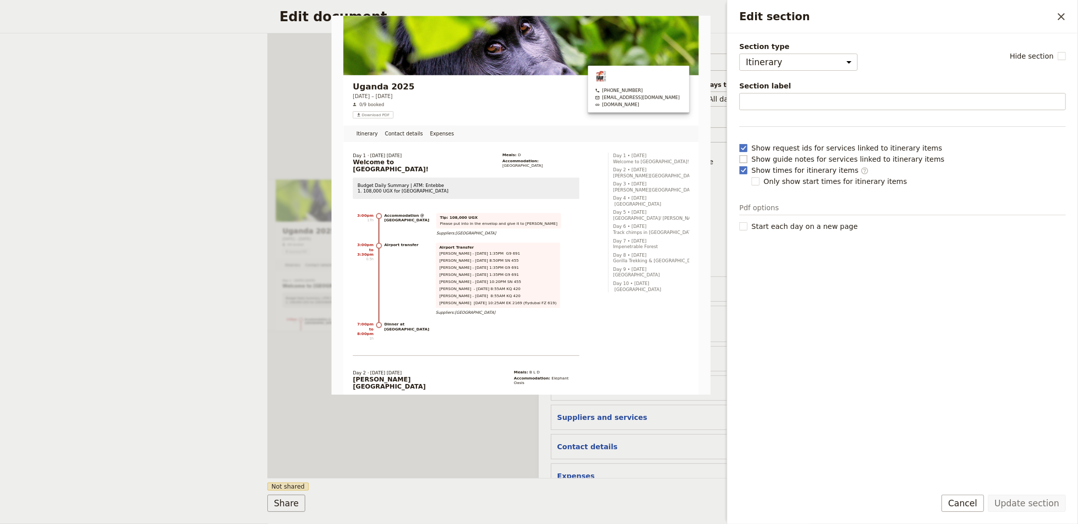
click at [789, 162] on span "Show guide notes for services linked to itinerary items" at bounding box center [848, 159] width 193 height 10
click at [740, 154] on input "Show guide notes for services linked to itinerary items" at bounding box center [739, 154] width 1 height 1
click at [789, 161] on span "Show guide notes for services linked to itinerary items" at bounding box center [848, 159] width 193 height 10
click at [740, 154] on input "Show guide notes for services linked to itinerary items" at bounding box center [739, 154] width 1 height 1
checkbox input "false"
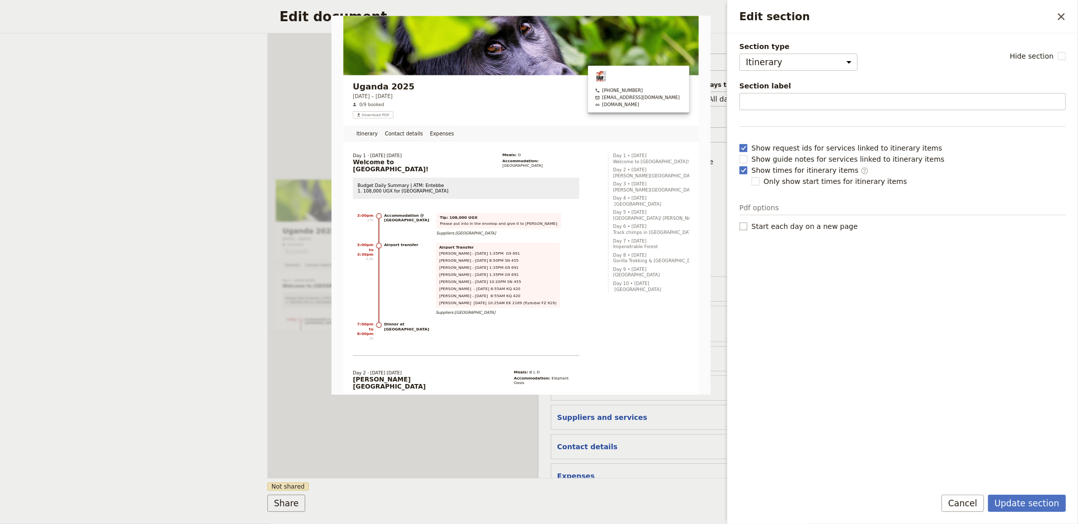
click at [794, 224] on span "Start each day on a new page" at bounding box center [805, 226] width 106 height 10
click at [740, 221] on input "Start each day on a new page" at bounding box center [739, 221] width 1 height 1
checkbox input "true"
click at [1010, 496] on button "Update section" at bounding box center [1027, 503] width 78 height 17
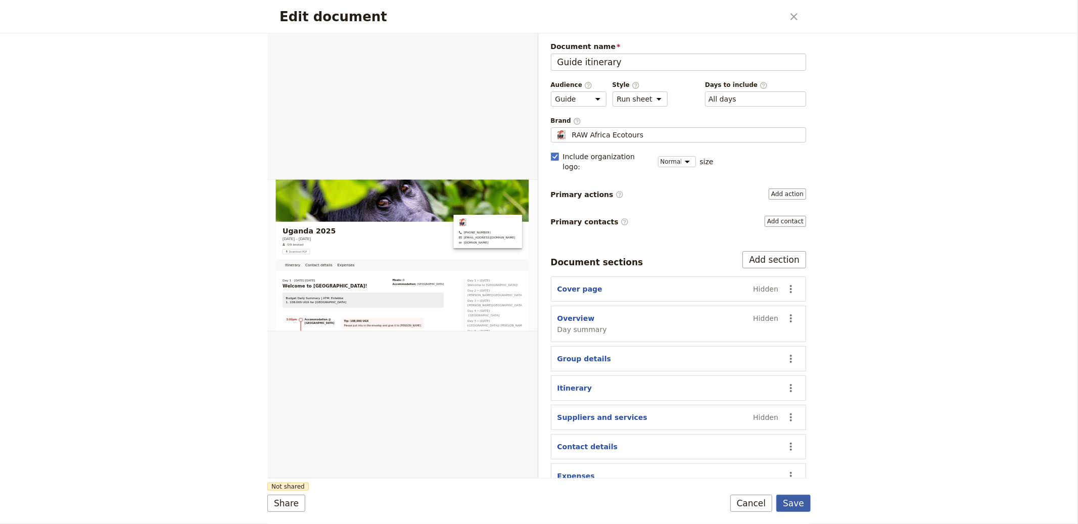
click at [801, 503] on button "Save" at bounding box center [794, 503] width 34 height 17
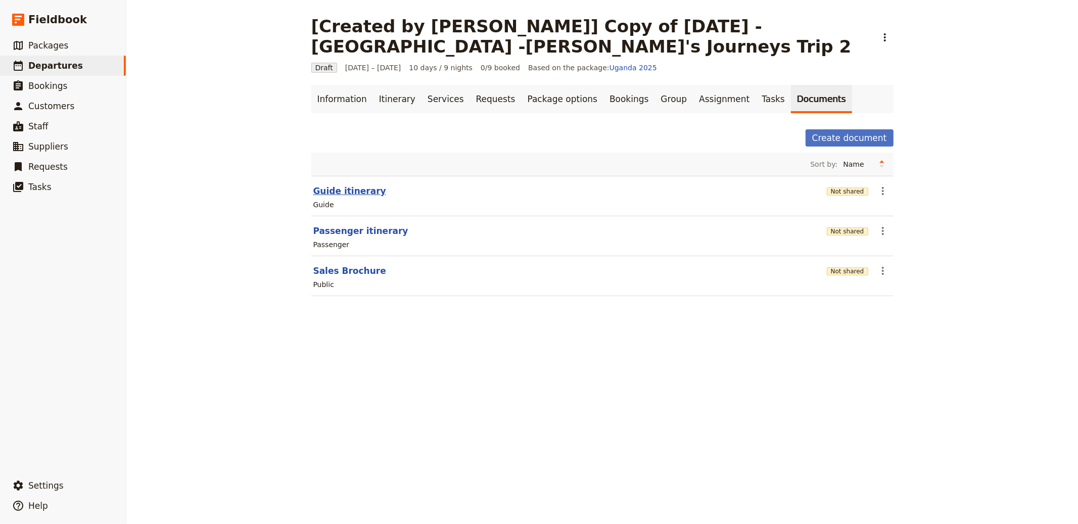
click at [342, 196] on button "Guide itinerary" at bounding box center [349, 191] width 73 height 12
select select "STAFF"
select select "RUN_SHEET"
select select "DEFAULT"
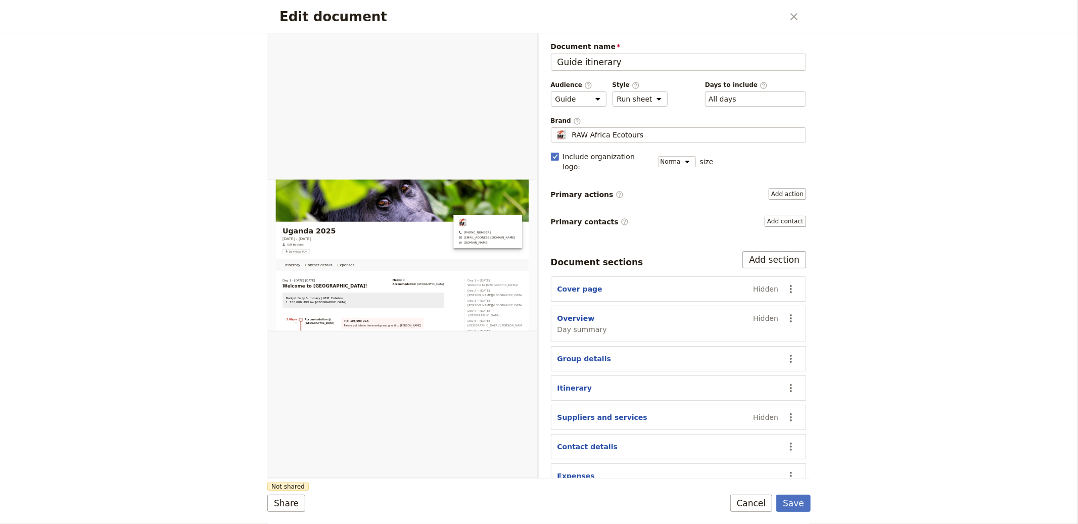
click at [796, 15] on icon "Close dialog" at bounding box center [794, 16] width 7 height 7
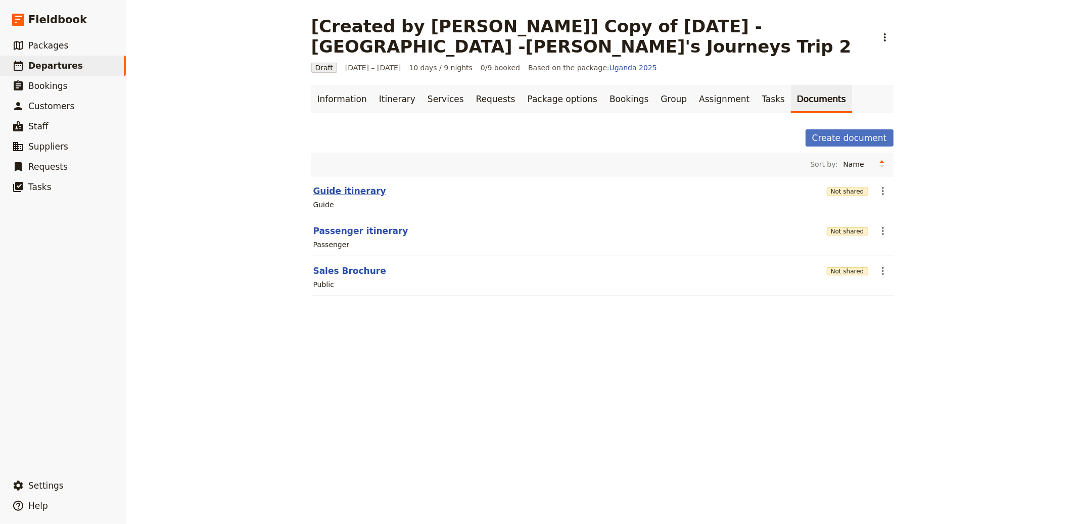
click at [351, 191] on button "Guide itinerary" at bounding box center [349, 191] width 73 height 12
select select "STAFF"
select select "RUN_SHEET"
select select "DEFAULT"
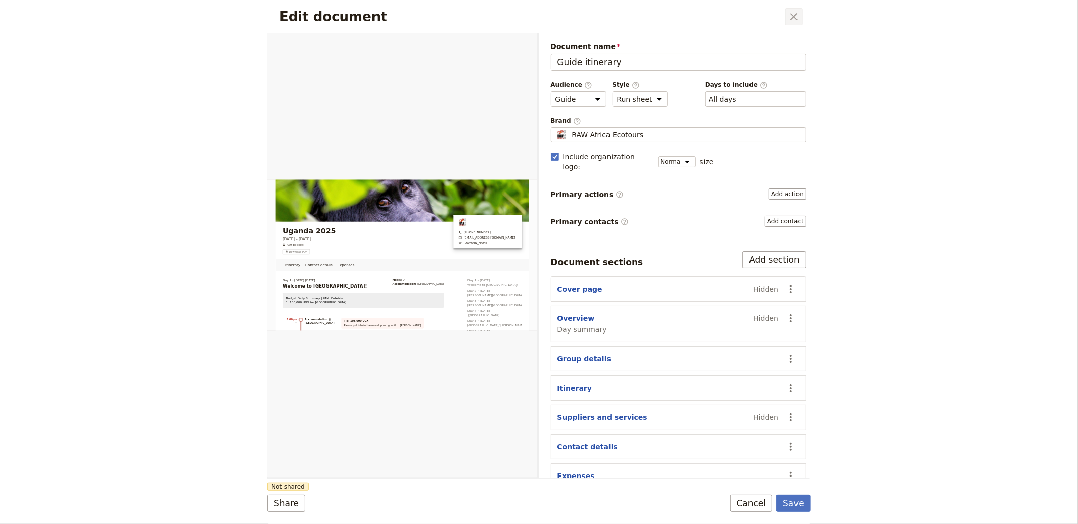
click at [793, 18] on icon "Close dialog" at bounding box center [794, 16] width 7 height 7
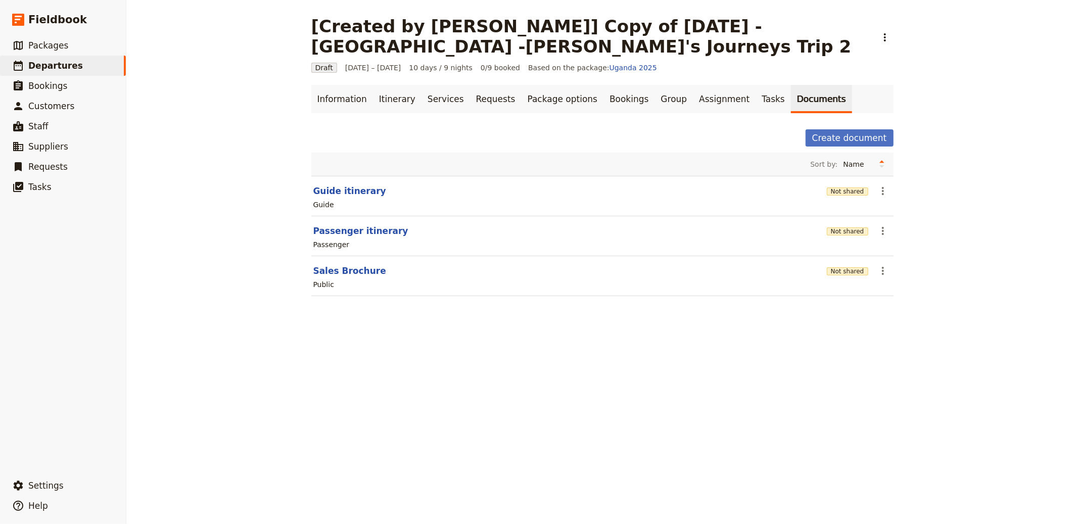
click at [890, 193] on main "[Created by [PERSON_NAME]] Copy of [DATE] - [GEOGRAPHIC_DATA] -[PERSON_NAME]'s …" at bounding box center [602, 162] width 607 height 325
click at [882, 195] on icon "Actions" at bounding box center [883, 191] width 2 height 8
click at [897, 216] on span "Share" at bounding box center [907, 214] width 61 height 10
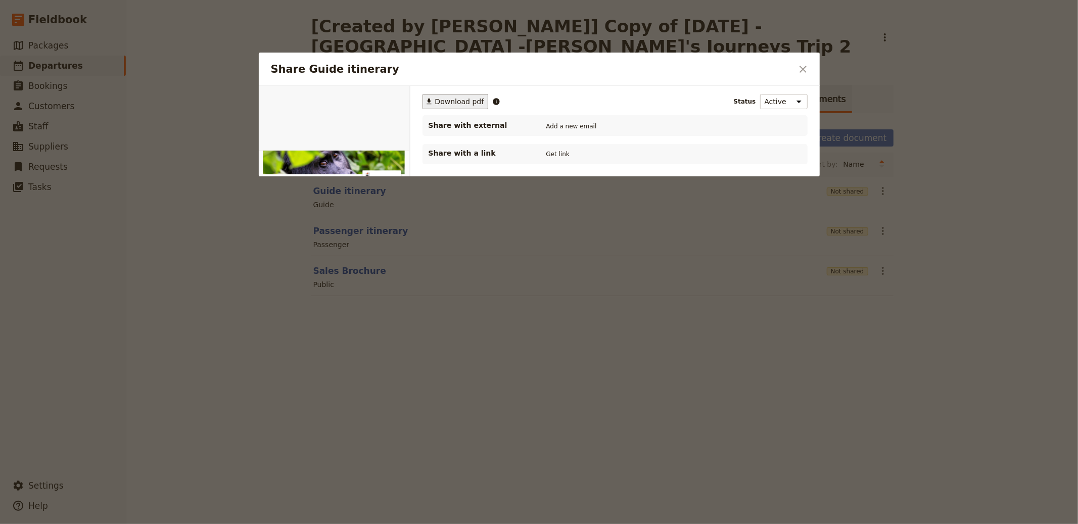
click at [464, 95] on button "​ Download pdf" at bounding box center [456, 101] width 66 height 15
drag, startPoint x: 393, startPoint y: 21, endPoint x: 336, endPoint y: 5, distance: 59.0
click at [393, 21] on div at bounding box center [539, 262] width 1078 height 524
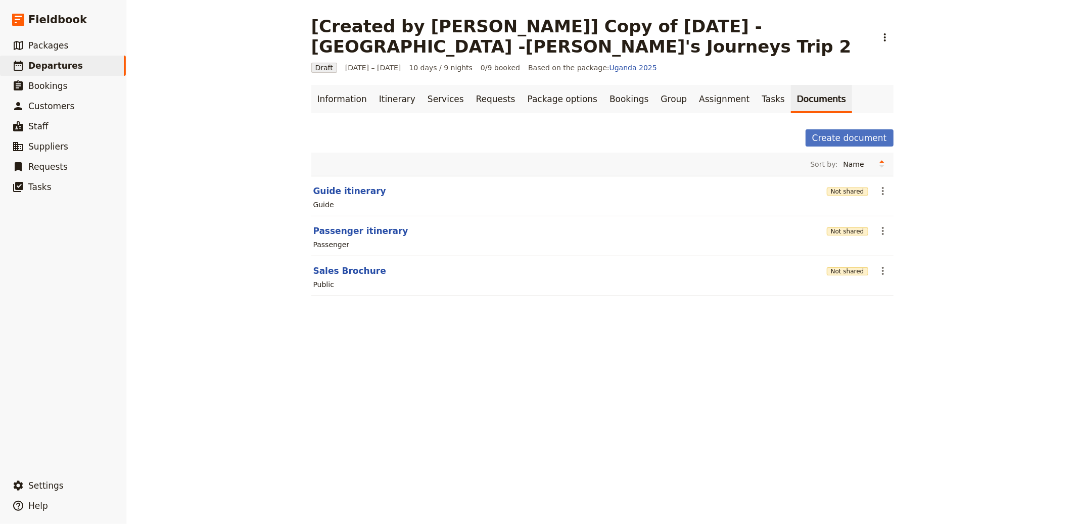
click at [305, 94] on nav "Information Itinerary Services Requests Package options Bookings Group Assignme…" at bounding box center [602, 99] width 607 height 28
click at [337, 100] on link "Information" at bounding box center [342, 99] width 62 height 28
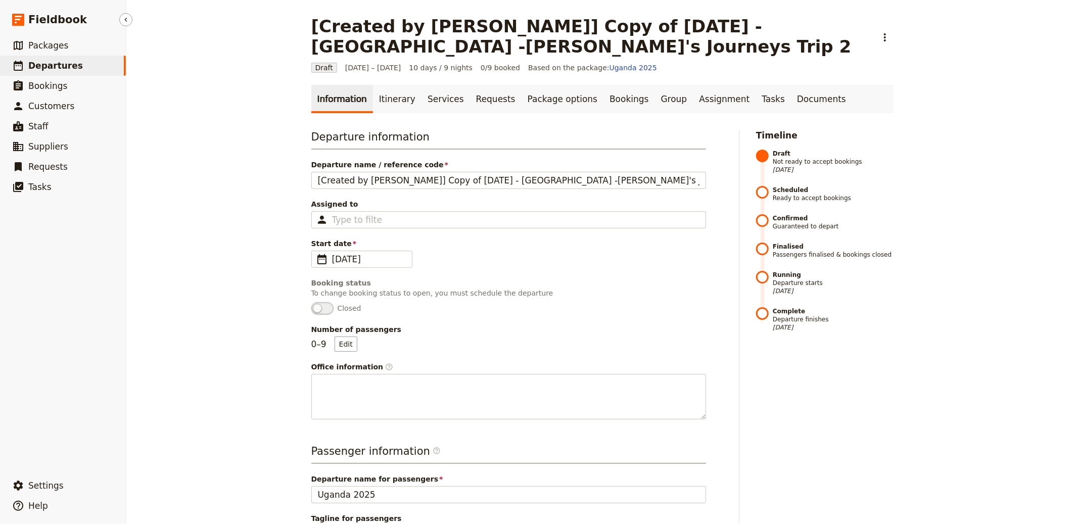
click at [87, 65] on link "​ Departures" at bounding box center [63, 66] width 126 height 20
select select "CREATED_AT"
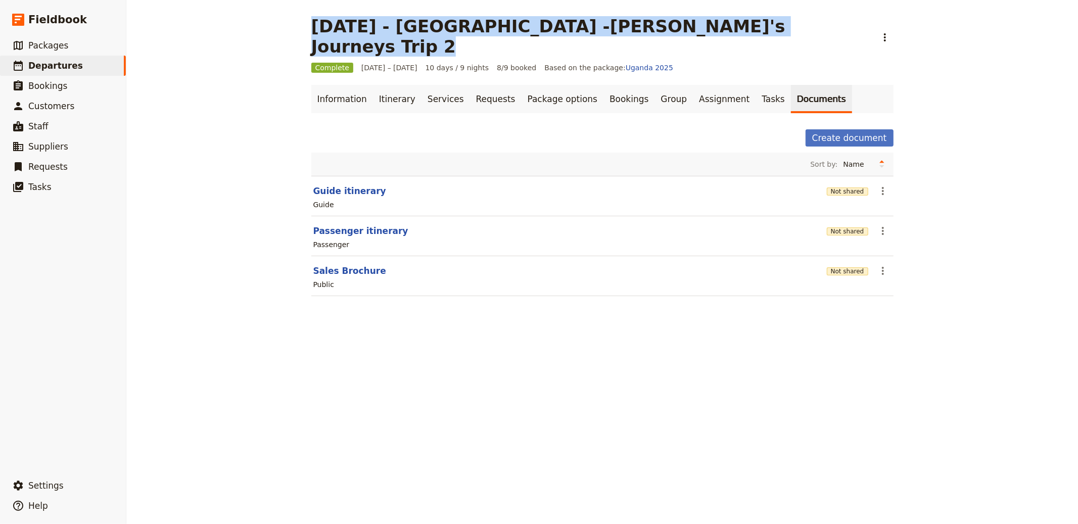
drag, startPoint x: 671, startPoint y: 24, endPoint x: 303, endPoint y: 21, distance: 368.1
click at [303, 21] on main "[DATE] - [GEOGRAPHIC_DATA] -[PERSON_NAME]'s Journeys Trip 2 ​ Complete [DATE] –…" at bounding box center [602, 162] width 607 height 325
click at [63, 76] on link "​ Bookings" at bounding box center [63, 86] width 126 height 20
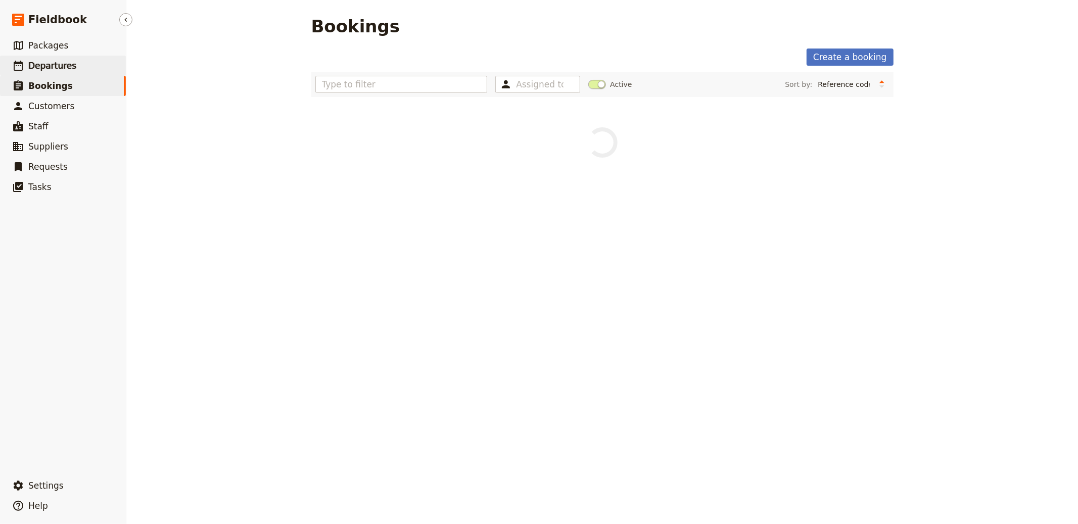
drag, startPoint x: 78, startPoint y: 64, endPoint x: 83, endPoint y: 65, distance: 5.1
click at [78, 64] on link "​ Departures" at bounding box center [63, 66] width 126 height 20
select select "CREATED_AT"
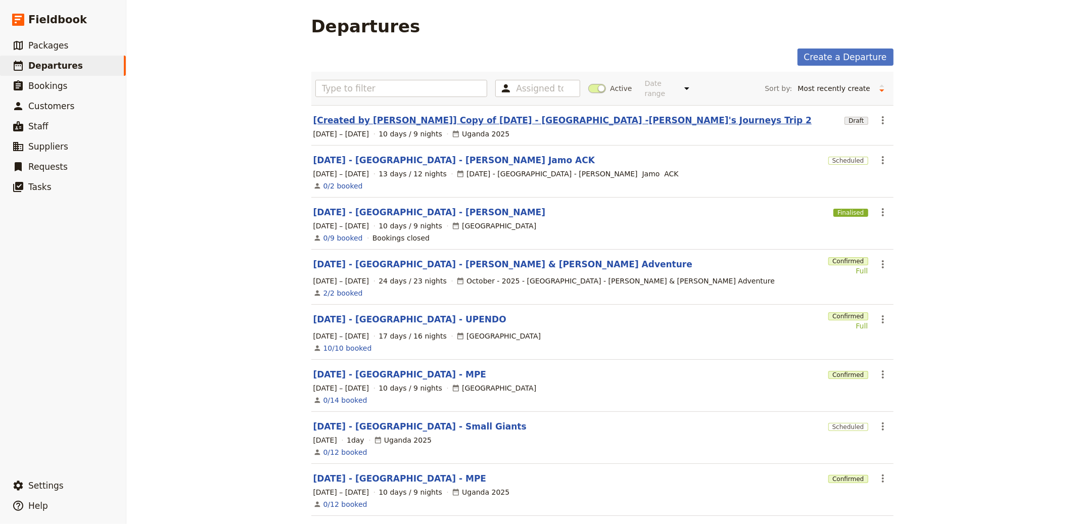
click at [504, 121] on link "[Created by [PERSON_NAME]] Copy of [DATE] - [GEOGRAPHIC_DATA] -[PERSON_NAME]'s …" at bounding box center [562, 120] width 499 height 12
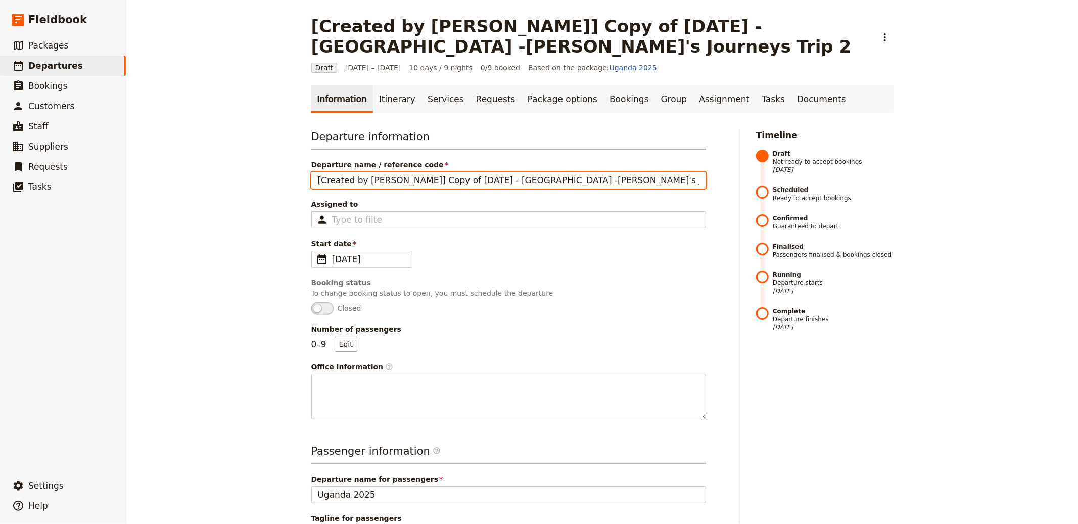
click at [439, 174] on input "[Created by [PERSON_NAME]] Copy of [DATE] - [GEOGRAPHIC_DATA] -[PERSON_NAME]'s …" at bounding box center [508, 180] width 395 height 17
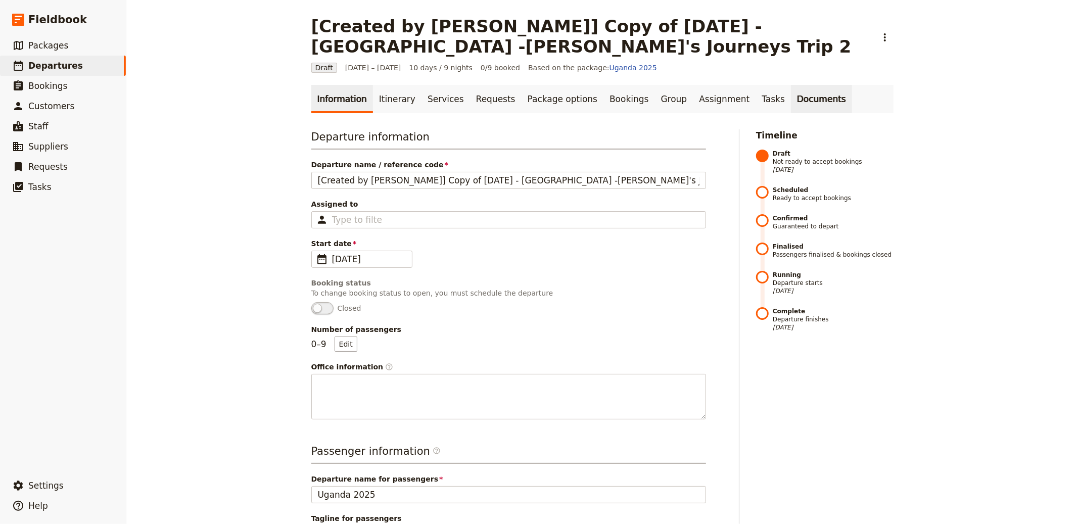
click at [791, 92] on link "Documents" at bounding box center [821, 99] width 61 height 28
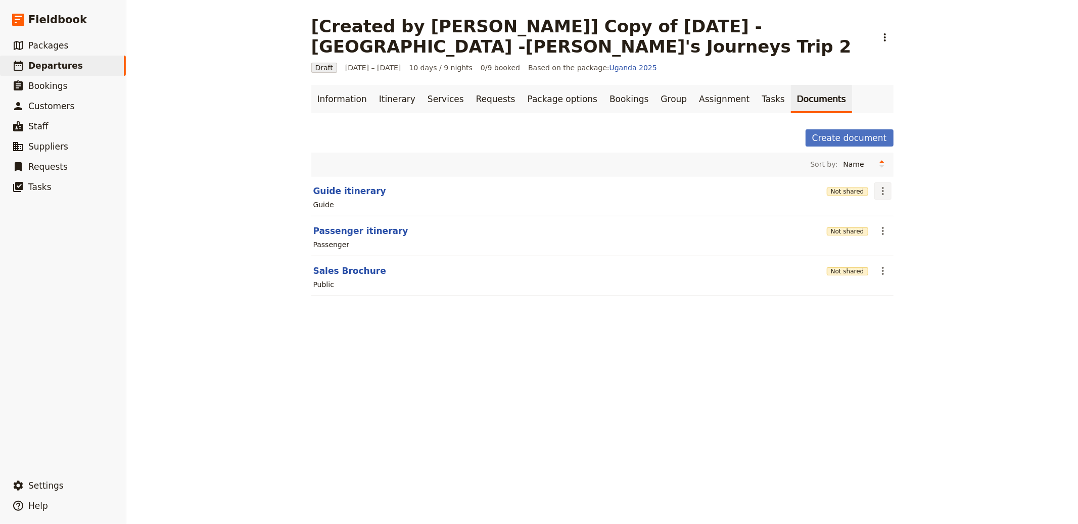
click at [877, 195] on icon "Actions" at bounding box center [883, 191] width 12 height 12
click at [241, 143] on div "[Created by [PERSON_NAME]] Copy of [DATE] - [GEOGRAPHIC_DATA] -[PERSON_NAME]'s …" at bounding box center [602, 262] width 952 height 524
click at [47, 58] on link "​ Departures" at bounding box center [63, 66] width 126 height 20
select select "CREATED_AT"
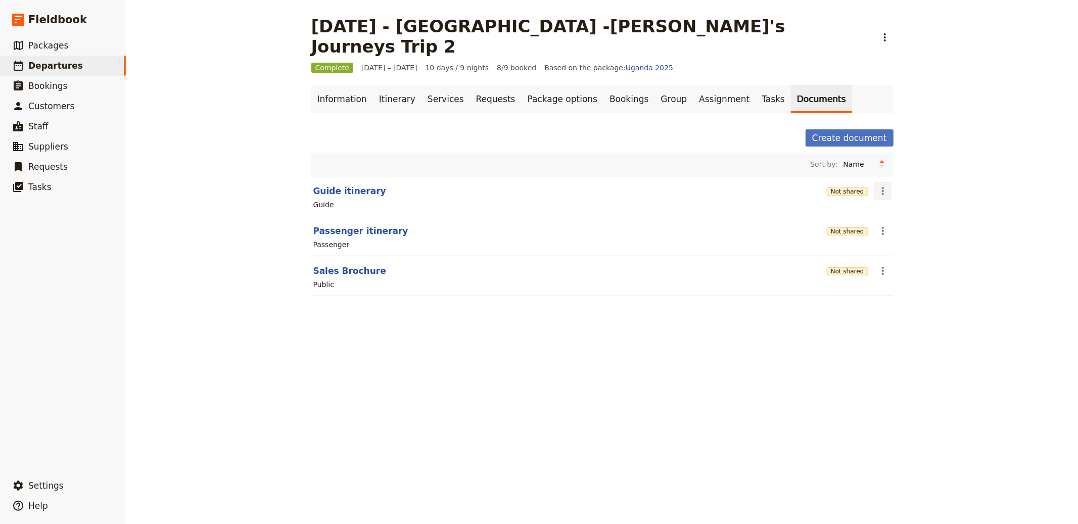
click at [883, 185] on icon "Actions" at bounding box center [883, 191] width 12 height 12
click at [919, 192] on span "Share" at bounding box center [907, 194] width 61 height 10
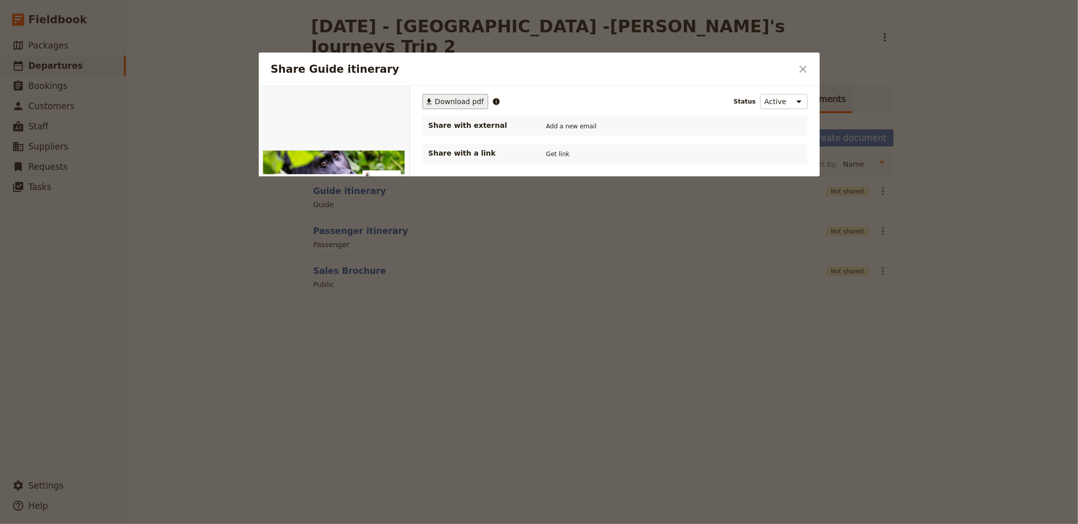
click at [451, 102] on span "Download pdf" at bounding box center [459, 102] width 49 height 10
click at [905, 126] on div at bounding box center [539, 262] width 1078 height 524
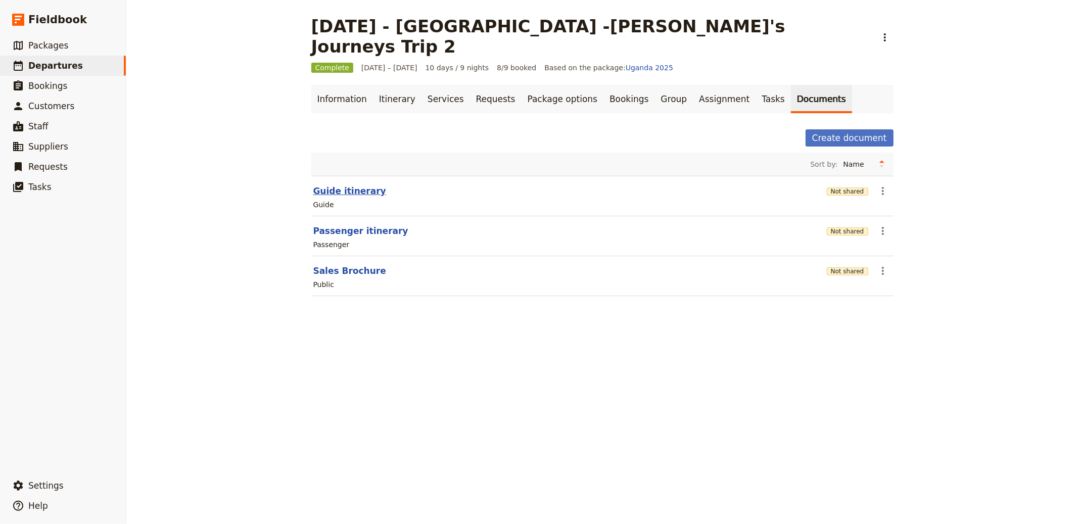
click at [343, 185] on button "Guide itinerary" at bounding box center [349, 191] width 73 height 12
select select "STAFF"
select select "RUN_SHEET"
select select "DEFAULT"
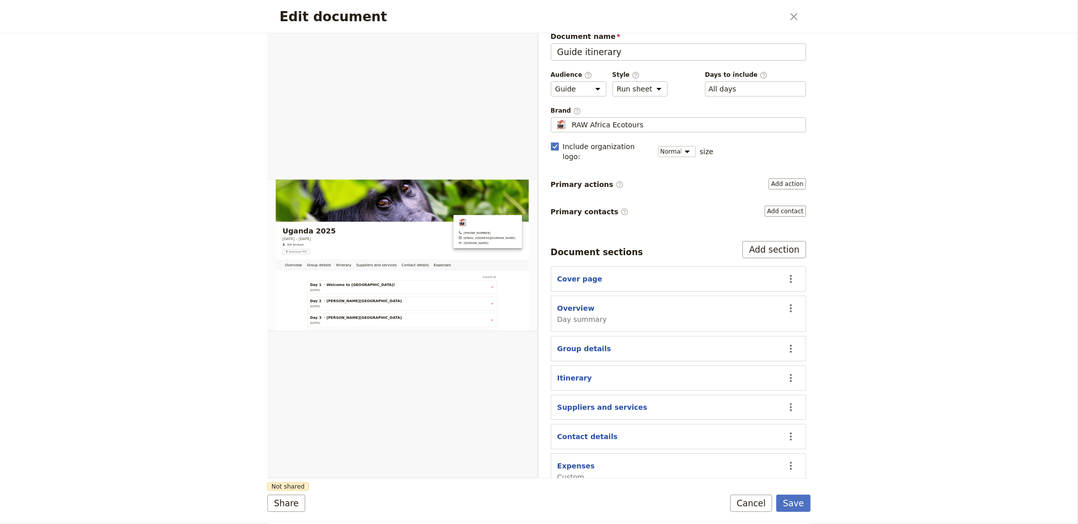
scroll to position [18, 0]
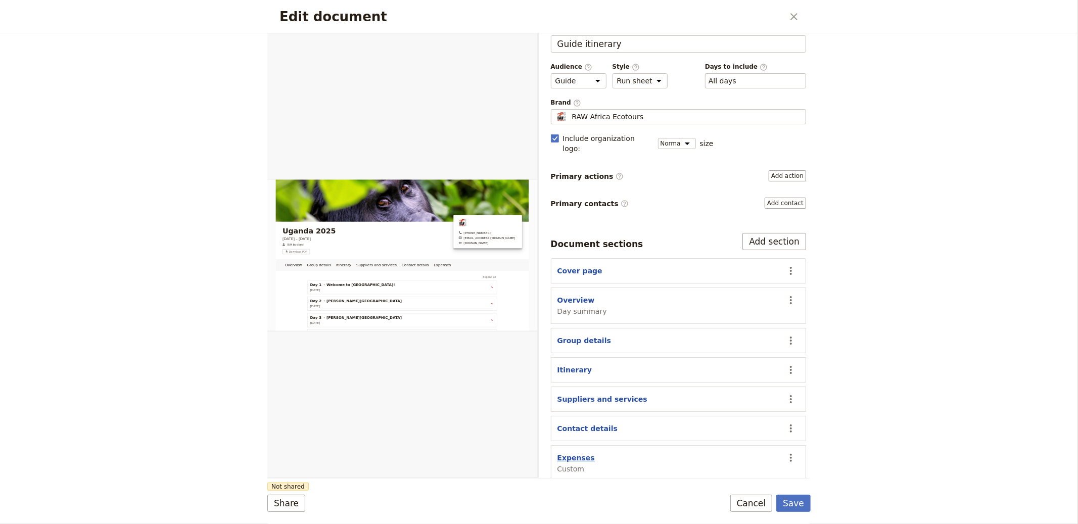
click at [580, 453] on button "Expenses" at bounding box center [576, 458] width 37 height 10
select select "CUSTOM"
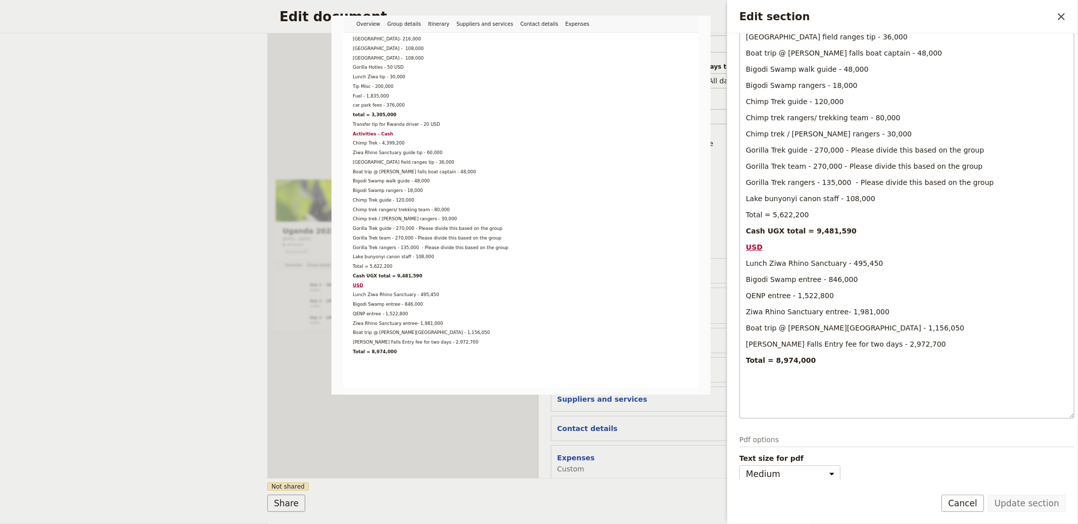
scroll to position [471, 0]
click at [772, 470] on select "Small Medium" at bounding box center [790, 471] width 101 height 17
select select "small"
click at [740, 463] on select "Small Medium" at bounding box center [790, 471] width 101 height 17
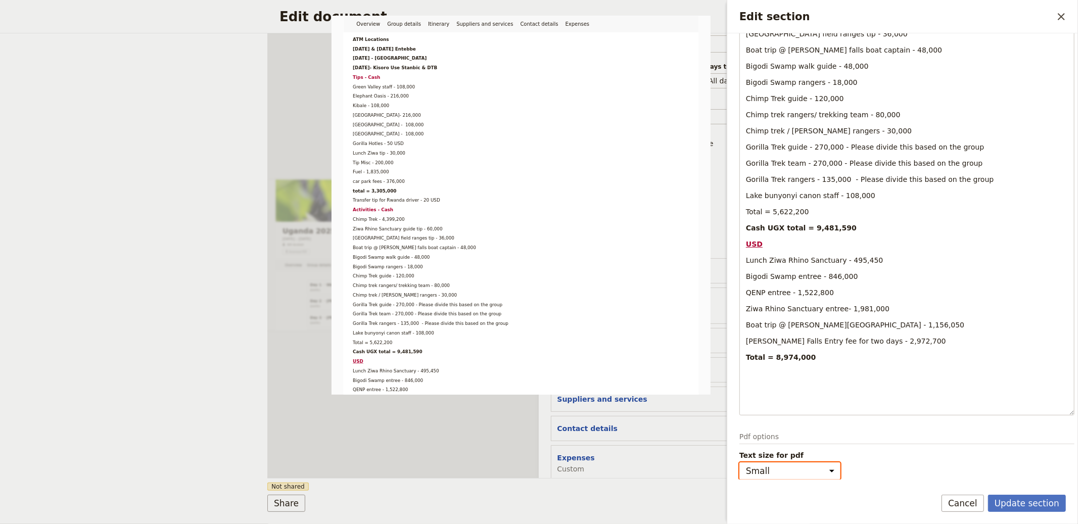
scroll to position [0, 0]
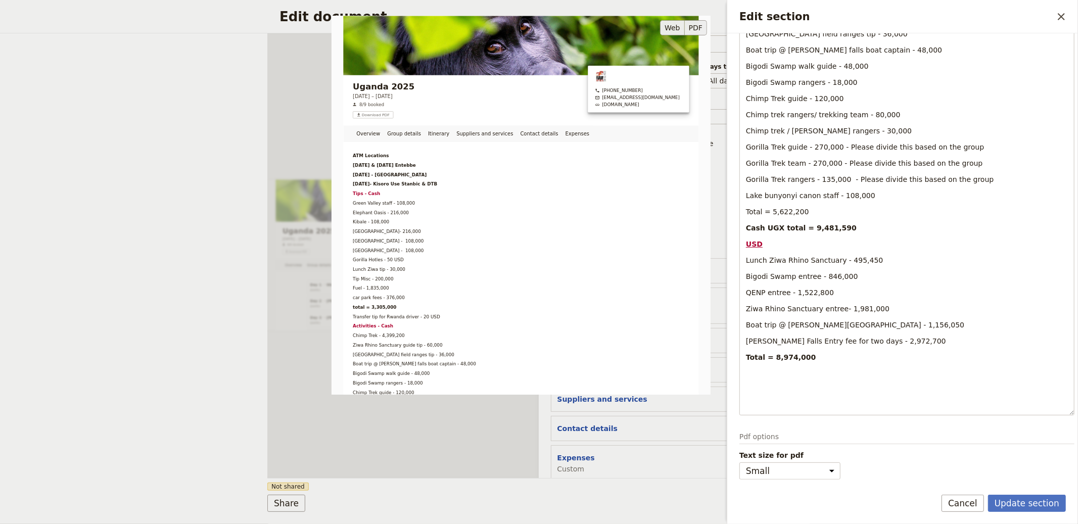
click at [693, 29] on button "PDF" at bounding box center [696, 27] width 22 height 15
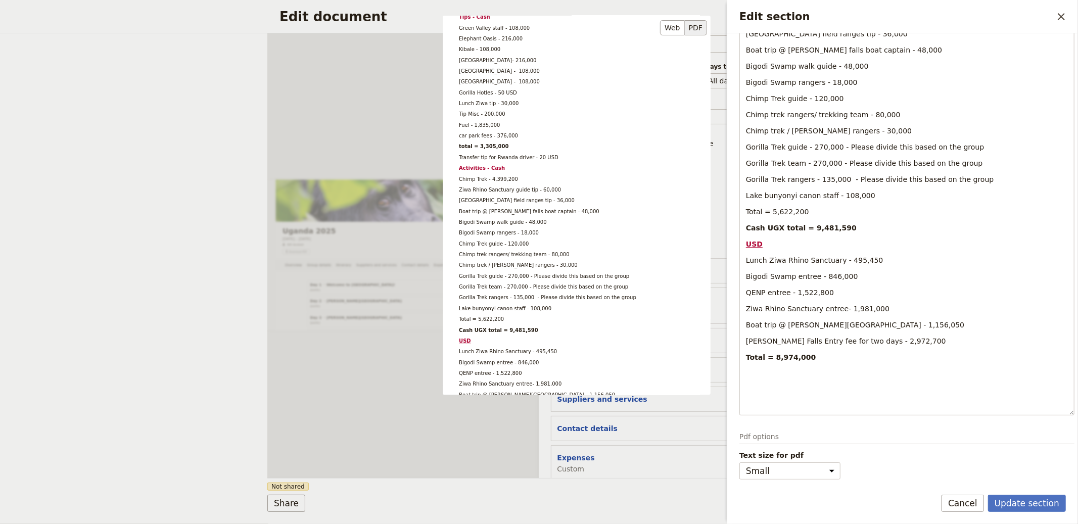
scroll to position [205, 0]
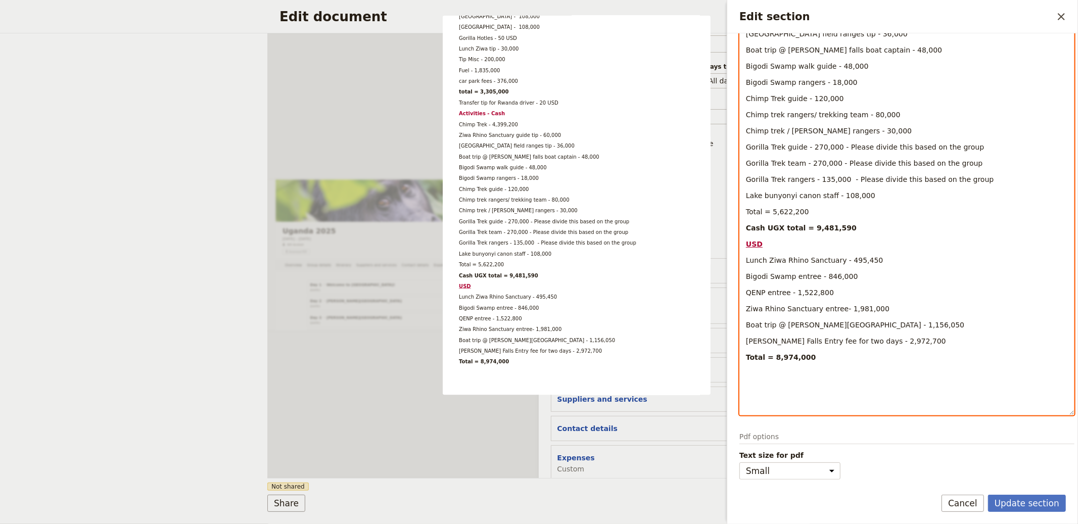
click at [784, 198] on div "ATM Locations [DATE] & [DATE] Entebbe [DATE] - [GEOGRAPHIC_DATA] [DATE]- [GEOGR…" at bounding box center [907, 50] width 334 height 730
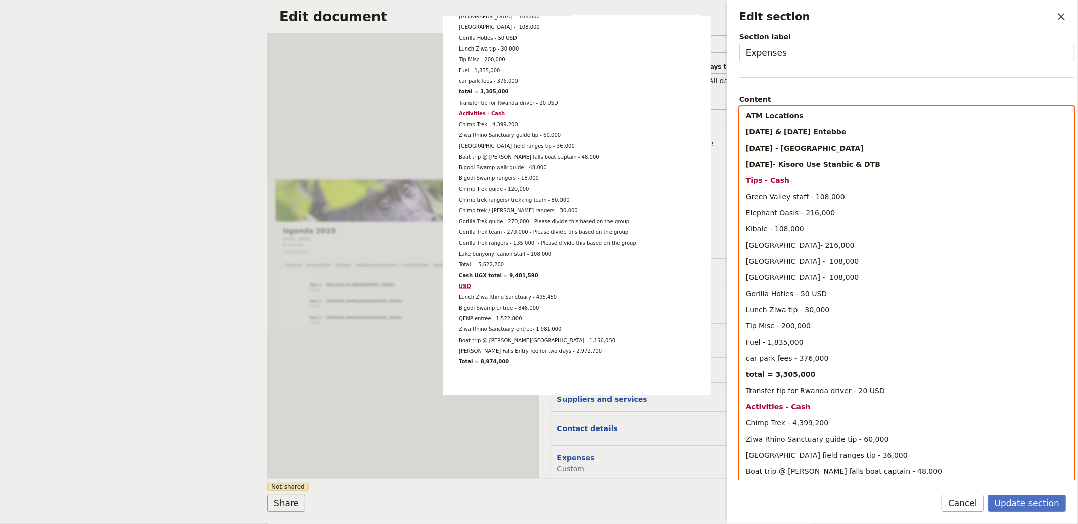
scroll to position [0, 0]
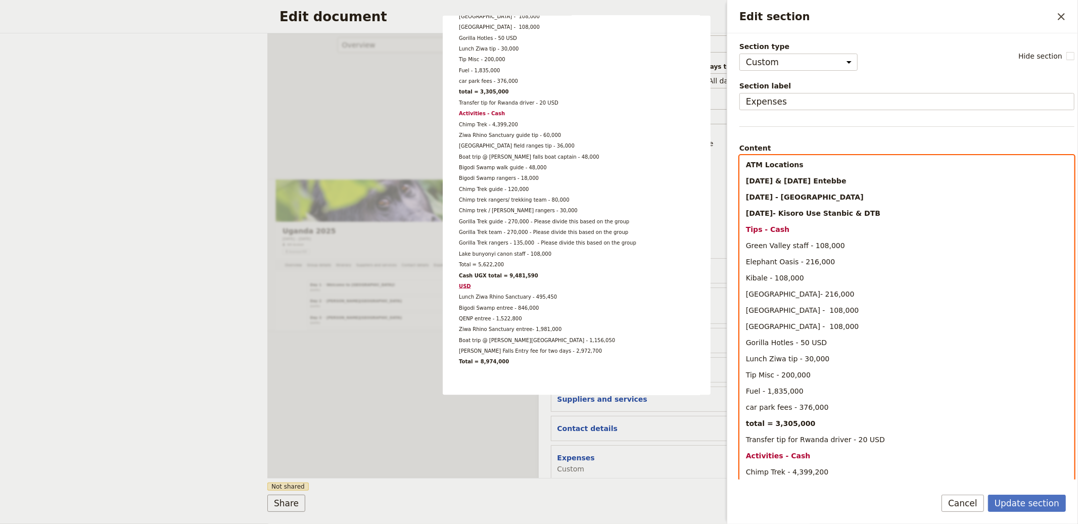
click at [373, 306] on div "Overview Group details Itinerary Suppliers and services Contact details Expense…" at bounding box center [402, 255] width 271 height 445
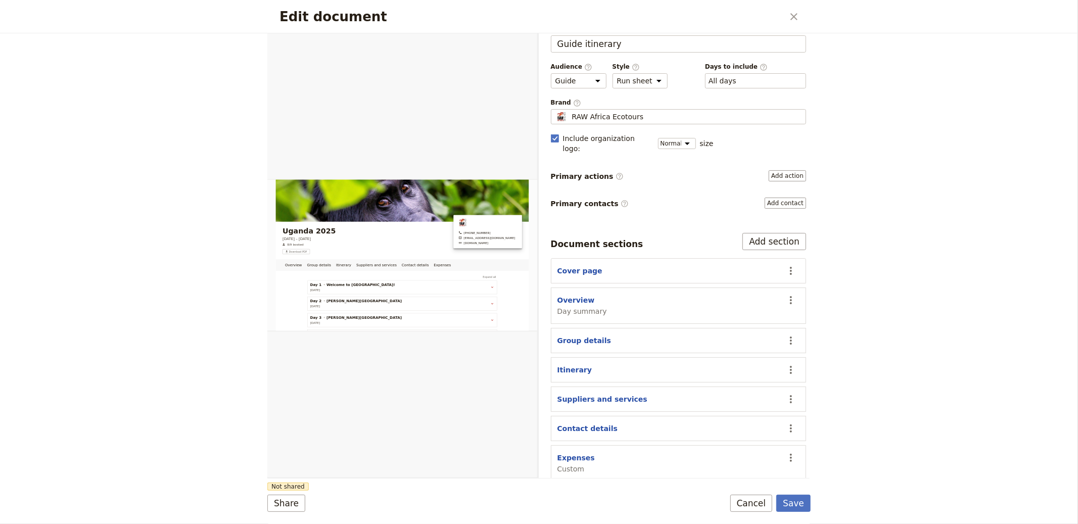
click at [780, 13] on h2 "Edit document" at bounding box center [532, 16] width 504 height 15
drag, startPoint x: 784, startPoint y: 14, endPoint x: 793, endPoint y: 13, distance: 8.7
click at [785, 14] on div "Edit document ​" at bounding box center [538, 16] width 543 height 33
click at [793, 13] on icon "Close dialog" at bounding box center [794, 17] width 12 height 12
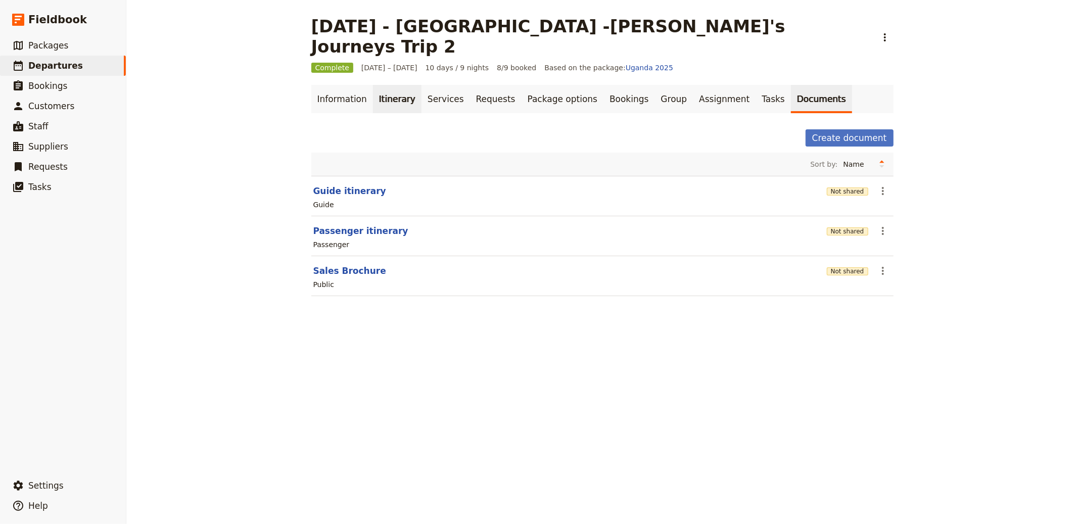
click at [377, 85] on link "Itinerary" at bounding box center [397, 99] width 49 height 28
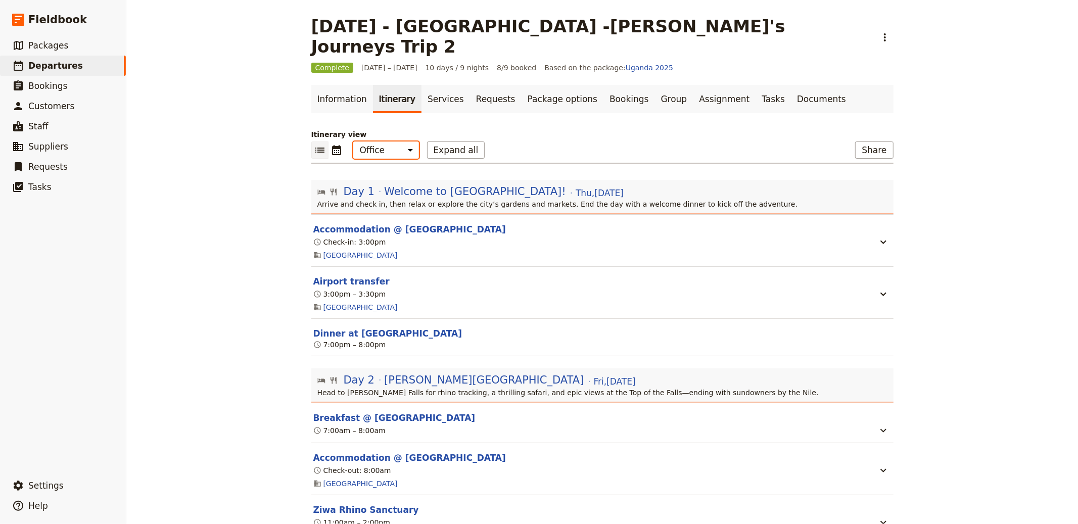
click at [380, 142] on select "Office Guide Passenger Sales" at bounding box center [386, 150] width 66 height 17
select select "STAFF"
click at [353, 142] on select "Office Guide Passenger Sales" at bounding box center [386, 150] width 66 height 17
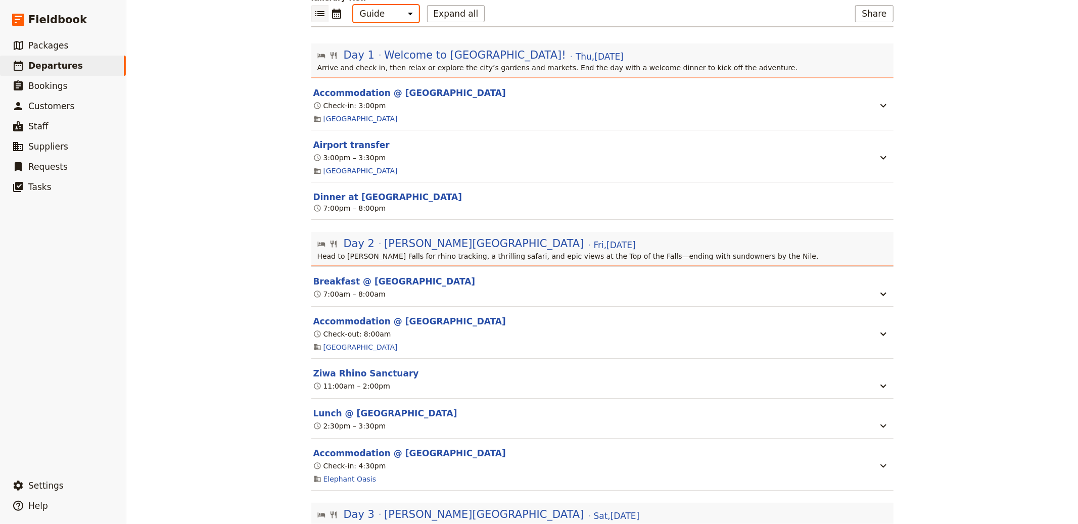
scroll to position [234, 0]
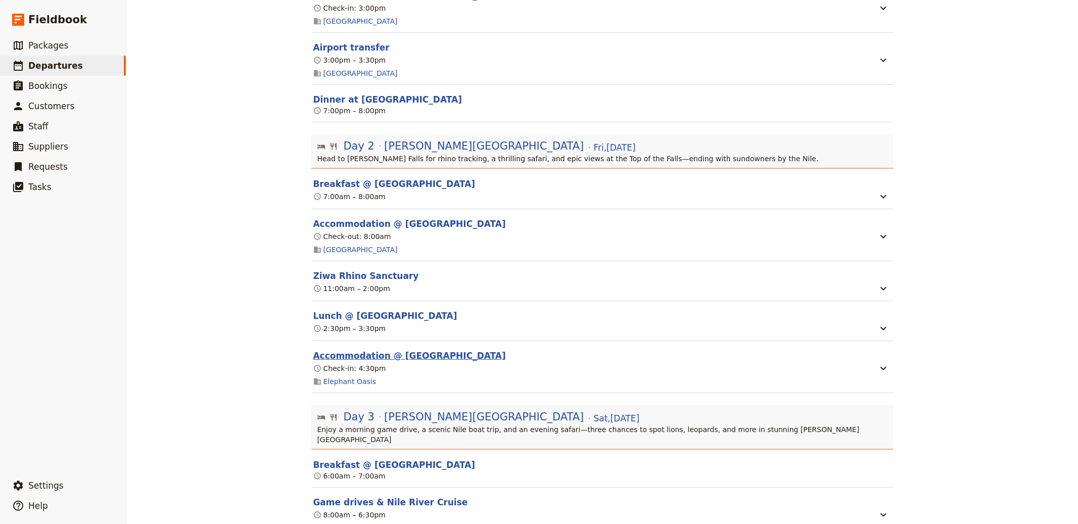
click at [366, 350] on button "Accommodation @ [GEOGRAPHIC_DATA]" at bounding box center [409, 356] width 193 height 12
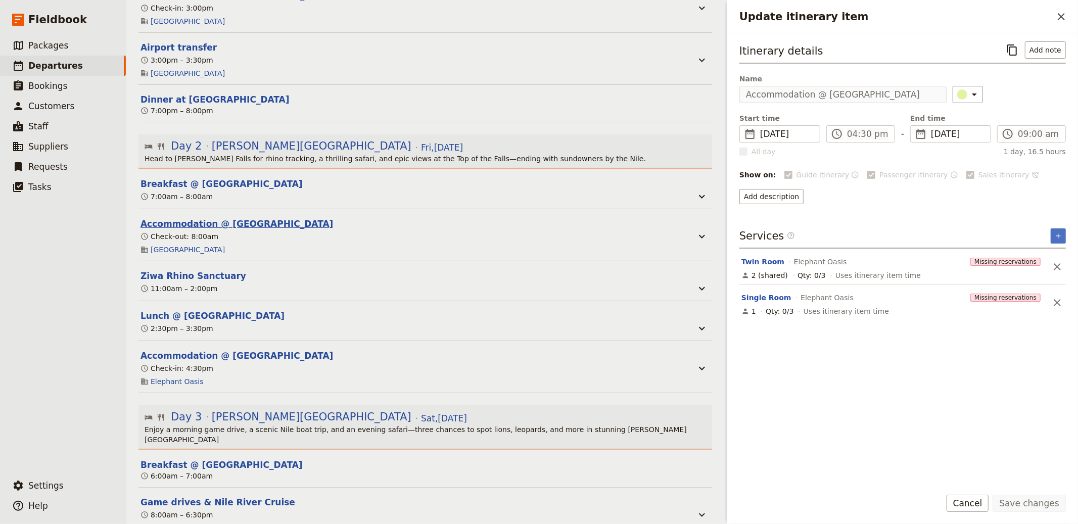
click at [281, 218] on button "Accommodation @ [GEOGRAPHIC_DATA]" at bounding box center [237, 224] width 193 height 12
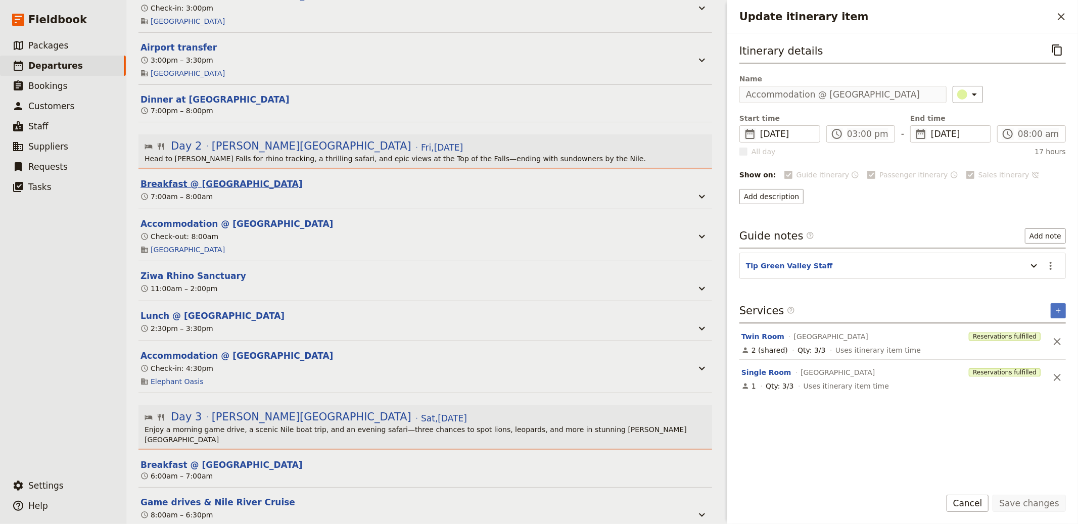
click at [266, 178] on button "Breakfast @ [GEOGRAPHIC_DATA]" at bounding box center [222, 184] width 162 height 12
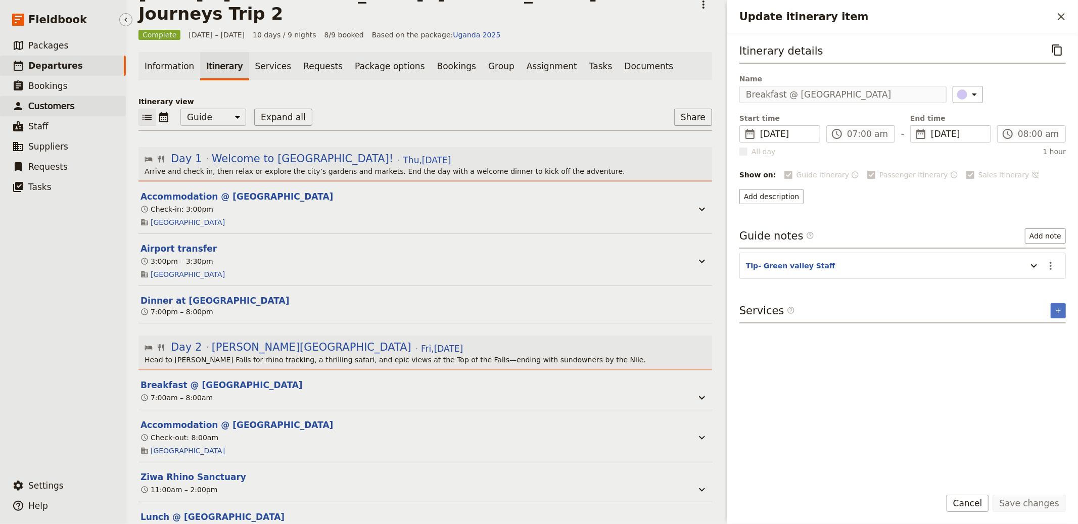
scroll to position [0, 0]
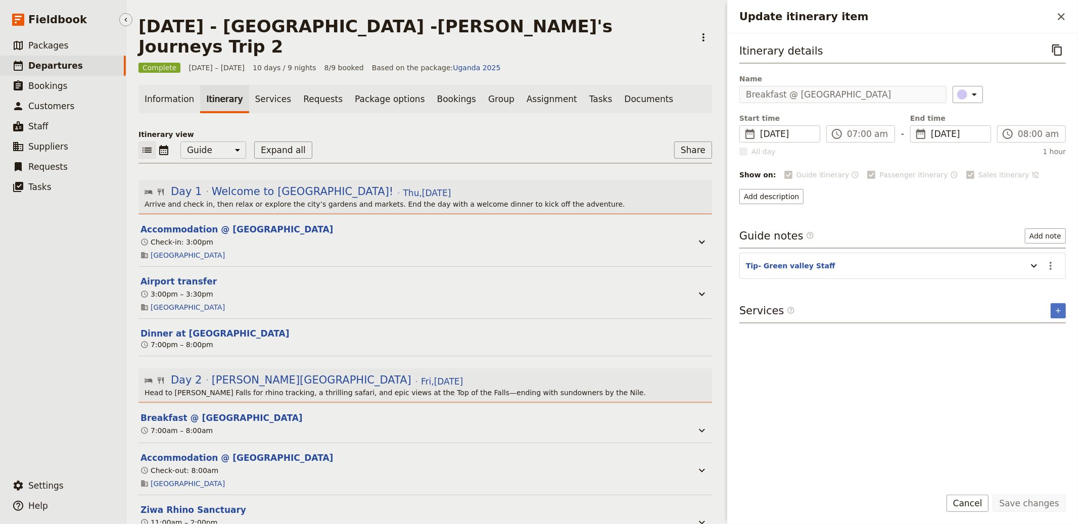
click at [63, 56] on link "​ Departures" at bounding box center [63, 66] width 126 height 20
select select "CREATED_AT"
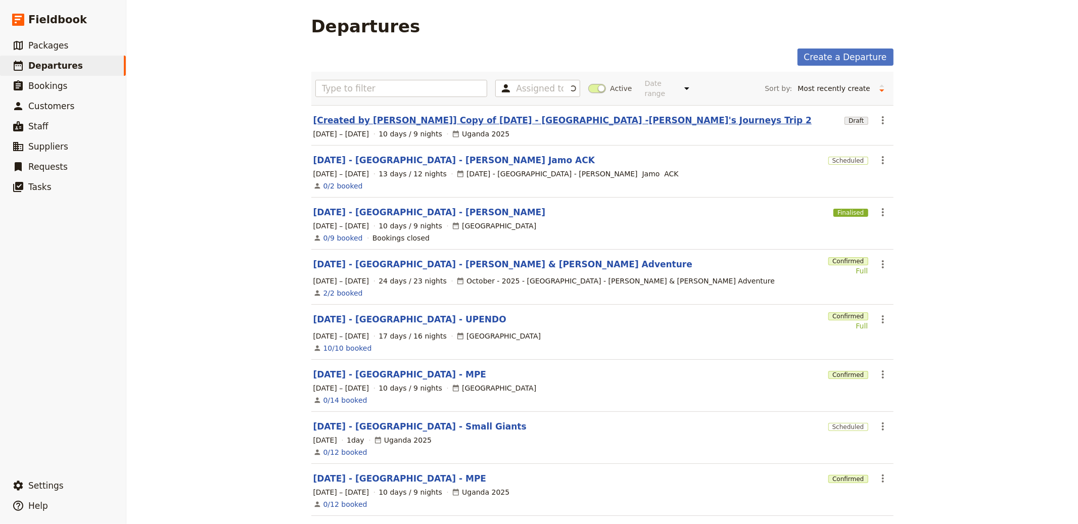
click at [438, 123] on link "[Created by [PERSON_NAME]] Copy of [DATE] - [GEOGRAPHIC_DATA] -[PERSON_NAME]'s …" at bounding box center [562, 120] width 499 height 12
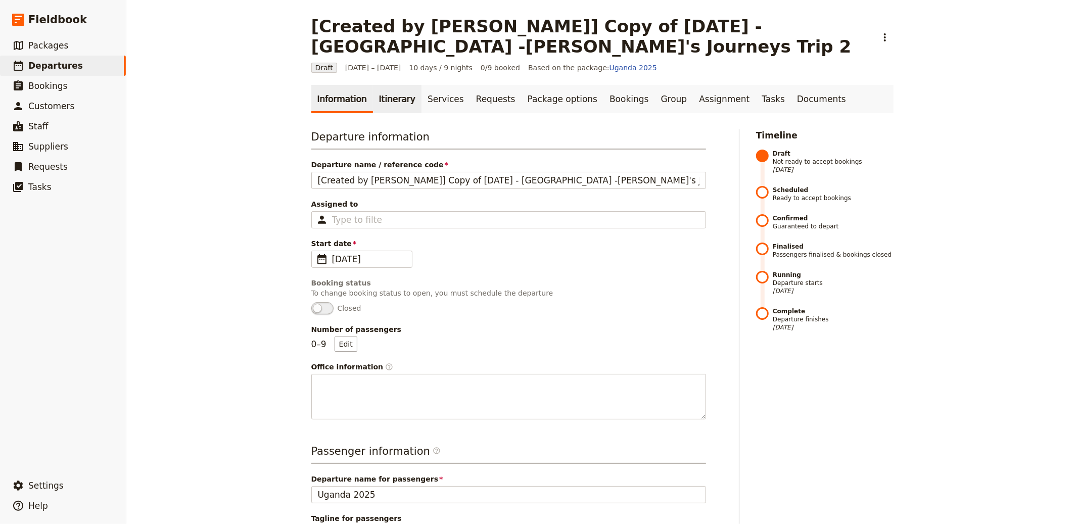
click at [383, 102] on link "Itinerary" at bounding box center [397, 99] width 49 height 28
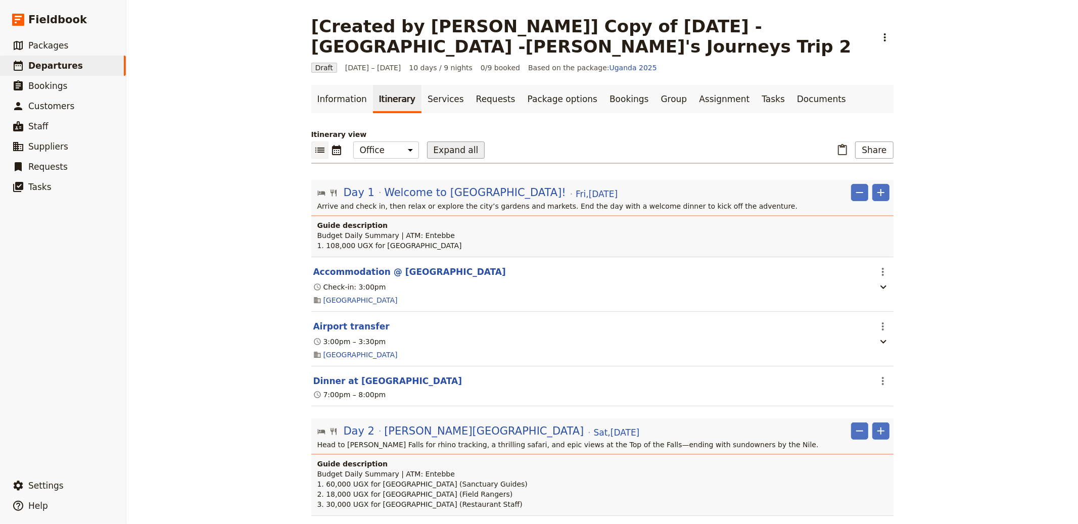
click at [482, 149] on div "​ ​ Office Guide Passenger Sales Expand all ​ Share" at bounding box center [602, 153] width 582 height 22
click at [386, 147] on select "Office Guide Passenger Sales" at bounding box center [386, 150] width 66 height 17
select select "STAFF"
click at [353, 142] on select "Office Guide Passenger Sales" at bounding box center [386, 150] width 66 height 17
click at [429, 153] on button "Expand all" at bounding box center [456, 150] width 58 height 17
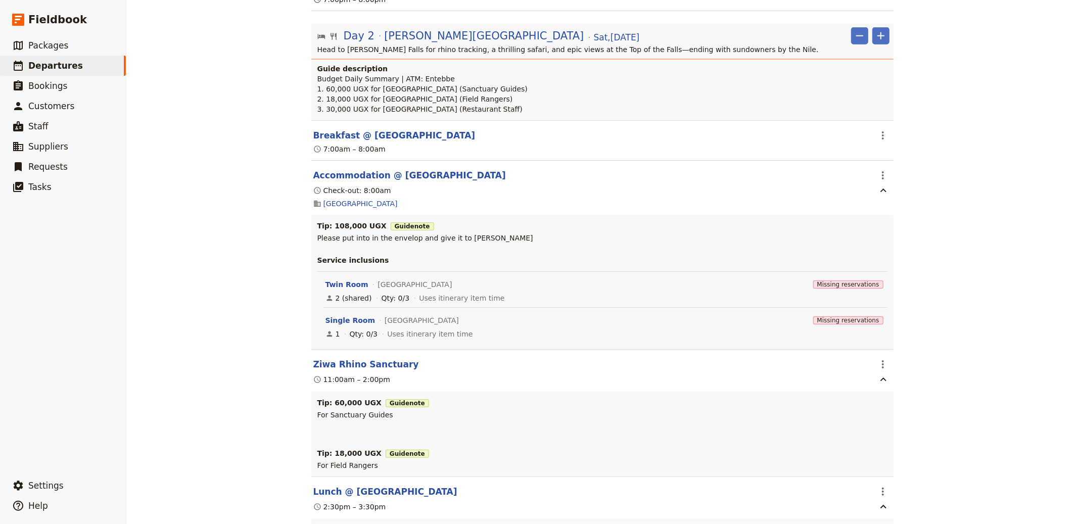
scroll to position [791, 0]
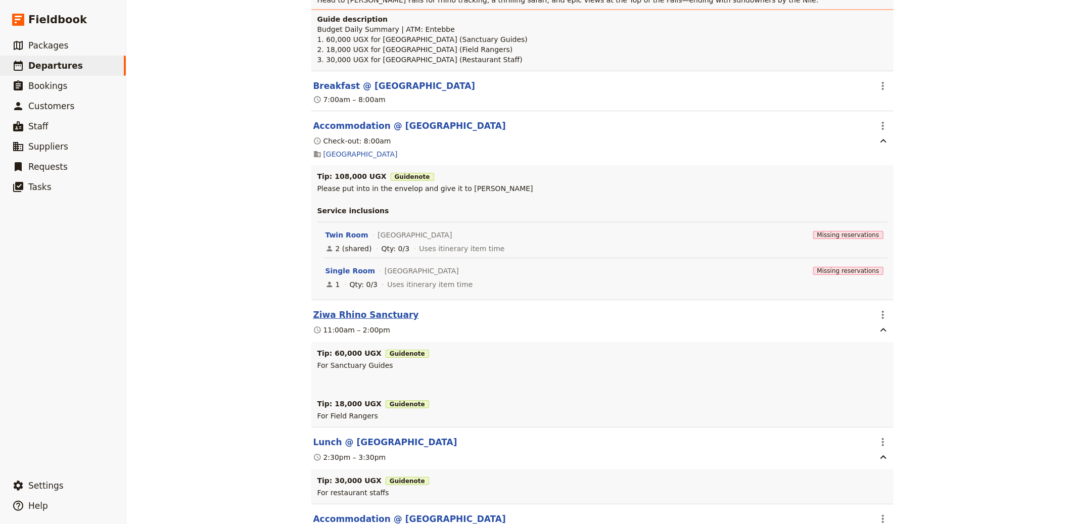
click at [340, 311] on button "Ziwa Rhino Sanctuary" at bounding box center [366, 315] width 106 height 12
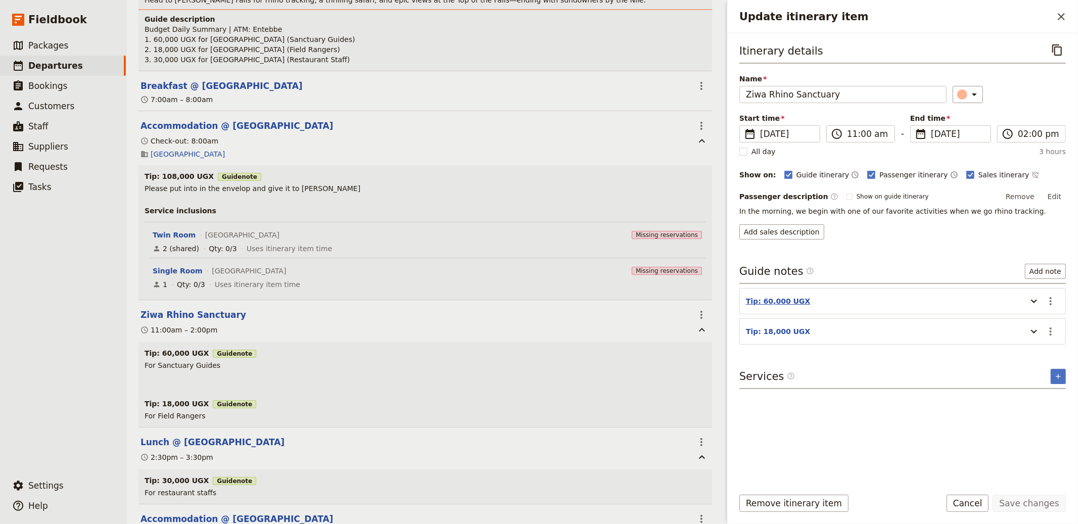
click at [767, 300] on button "Tip: 60,000 UGX" at bounding box center [778, 301] width 64 height 10
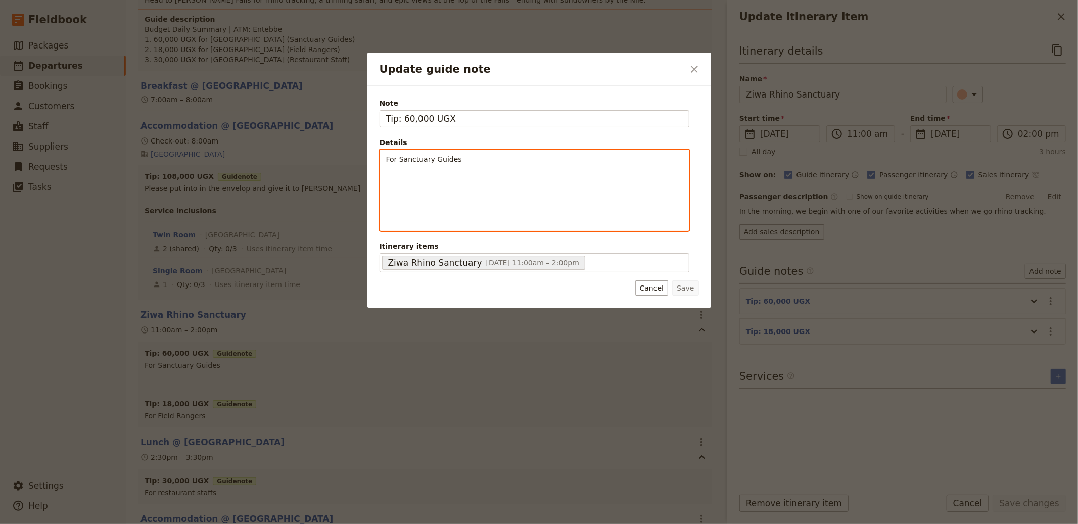
click at [551, 166] on div "For Sanctuary Guides" at bounding box center [534, 190] width 309 height 80
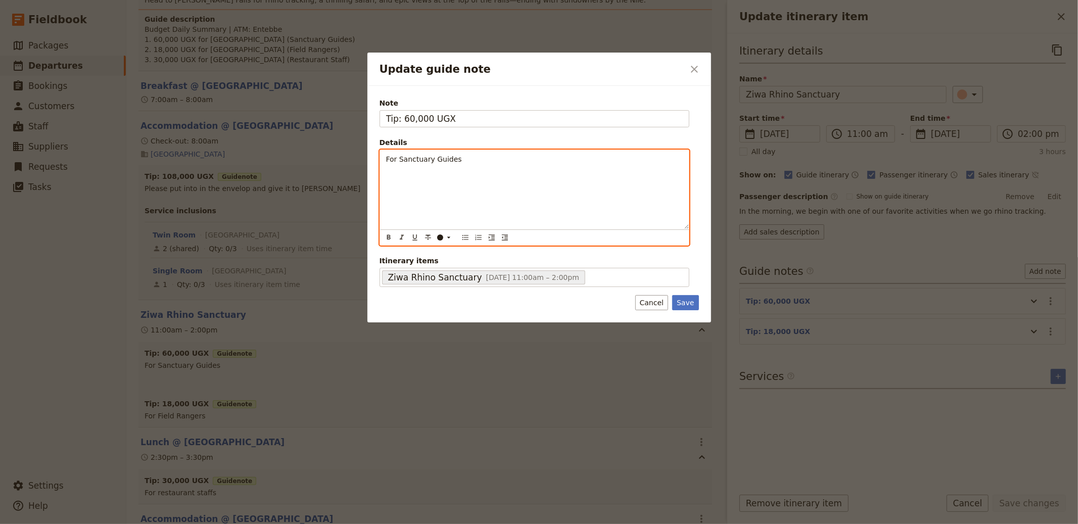
click at [480, 172] on p "Update guide note" at bounding box center [534, 175] width 297 height 10
drag, startPoint x: 506, startPoint y: 165, endPoint x: 346, endPoint y: 151, distance: 159.9
click at [346, 524] on div "Update guide note ​ Note Tip: 60,000 UGX Details For Sanctuary Guides ​ ​ ​ ​ ​…" at bounding box center [539, 524] width 1078 height 0
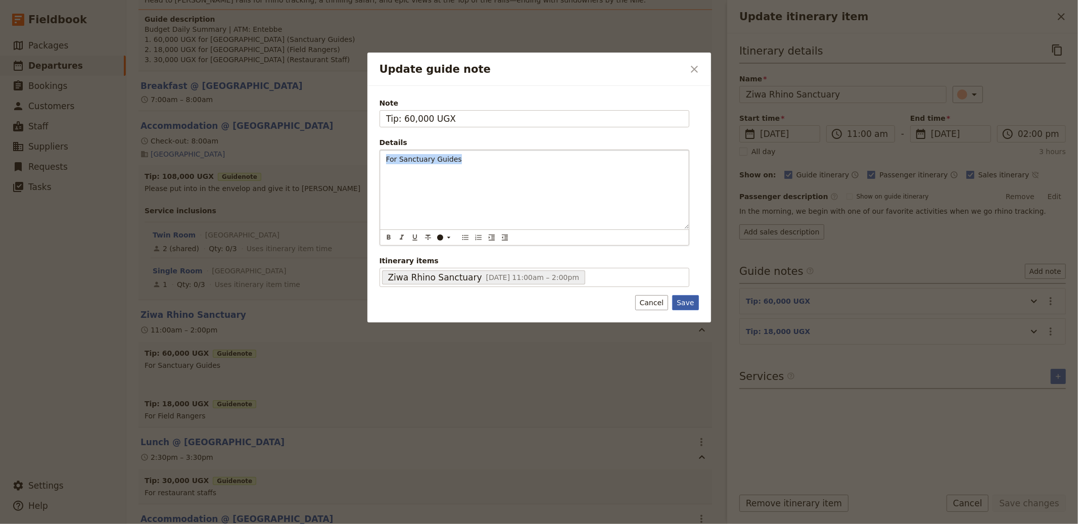
click at [684, 301] on button "Save" at bounding box center [685, 302] width 26 height 15
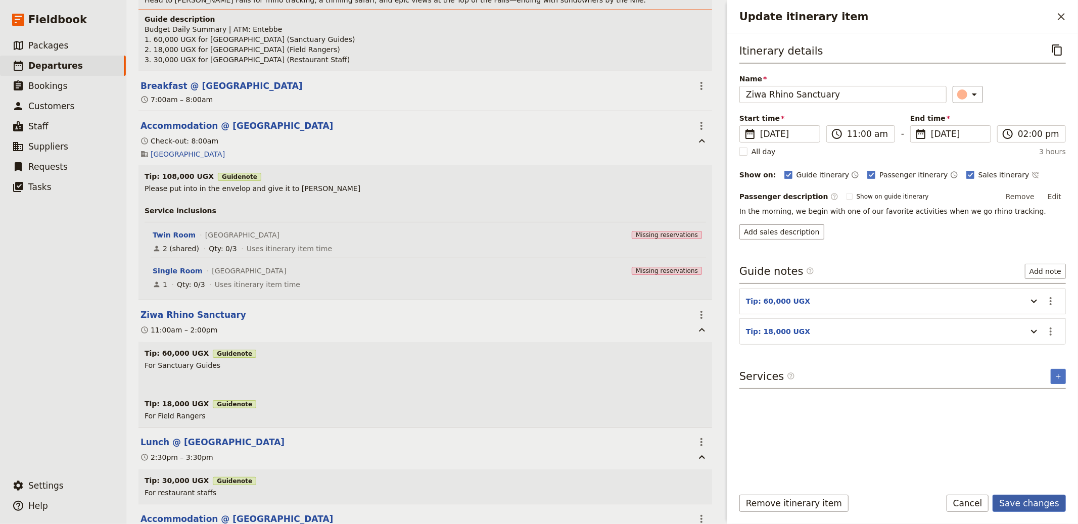
click at [1040, 506] on button "Save changes" at bounding box center [1029, 503] width 73 height 17
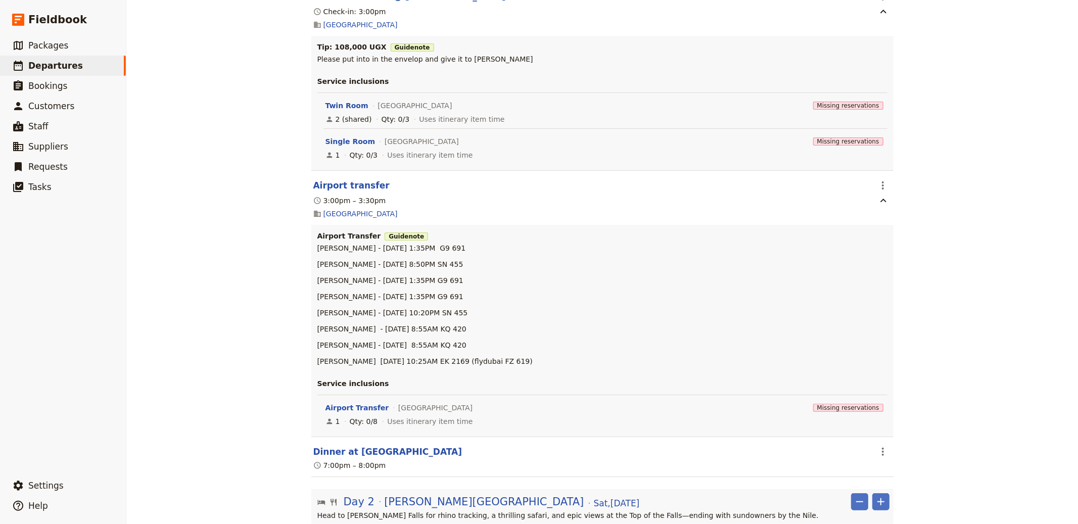
scroll to position [0, 0]
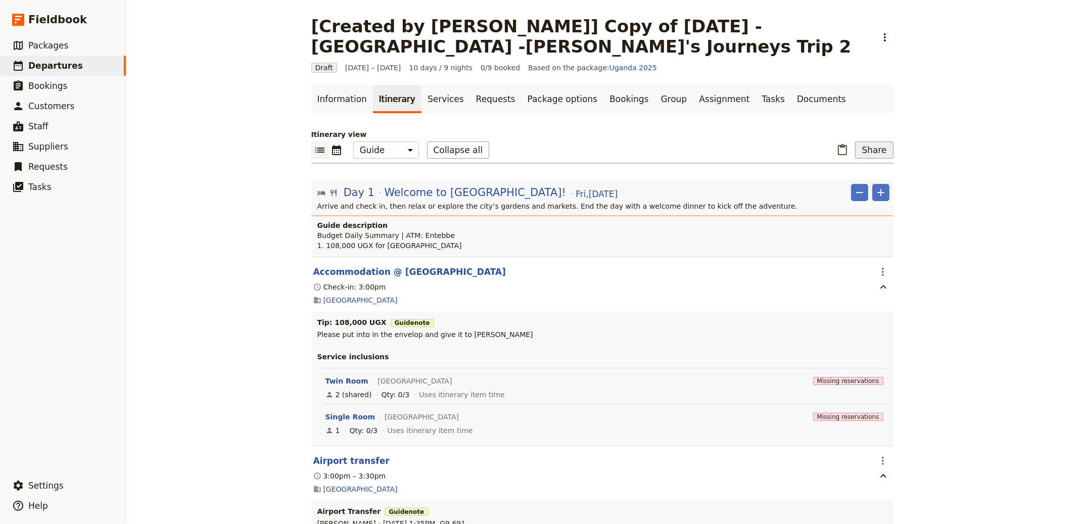
click at [867, 142] on button "Share" at bounding box center [874, 150] width 38 height 17
click at [863, 173] on span "Guide itinerary" at bounding box center [840, 172] width 53 height 10
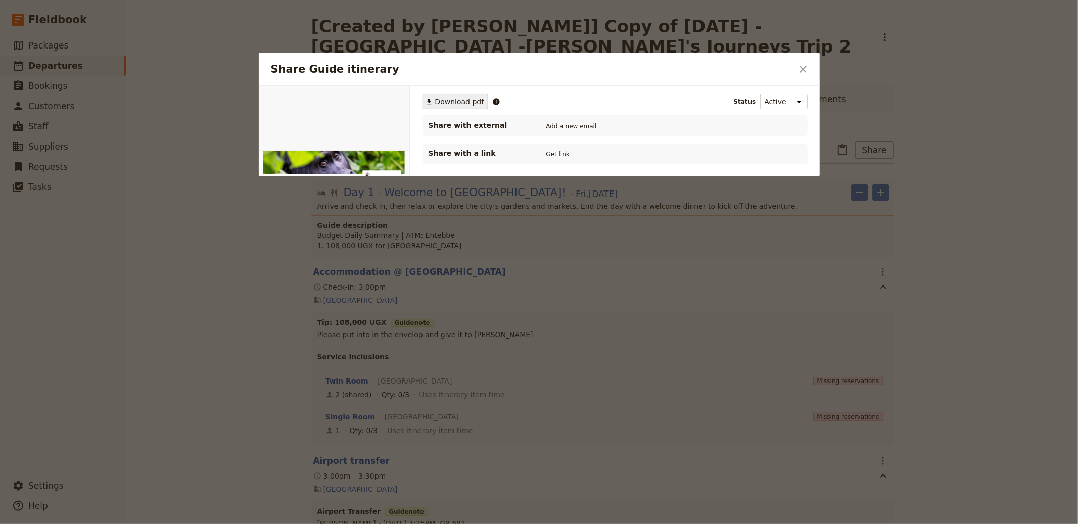
click at [468, 103] on span "Download pdf" at bounding box center [459, 102] width 49 height 10
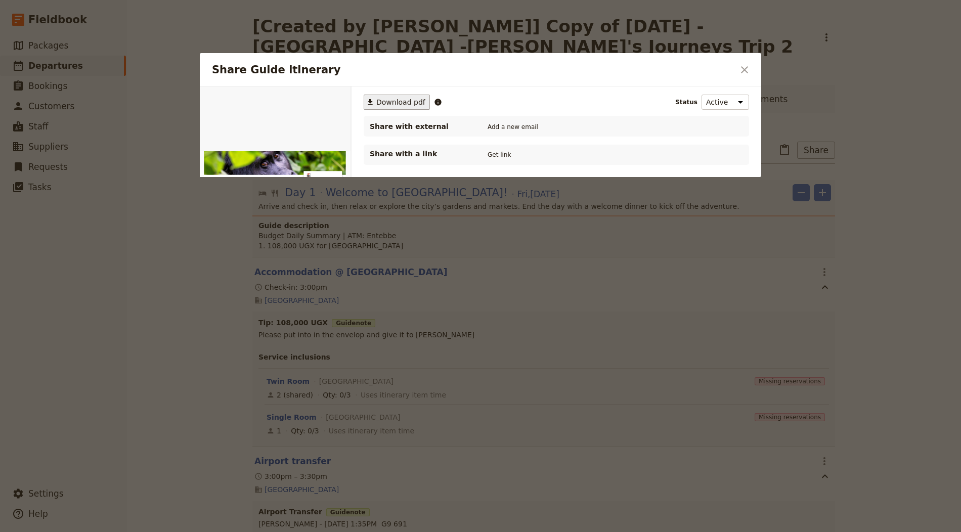
drag, startPoint x: 652, startPoint y: 40, endPoint x: 745, endPoint y: 62, distance: 96.0
click at [652, 40] on div at bounding box center [480, 266] width 961 height 532
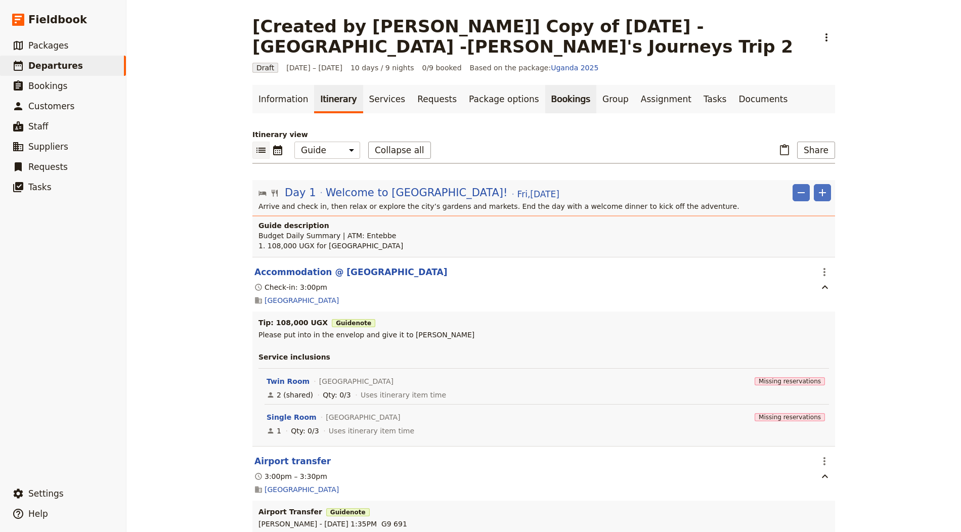
click at [545, 110] on link "Bookings" at bounding box center [570, 99] width 51 height 28
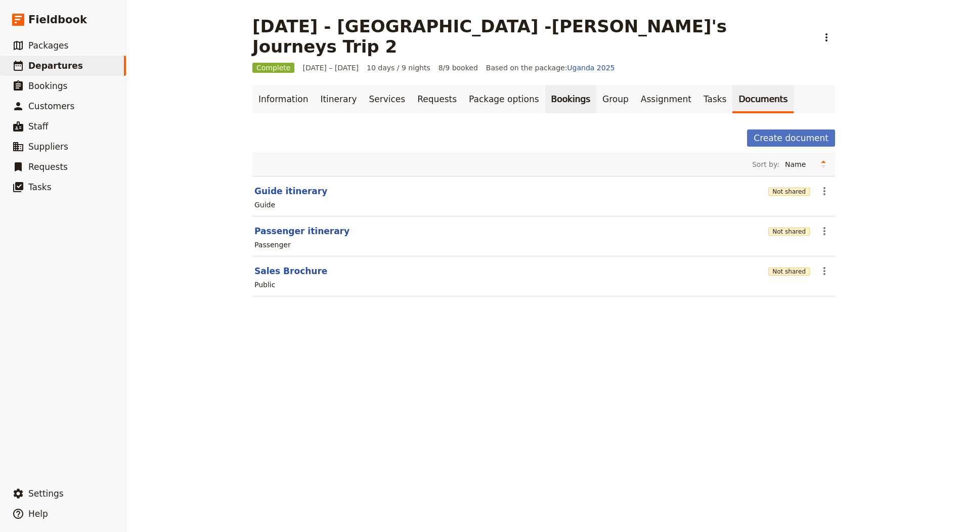
click at [562, 85] on link "Bookings" at bounding box center [570, 99] width 51 height 28
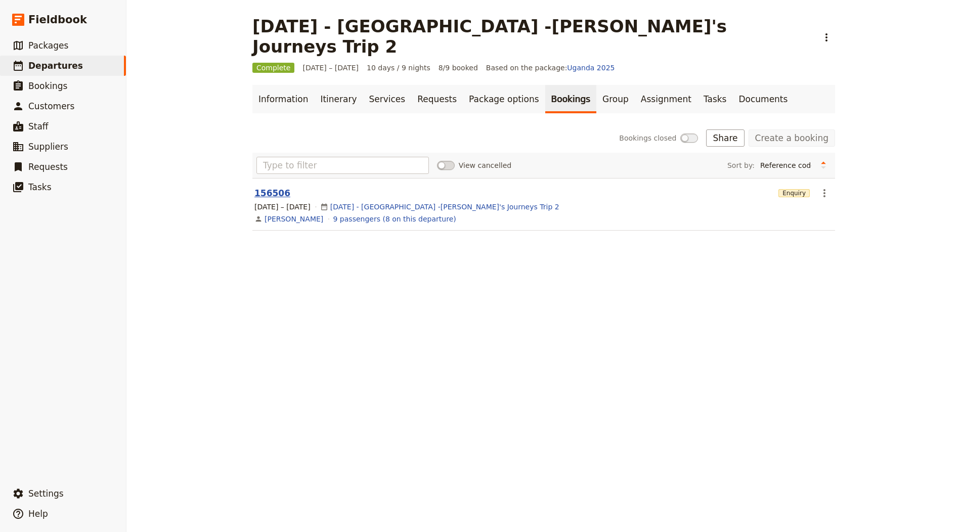
click at [262, 187] on button "156506" at bounding box center [272, 193] width 36 height 12
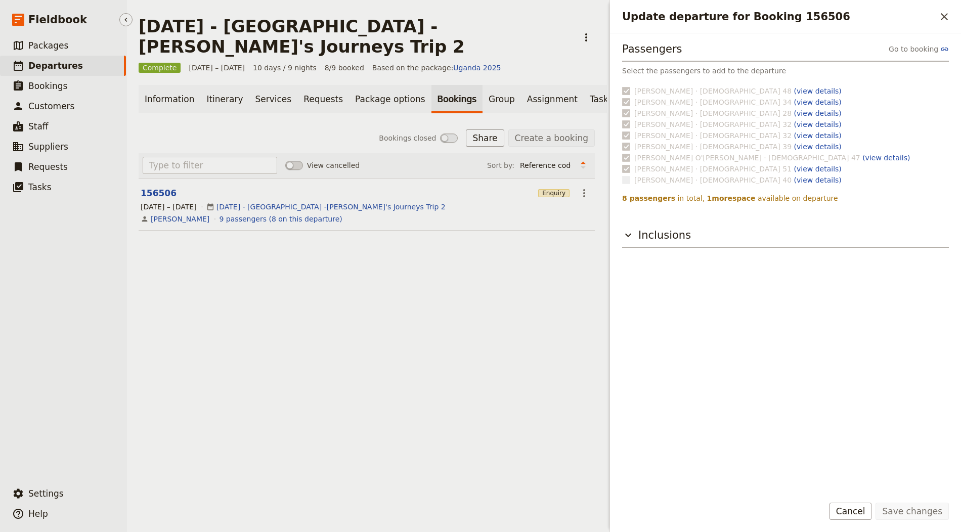
click at [60, 75] on link "​ Departures" at bounding box center [63, 66] width 126 height 20
select select "CREATED_AT"
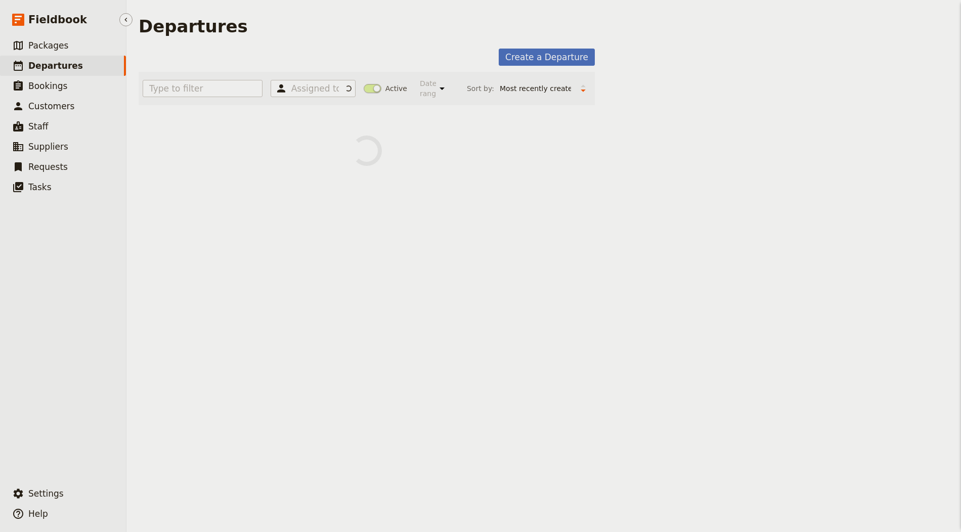
click at [61, 65] on span "Departures" at bounding box center [55, 66] width 55 height 10
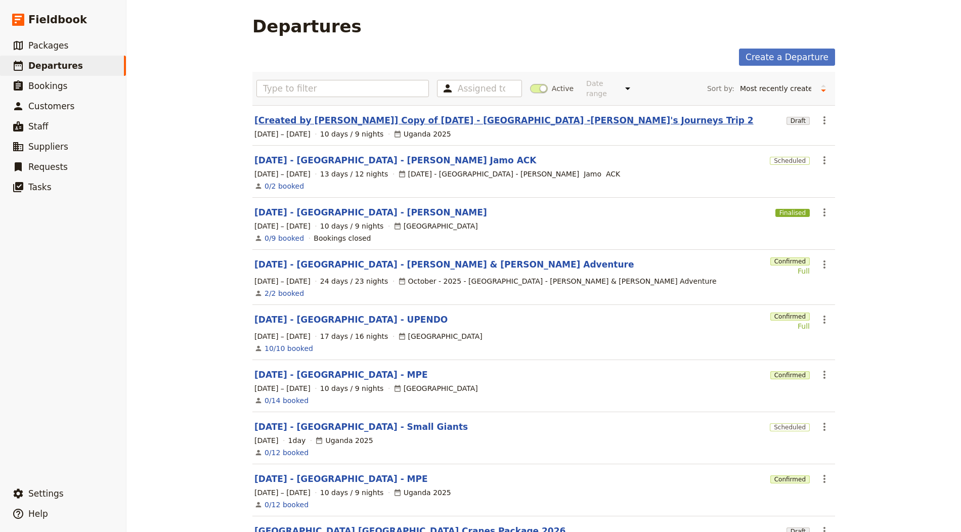
click at [328, 123] on link "[Created by [PERSON_NAME]] Copy of [DATE] - [GEOGRAPHIC_DATA] -[PERSON_NAME]'s …" at bounding box center [503, 120] width 499 height 12
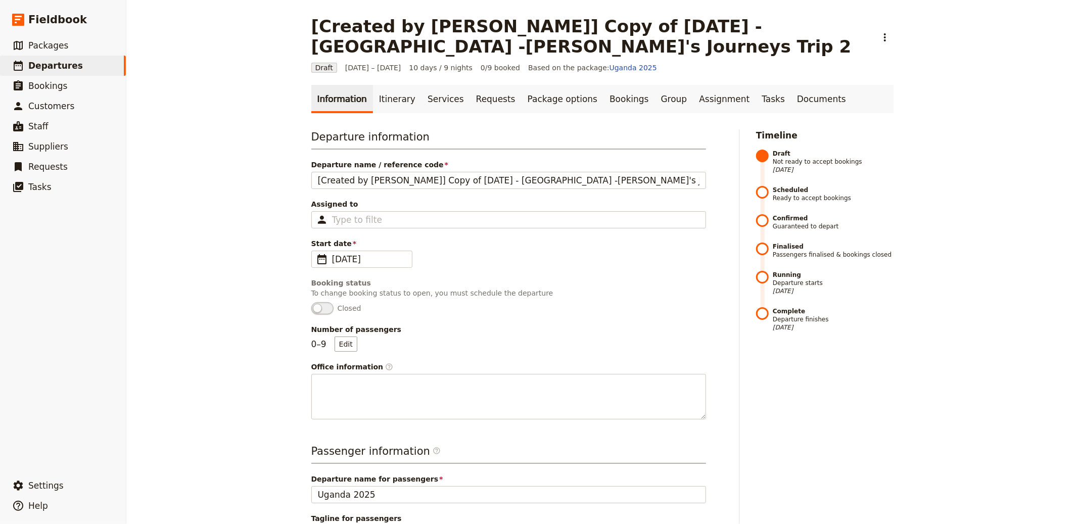
click at [778, 114] on div "Information Itinerary Services Requests Package options Bookings Group Assignme…" at bounding box center [602, 458] width 582 height 746
click at [791, 105] on link "Documents" at bounding box center [821, 99] width 61 height 28
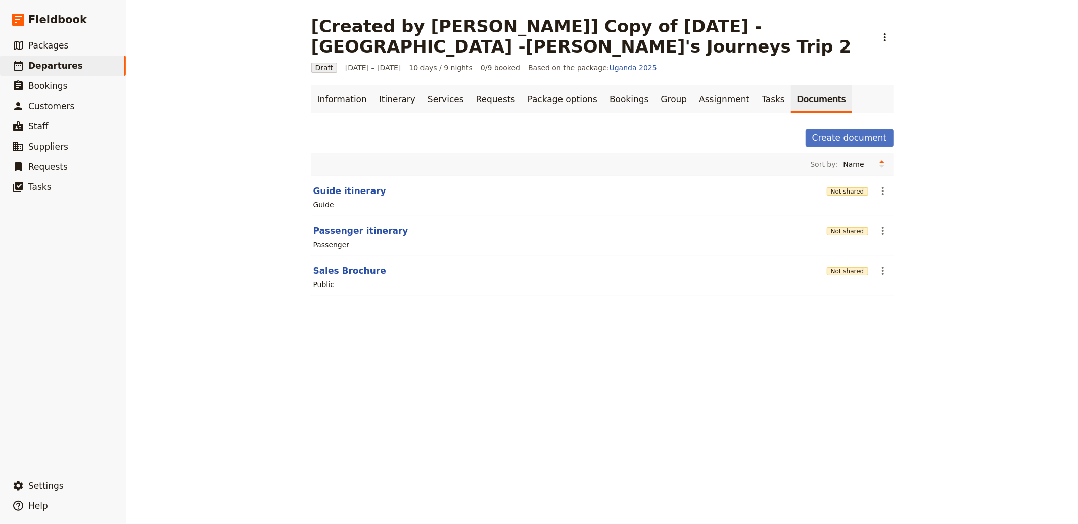
click at [342, 198] on section "Guide itinerary Not shared ​ Guide" at bounding box center [602, 196] width 582 height 40
click at [343, 196] on button "Guide itinerary" at bounding box center [349, 191] width 73 height 12
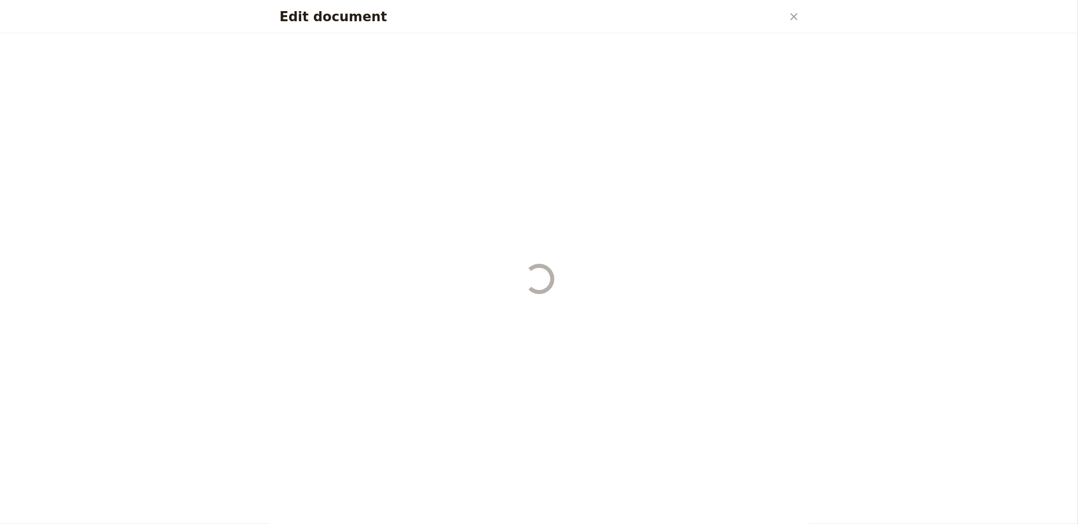
select select "STAFF"
select select "RUN_SHEET"
select select "DEFAULT"
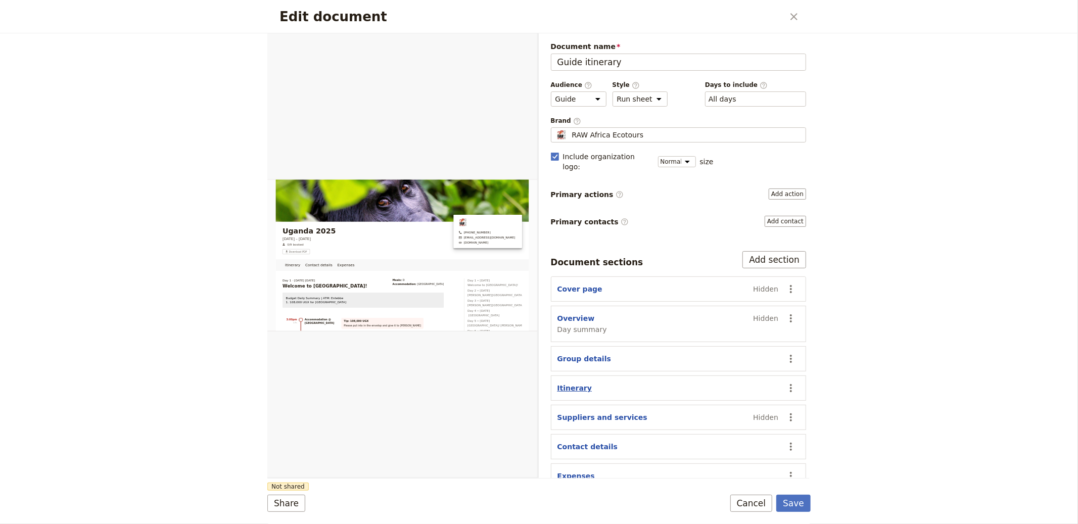
click at [572, 383] on button "Itinerary" at bounding box center [575, 388] width 35 height 10
select select "ITINERARY"
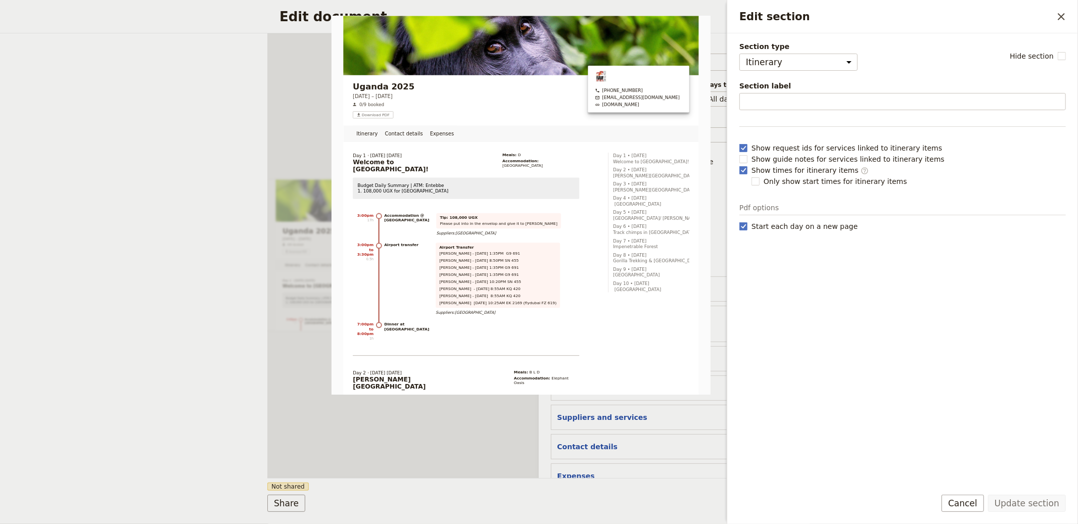
click at [152, 152] on div "Edit document ​ Itinerary Contact details Expenses Web PDF ​ Document name Guid…" at bounding box center [539, 262] width 1078 height 524
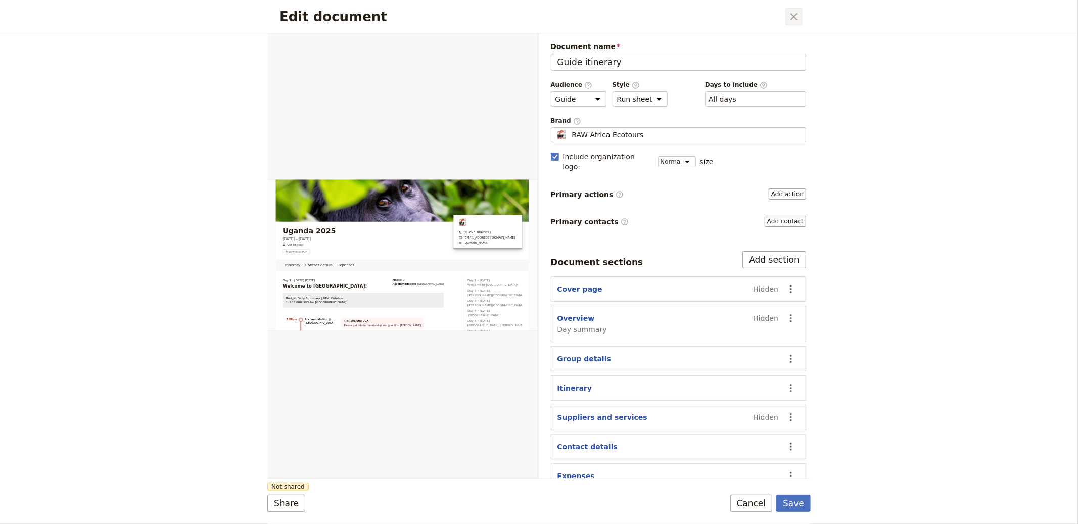
click at [791, 11] on icon "Close dialog" at bounding box center [794, 17] width 12 height 12
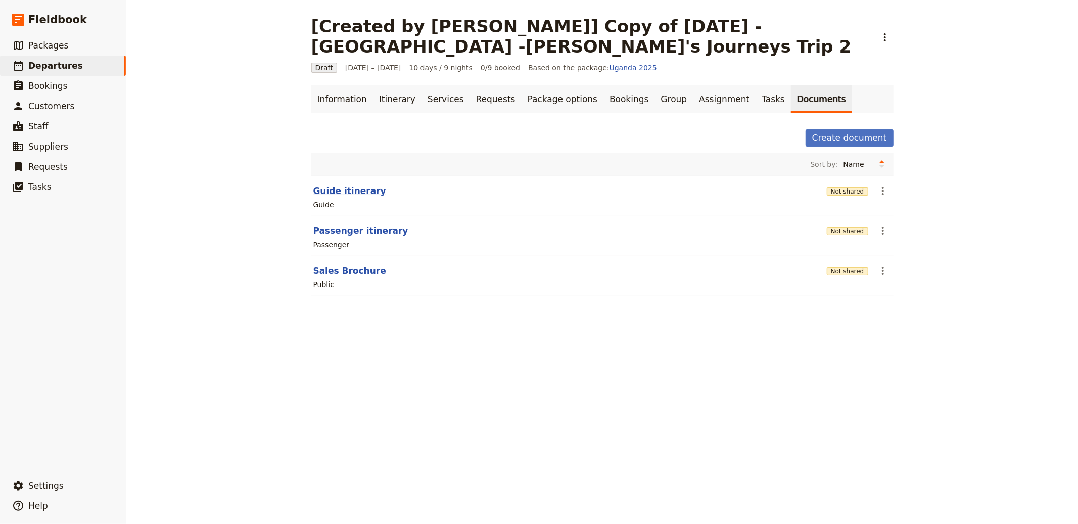
click at [357, 194] on button "Guide itinerary" at bounding box center [349, 191] width 73 height 12
select select "STAFF"
select select "RUN_SHEET"
select select "DEFAULT"
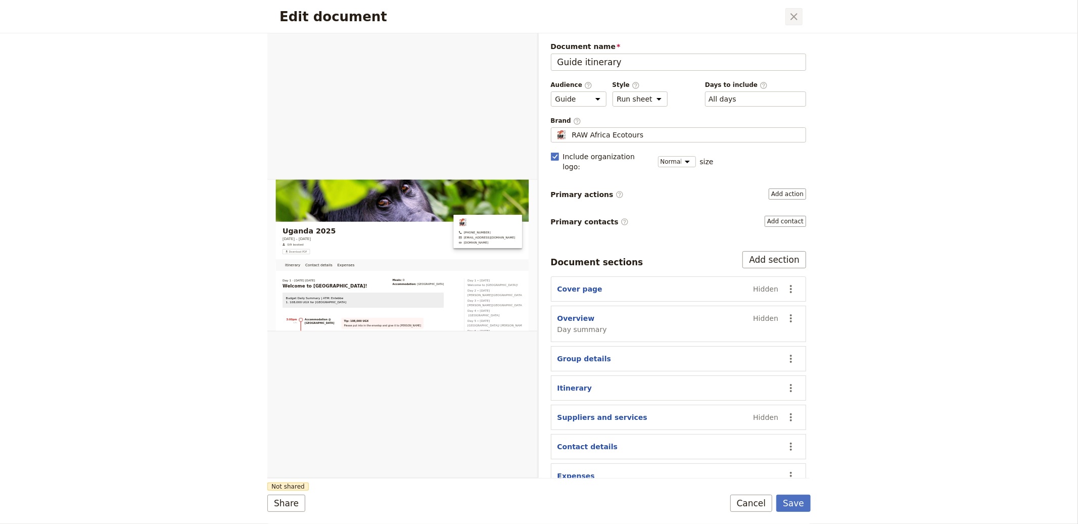
click at [797, 18] on icon "Close dialog" at bounding box center [794, 17] width 12 height 12
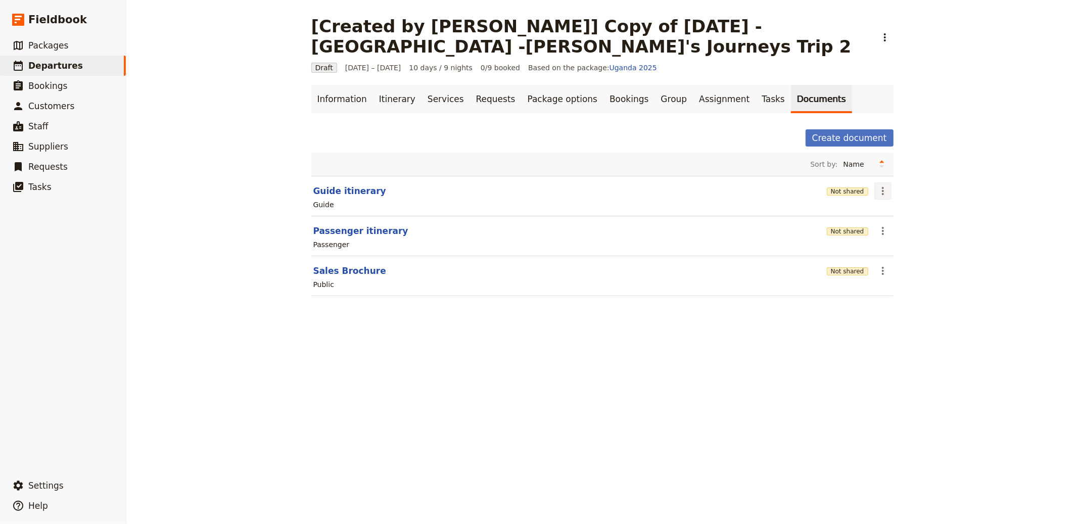
click at [877, 193] on icon "Actions" at bounding box center [883, 191] width 12 height 12
click at [893, 212] on span "Share" at bounding box center [887, 214] width 20 height 10
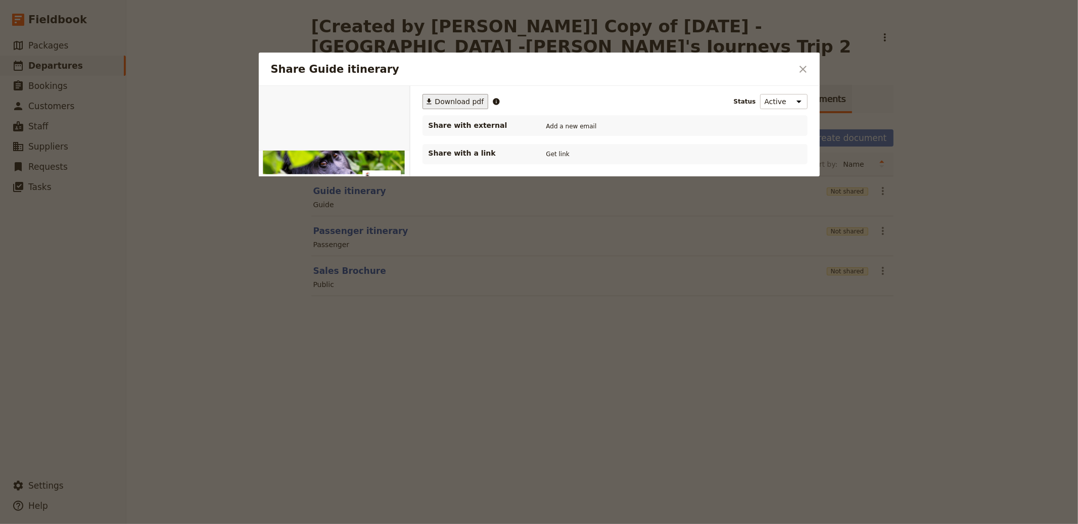
click at [468, 99] on span "Download pdf" at bounding box center [459, 102] width 49 height 10
click at [800, 66] on icon "Close dialog" at bounding box center [803, 69] width 7 height 7
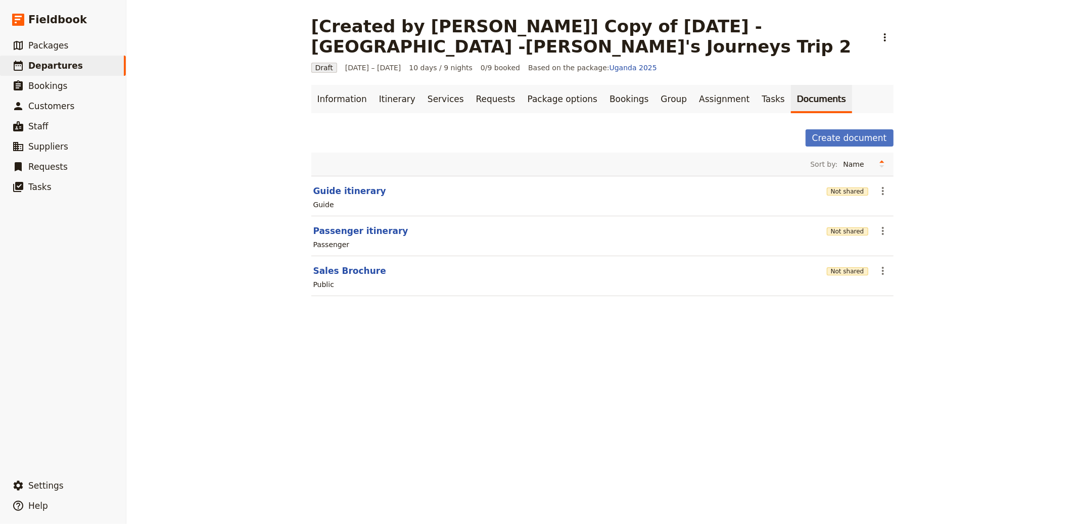
click at [352, 180] on section "Guide itinerary Not shared ​ Guide" at bounding box center [602, 196] width 582 height 40
click at [352, 184] on section "Guide itinerary Not shared ​ Guide" at bounding box center [602, 196] width 582 height 40
click at [353, 186] on button "Guide itinerary" at bounding box center [349, 191] width 73 height 12
select select "STAFF"
select select "RUN_SHEET"
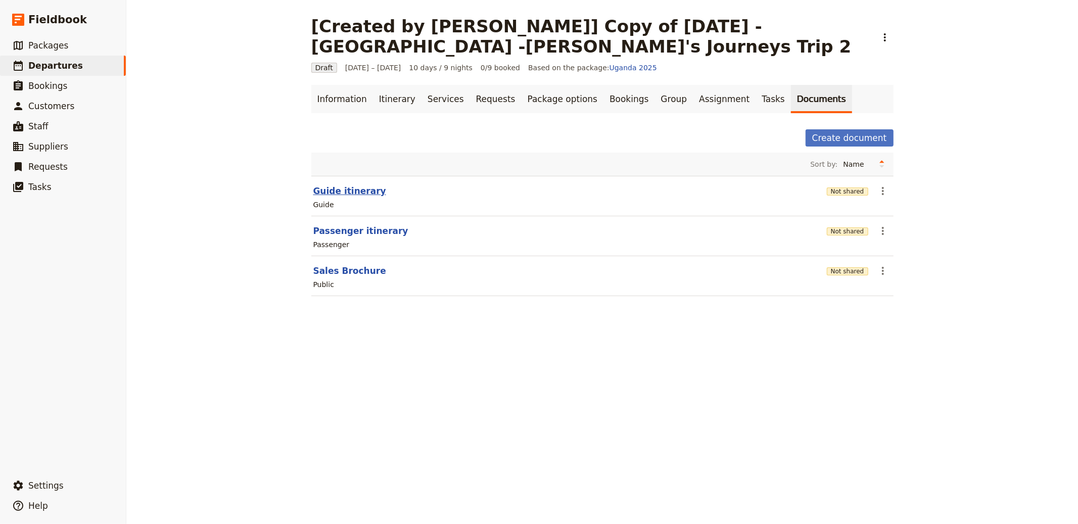
select select "DEFAULT"
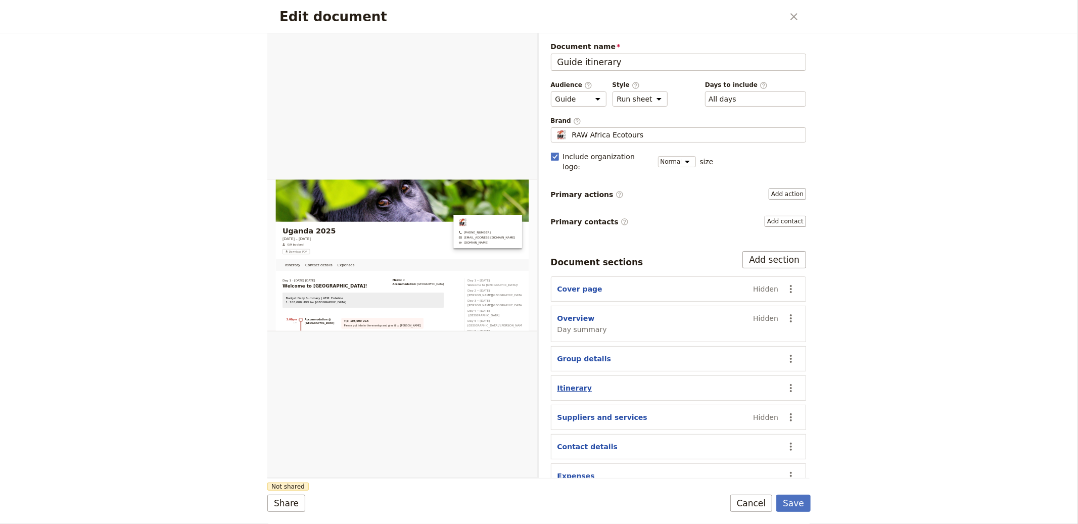
click at [573, 383] on button "Itinerary" at bounding box center [575, 388] width 35 height 10
select select "ITINERARY"
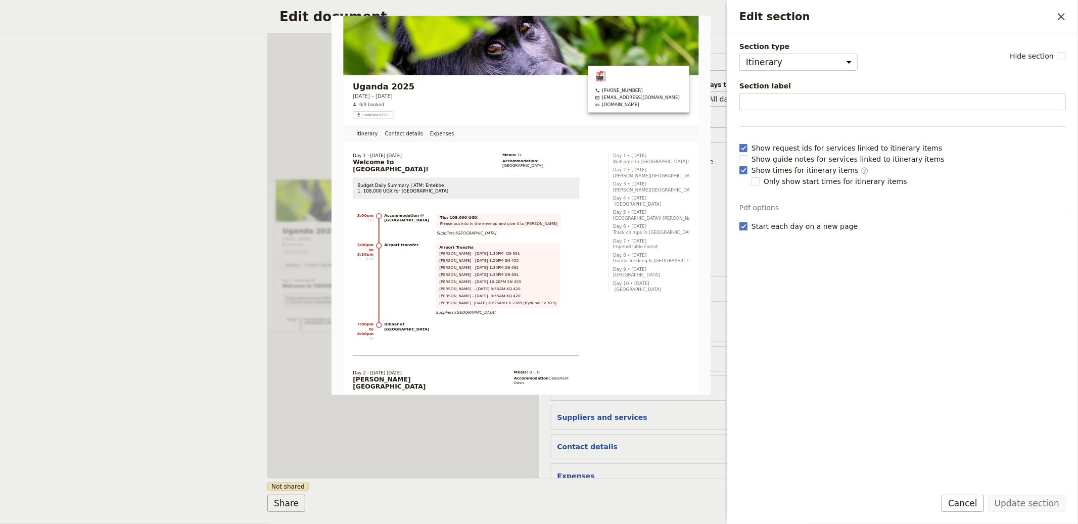
click at [795, 230] on span "Start each day on a new page" at bounding box center [805, 226] width 106 height 10
click at [740, 221] on input "Start each day on a new page" at bounding box center [739, 221] width 1 height 1
checkbox input "false"
click at [960, 496] on button "Update section" at bounding box center [1027, 503] width 78 height 17
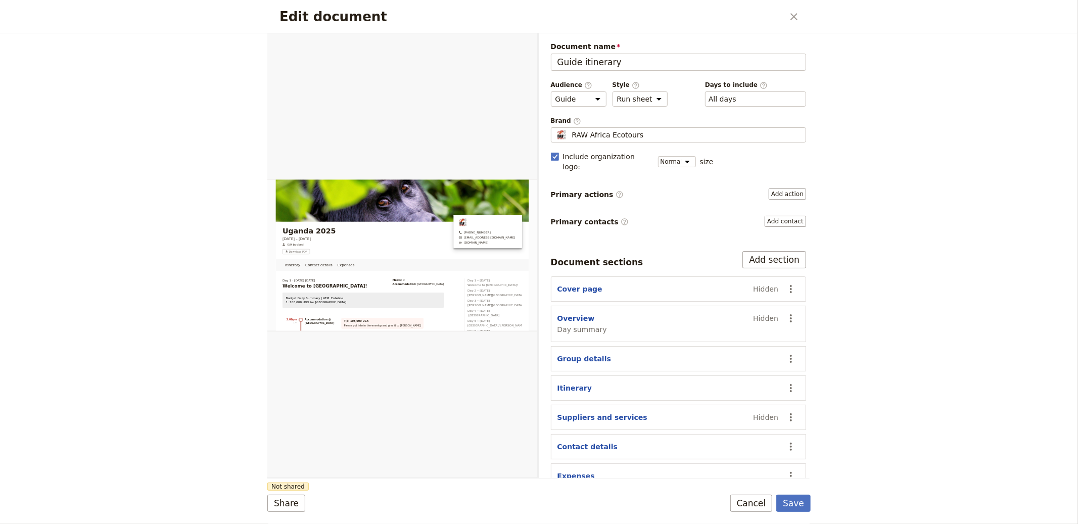
click at [806, 501] on button "Save" at bounding box center [794, 503] width 34 height 17
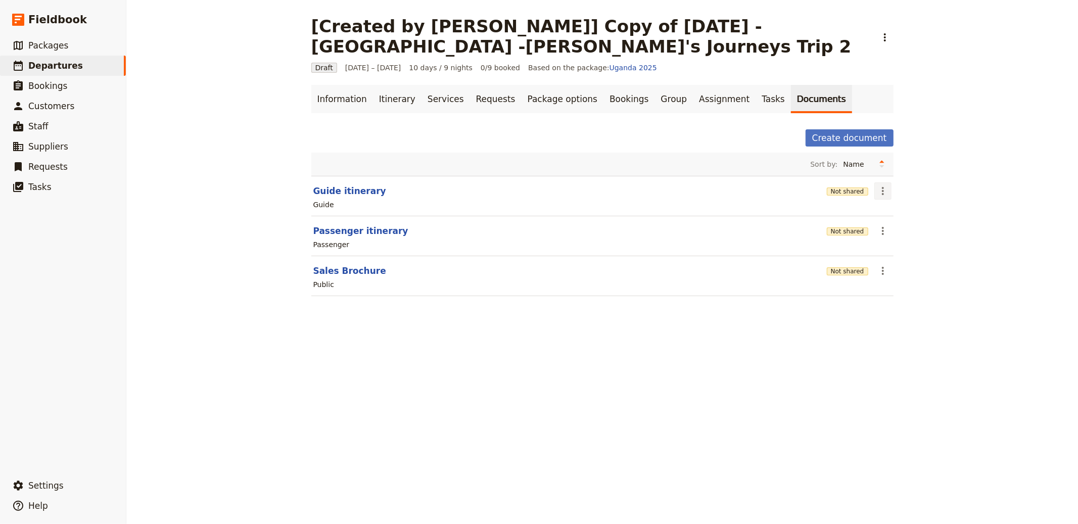
drag, startPoint x: 877, startPoint y: 204, endPoint x: 875, endPoint y: 196, distance: 7.8
click at [877, 204] on div "Guide" at bounding box center [602, 205] width 580 height 12
click at [877, 196] on icon "Actions" at bounding box center [883, 191] width 12 height 12
click at [888, 210] on span "Share" at bounding box center [887, 214] width 20 height 10
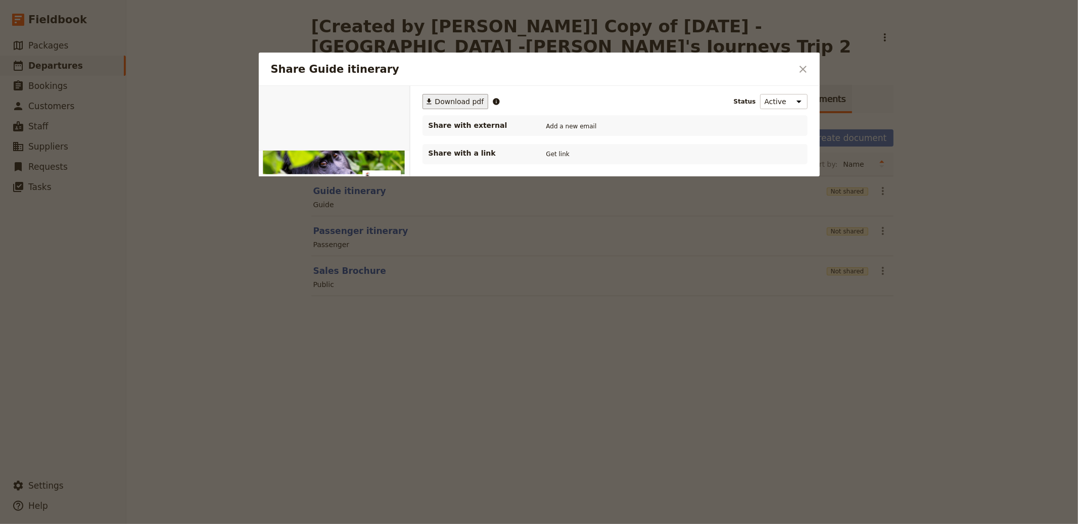
click at [448, 97] on span "Download pdf" at bounding box center [459, 102] width 49 height 10
click at [933, 87] on div at bounding box center [539, 262] width 1078 height 524
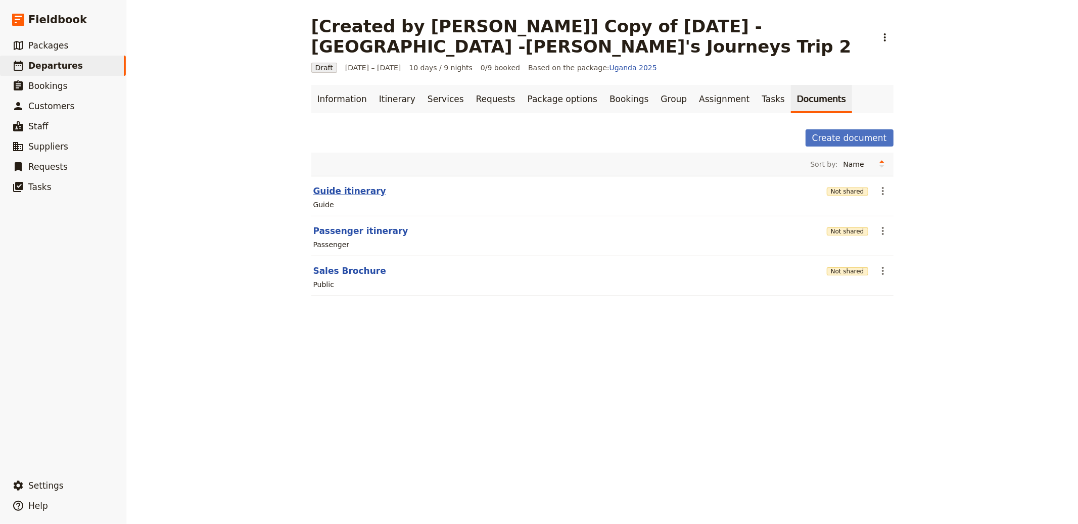
click at [314, 195] on button "Guide itinerary" at bounding box center [349, 191] width 73 height 12
select select "STAFF"
select select "RUN_SHEET"
select select "DEFAULT"
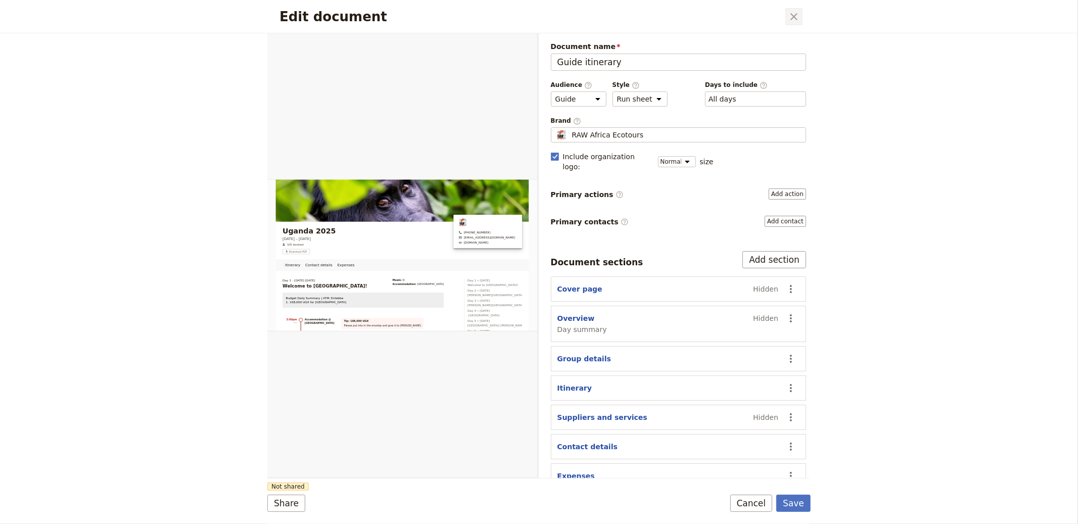
click at [785, 20] on div "Edit document ​" at bounding box center [538, 16] width 543 height 33
click at [802, 15] on button "​" at bounding box center [794, 16] width 17 height 17
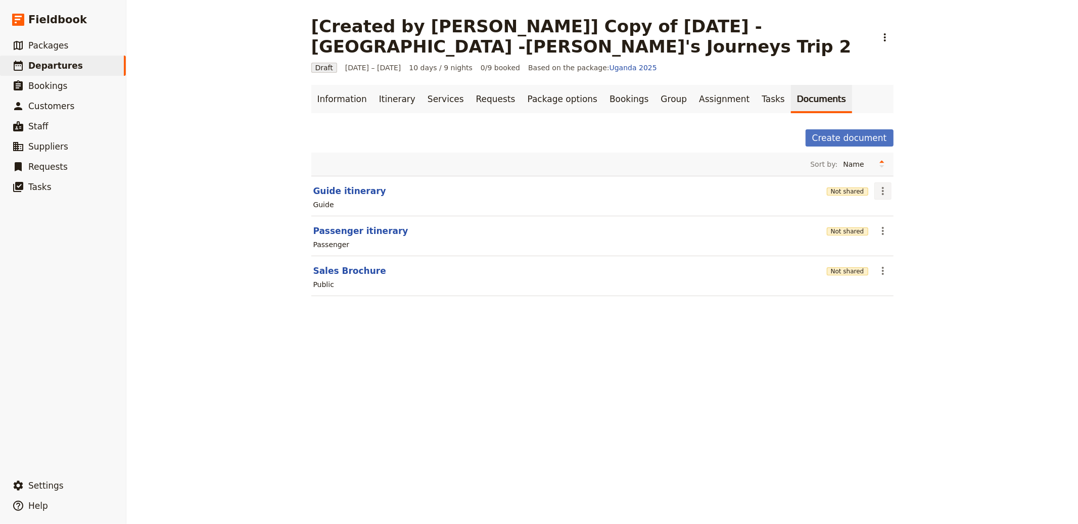
click at [877, 190] on icon "Actions" at bounding box center [883, 191] width 12 height 12
click at [888, 208] on button "Share" at bounding box center [907, 214] width 73 height 14
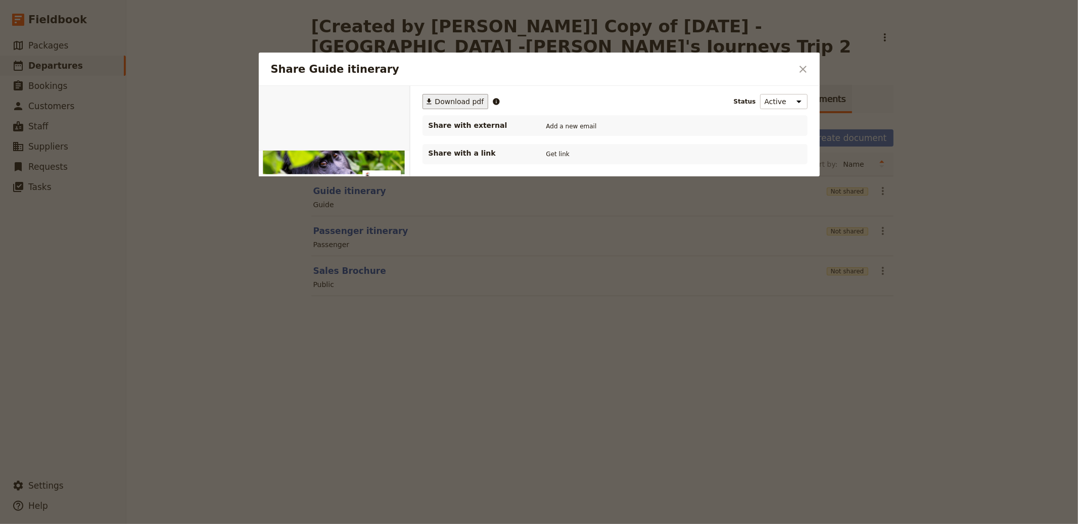
click at [453, 107] on button "​ Download pdf" at bounding box center [456, 101] width 66 height 15
